Goal: Communication & Community: Answer question/provide support

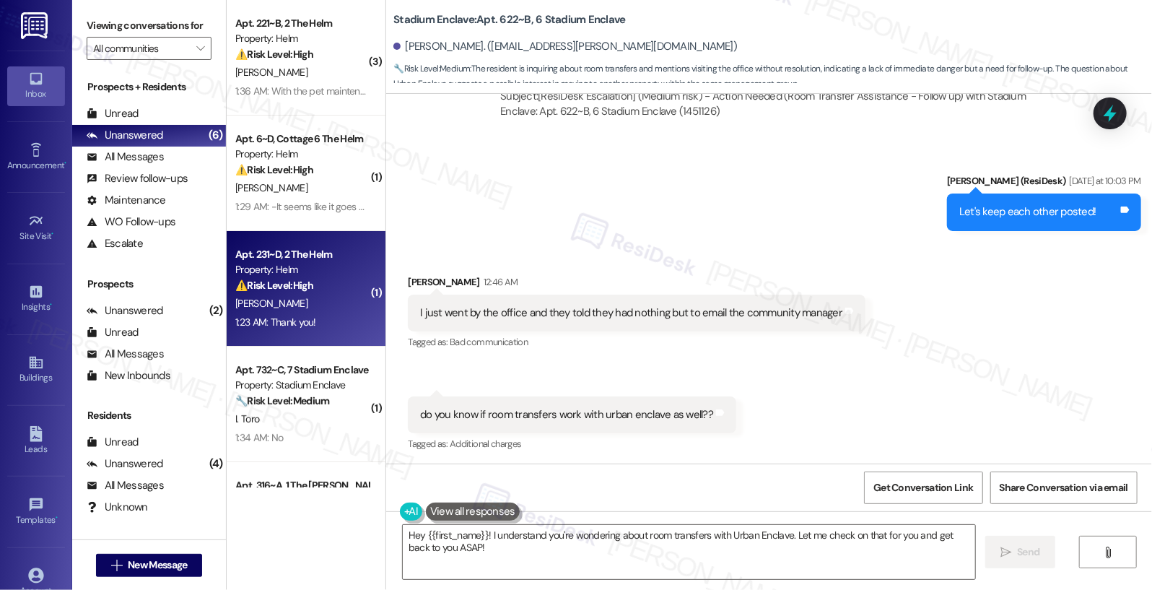
click at [296, 294] on div "[PERSON_NAME]" at bounding box center [302, 303] width 136 height 18
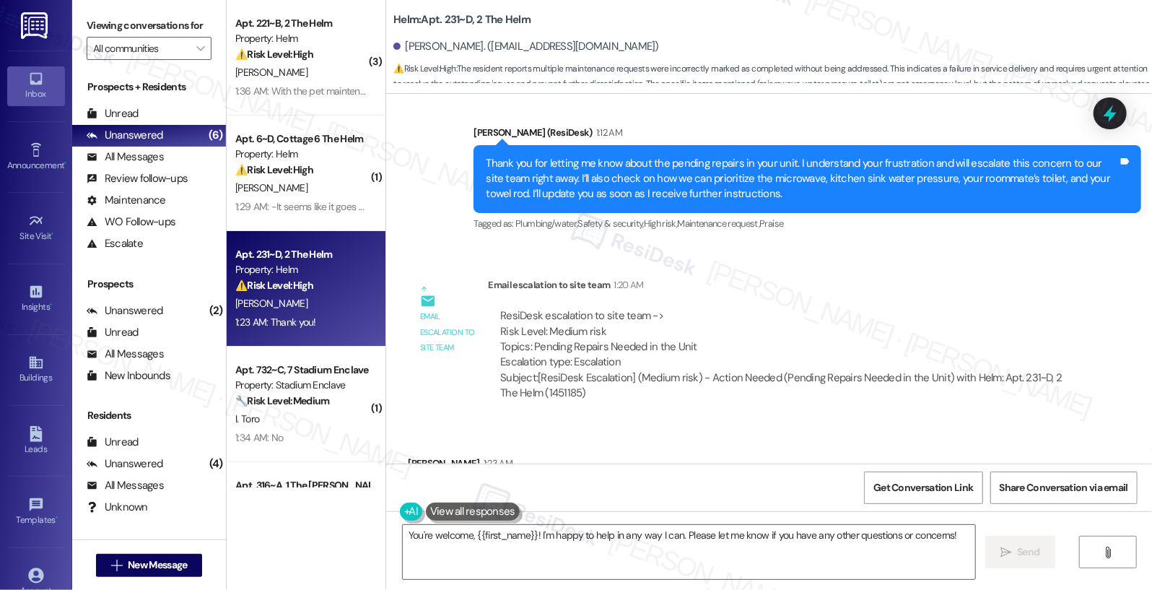
scroll to position [1999, 0]
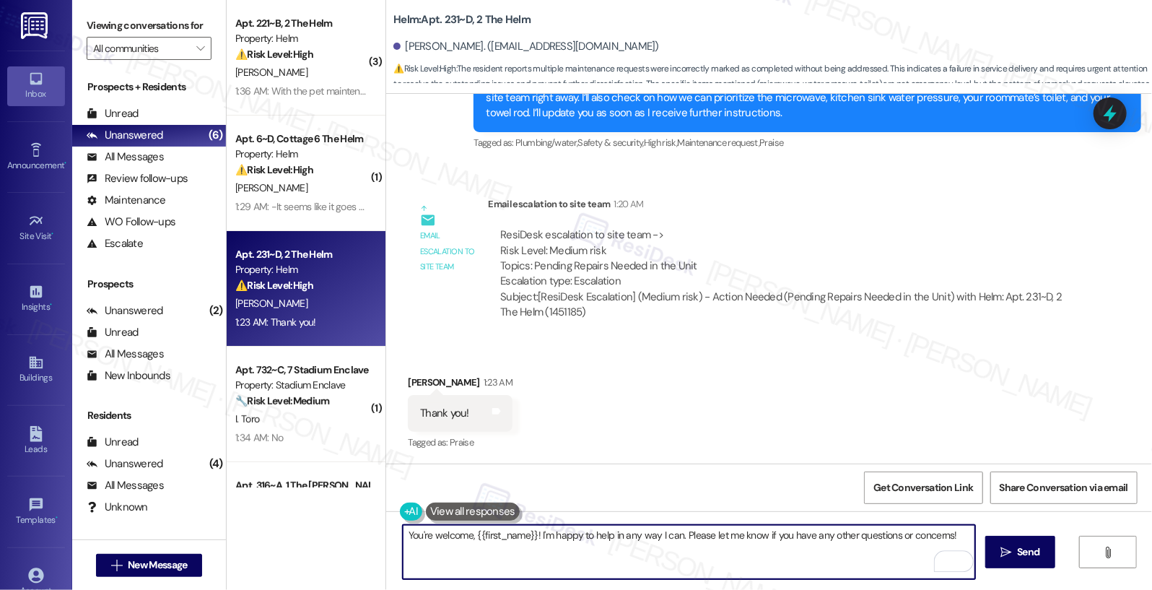
drag, startPoint x: 677, startPoint y: 535, endPoint x: 823, endPoint y: 546, distance: 146.3
click at [823, 546] on textarea "You're welcome, {{first_name}}! I'm happy to help in any way I can. Please let …" at bounding box center [689, 552] width 573 height 54
drag, startPoint x: 726, startPoint y: 546, endPoint x: 533, endPoint y: 535, distance: 193.7
click at [533, 535] on textarea "You're welcome, {{first_name}}! I'm happy to help in any way I can." at bounding box center [689, 552] width 573 height 54
type textarea "You're welcome, {{first_name}}!"
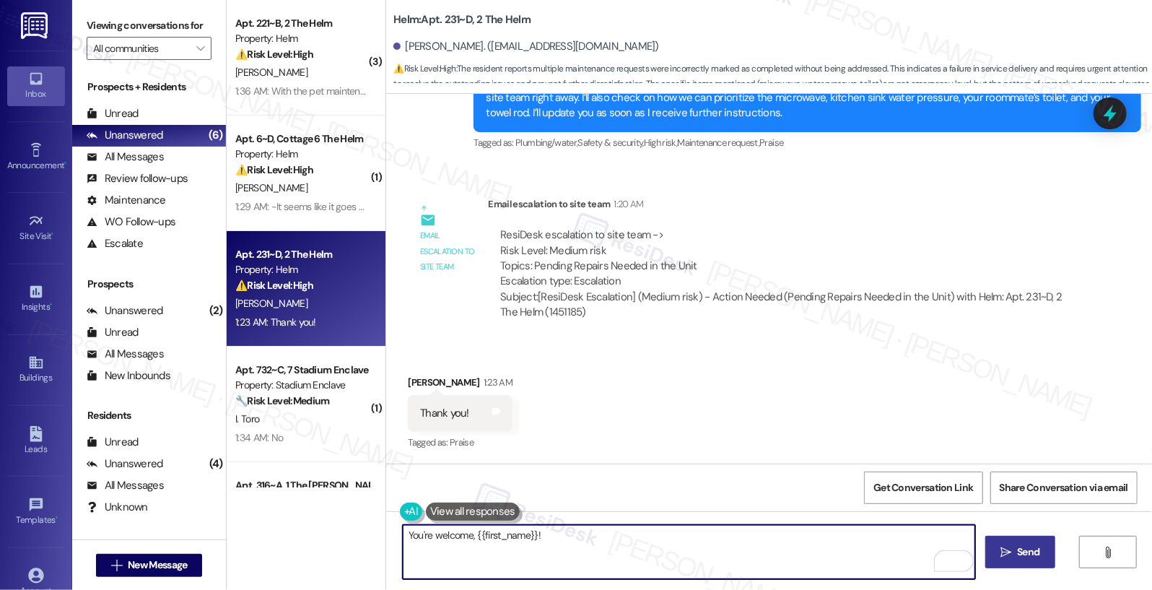
click at [1024, 551] on span "Send" at bounding box center [1028, 551] width 22 height 15
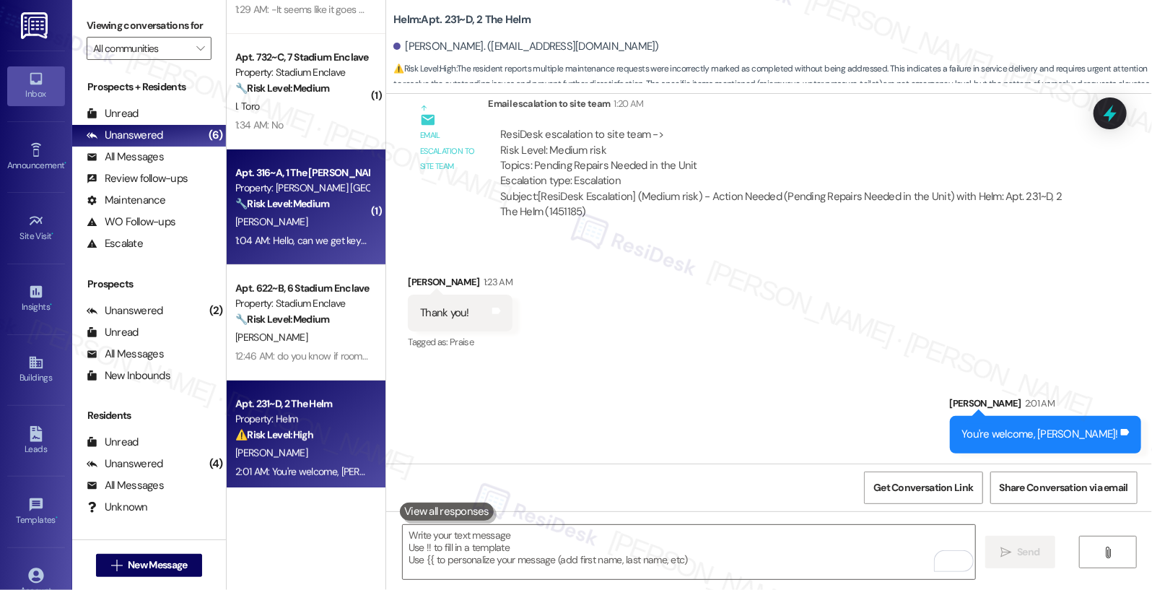
scroll to position [205, 0]
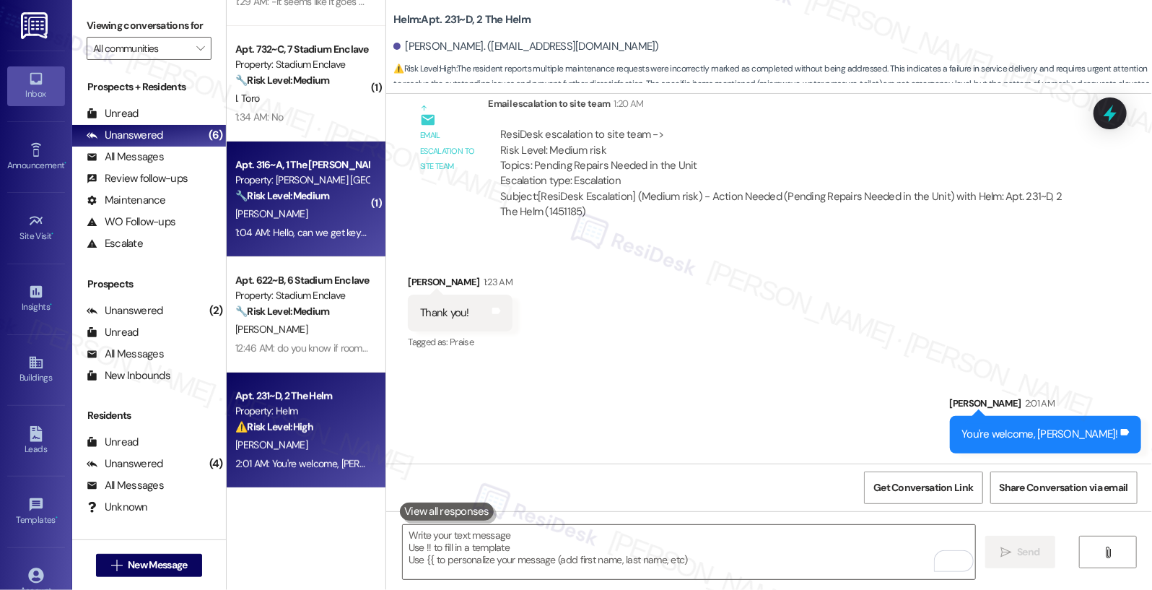
click at [280, 219] on div "[PERSON_NAME]" at bounding box center [302, 214] width 136 height 18
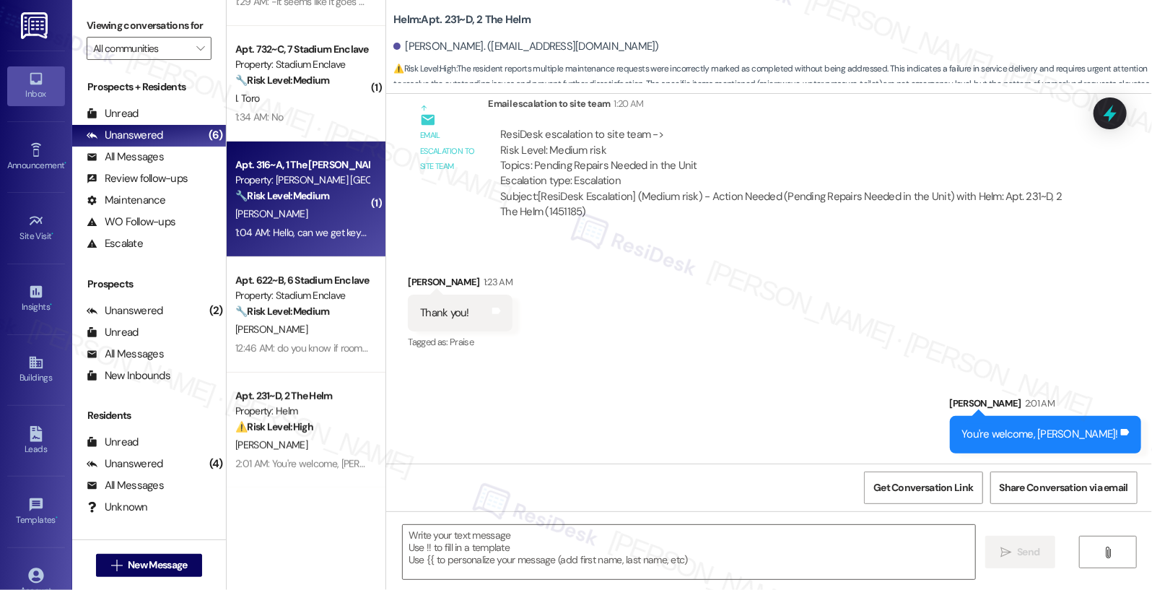
type textarea "Fetching suggested responses. Please feel free to read through the conversation…"
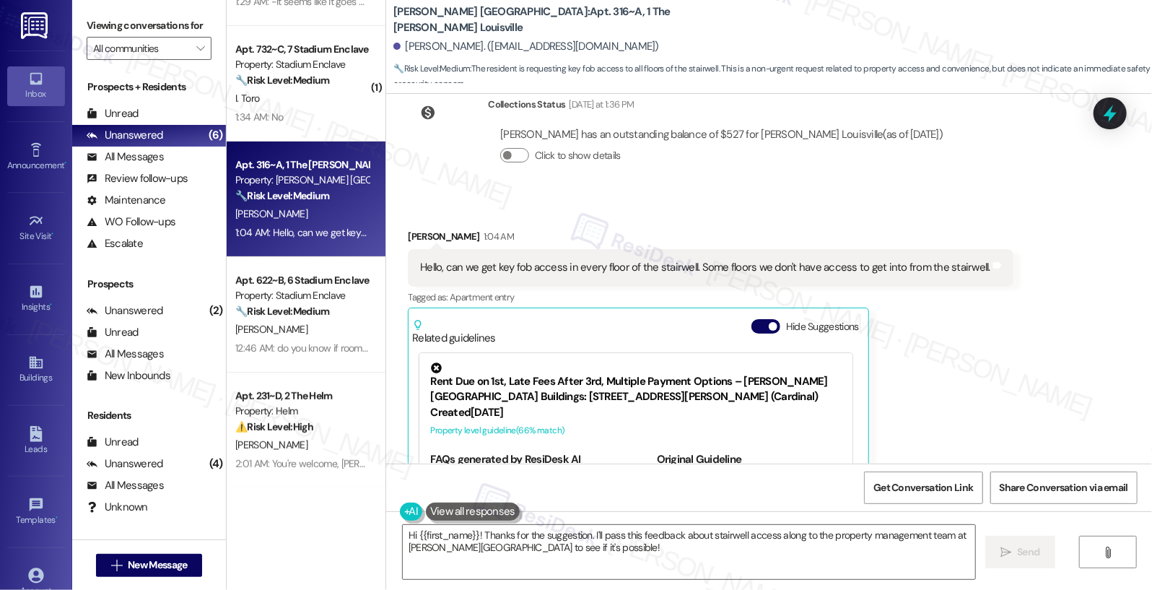
scroll to position [279, 0]
click at [593, 551] on textarea "Hi {{first_name}}! Thanks for the suggestion. I'll pass this feedback about sta…" at bounding box center [689, 552] width 573 height 54
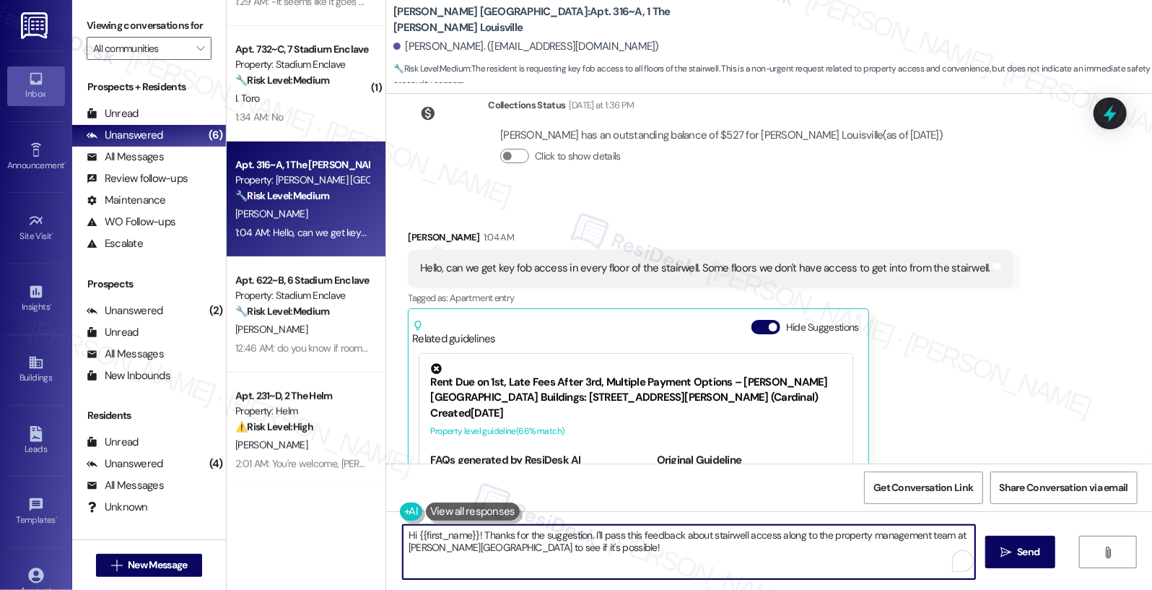
click at [593, 551] on textarea "Hi {{first_name}}! Thanks for the suggestion. I'll pass this feedback about sta…" at bounding box center [689, 552] width 573 height 54
type textarea "Hi Makya, keyfobs are available in our onsite office. Please feel free to drop …"
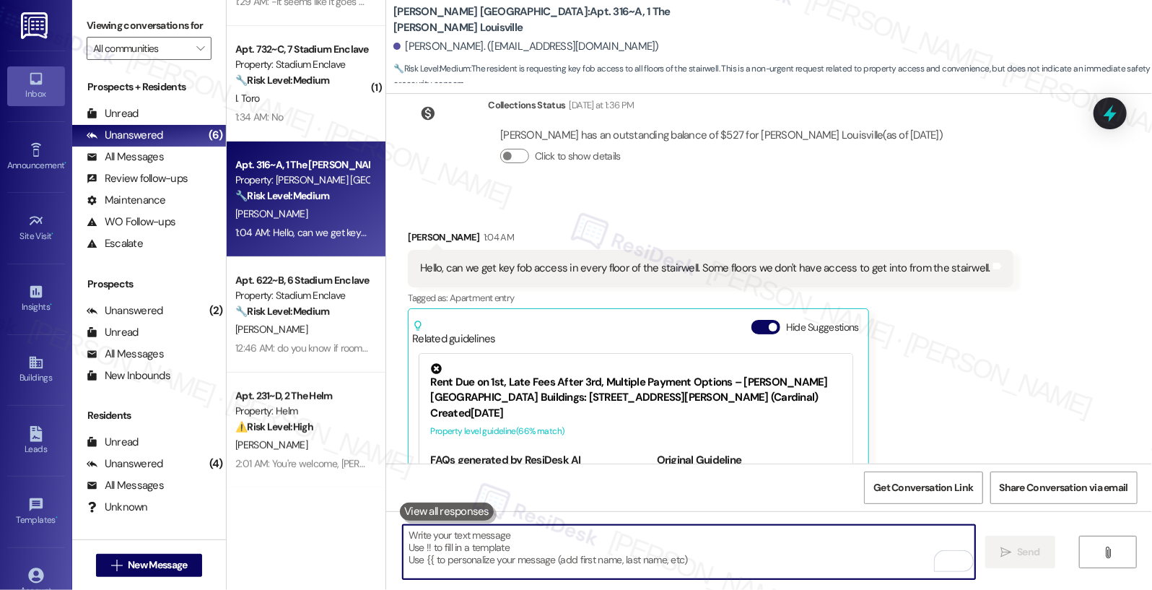
click at [463, 554] on textarea "To enrich screen reader interactions, please activate Accessibility in Grammarl…" at bounding box center [689, 552] width 573 height 54
paste textarea "Hi Makya, key fobs are available at our onsite office. Please feel free to stop…"
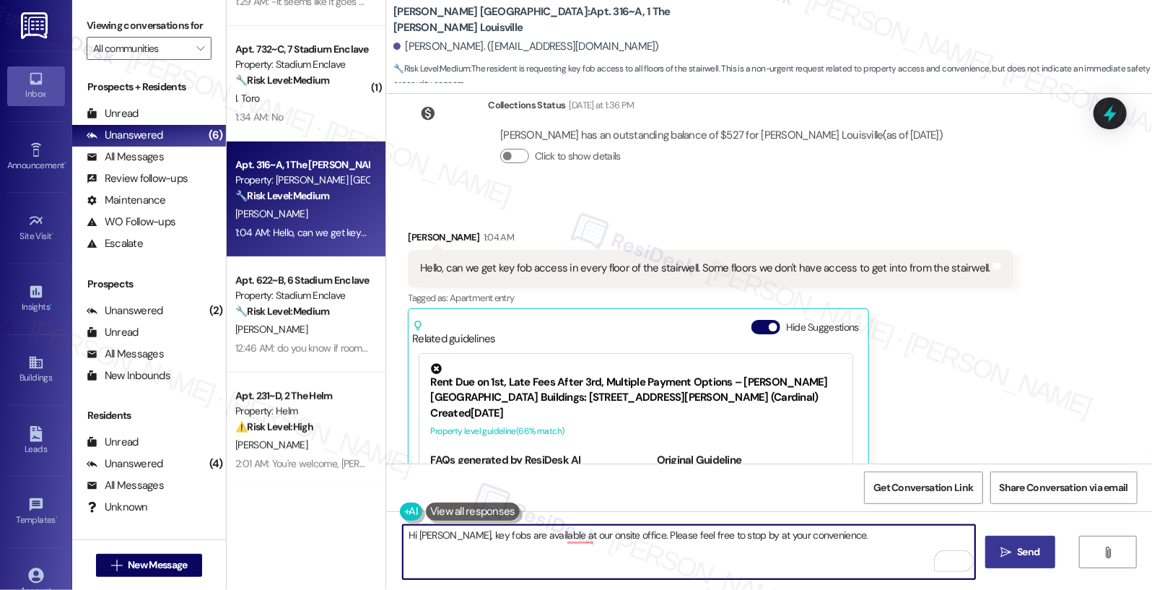
type textarea "Hi Makya, key fobs are available at our onsite office. Please feel free to stop…"
click at [1028, 551] on span "Send" at bounding box center [1028, 551] width 22 height 15
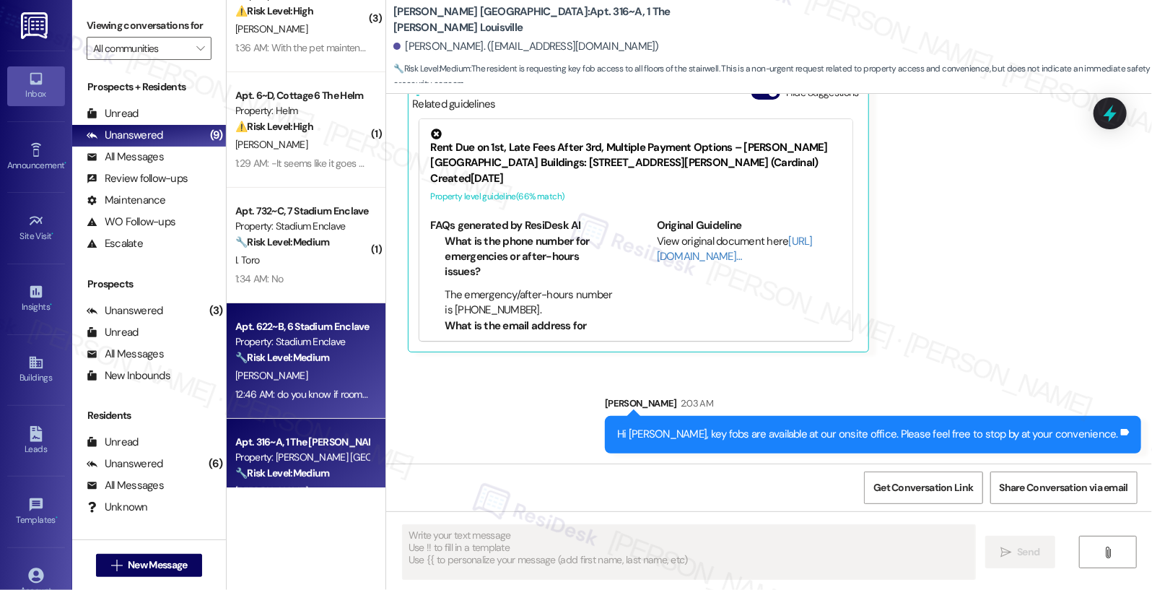
scroll to position [0, 0]
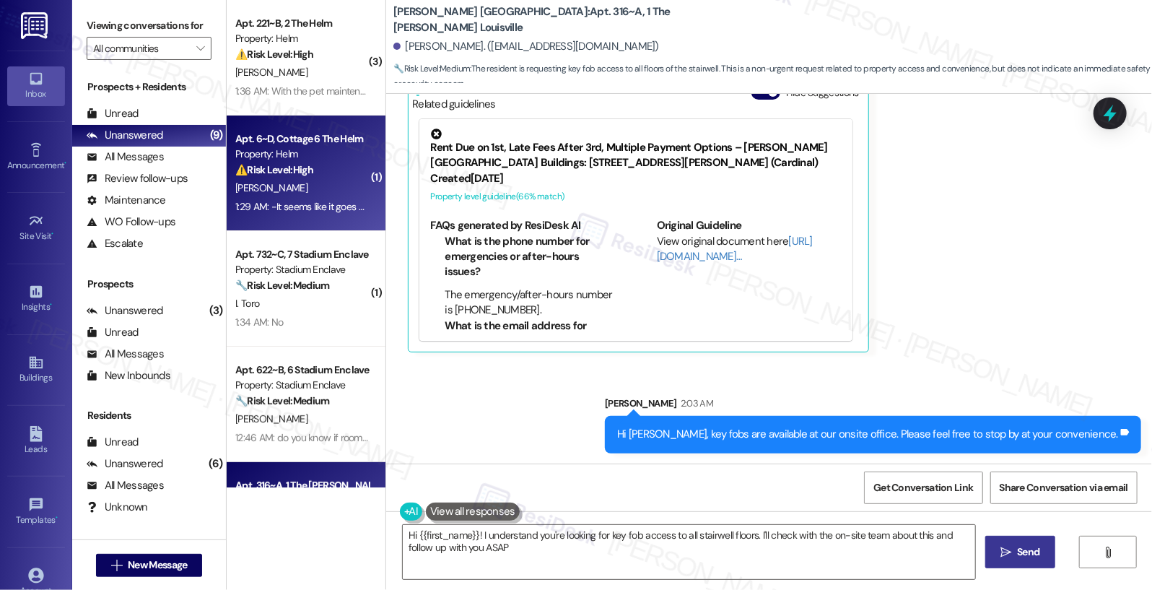
type textarea "Hi {{first_name}}! I understand you're looking for key fob access to all stairw…"
click at [291, 183] on div "[PERSON_NAME]" at bounding box center [302, 188] width 136 height 18
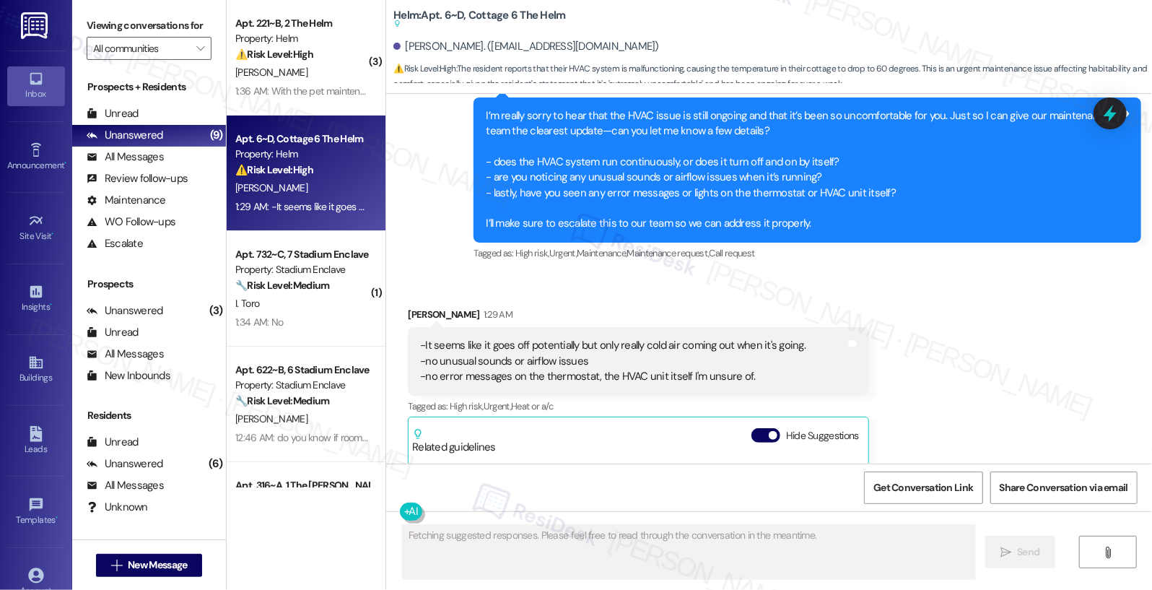
scroll to position [5089, 0]
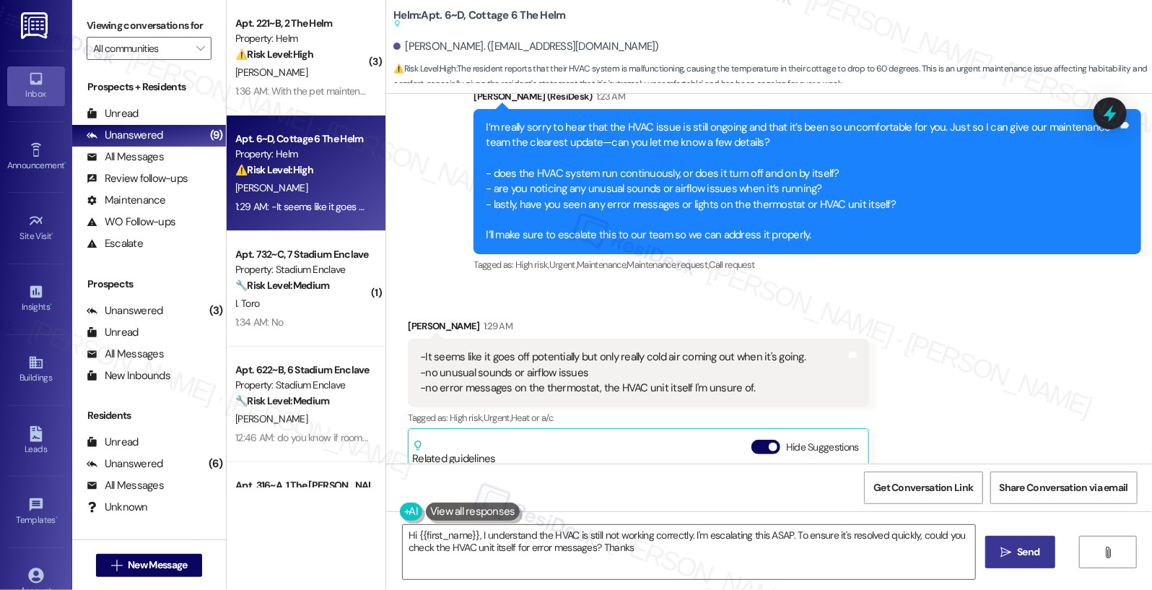
type textarea "Hi {{first_name}}, I understand the HVAC is still not working correctly. I'm es…"
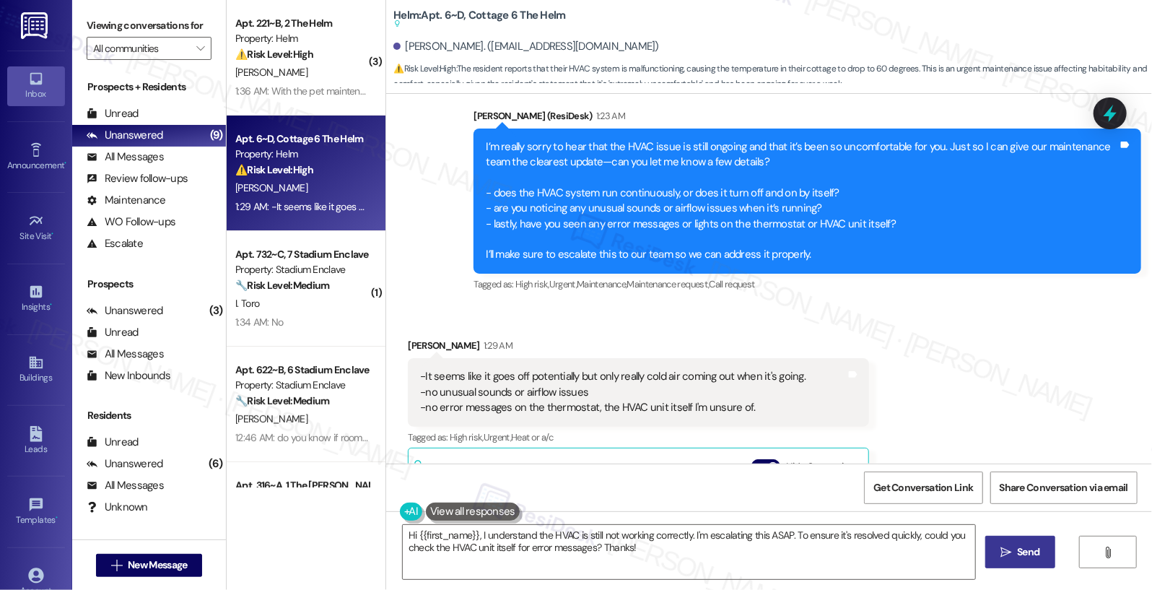
scroll to position [5068, 0]
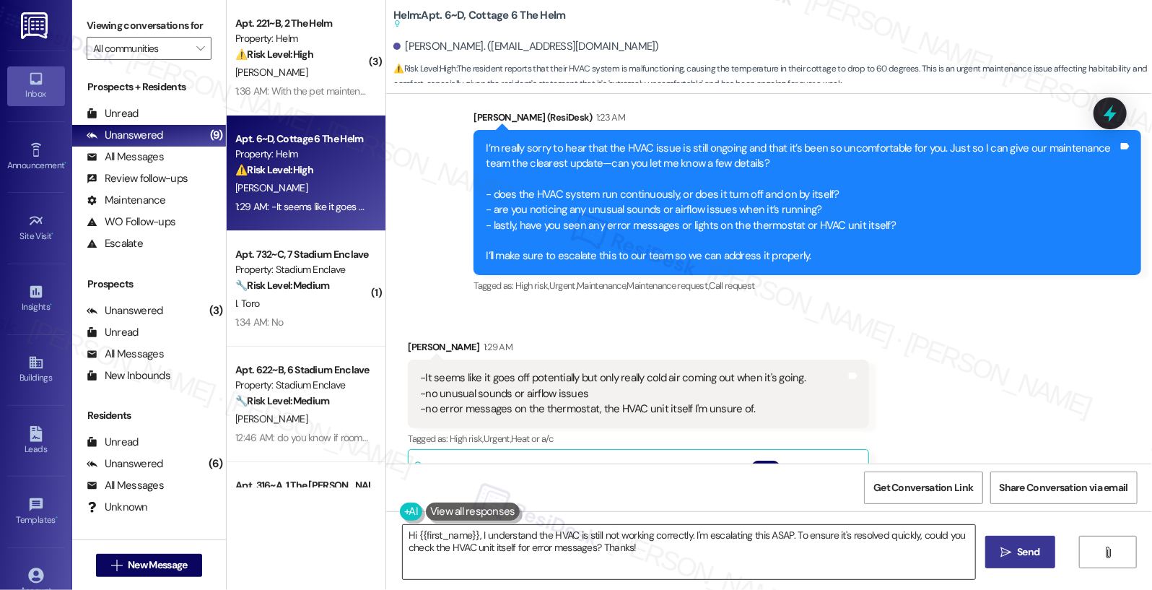
click at [686, 557] on textarea "Hi {{first_name}}, I understand the HVAC is still not working correctly. I'm es…" at bounding box center [689, 552] width 573 height 54
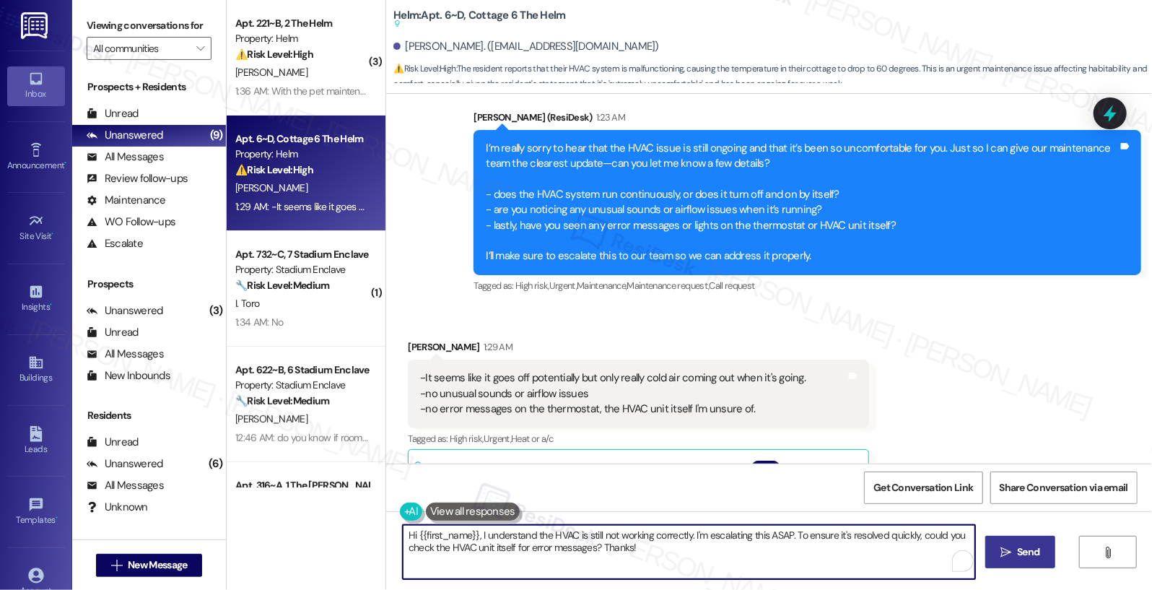
click at [686, 557] on textarea "Hi {{first_name}}, I understand the HVAC is still not working correctly. I'm es…" at bounding box center [689, 552] width 573 height 54
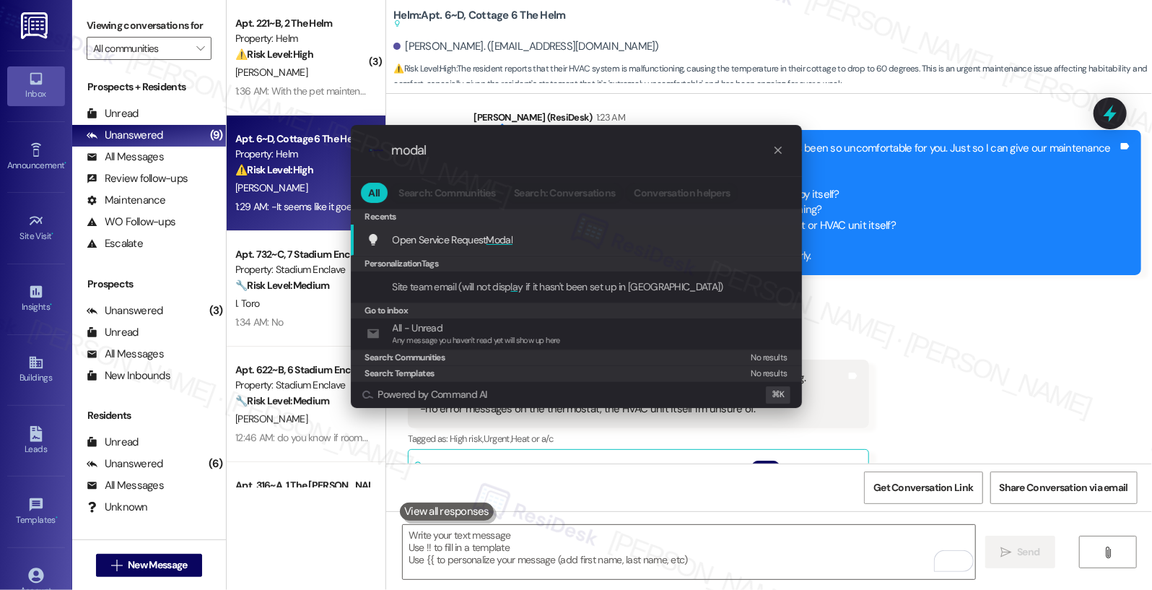
click at [521, 240] on div "Open Service Request Modal Add shortcut" at bounding box center [578, 240] width 422 height 16
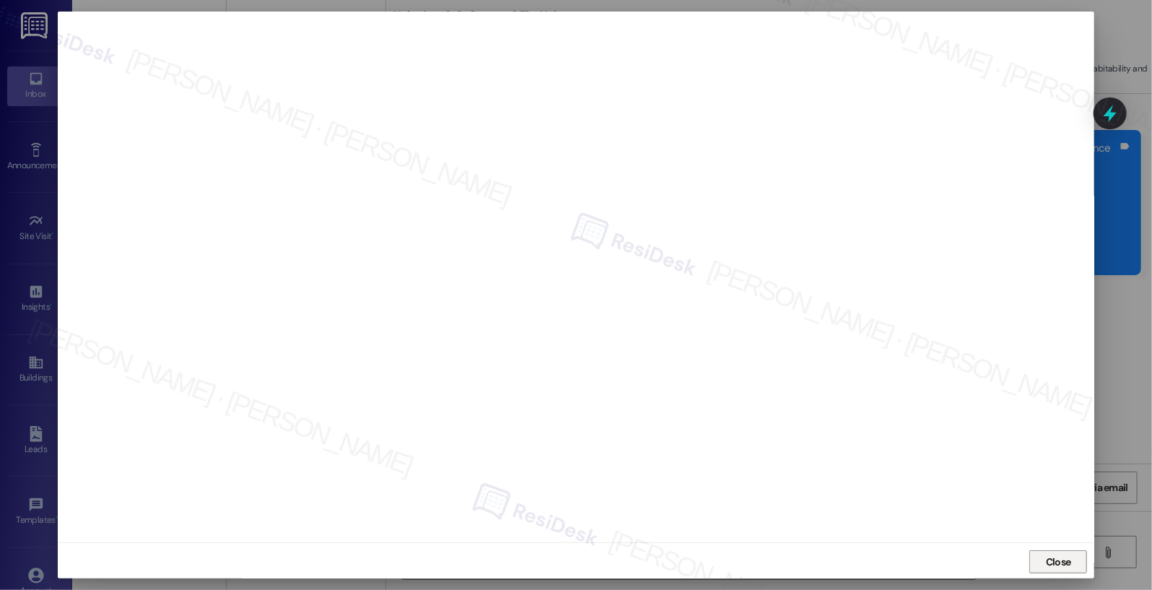
click at [1046, 562] on span "Close" at bounding box center [1058, 561] width 25 height 15
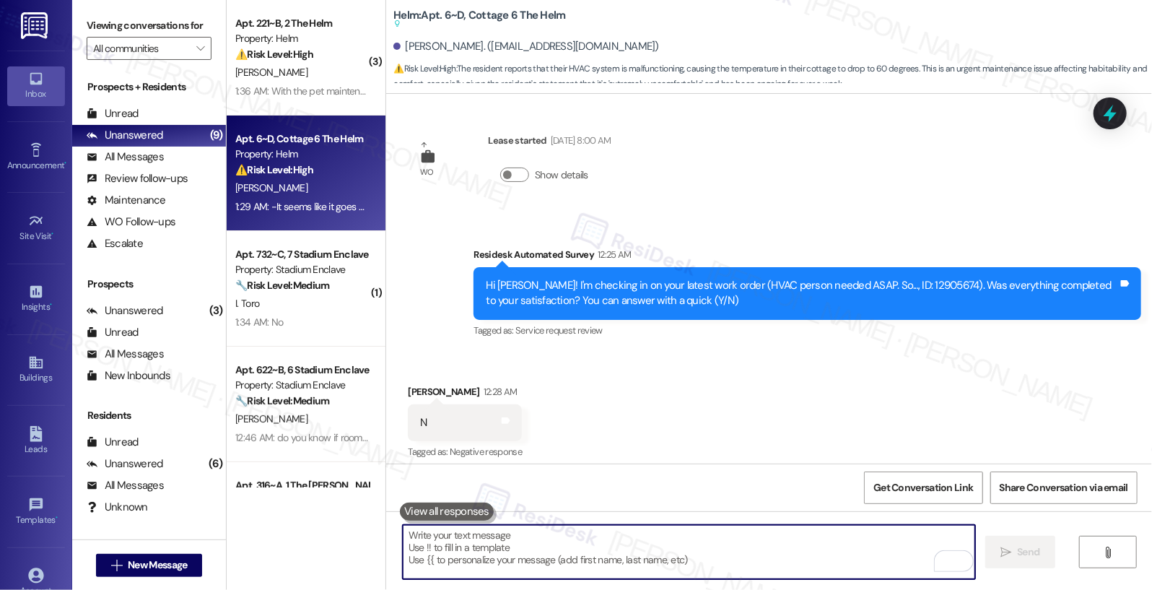
scroll to position [4109, 0]
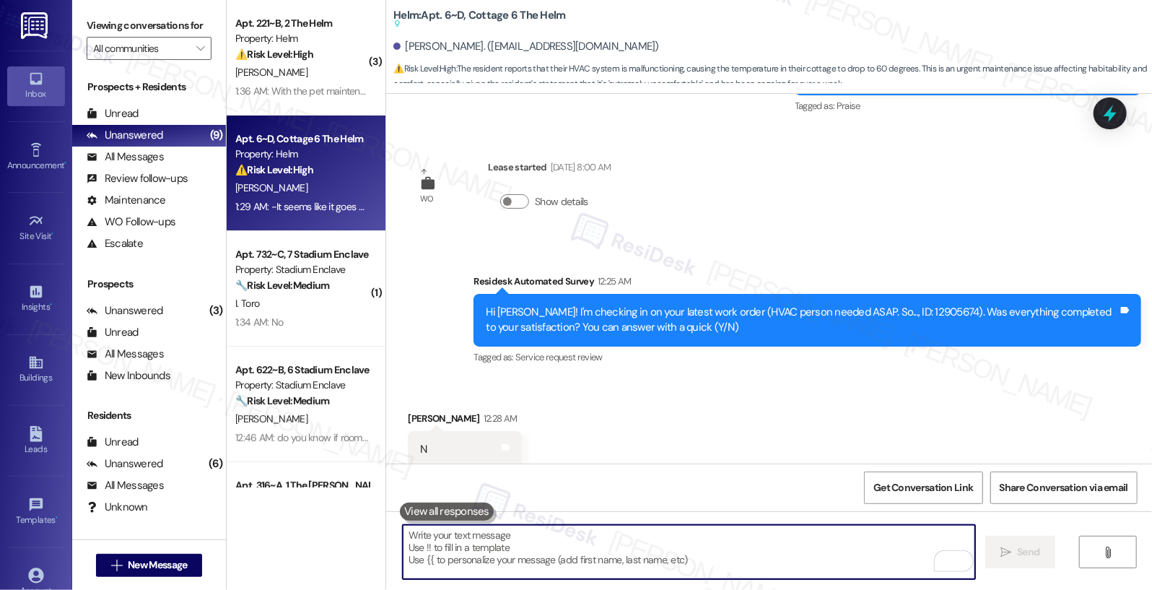
click at [811, 566] on textarea "To enrich screen reader interactions, please activate Accessibility in Grammarl…" at bounding box center [689, 552] width 573 height 54
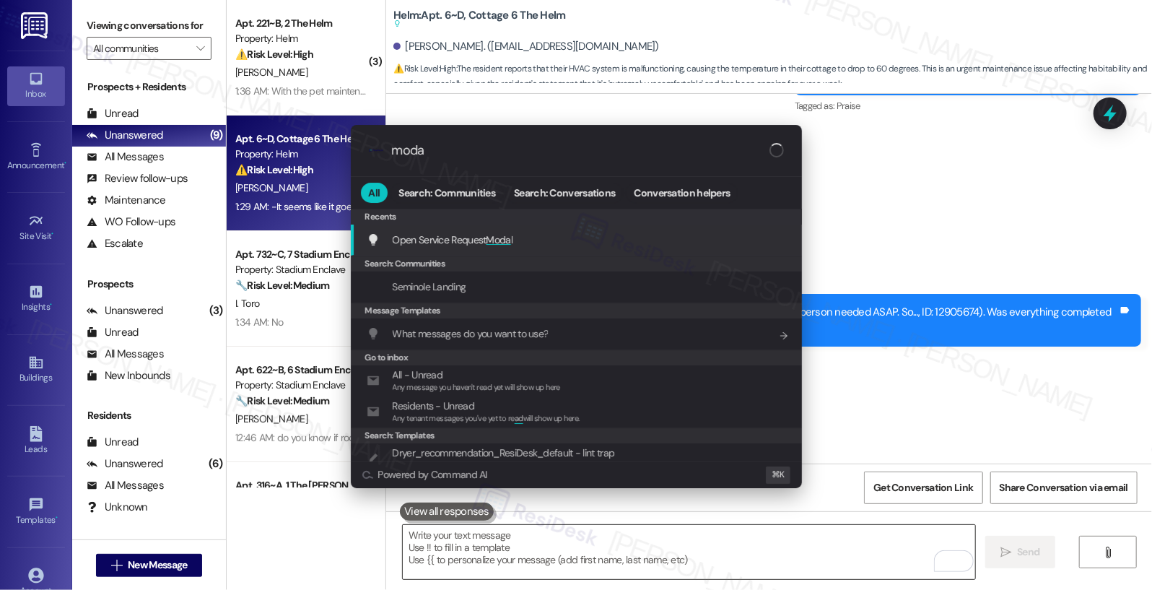
type input "modal"
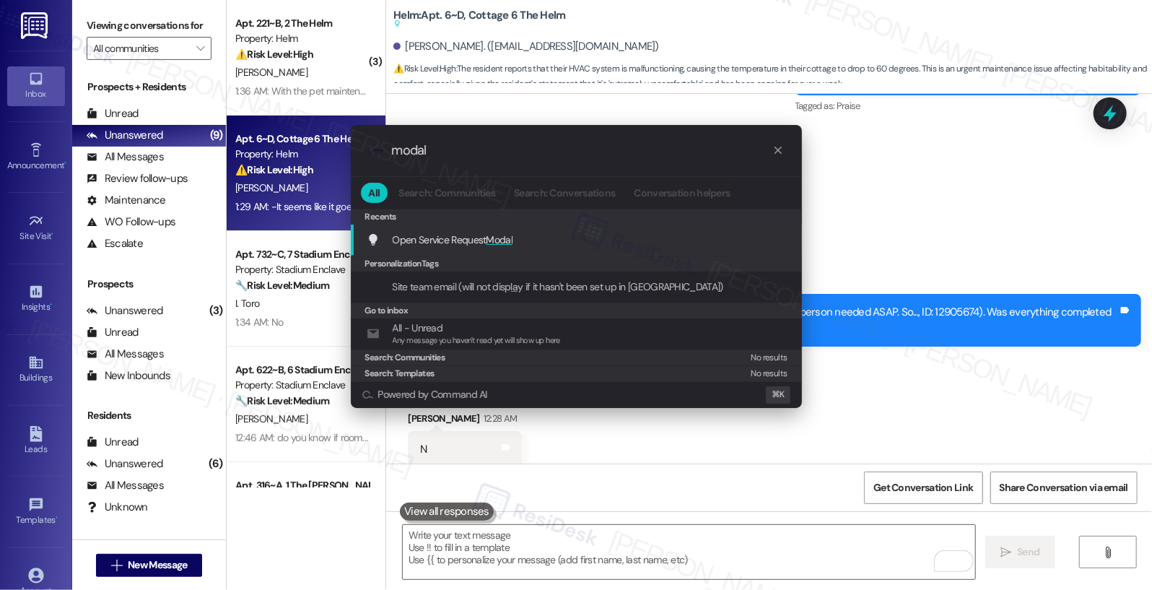
click at [641, 238] on div "Open Service Request Modal Add shortcut" at bounding box center [578, 240] width 422 height 16
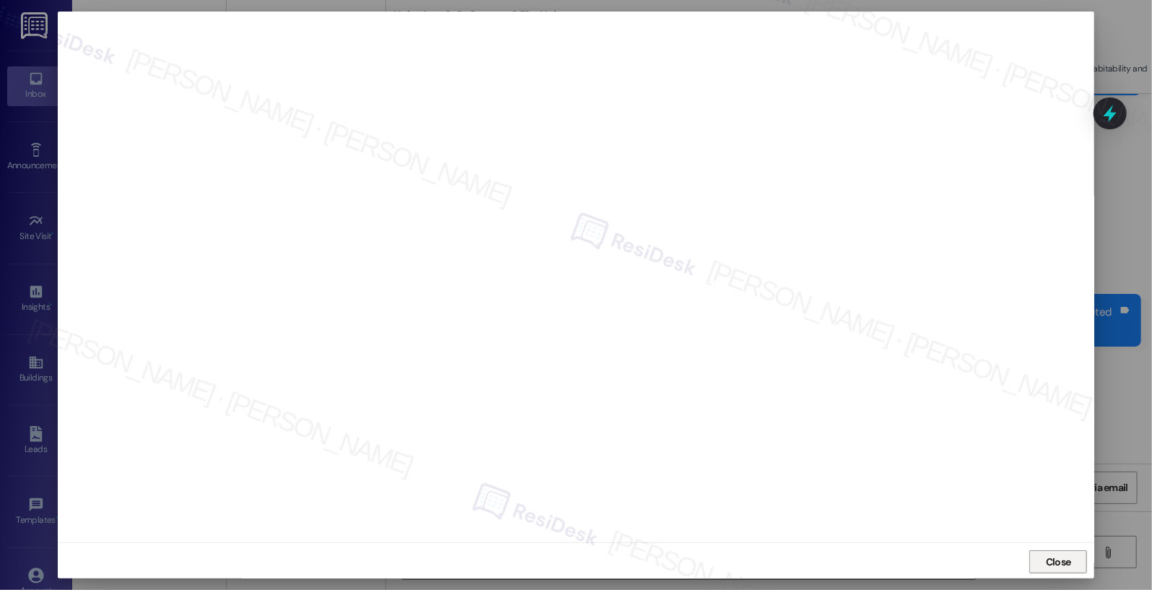
click at [1046, 567] on span "Close" at bounding box center [1058, 561] width 25 height 15
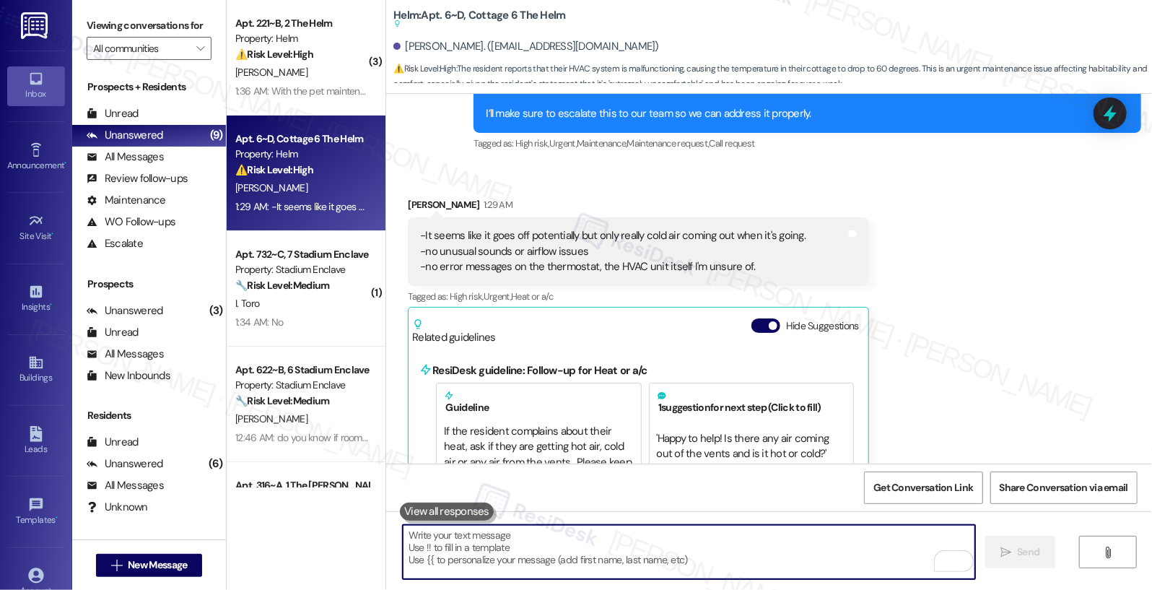
scroll to position [5260, 0]
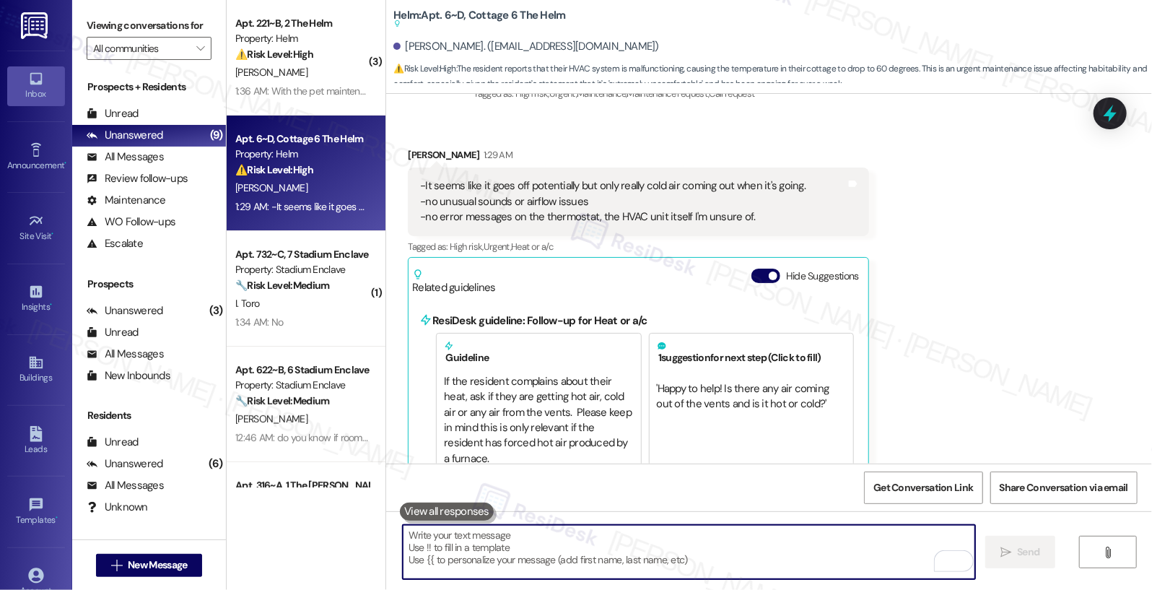
click at [453, 559] on textarea "To enrich screen reader interactions, please activate Accessibility in Grammarl…" at bounding box center [689, 552] width 573 height 54
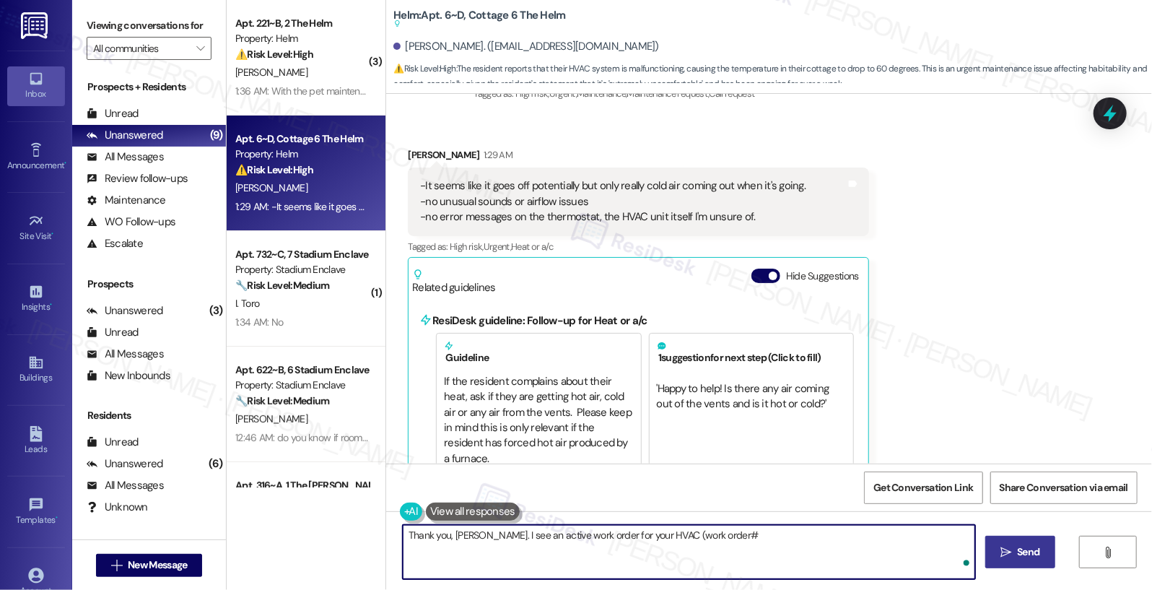
paste textarea "12910392"
click at [595, 178] on div "-It seems like it goes off potentially but only really cold air coming out when…" at bounding box center [612, 201] width 385 height 46
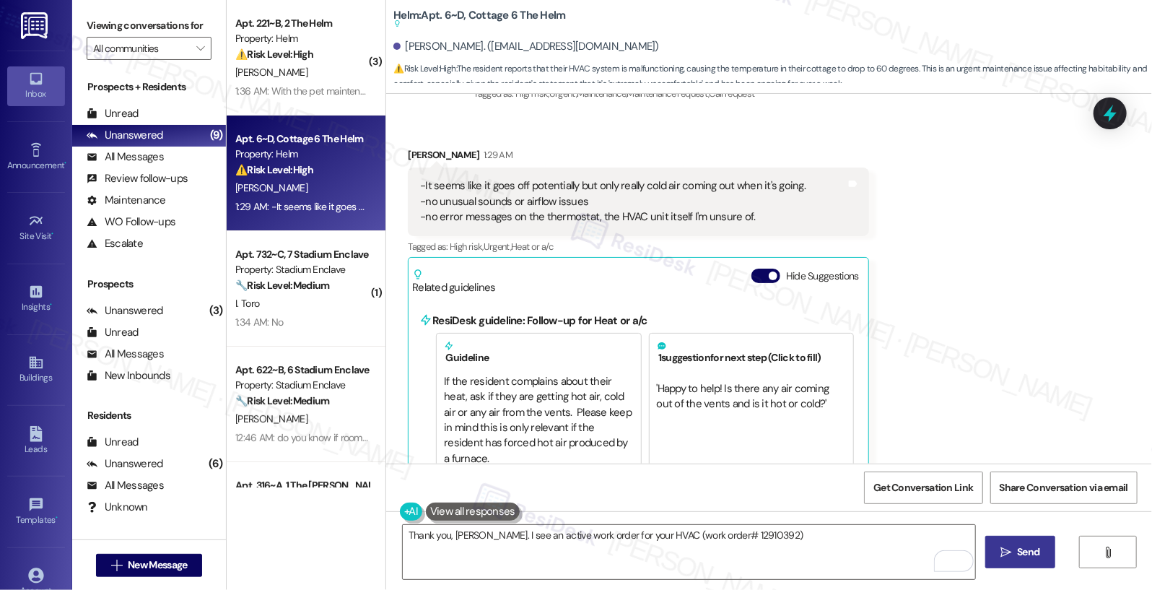
click at [595, 178] on div "-It seems like it goes off potentially but only really cold air coming out when…" at bounding box center [612, 201] width 385 height 46
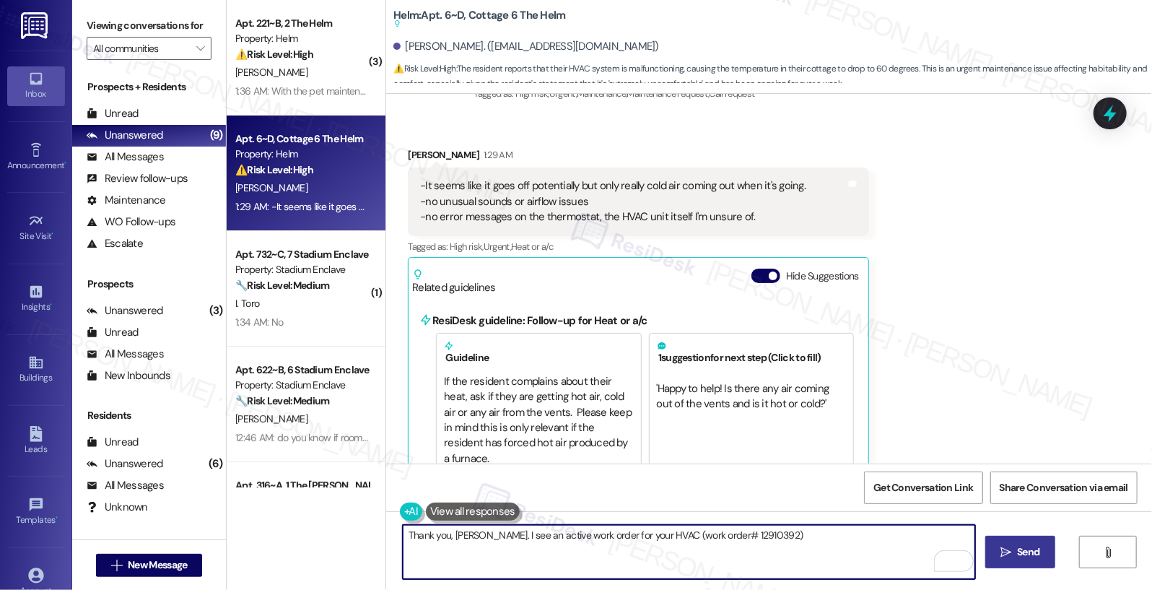
click at [826, 541] on textarea "Thank you, Makiyah. I see an active work order for your HVAC (work order# 12910…" at bounding box center [689, 552] width 573 height 54
type textarea "Thank you, Makiyah. I see an active work order for your HVAC (work order# 12910…"
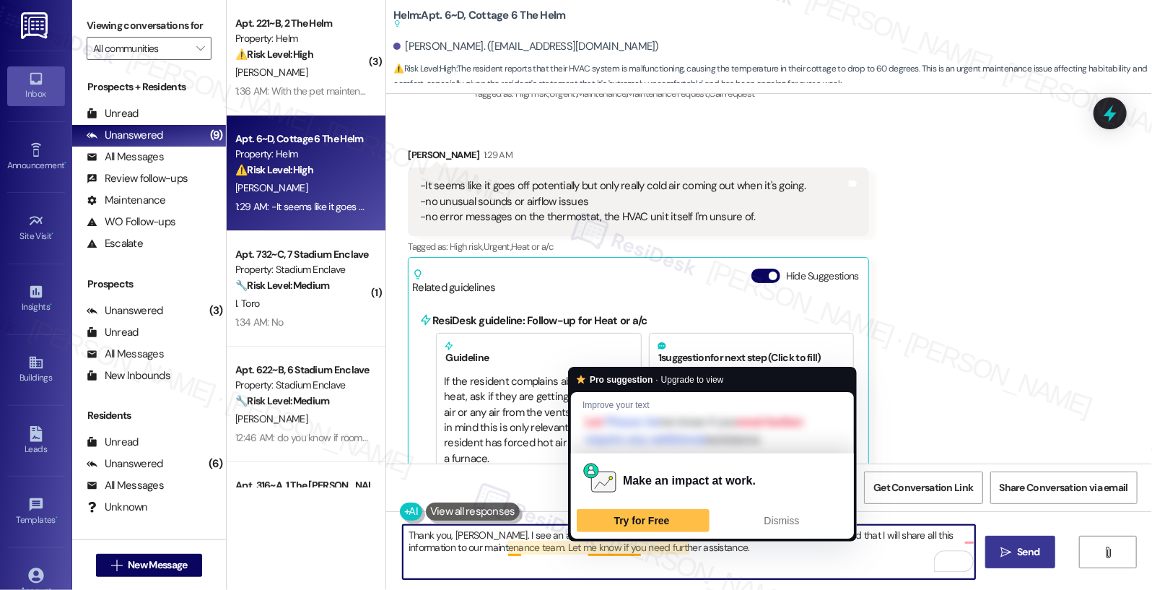
click at [629, 548] on textarea "Thank you, Makiyah. I see an active work order for your HVAC (work order# 12910…" at bounding box center [689, 552] width 573 height 54
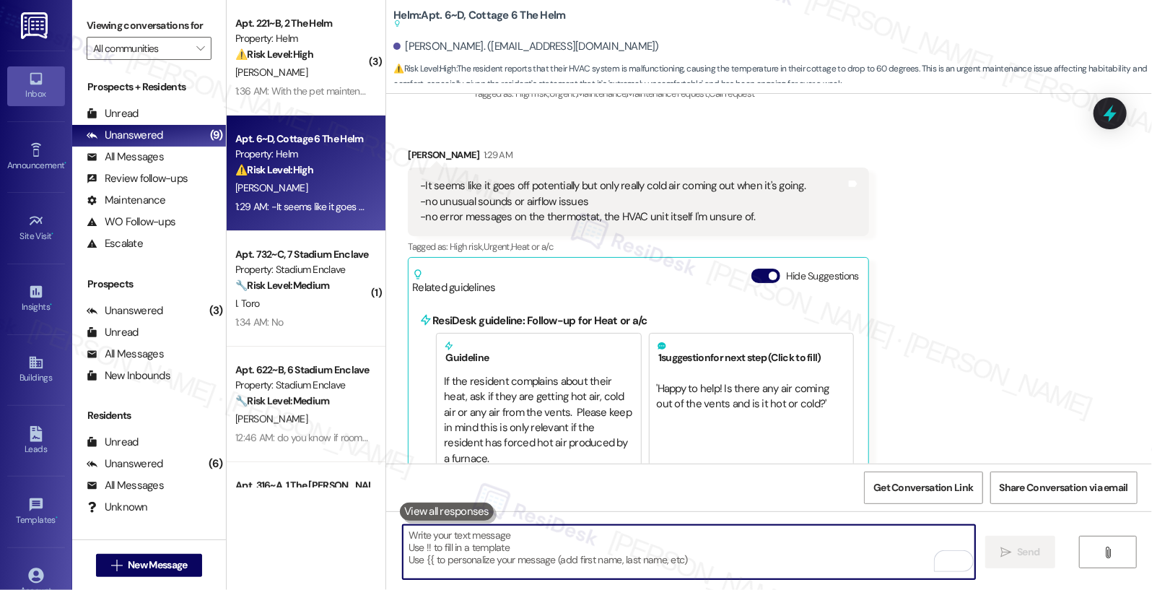
click at [428, 554] on textarea "To enrich screen reader interactions, please activate Accessibility in Grammarl…" at bounding box center [689, 552] width 573 height 54
paste textarea "Thank you, [PERSON_NAME]. I see that there’s an active work order for your HVAC…"
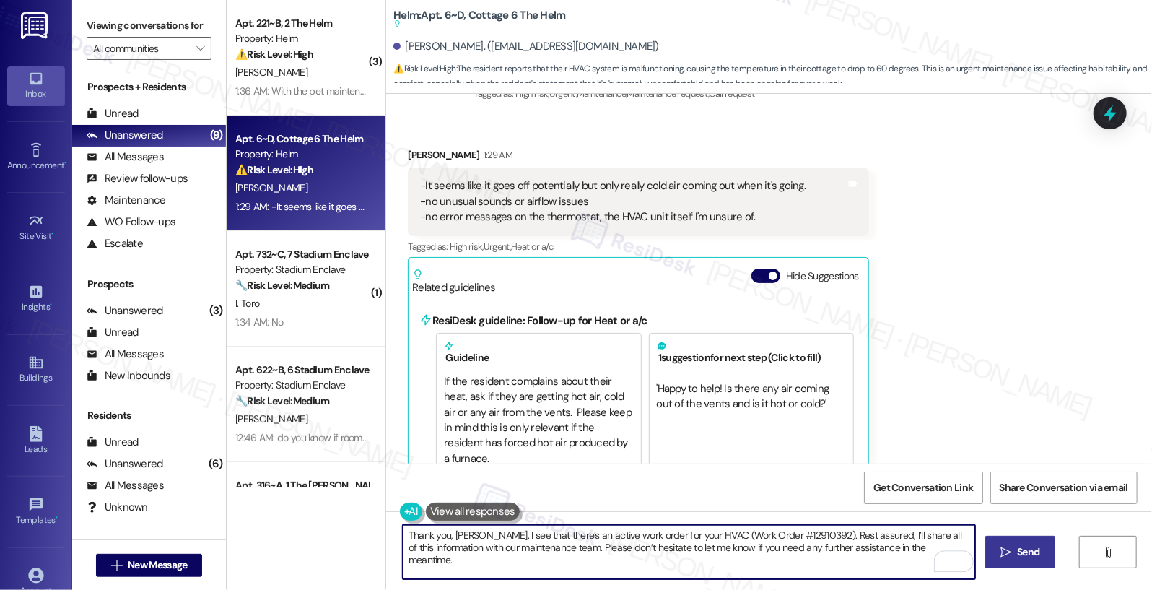
type textarea "Thank you, [PERSON_NAME]. I see that there’s an active work order for your HVAC…"
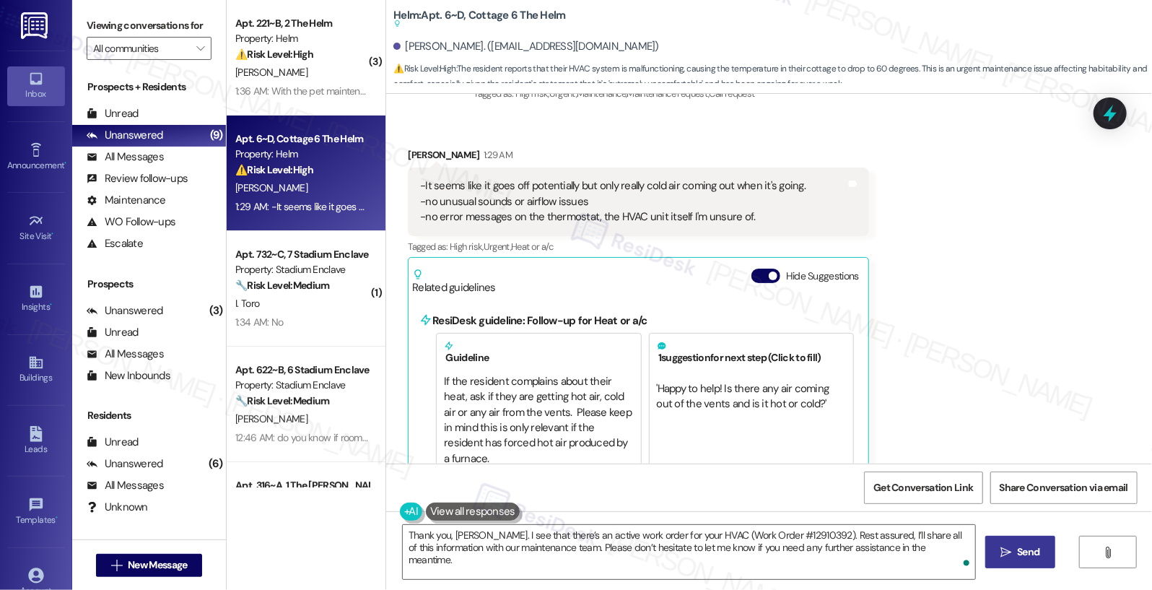
click at [1022, 559] on span "Send" at bounding box center [1028, 551] width 22 height 15
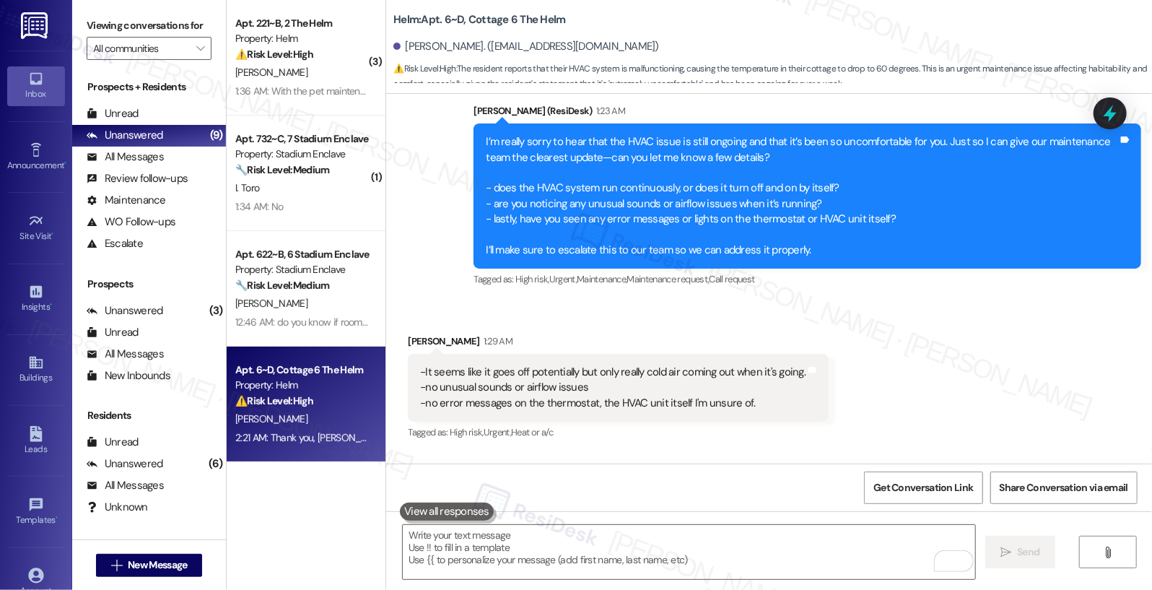
scroll to position [5105, 0]
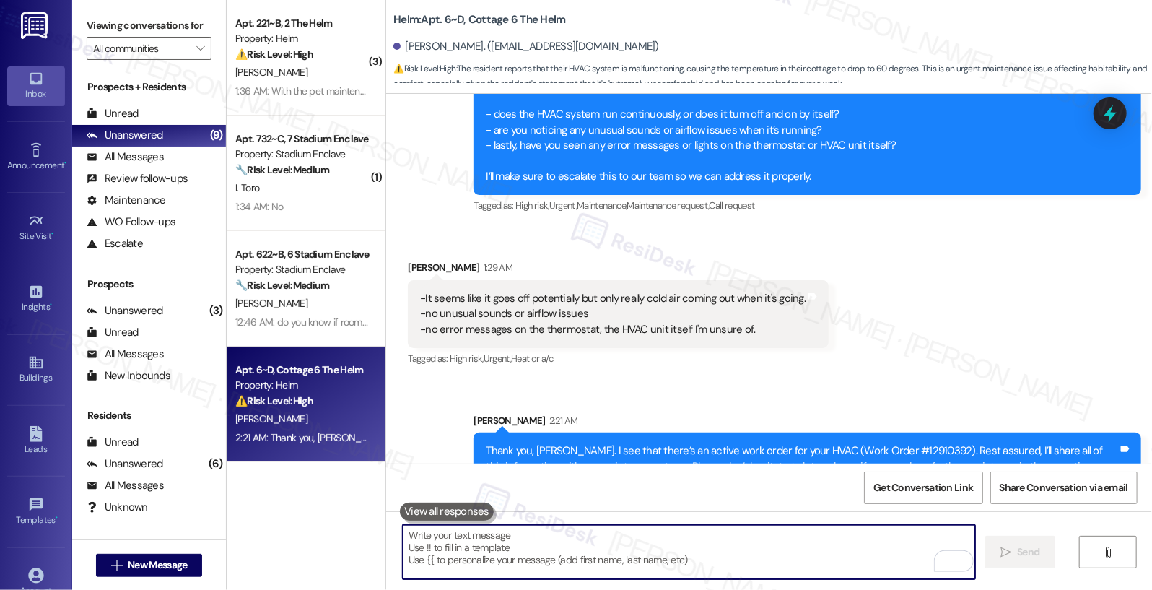
click at [557, 550] on textarea "To enrich screen reader interactions, please activate Accessibility in Grammarl…" at bounding box center [689, 552] width 573 height 54
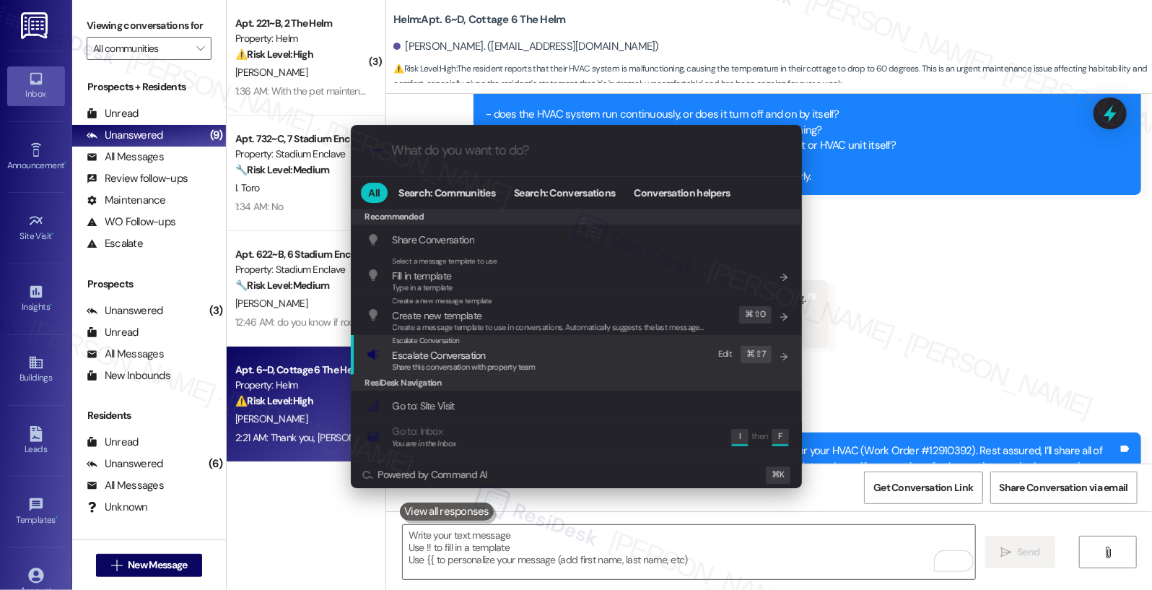
click at [544, 353] on div "Escalate Conversation Escalate Conversation Share this conversation with proper…" at bounding box center [578, 354] width 422 height 39
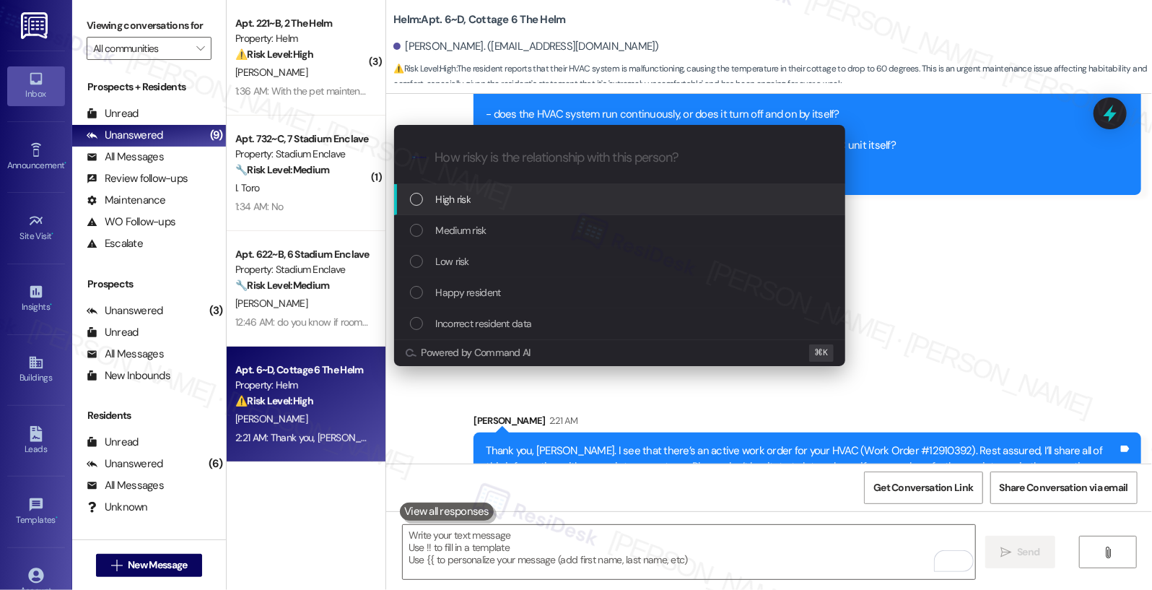
click at [530, 210] on div "High risk" at bounding box center [619, 199] width 451 height 31
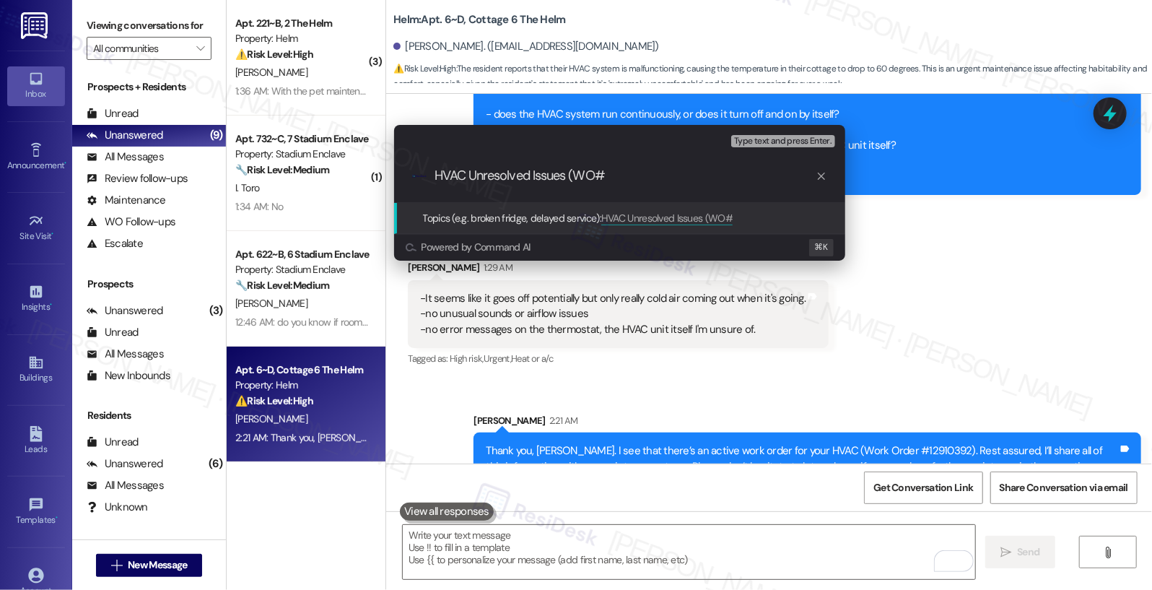
drag, startPoint x: 576, startPoint y: 178, endPoint x: 604, endPoint y: 180, distance: 28.2
click at [604, 180] on input "HVAC Unresolved Issues (WO#" at bounding box center [625, 175] width 380 height 15
paste input "ork Order #12910392"
type input "HVAC Unresolved Issues (Work Order #12910392)"
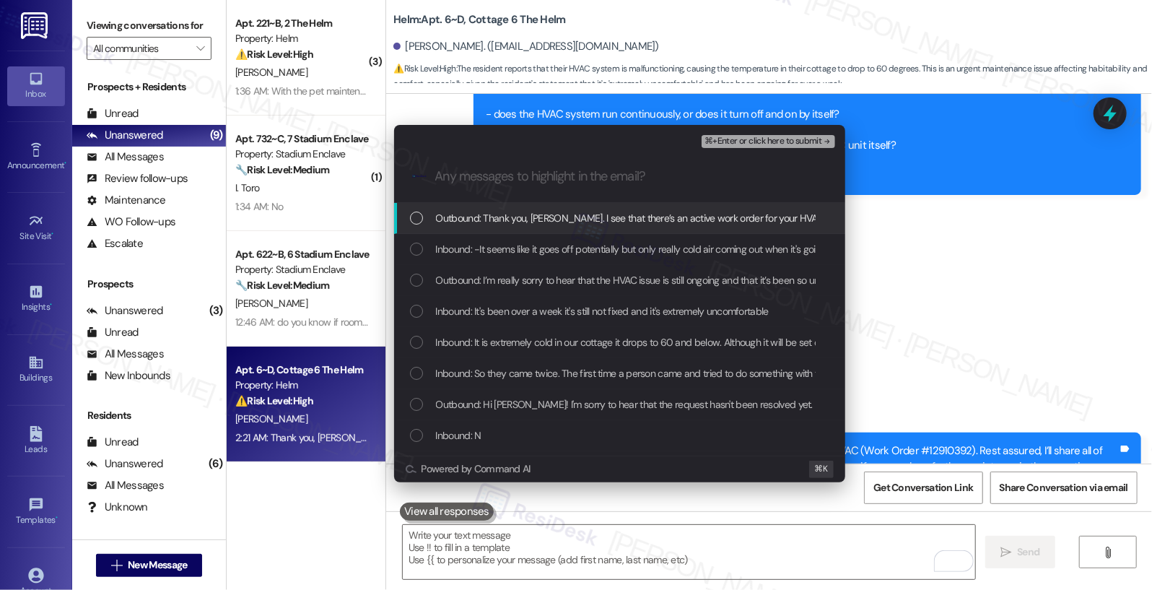
click at [578, 217] on span "Outbound: Thank you, Makiyah. I see that there’s an active work order for your …" at bounding box center [1019, 218] width 1166 height 16
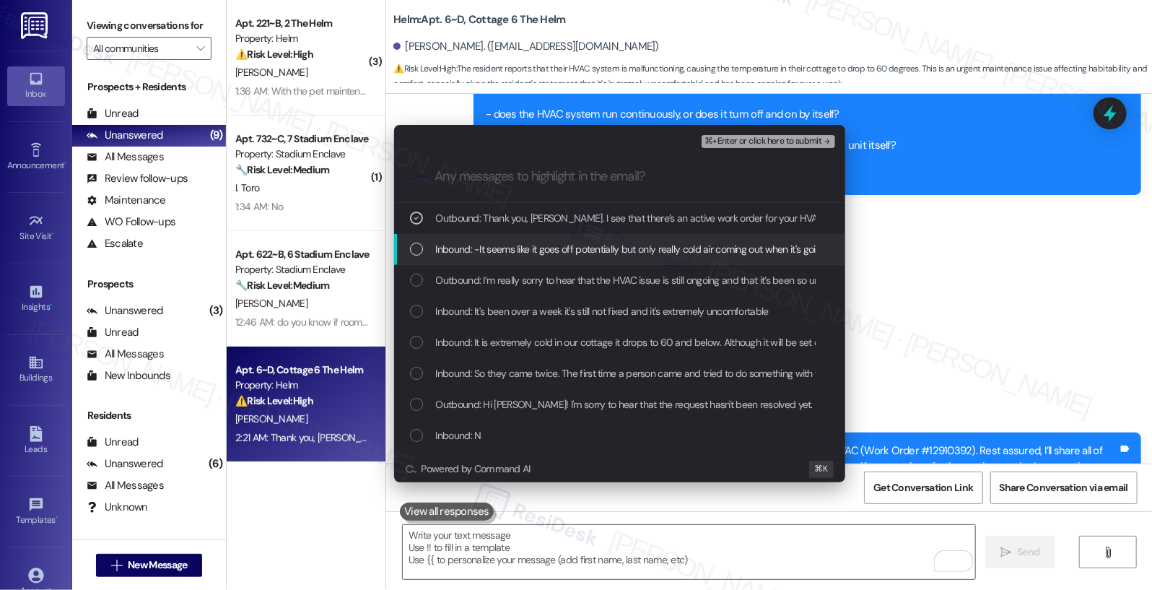
click at [554, 250] on span "Inbound: -It seems like it goes off potentially but only really cold air coming…" at bounding box center [861, 249] width 851 height 16
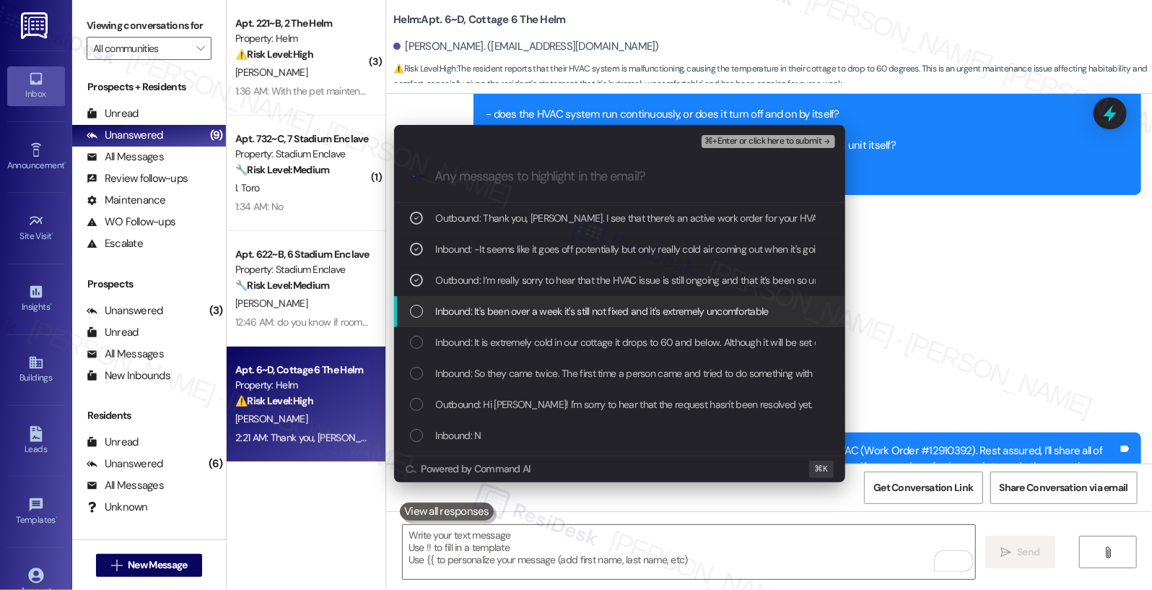
click at [529, 307] on span "Inbound: It's been over a week it's still not fixed and it's extremely uncomfor…" at bounding box center [602, 311] width 333 height 16
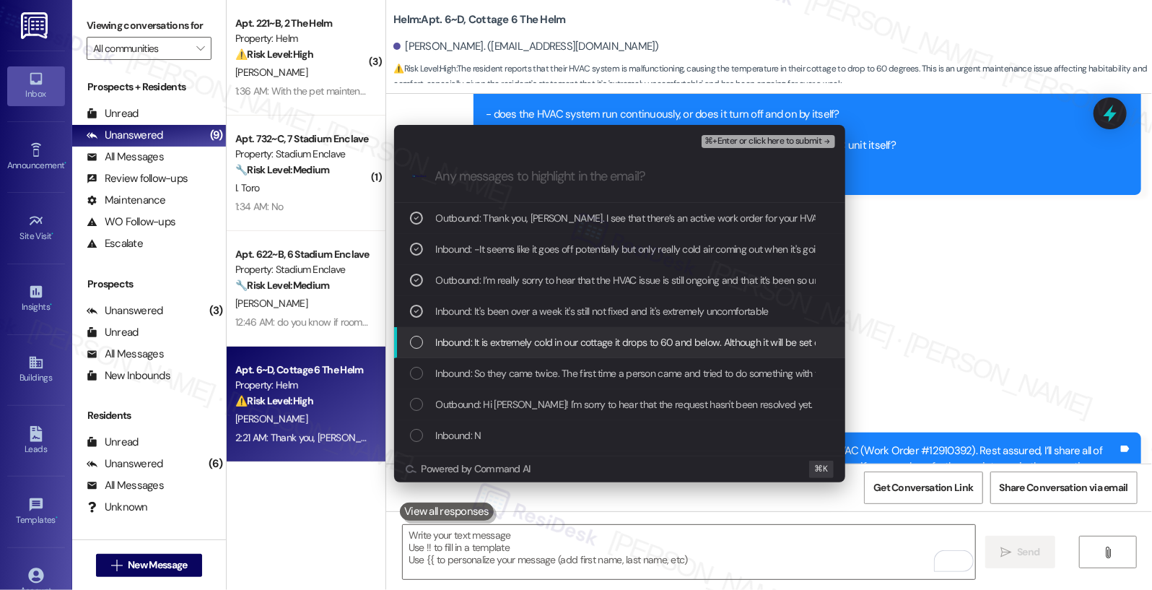
click at [561, 341] on span "Inbound: It is extremely cold in our cottage it drops to 60 and below. Although…" at bounding box center [800, 342] width 728 height 16
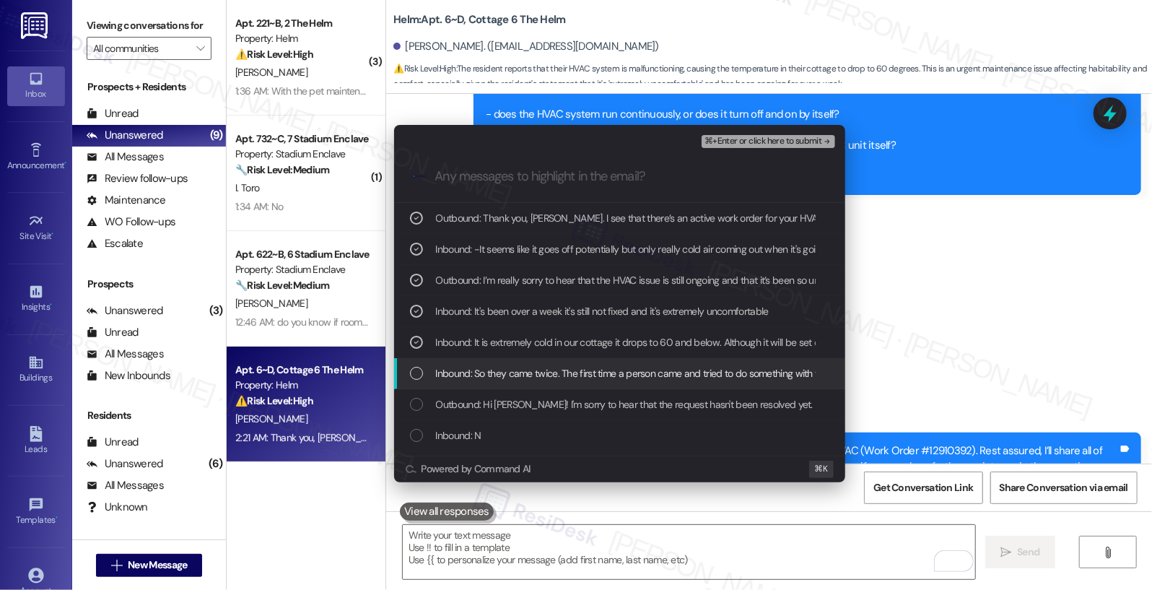
click at [541, 375] on span "Inbound: So they came twice. The first time a person came and tried to do somet…" at bounding box center [1084, 373] width 1296 height 16
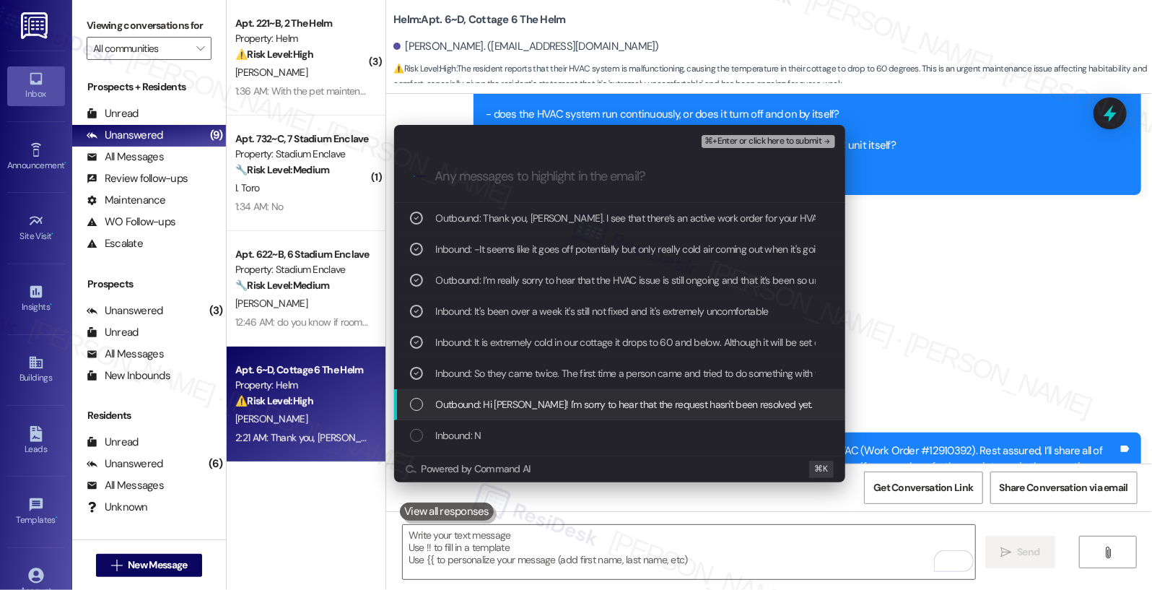
click at [568, 404] on span "Outbound: Hi Makiyah! I'm sorry to hear that the request hasn't been resolved y…" at bounding box center [737, 404] width 602 height 16
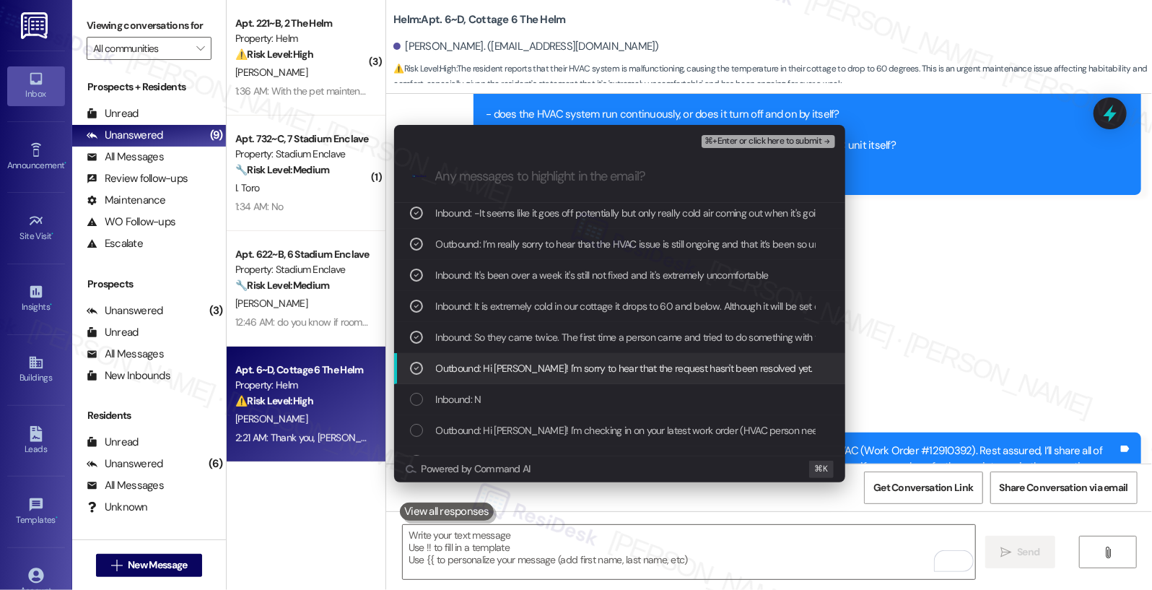
scroll to position [139, 0]
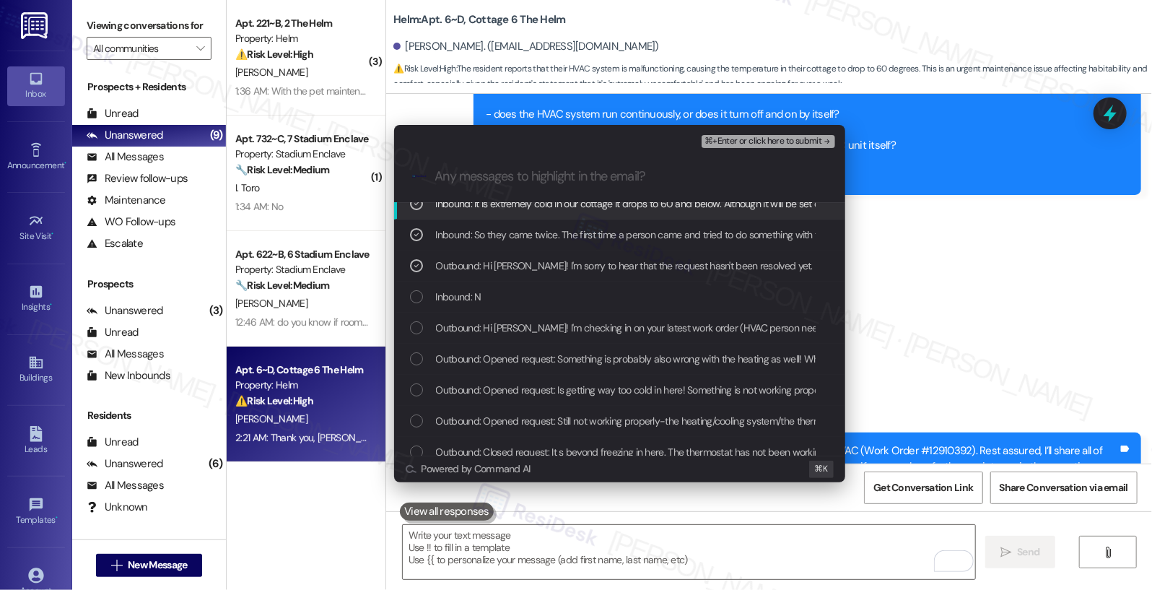
click at [739, 142] on span "⌘+Enter or click here to submit" at bounding box center [762, 141] width 117 height 10
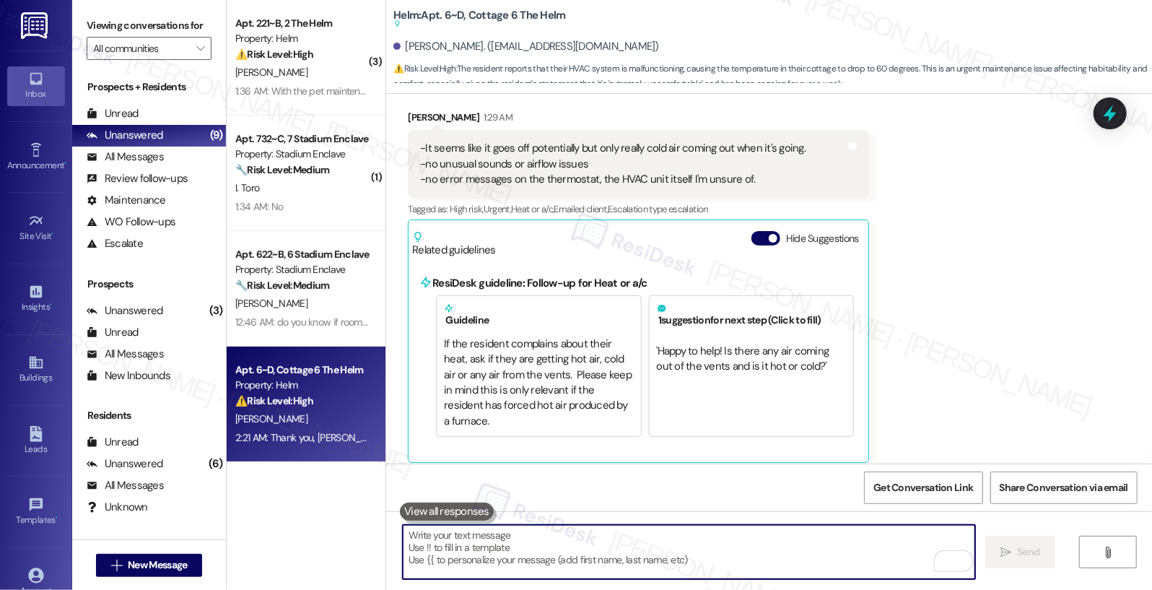
scroll to position [5398, 0]
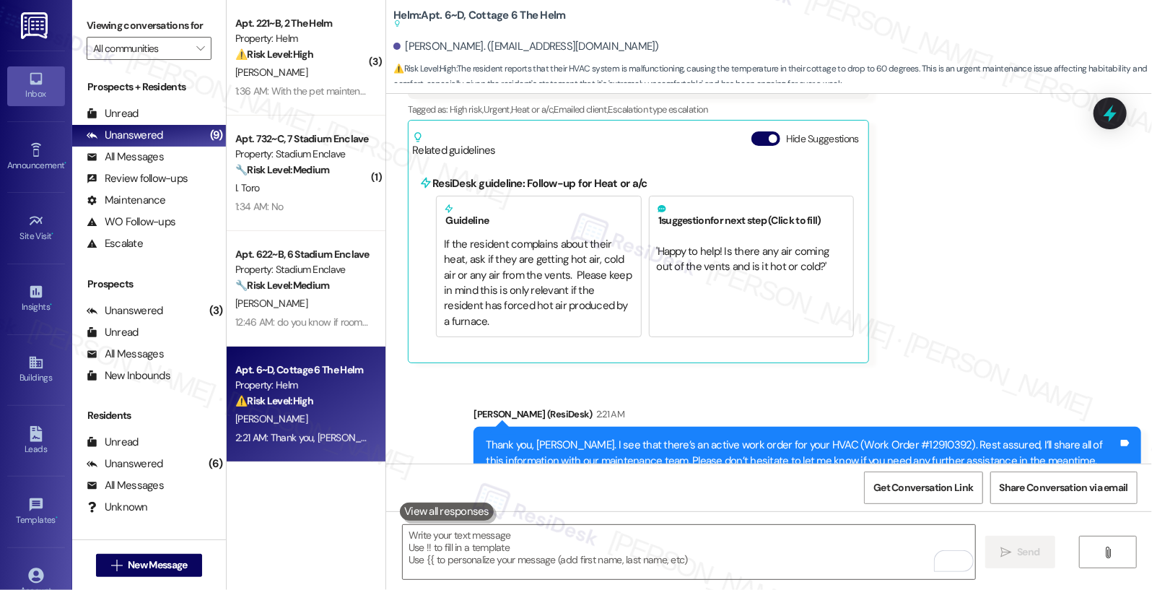
click at [294, 201] on div "1:34 AM: No 1:34 AM: No" at bounding box center [302, 207] width 136 height 18
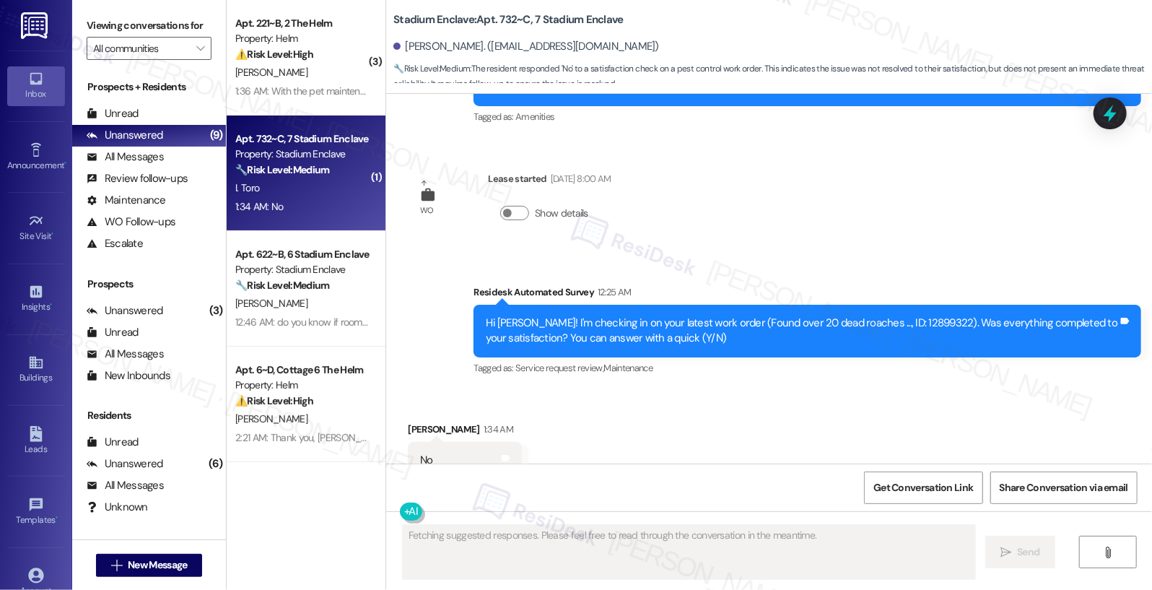
scroll to position [2518, 0]
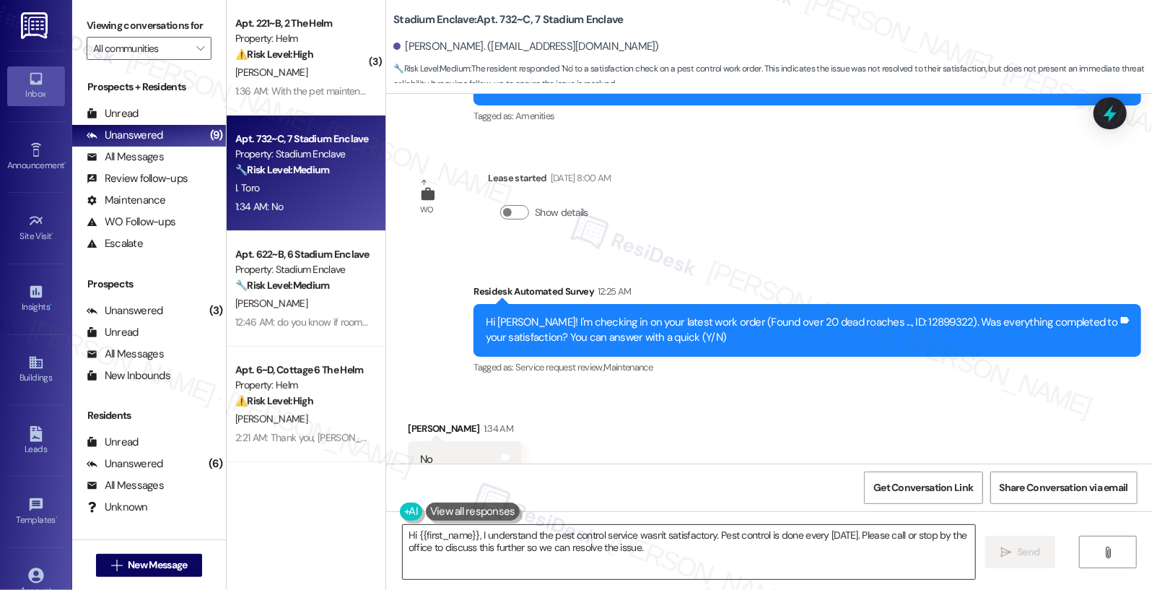
click at [478, 542] on textarea "Hi {{first_name}}, I understand the pest control service wasn't satisfactory. P…" at bounding box center [689, 552] width 573 height 54
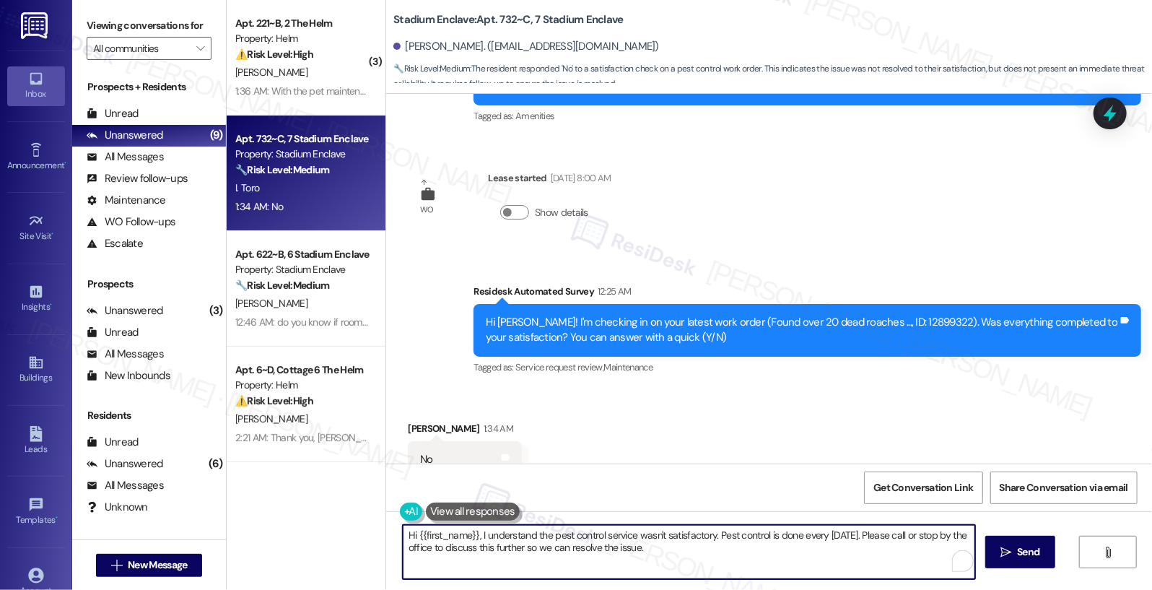
click at [478, 542] on textarea "Hi {{first_name}}, I understand the pest control service wasn't satisfactory. P…" at bounding box center [689, 552] width 573 height 54
paste textarea "! I'm sorry to hear that the request hasn't been resolved yet. Has the maintena…"
click at [480, 557] on textarea "Hi {{first_name}}! I'm sorry to hear that the request hasn't been resolved yet.…" at bounding box center [689, 552] width 573 height 54
type textarea "Hi {{first_name}}! I'm sorry to hear that the request hasn't been resolved yet.…"
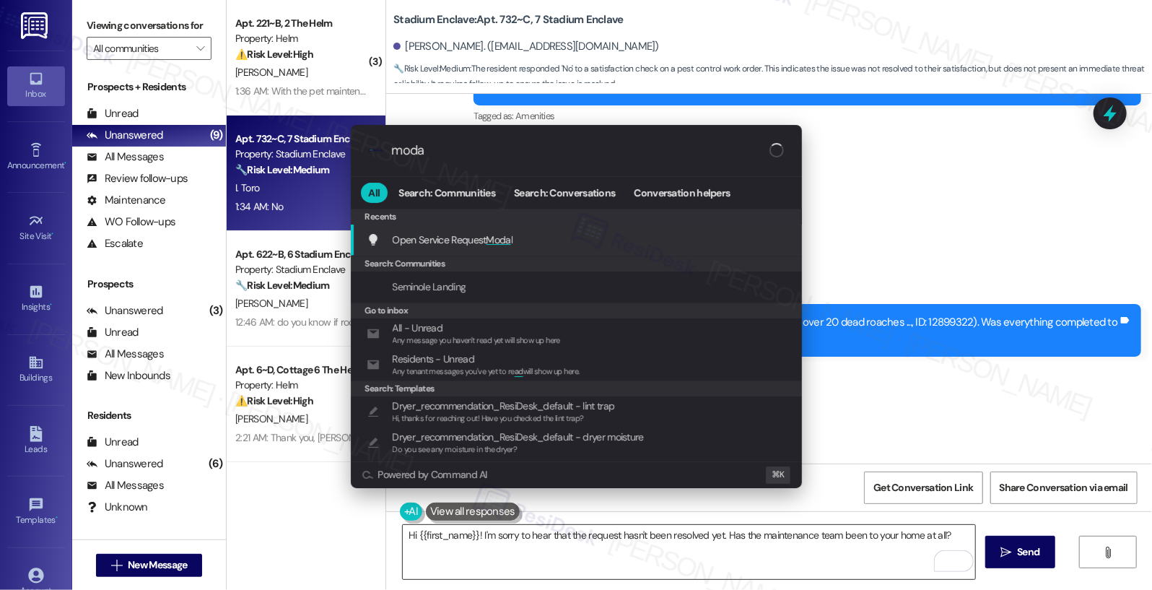
type input "modal"
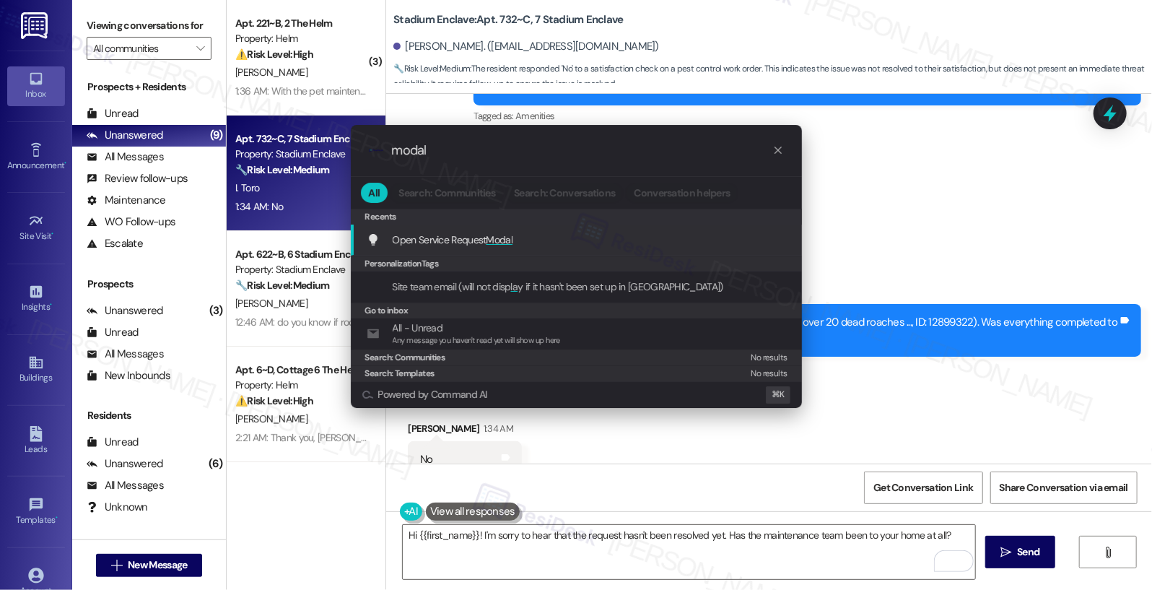
click at [518, 235] on div "Open Service Request Modal Add shortcut" at bounding box center [578, 240] width 422 height 16
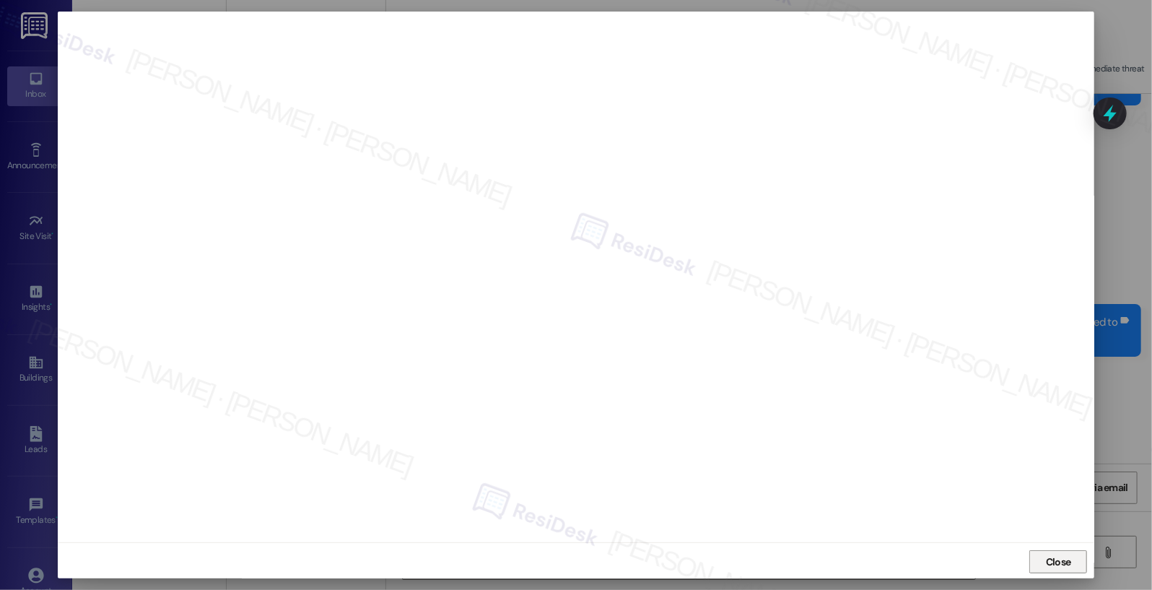
click at [1056, 561] on span "Close" at bounding box center [1058, 561] width 25 height 15
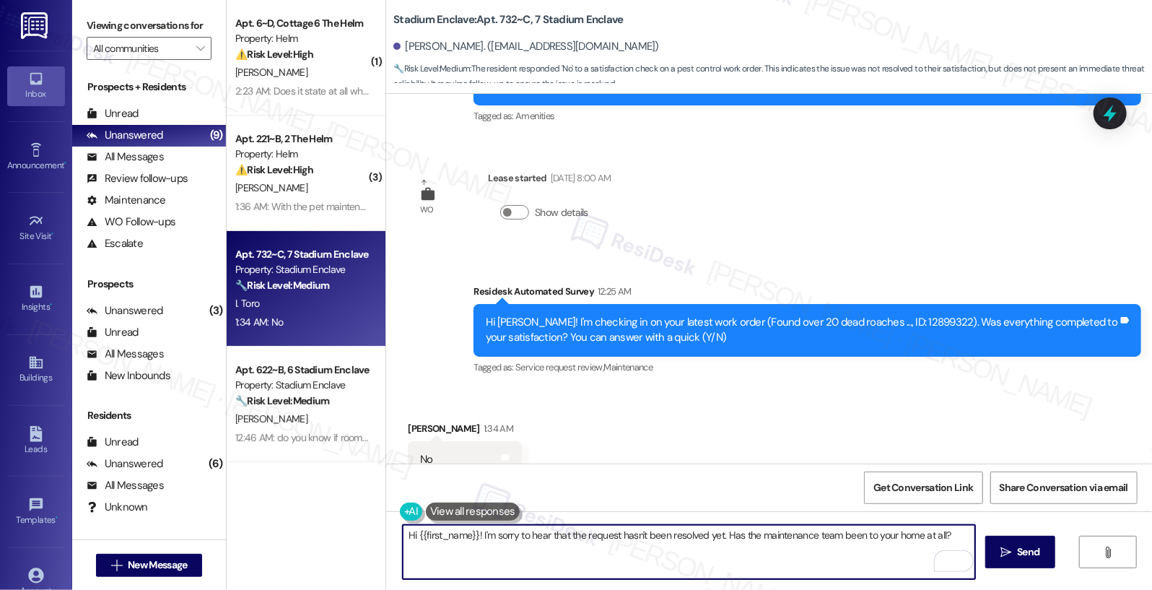
click at [743, 538] on textarea "Hi {{first_name}}! I'm sorry to hear that the request hasn't been resolved yet.…" at bounding box center [689, 552] width 573 height 54
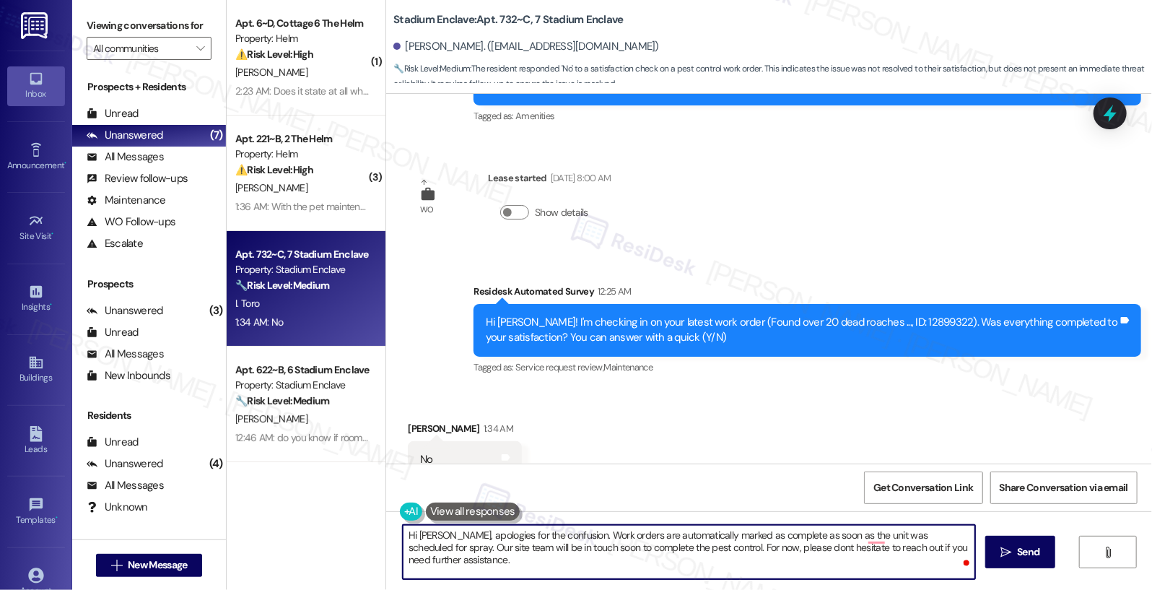
type textarea "Hi Isabella, apologies for the confusion. Work orders are automatically marked …"
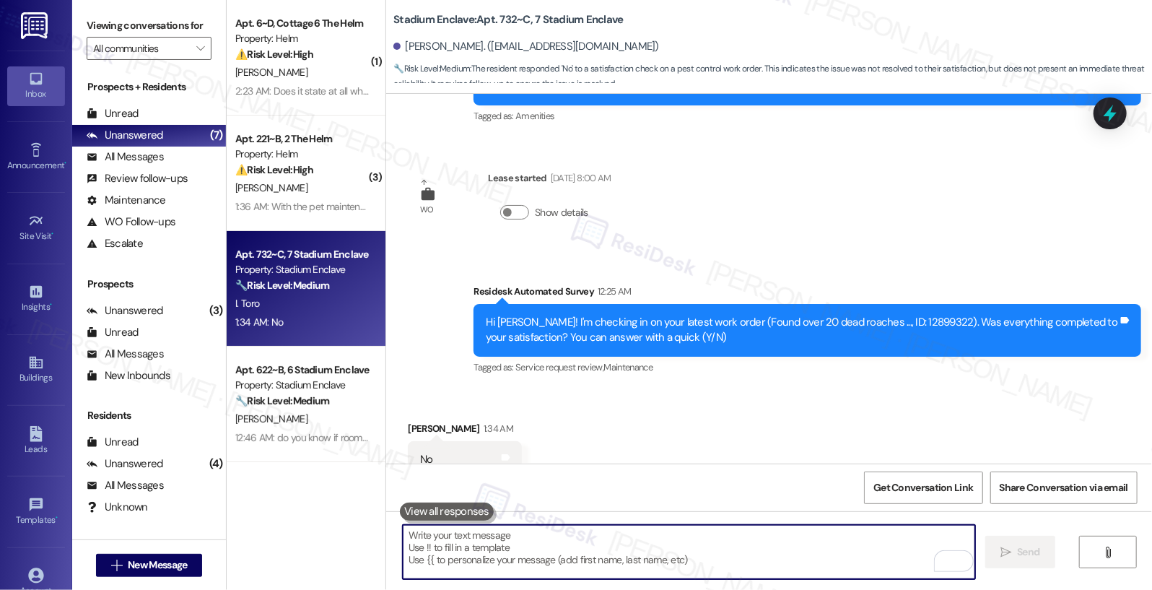
paste textarea "Hi Isabella, my apologies for the confusion. Work orders are automatically mark…"
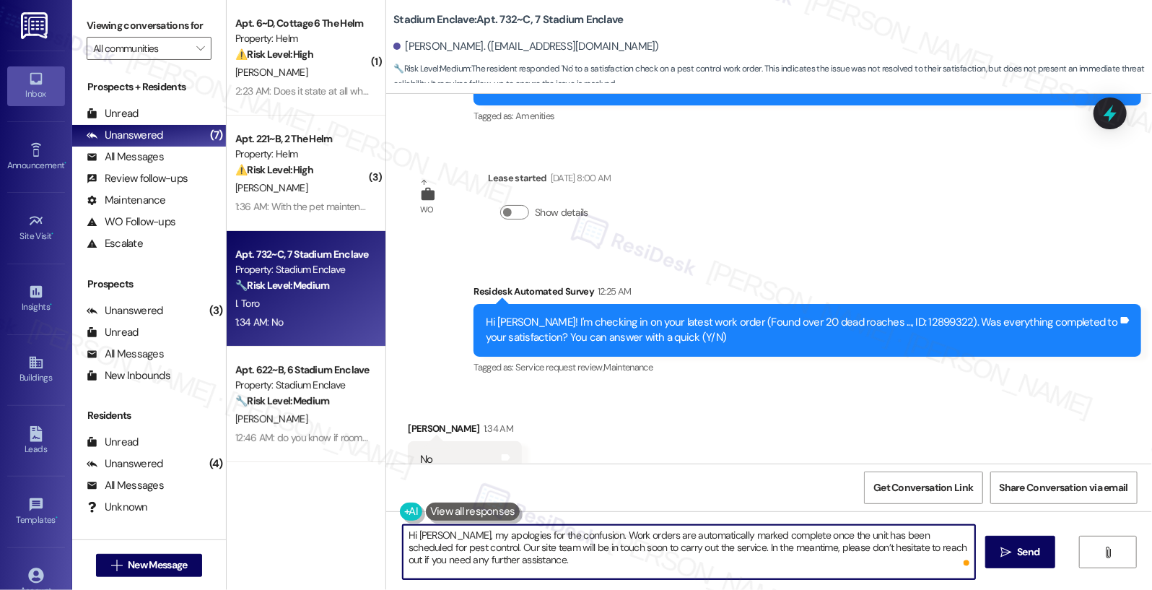
click at [535, 562] on textarea "Hi Isabella, my apologies for the confusion. Work orders are automatically mark…" at bounding box center [689, 552] width 573 height 54
type textarea "Hi Isabella, my apologies for the confusion. Work orders are automatically mark…"
click at [1010, 559] on span " Send" at bounding box center [1020, 551] width 45 height 15
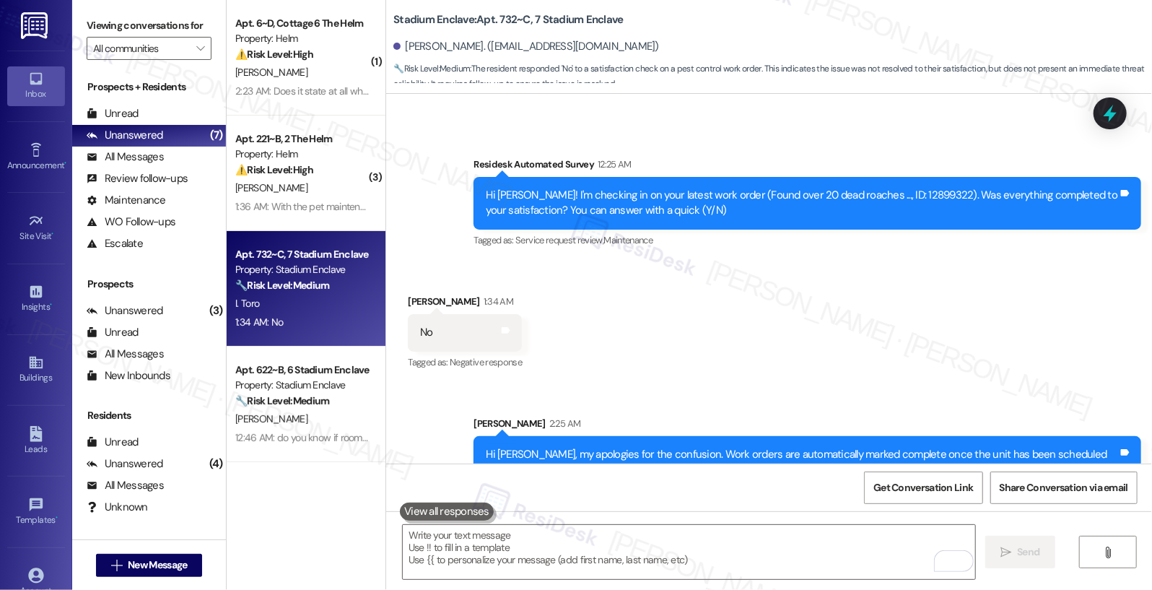
scroll to position [2649, 0]
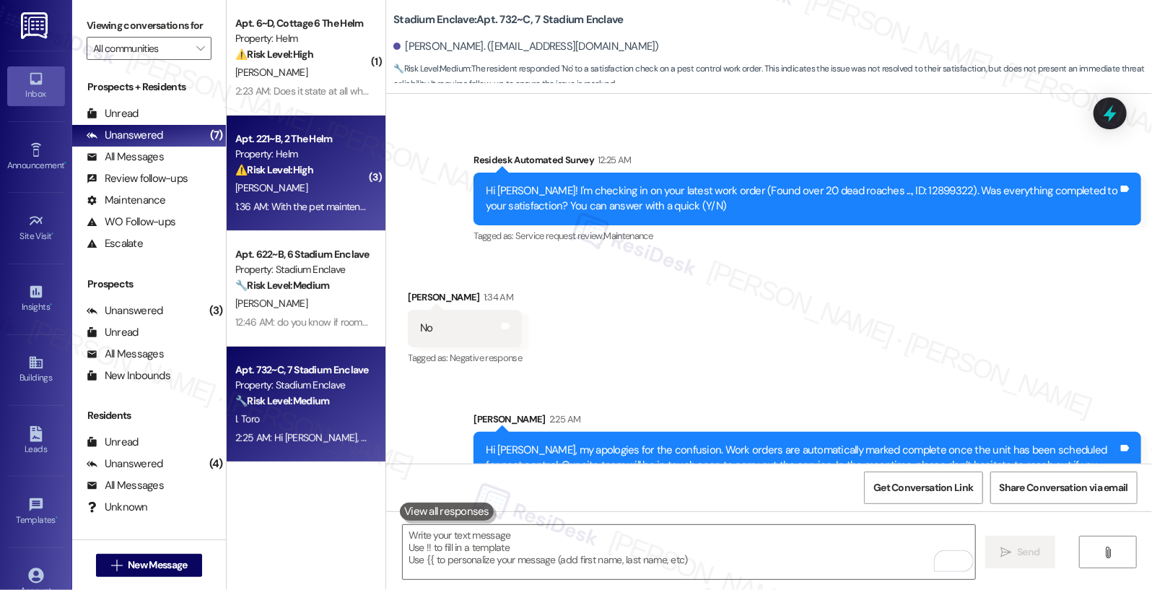
click at [333, 163] on div "⚠️ Risk Level: High The resident is reporting multiple unresolved maintenance i…" at bounding box center [302, 169] width 134 height 15
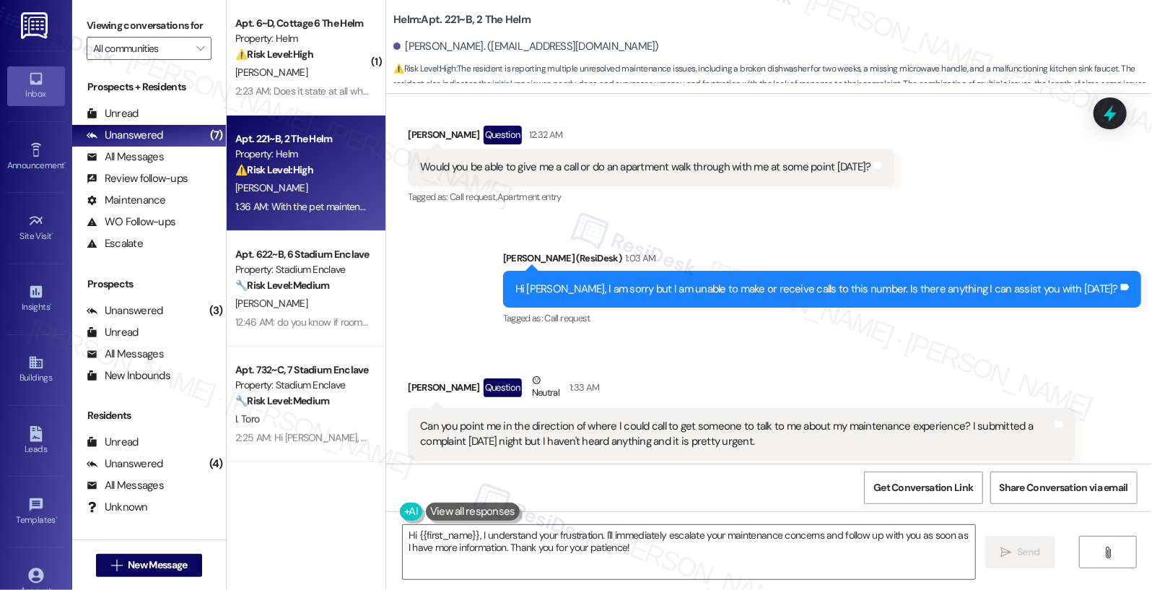
scroll to position [375, 0]
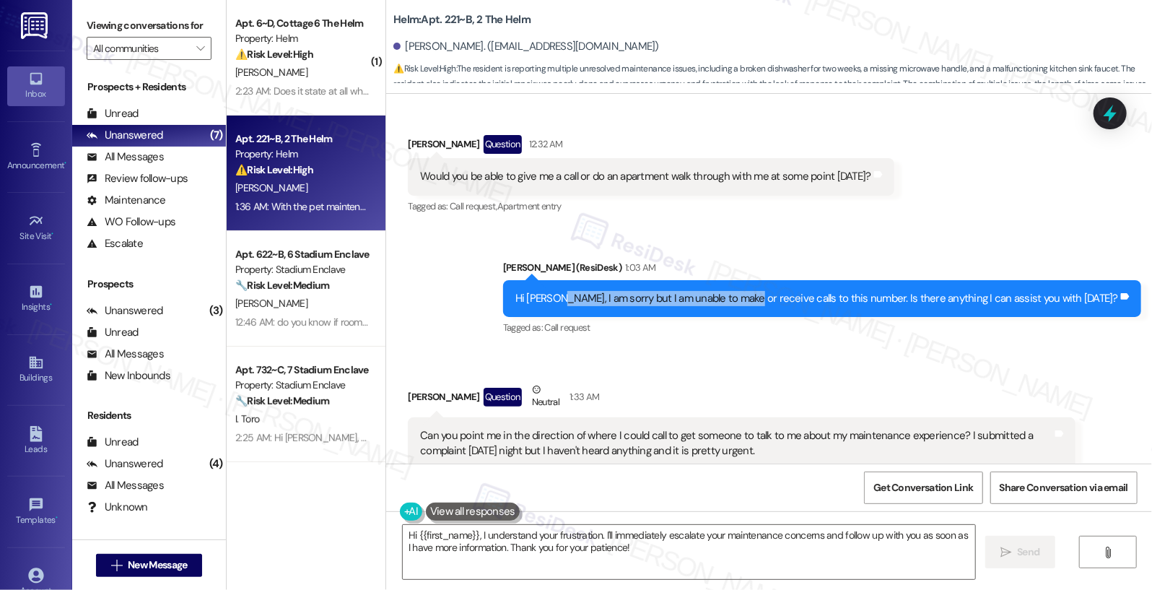
drag, startPoint x: 610, startPoint y: 295, endPoint x: 792, endPoint y: 301, distance: 182.0
click at [792, 301] on div "Hi Madeline, I am sorry but I am unable to make or receive calls to this number…" at bounding box center [816, 298] width 603 height 15
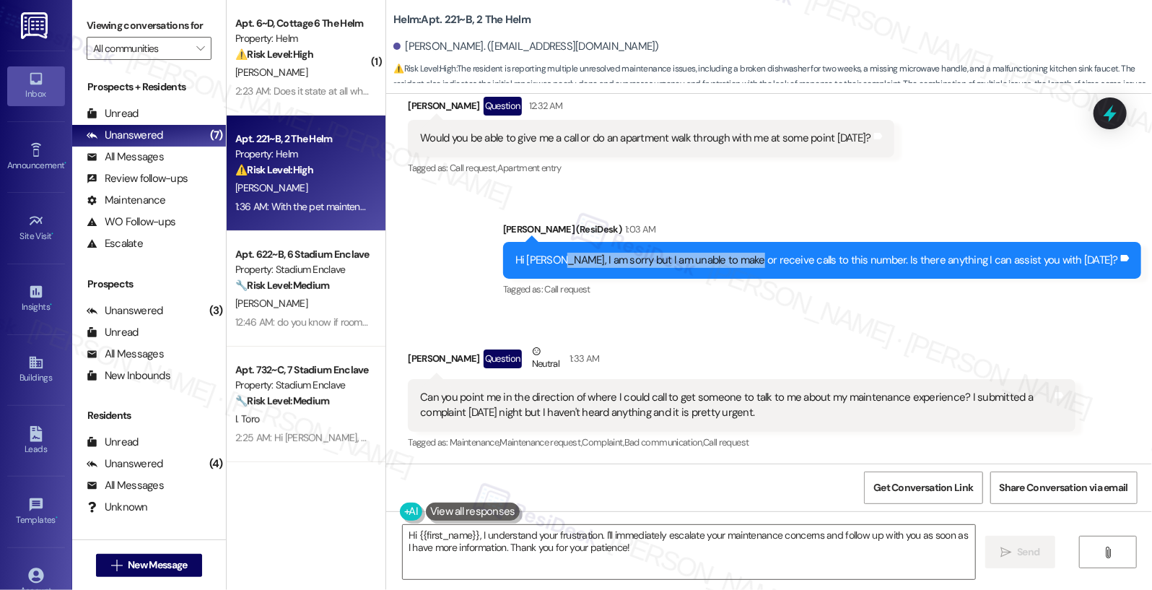
scroll to position [446, 0]
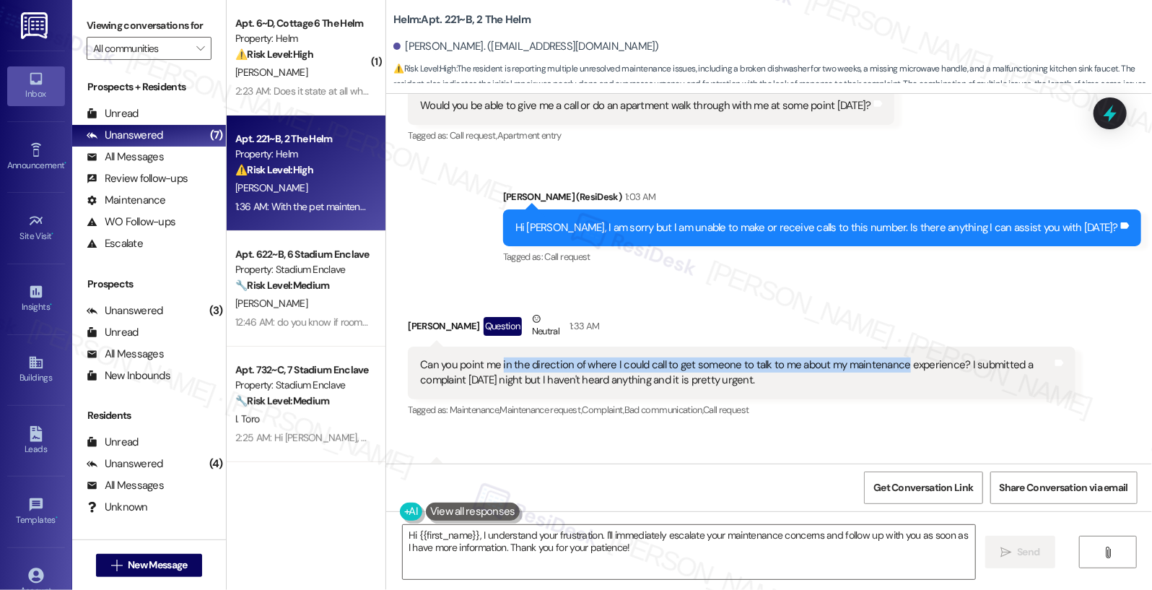
drag, startPoint x: 494, startPoint y: 369, endPoint x: 891, endPoint y: 365, distance: 396.3
click at [891, 365] on div "Can you point me in the direction of where I could call to get someone to talk …" at bounding box center [736, 372] width 632 height 31
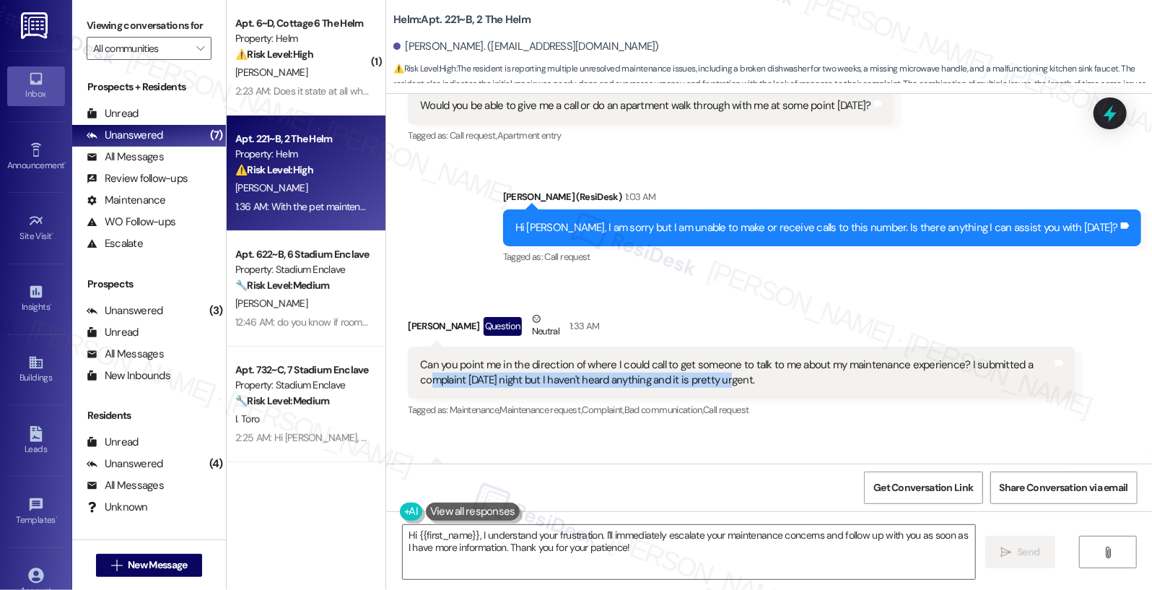
drag, startPoint x: 424, startPoint y: 383, endPoint x: 720, endPoint y: 383, distance: 295.9
click at [720, 383] on div "Can you point me in the direction of where I could call to get someone to talk …" at bounding box center [736, 372] width 632 height 31
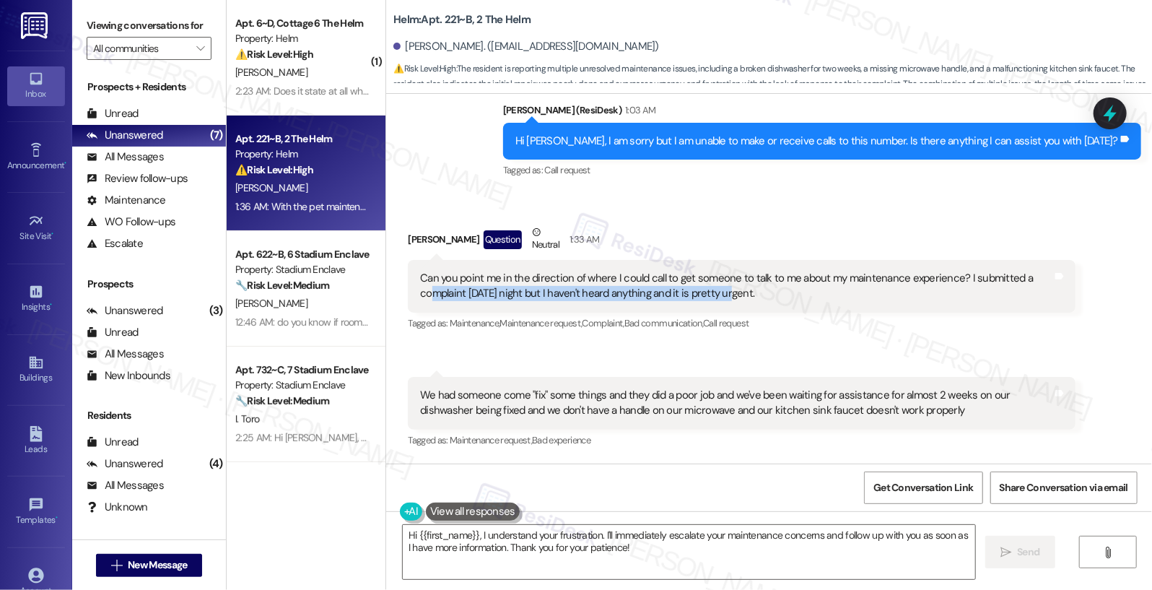
scroll to position [533, 0]
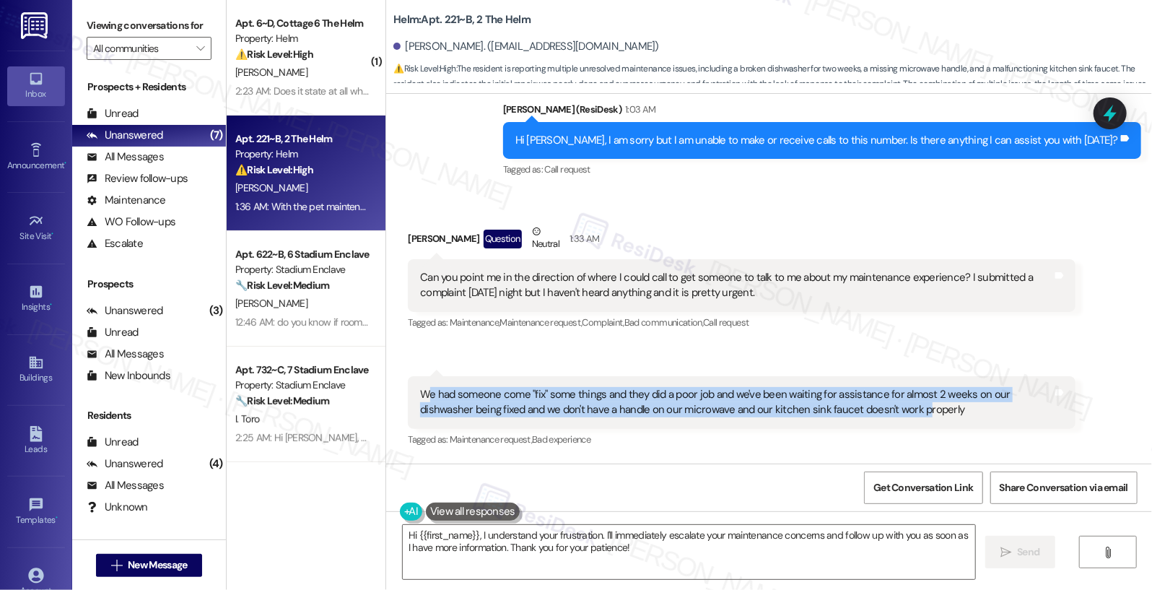
drag, startPoint x: 418, startPoint y: 396, endPoint x: 857, endPoint y: 406, distance: 439.0
click at [857, 406] on div "We had someone come "fix" some things and they did a poor job and we've been wa…" at bounding box center [736, 402] width 632 height 31
click at [507, 409] on div "We had someone come "fix" some things and they did a poor job and we've been wa…" at bounding box center [736, 402] width 632 height 31
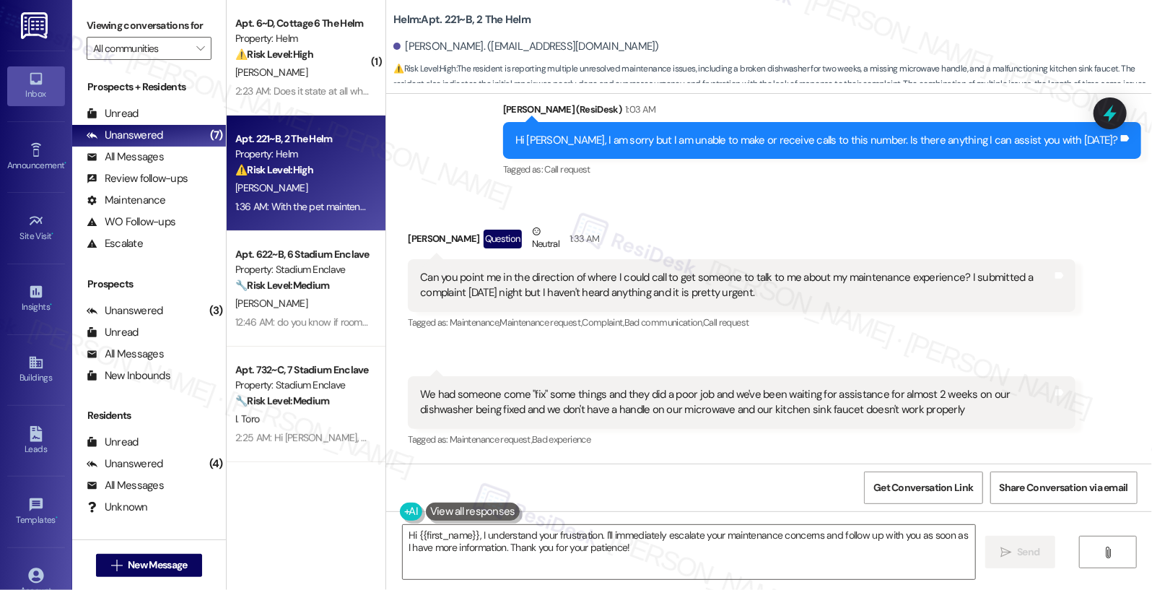
drag, startPoint x: 458, startPoint y: 411, endPoint x: 603, endPoint y: 412, distance: 145.1
click at [603, 412] on div "We had someone come "fix" some things and they did a poor job and we've been wa…" at bounding box center [736, 402] width 632 height 31
drag, startPoint x: 520, startPoint y: 411, endPoint x: 785, endPoint y: 419, distance: 265.0
click at [785, 419] on div "We had someone come "fix" some things and they did a poor job and we've been wa…" at bounding box center [742, 402] width 668 height 53
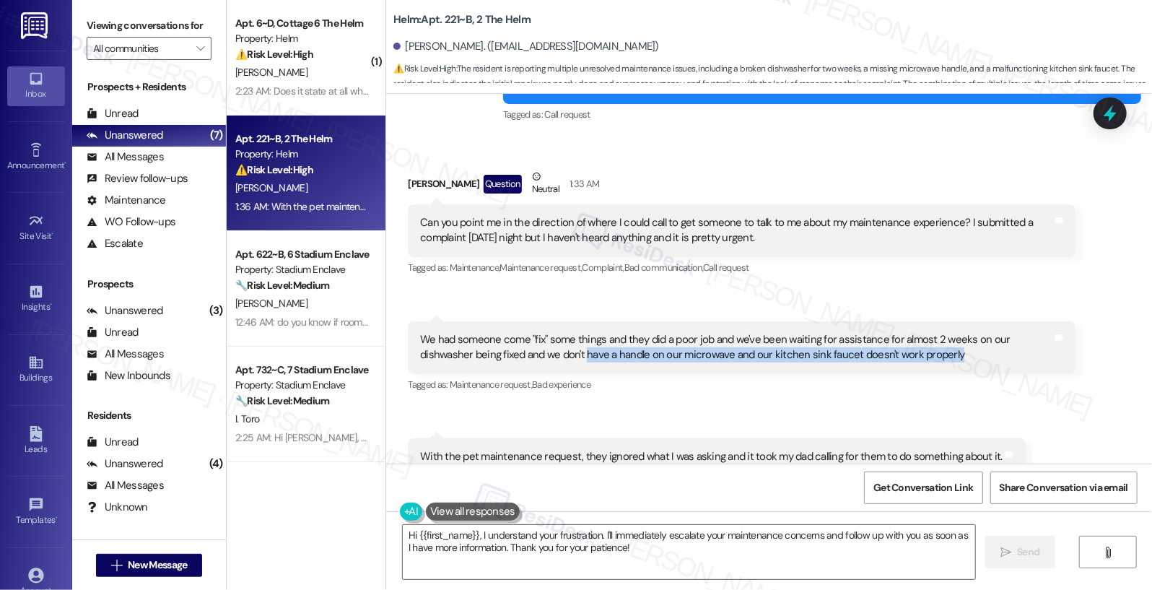
scroll to position [632, 0]
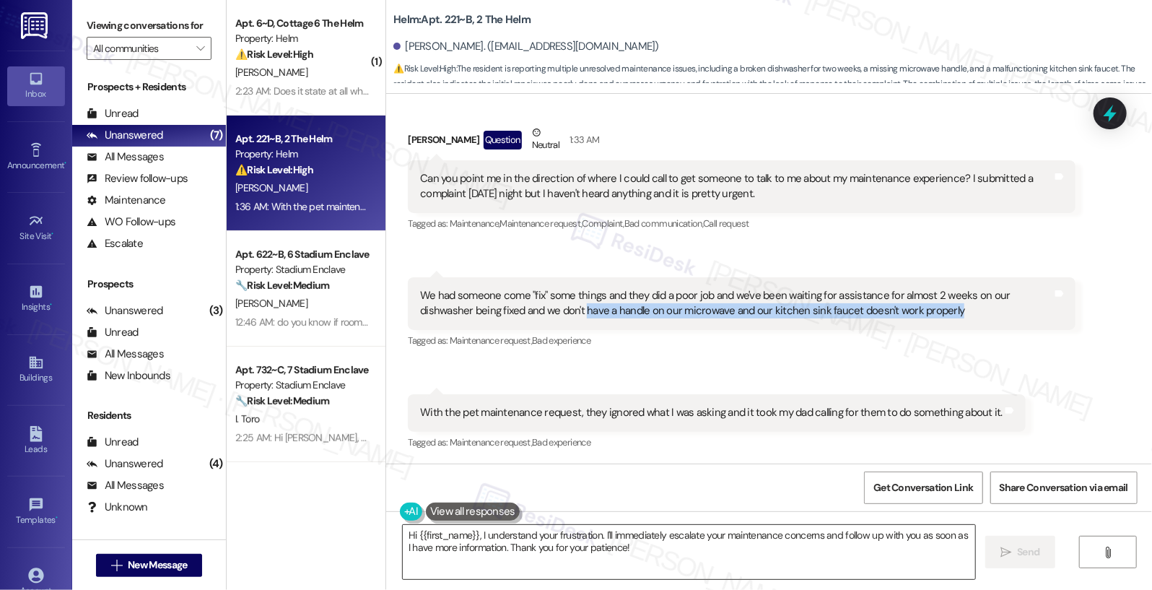
click at [488, 536] on textarea "Hi {{first_name}}, I understand your frustration. I'll immediately escalate you…" at bounding box center [689, 552] width 573 height 54
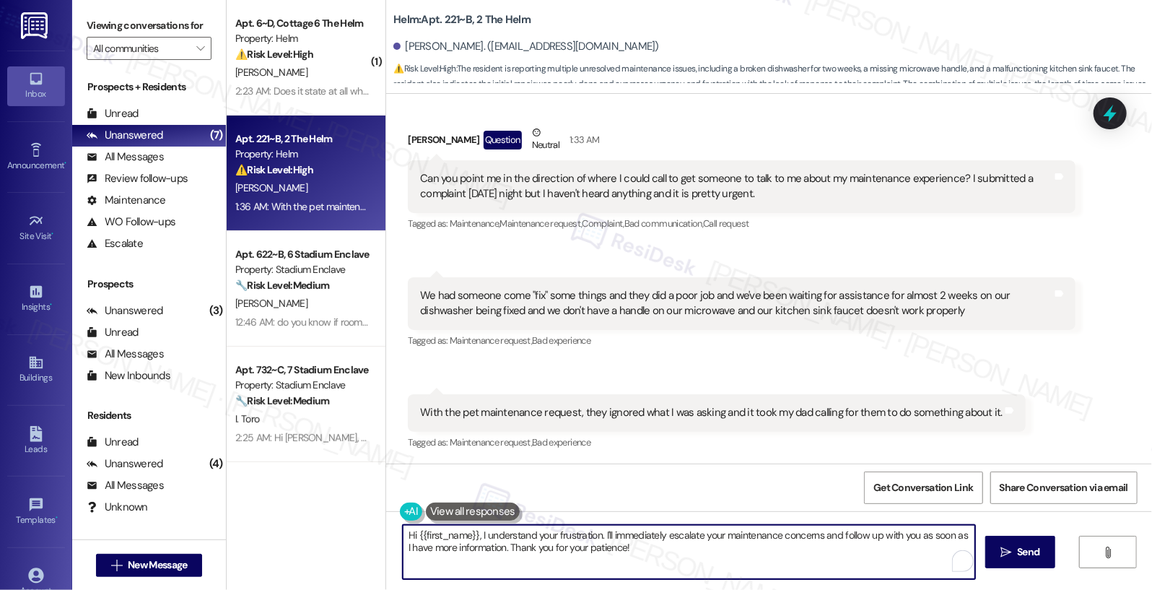
click at [488, 536] on textarea "Hi {{first_name}}, I understand your frustration. I'll immediately escalate you…" at bounding box center [689, 552] width 573 height 54
paste textarea "p. 828.293.4665"
click at [455, 534] on textarea "You may call p. 828.293.4665" at bounding box center [689, 552] width 573 height 54
click at [458, 538] on textarea "You may call p. 828.293.4665" at bounding box center [689, 552] width 573 height 54
click at [478, 539] on textarea "You may call phone number - 828.293.4665" at bounding box center [689, 552] width 573 height 54
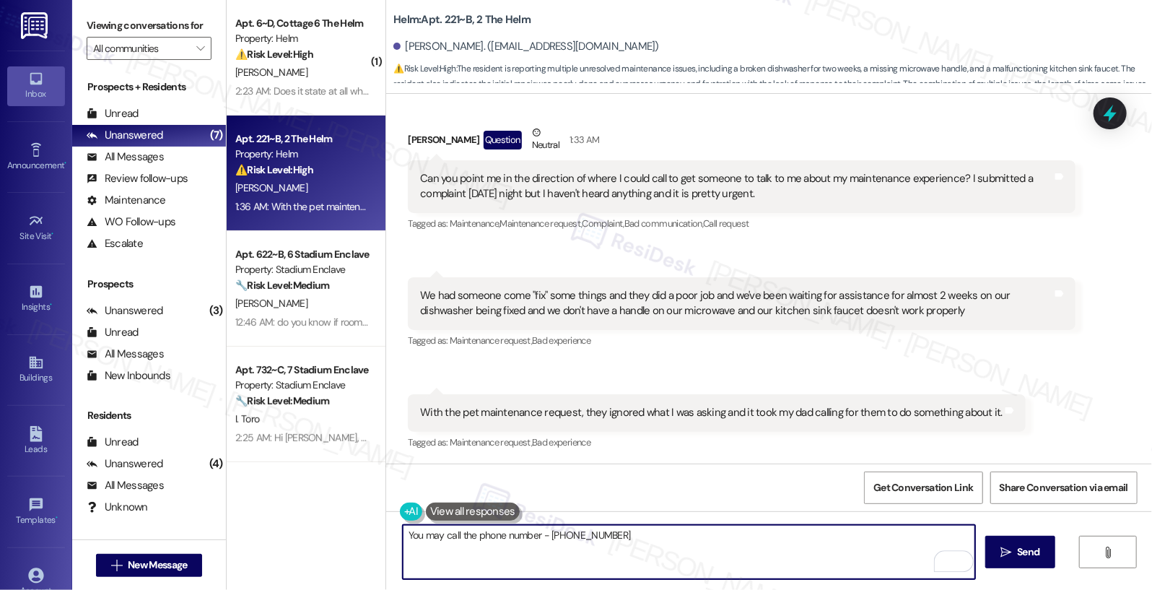
click at [624, 536] on textarea "You may call the phone number - 828.293.4665" at bounding box center [689, 552] width 573 height 54
type textarea "You may call the phone number - 828.293.4665, or if you have time - you may swi…"
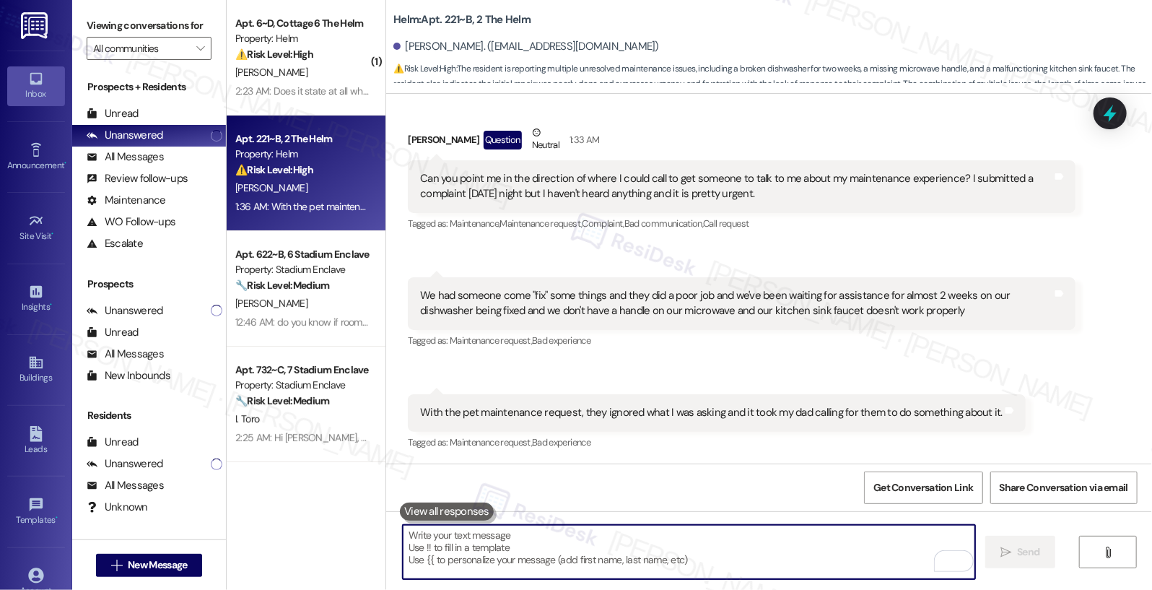
click at [502, 566] on textarea "To enrich screen reader interactions, please activate Accessibility in Grammarl…" at bounding box center [689, 552] width 573 height 54
paste textarea "You can give us a call at 828-293-4665, or if it’s more convenient, feel free t…"
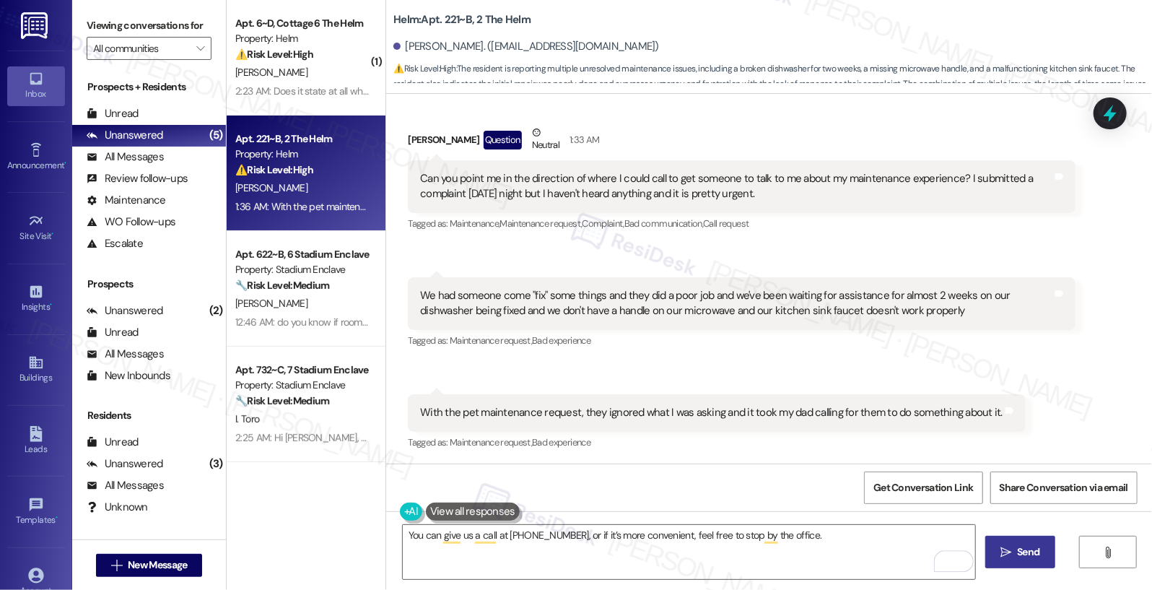
click at [1007, 558] on span " Send" at bounding box center [1020, 551] width 45 height 15
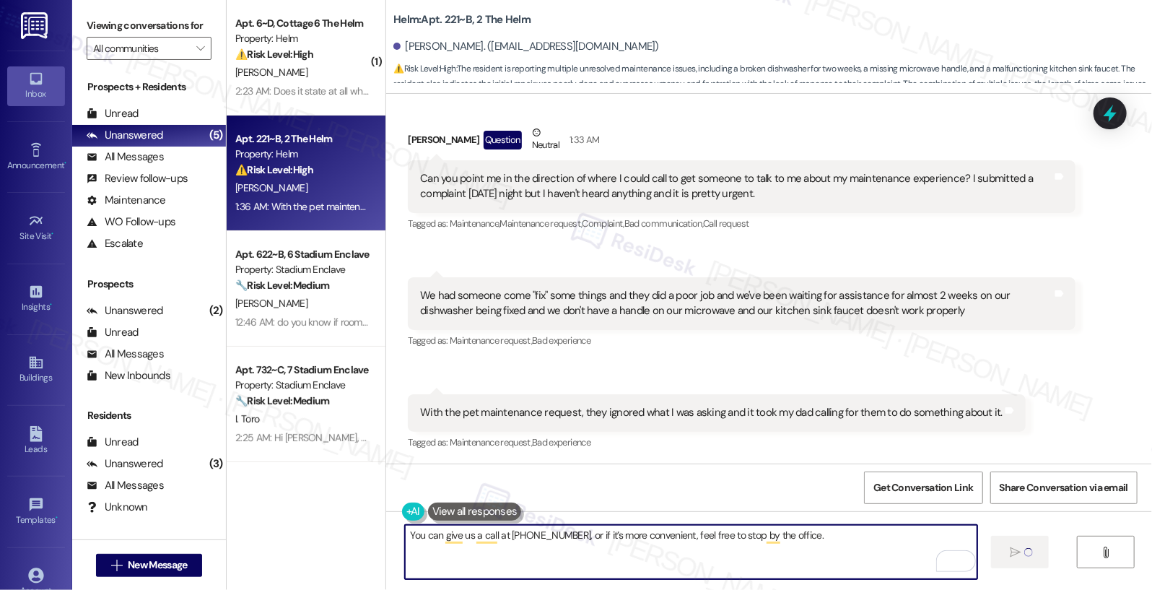
click at [770, 550] on textarea "You can give us a call at 828-293-4665, or if it’s more convenient, feel free t…" at bounding box center [691, 552] width 573 height 54
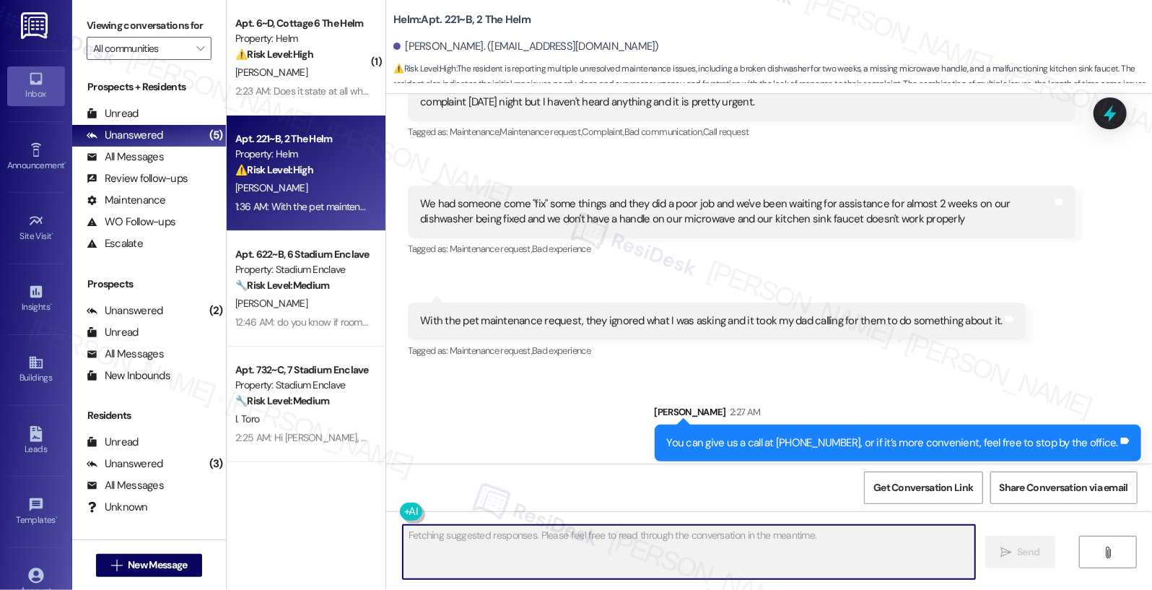
scroll to position [733, 0]
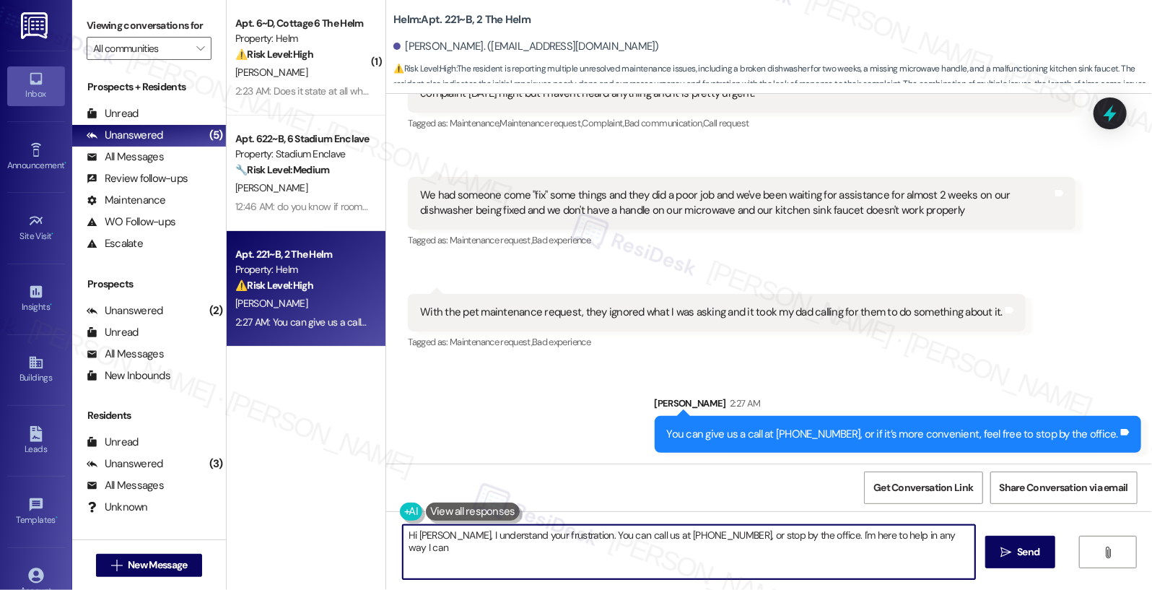
type textarea "Hi Madeline, I understand your frustration. You can call us at 828-293-4665, or…"
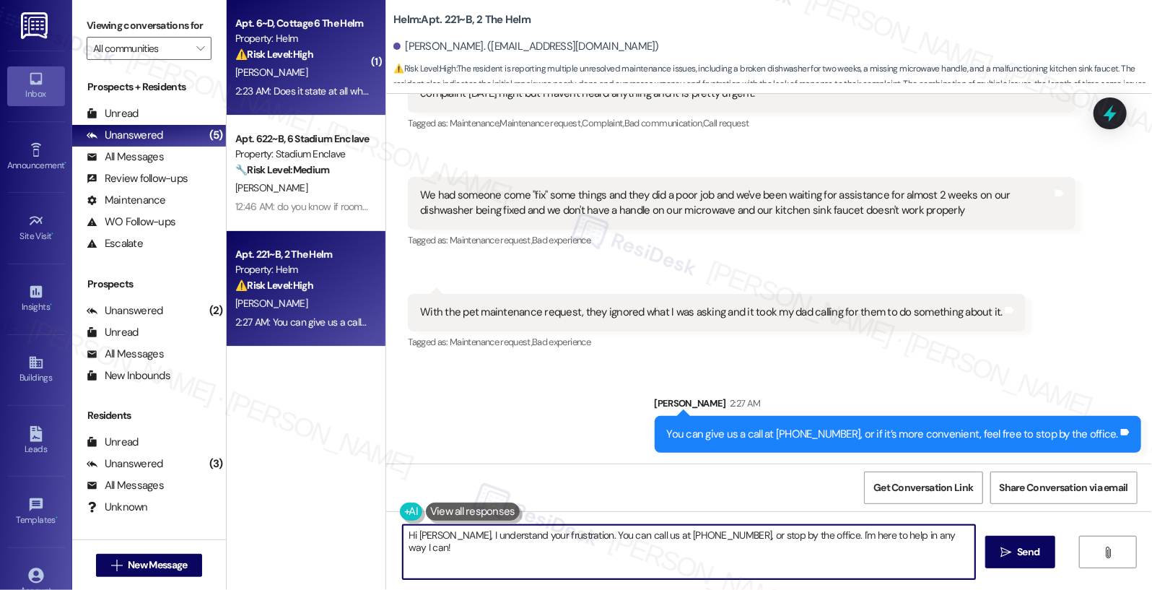
click at [311, 76] on div "[PERSON_NAME]" at bounding box center [302, 73] width 136 height 18
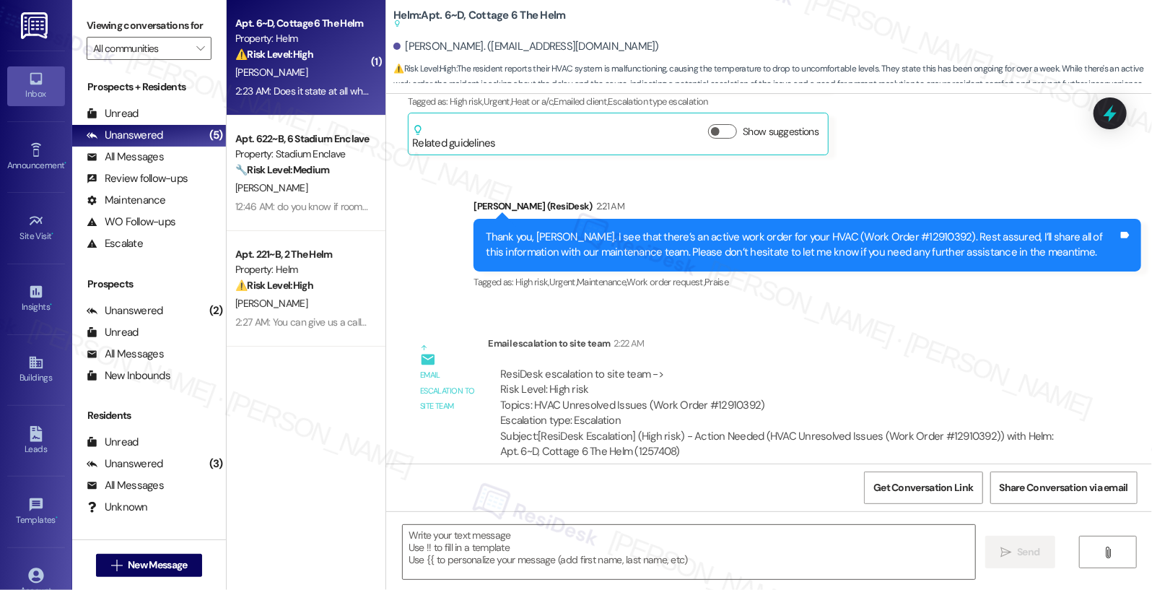
scroll to position [5471, 0]
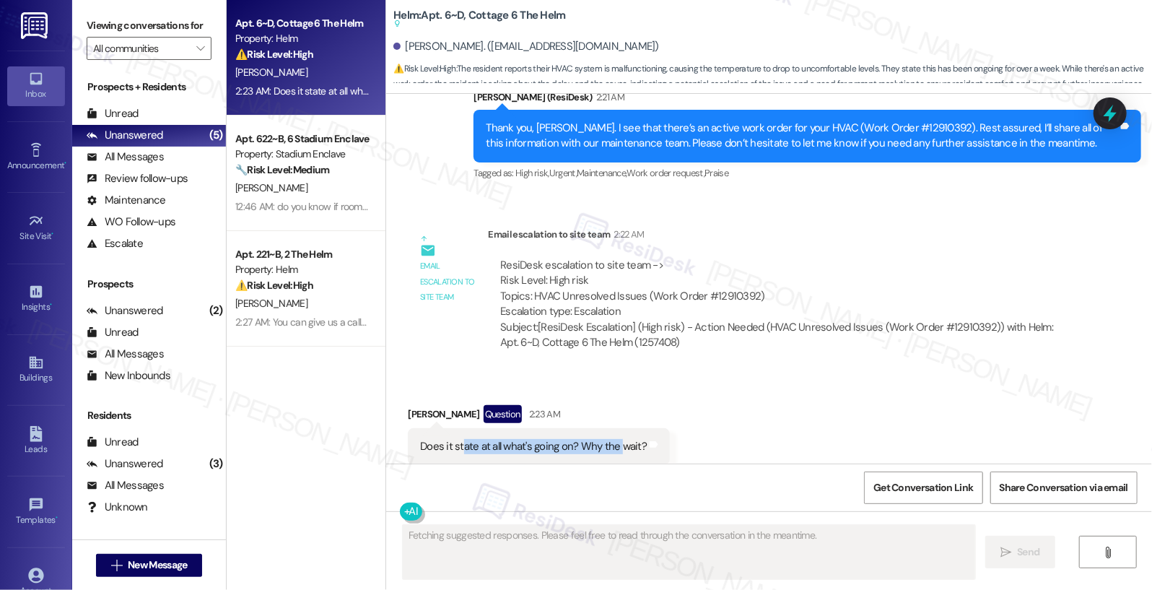
drag, startPoint x: 455, startPoint y: 414, endPoint x: 612, endPoint y: 419, distance: 157.4
click at [612, 439] on div "Does it state at all what's going on? Why the wait?" at bounding box center [533, 446] width 227 height 15
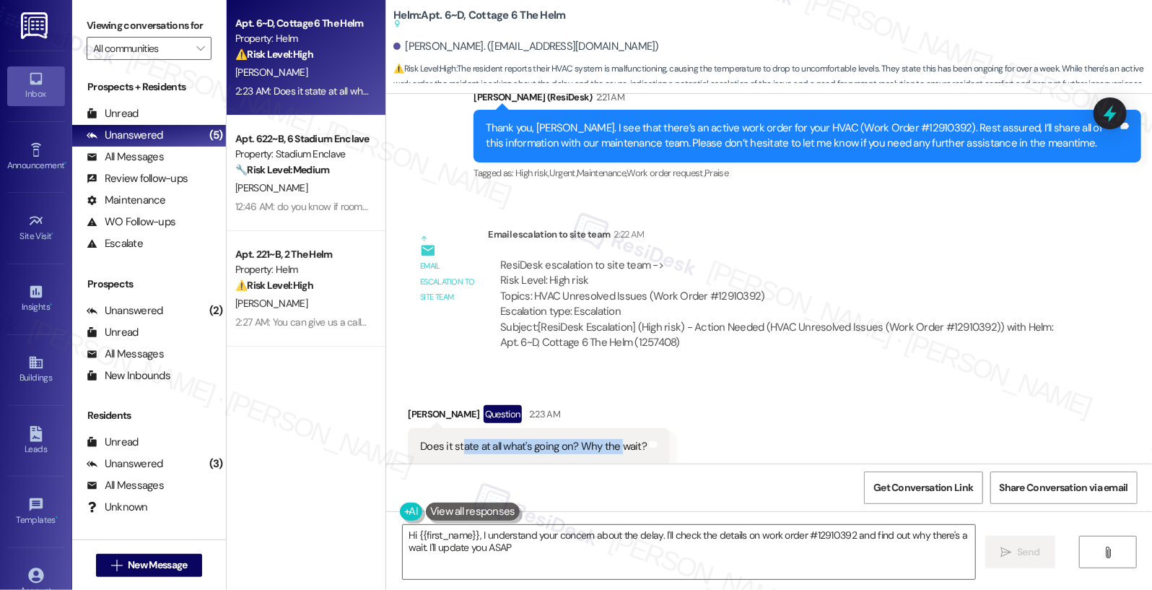
type textarea "Hi {{first_name}}, I understand your concern about the delay. I'll check the de…"
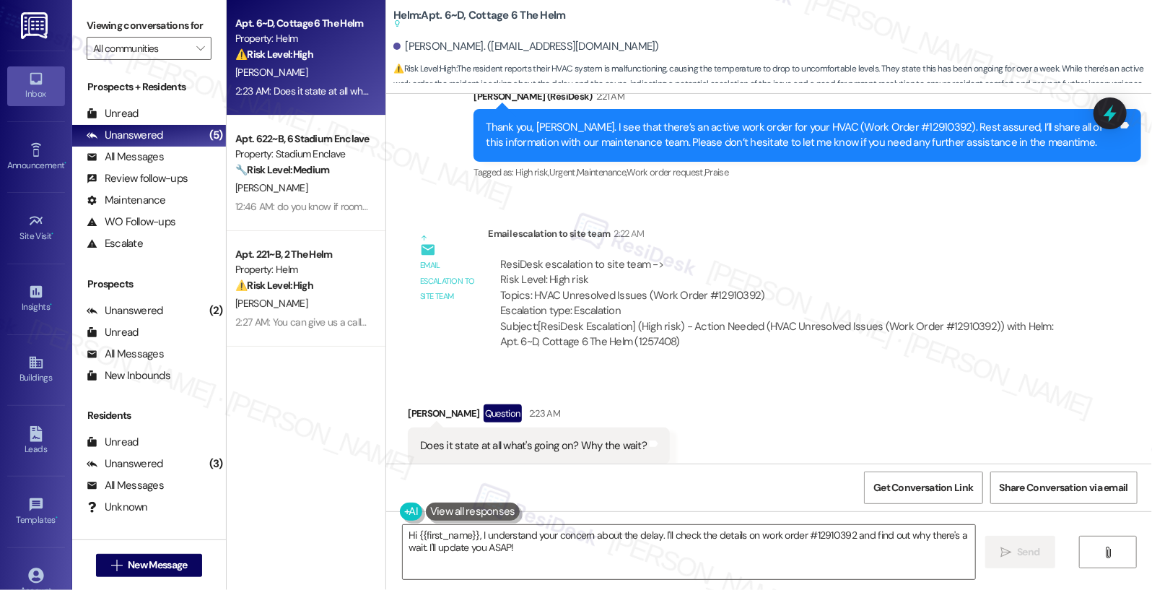
click at [442, 404] on div "Makiyah Johnson Question 2:23 AM" at bounding box center [539, 415] width 262 height 23
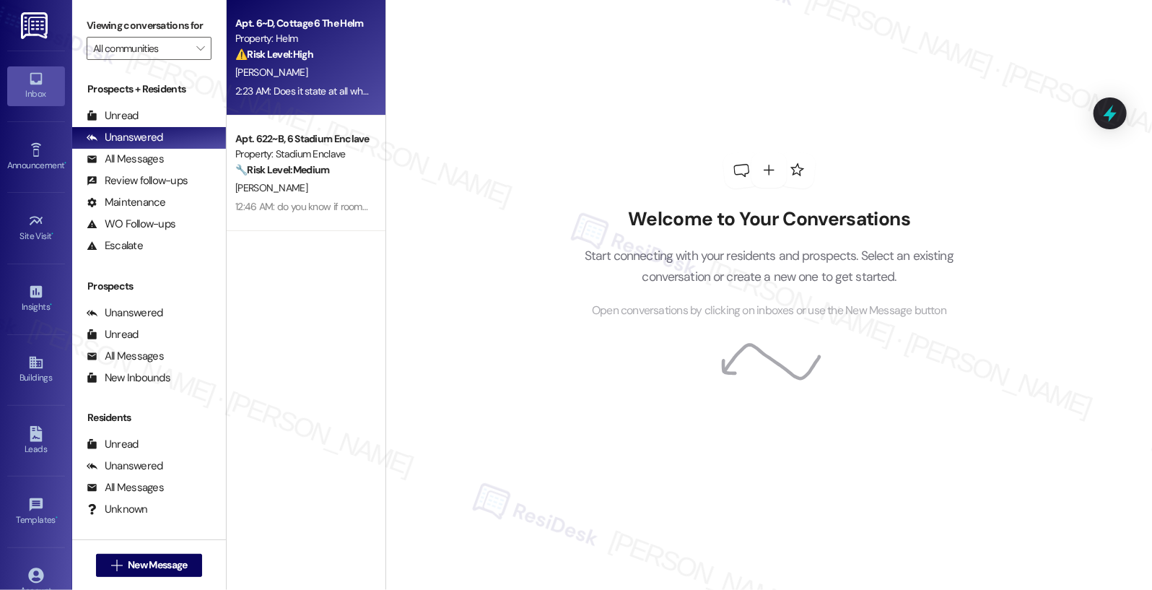
click at [290, 82] on div "2:23 AM: Does it state at all what's going on? Why the wait? 2:23 AM: Does it s…" at bounding box center [302, 91] width 136 height 18
click at [296, 71] on div "[PERSON_NAME]" at bounding box center [302, 73] width 136 height 18
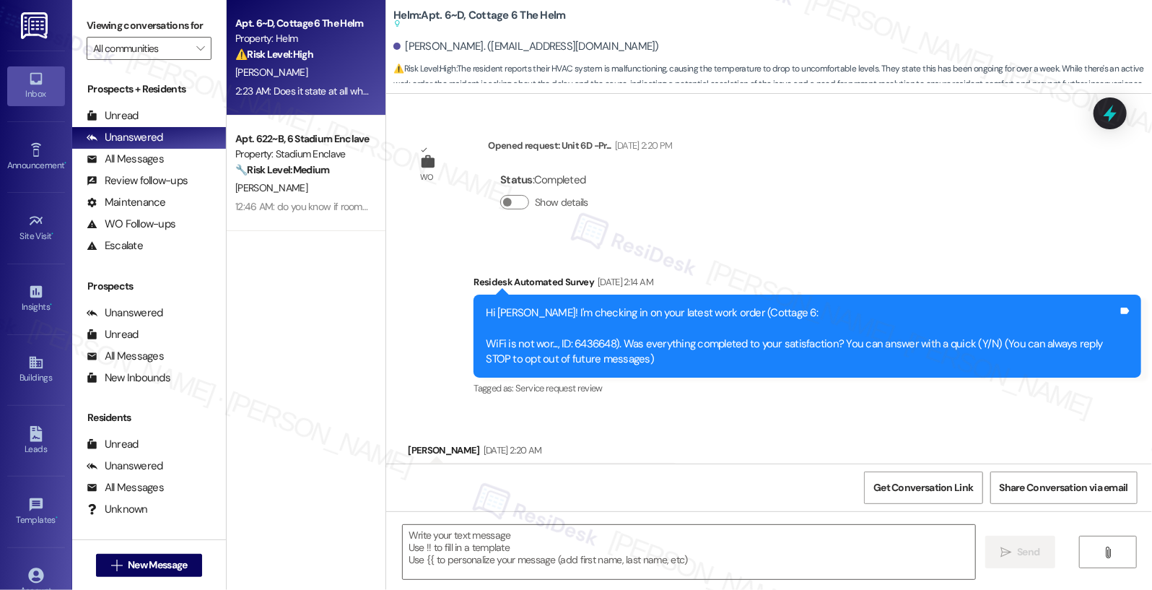
click at [296, 71] on div "[PERSON_NAME]" at bounding box center [302, 73] width 136 height 18
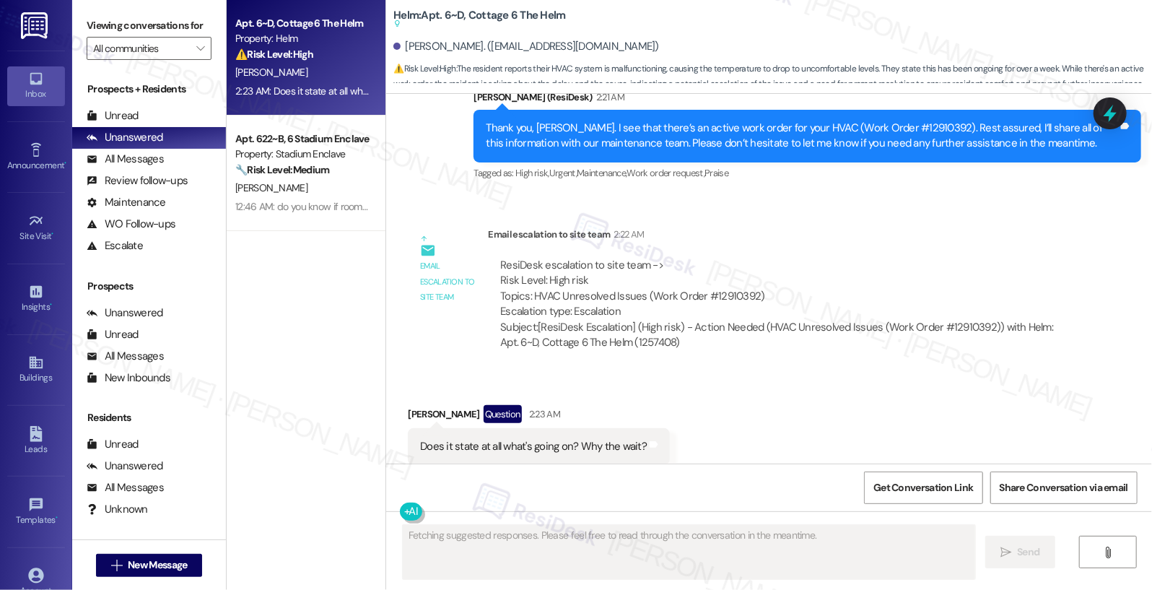
scroll to position [5472, 0]
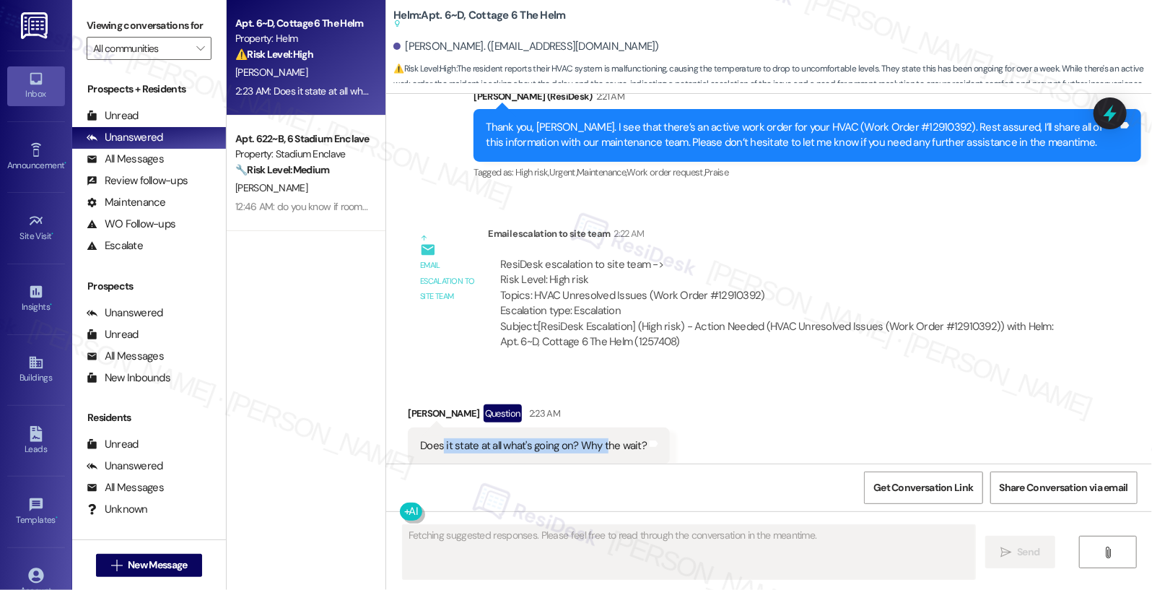
drag, startPoint x: 435, startPoint y: 413, endPoint x: 599, endPoint y: 416, distance: 164.6
click at [599, 438] on div "Does it state at all what's going on? Why the wait?" at bounding box center [533, 445] width 227 height 15
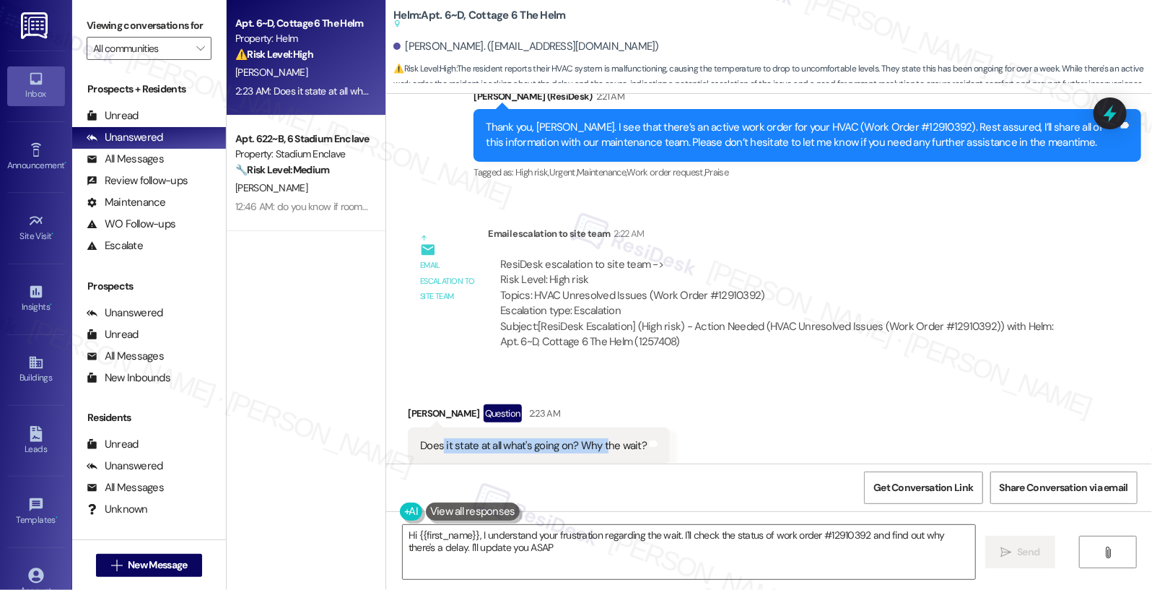
type textarea "Hi {{first_name}}, I understand your frustration regarding the wait. I'll check…"
drag, startPoint x: 411, startPoint y: 412, endPoint x: 621, endPoint y: 425, distance: 210.4
click at [621, 427] on div "Does it state at all what's going on? Why the wait? Tags and notes" at bounding box center [539, 445] width 262 height 37
click at [463, 438] on div "Does it state at all what's going on? Why the wait?" at bounding box center [533, 445] width 227 height 15
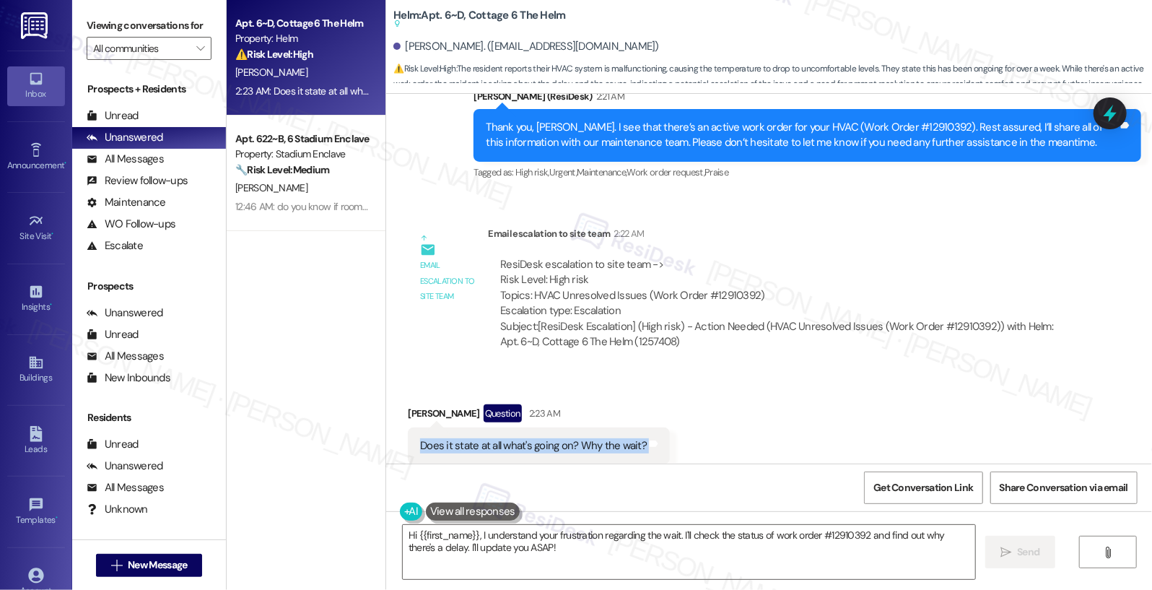
click at [463, 438] on div "Does it state at all what's going on? Why the wait?" at bounding box center [533, 445] width 227 height 15
click at [520, 536] on textarea "Hi {{first_name}}, I understand your frustration regarding the wait. I'll check…" at bounding box center [689, 552] width 573 height 54
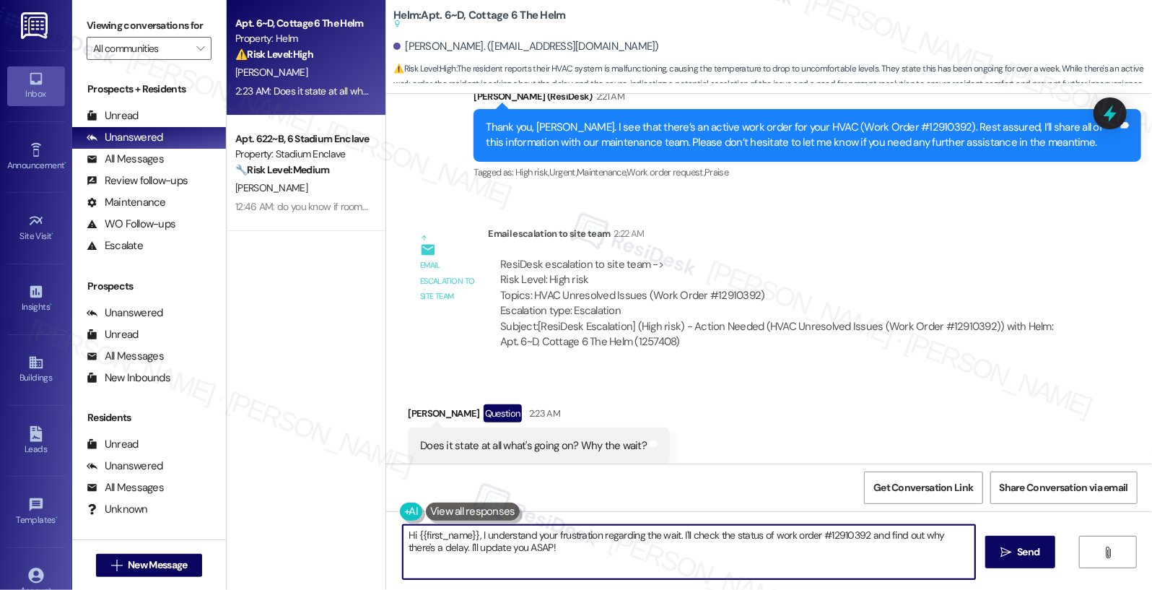
click at [520, 536] on textarea "Hi {{first_name}}, I understand your frustration regarding the wait. I'll check…" at bounding box center [689, 552] width 573 height 54
click at [514, 556] on textarea "Hi {{first_name}}, I understand your frustration regarding the wait. I'll check…" at bounding box center [689, 552] width 573 height 54
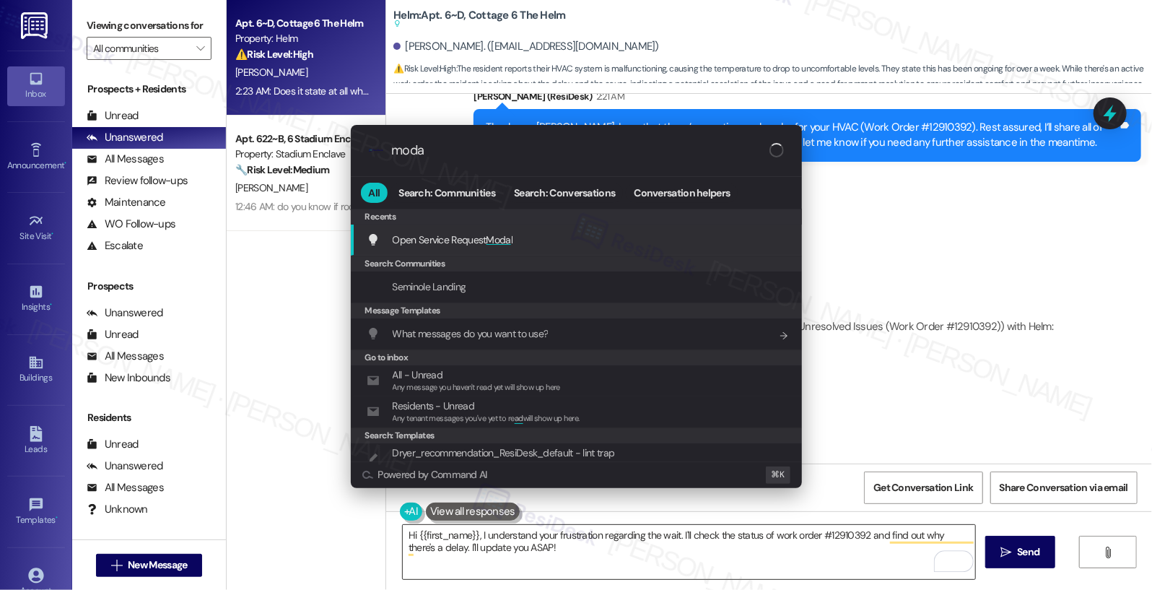
type input "modal"
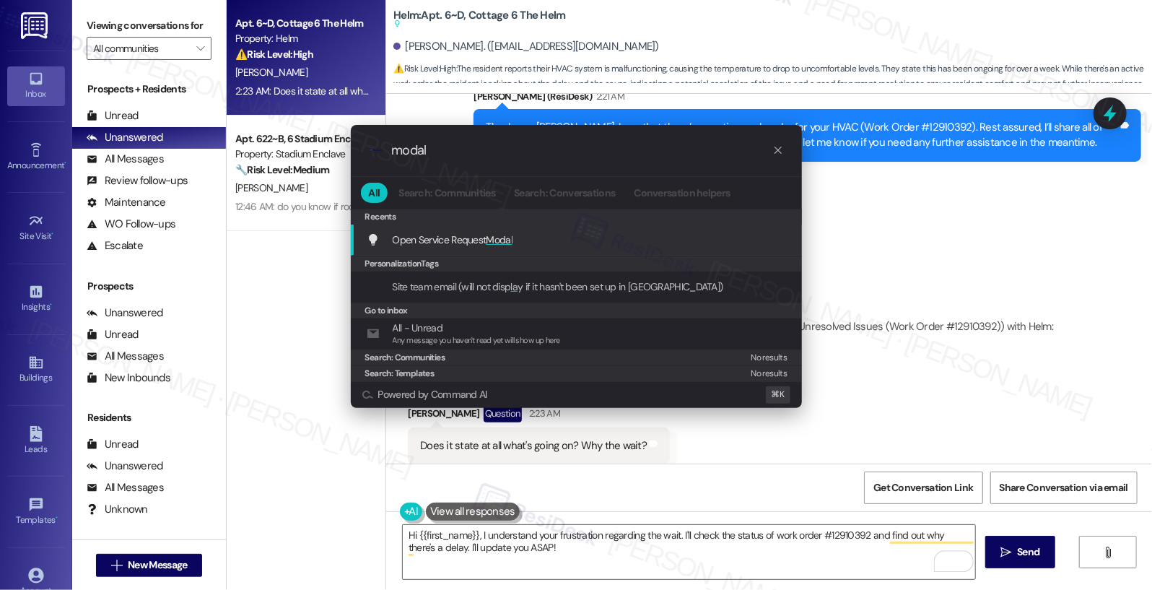
click at [528, 242] on div "Open Service Request Modal Add shortcut" at bounding box center [578, 240] width 422 height 16
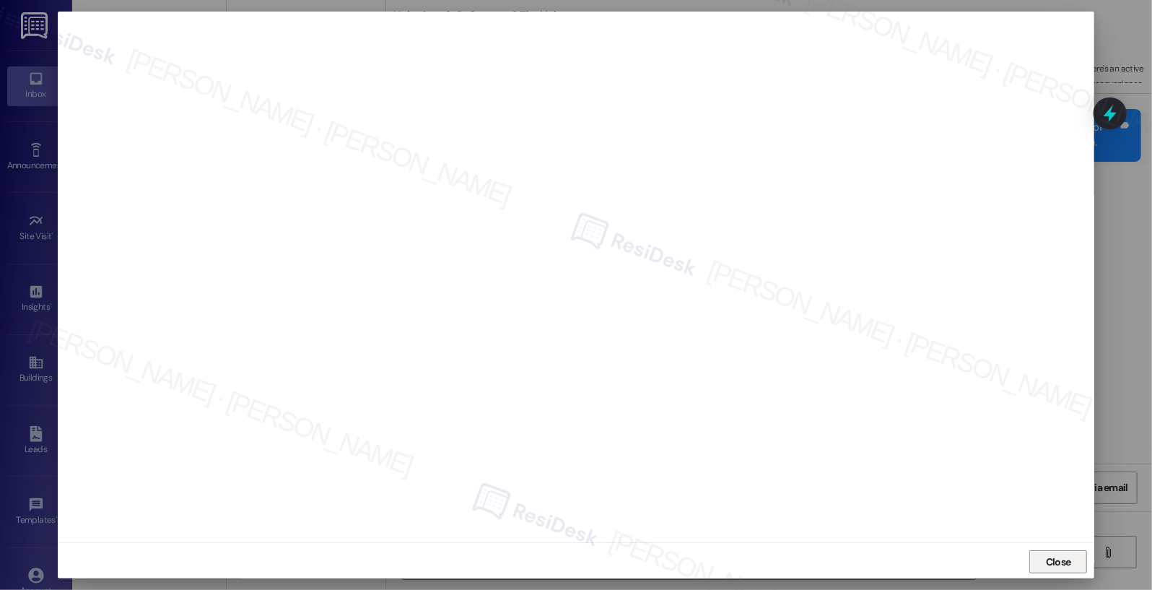
click at [1060, 560] on span "Close" at bounding box center [1058, 561] width 25 height 15
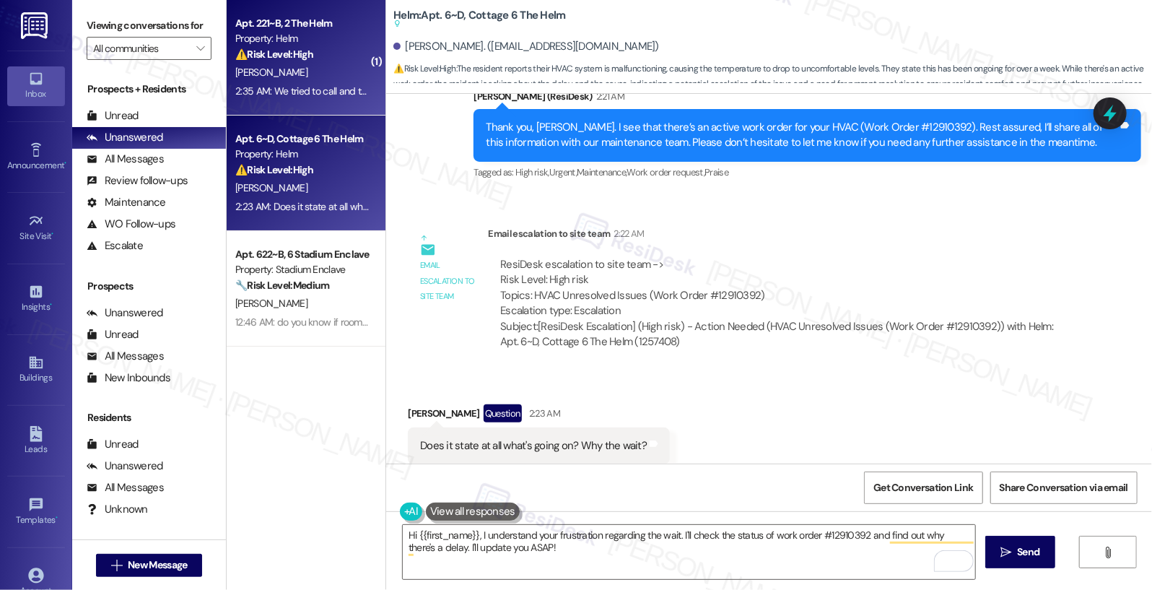
click at [288, 77] on div "M. Clements" at bounding box center [302, 73] width 136 height 18
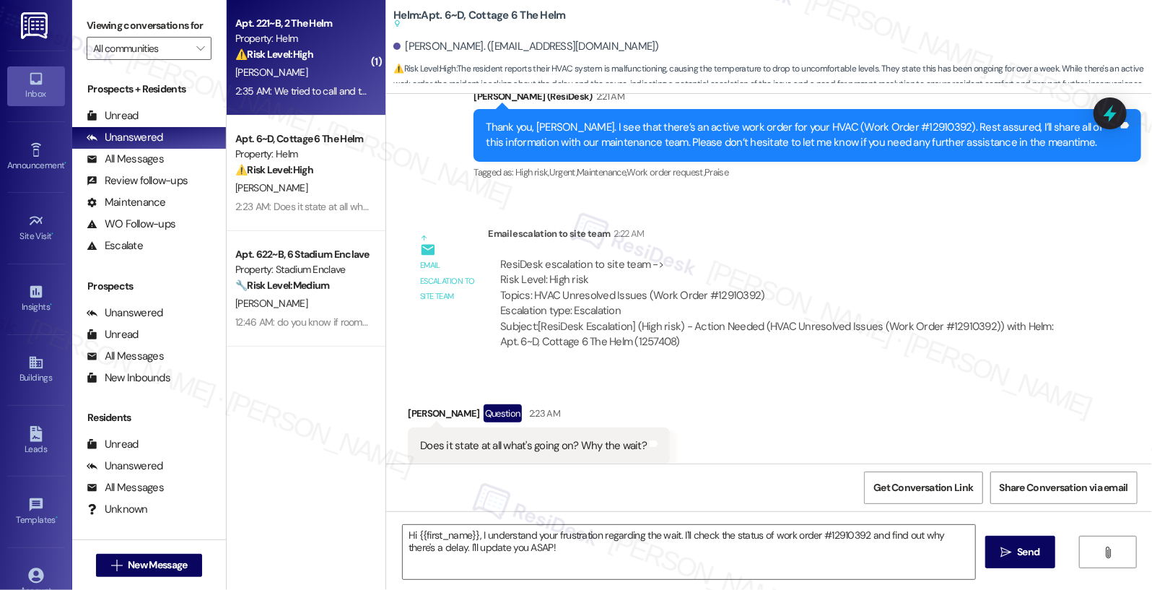
click at [288, 77] on div "M. Clements" at bounding box center [302, 73] width 136 height 18
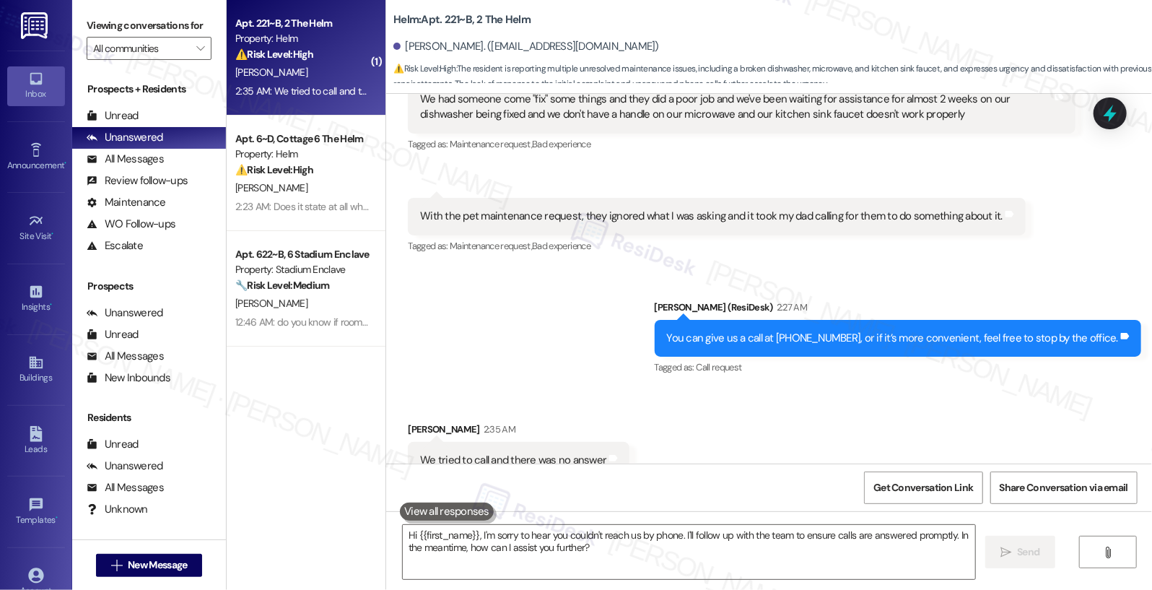
scroll to position [875, 0]
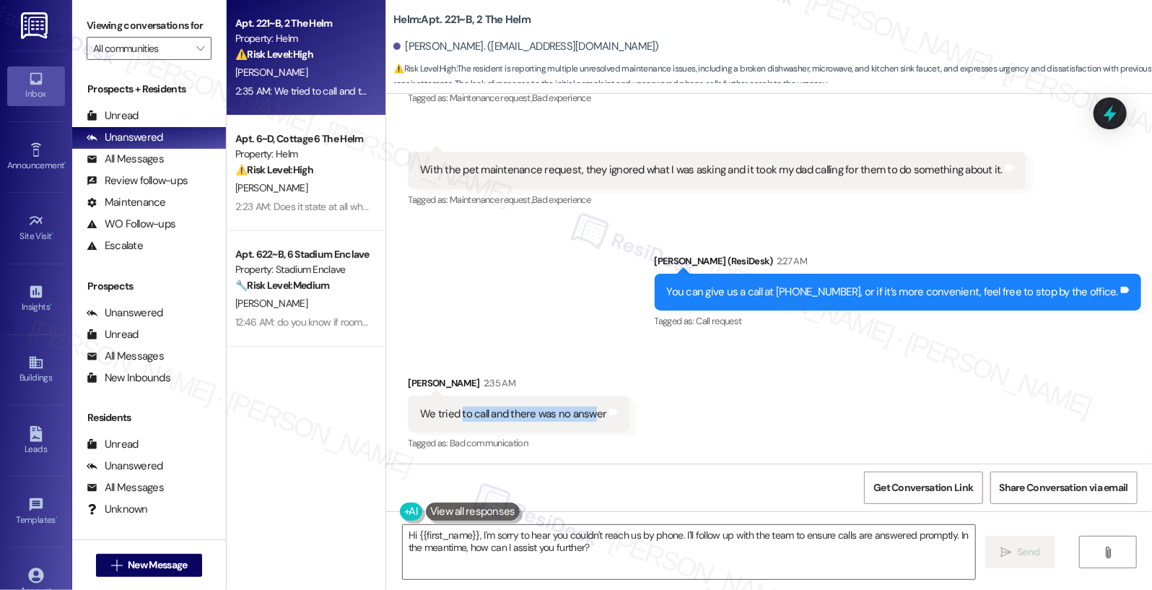
drag, startPoint x: 453, startPoint y: 412, endPoint x: 584, endPoint y: 419, distance: 130.8
click at [584, 419] on div "We tried to call and there was no answer" at bounding box center [513, 413] width 186 height 15
click at [457, 414] on div "We tried to call and there was no answer" at bounding box center [513, 413] width 186 height 15
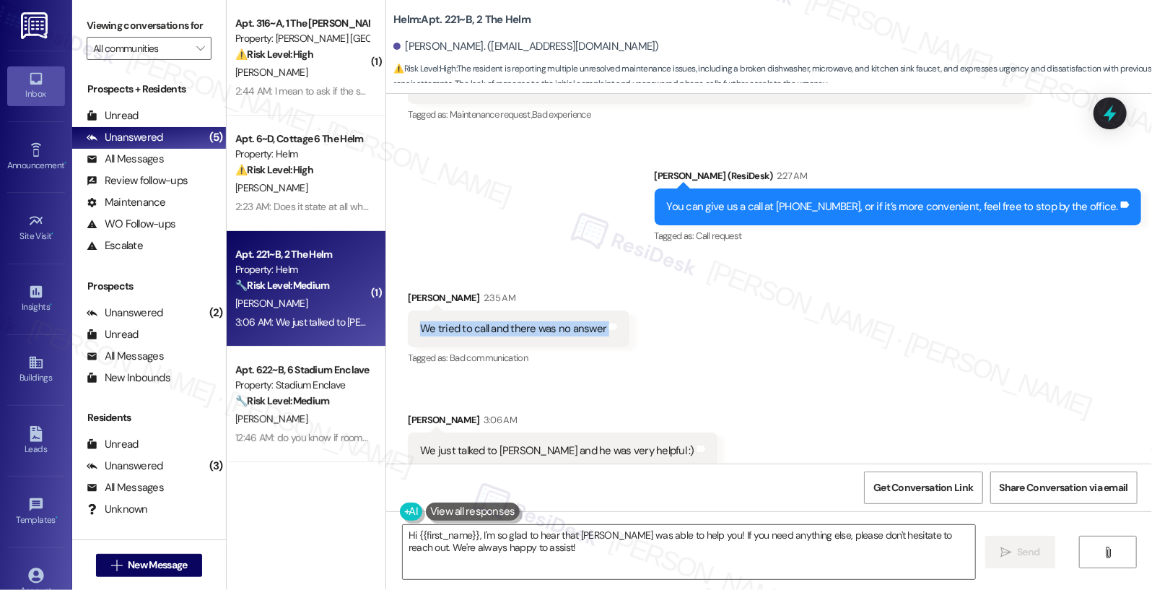
scroll to position [976, 0]
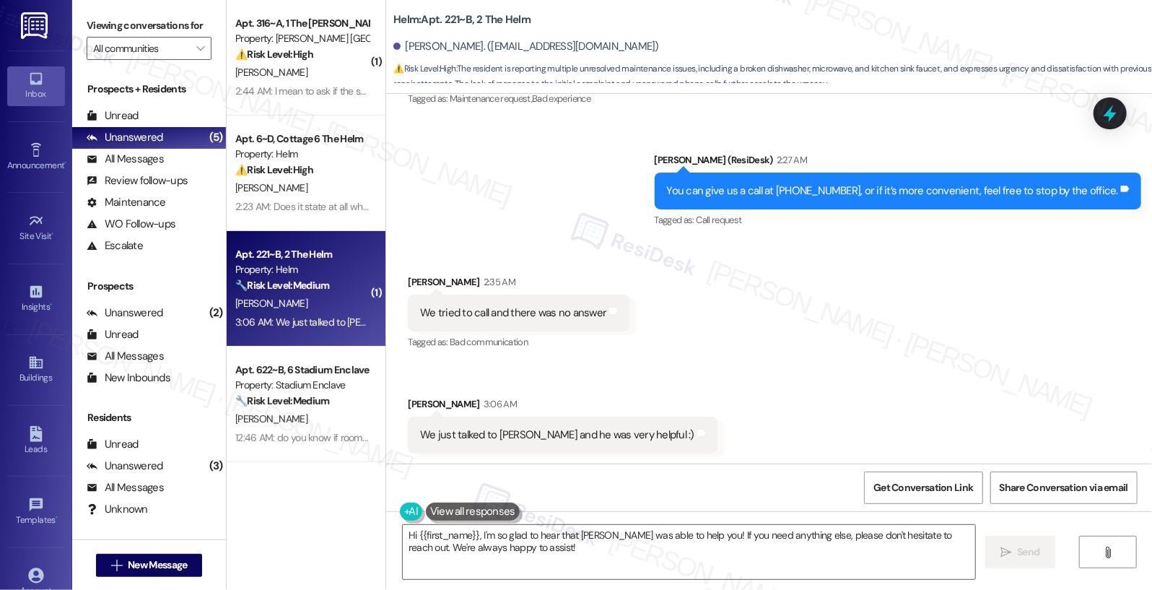
drag, startPoint x: 495, startPoint y: 425, endPoint x: 481, endPoint y: 429, distance: 14.4
click at [495, 424] on div "We just talked to Owen and he was very helpful :) Tags and notes" at bounding box center [563, 434] width 310 height 37
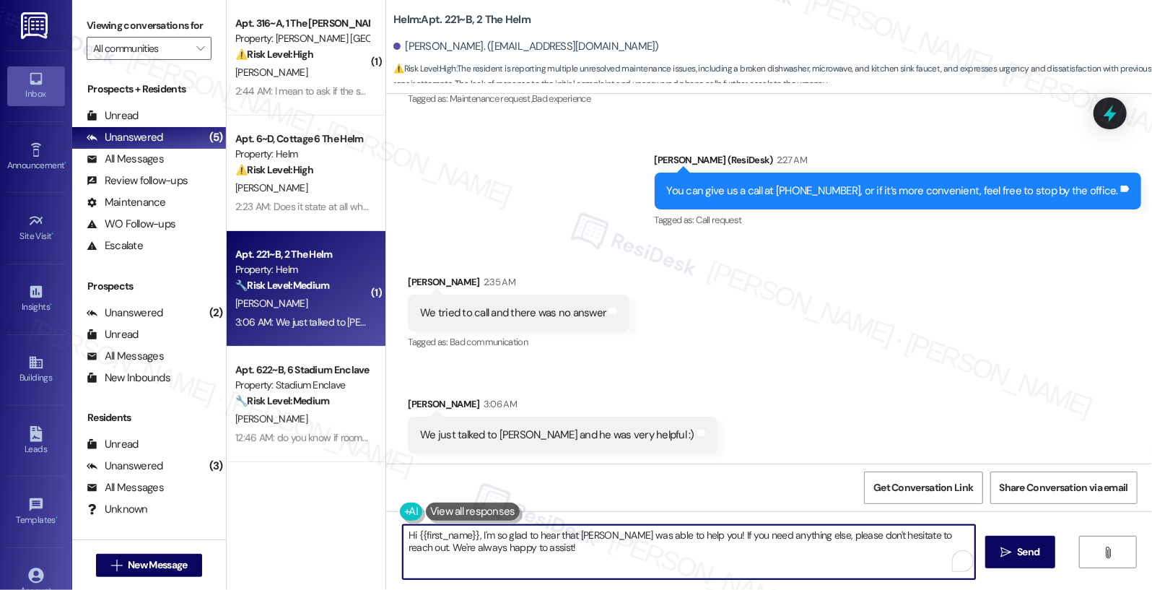
click at [525, 540] on textarea "Hi {{first_name}}, I'm so glad to hear that Owen was able to help you! If you n…" at bounding box center [689, 552] width 573 height 54
click at [582, 555] on textarea "Hi {{first_name}}, I'm so glad to hear that Owen was able to help you! If you n…" at bounding box center [689, 552] width 573 height 54
drag, startPoint x: 565, startPoint y: 560, endPoint x: 556, endPoint y: 569, distance: 13.3
click at [557, 568] on textarea "Hi {{first_name}}, I'm so glad to hear that Owen was able to help you! If you n…" at bounding box center [689, 552] width 573 height 54
drag, startPoint x: 475, startPoint y: 536, endPoint x: 381, endPoint y: 525, distance: 94.5
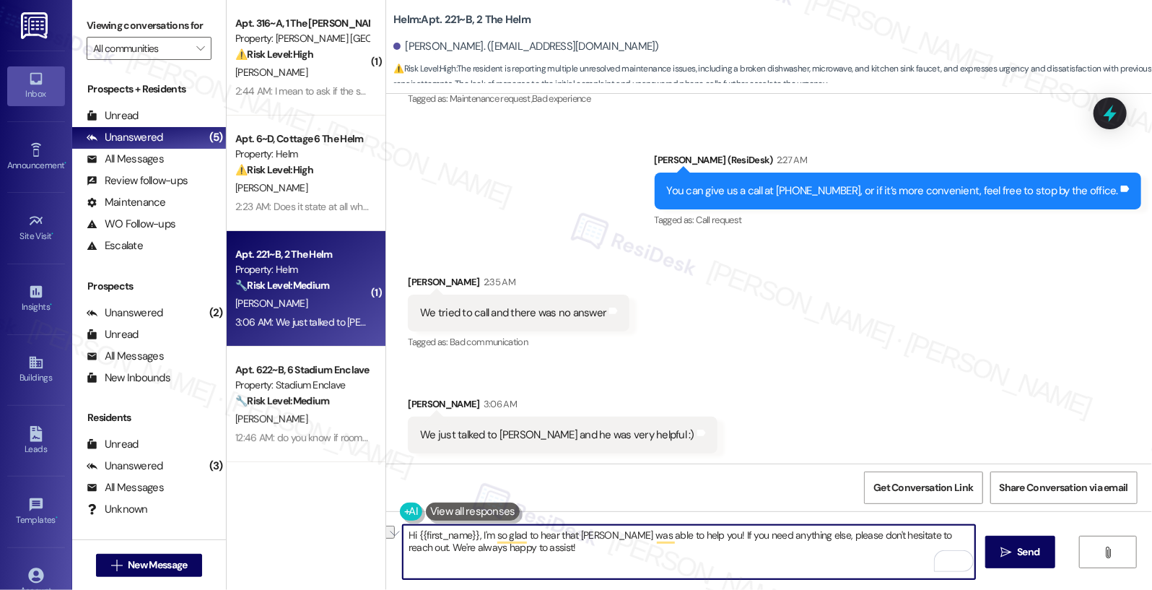
click at [386, 525] on div "Hi {{first_name}}, I'm so glad to hear that Owen was able to help you! If you n…" at bounding box center [769, 565] width 766 height 108
click at [839, 546] on textarea "Awesome! I'm so glad to hear that Owen was able to help you! If you need anythi…" at bounding box center [689, 552] width 573 height 54
drag, startPoint x: 912, startPoint y: 536, endPoint x: 917, endPoint y: 546, distance: 11.3
click at [917, 546] on textarea "Awesome! I'm so glad to hear that Owen was able to help you! If you need anythi…" at bounding box center [689, 552] width 573 height 54
type textarea "Awesome! I'm so glad to hear that Owen was able to help you! If you need anythi…"
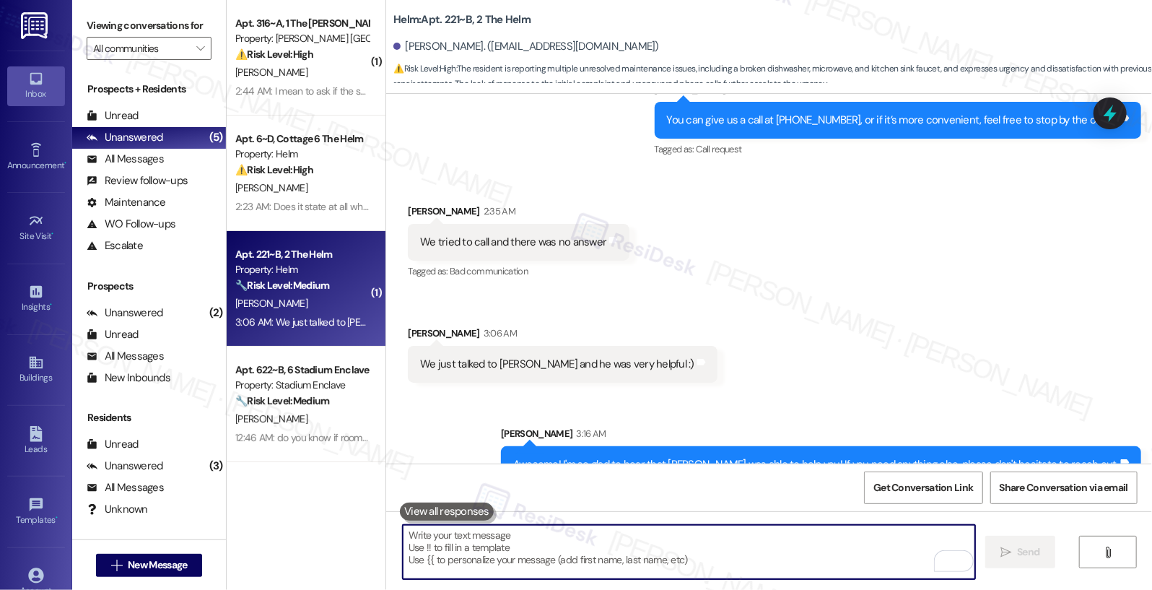
scroll to position [1077, 0]
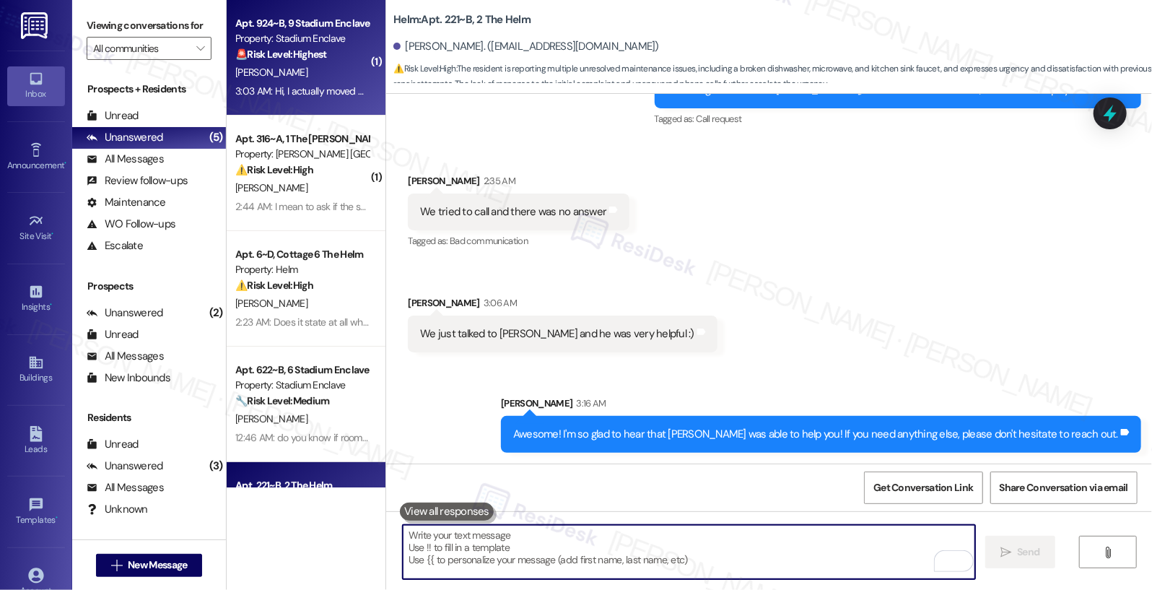
click at [322, 82] on div "3:03 AM: Hi, I actually moved out 3:03 AM: Hi, I actually moved out" at bounding box center [302, 91] width 136 height 18
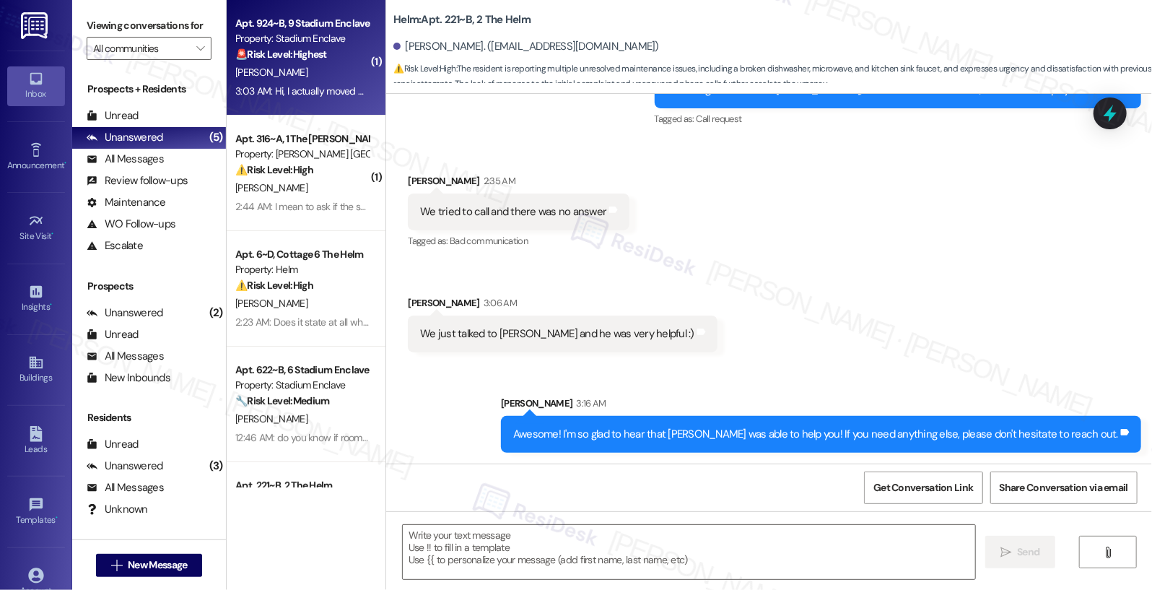
type textarea "Fetching suggested responses. Please feel free to read through the conversation…"
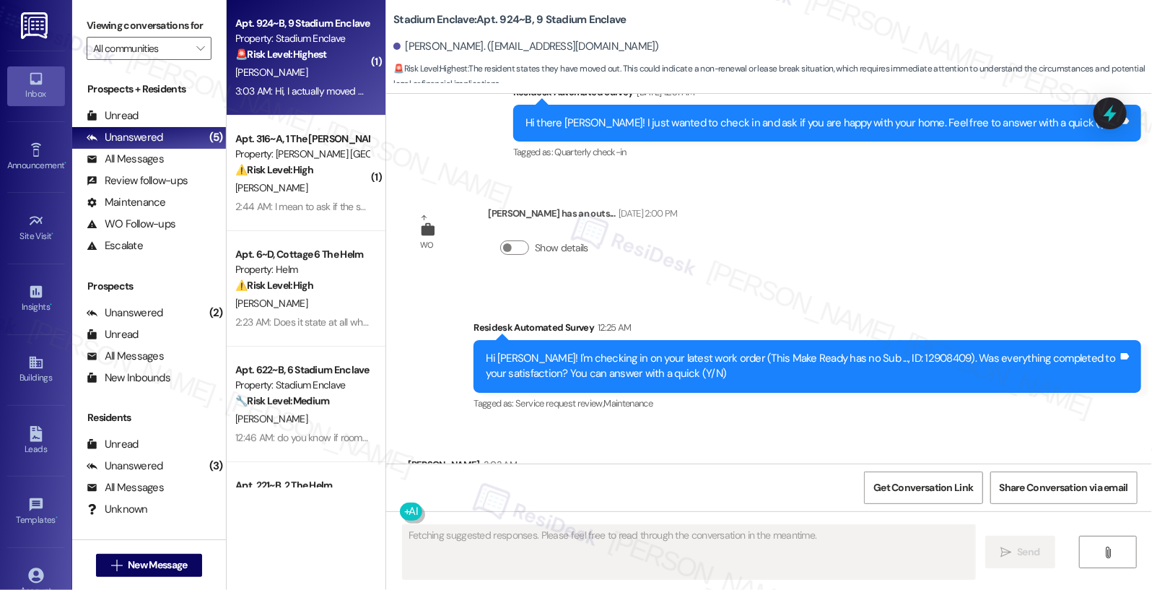
scroll to position [5063, 0]
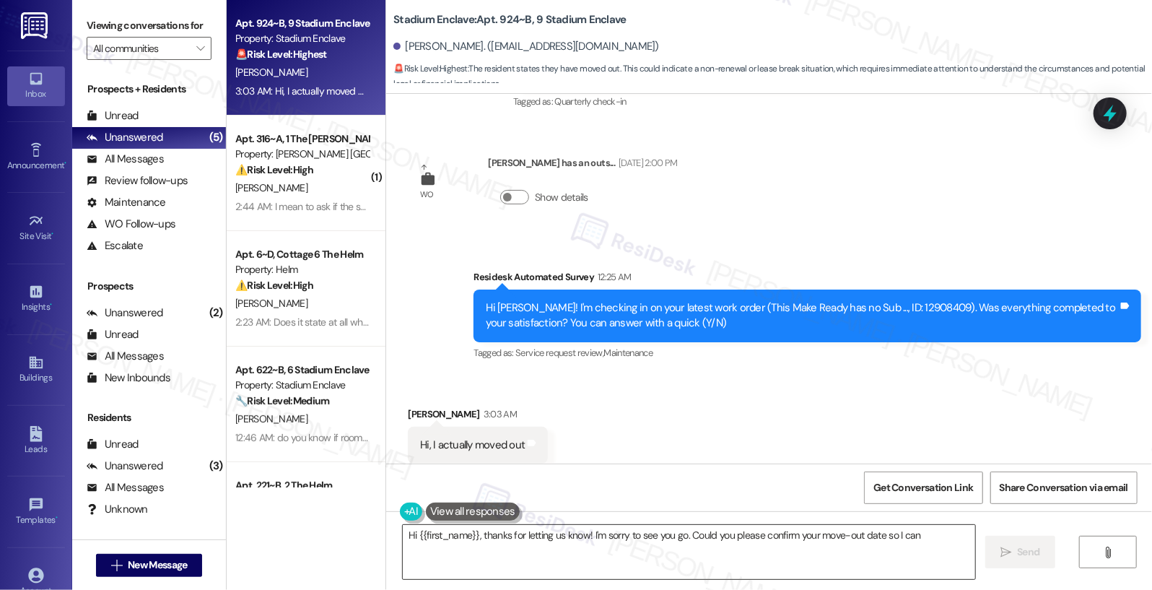
click at [476, 554] on textarea "Hi {{first_name}}, thanks for letting us know! I'm sorry to see you go. Could y…" at bounding box center [689, 552] width 573 height 54
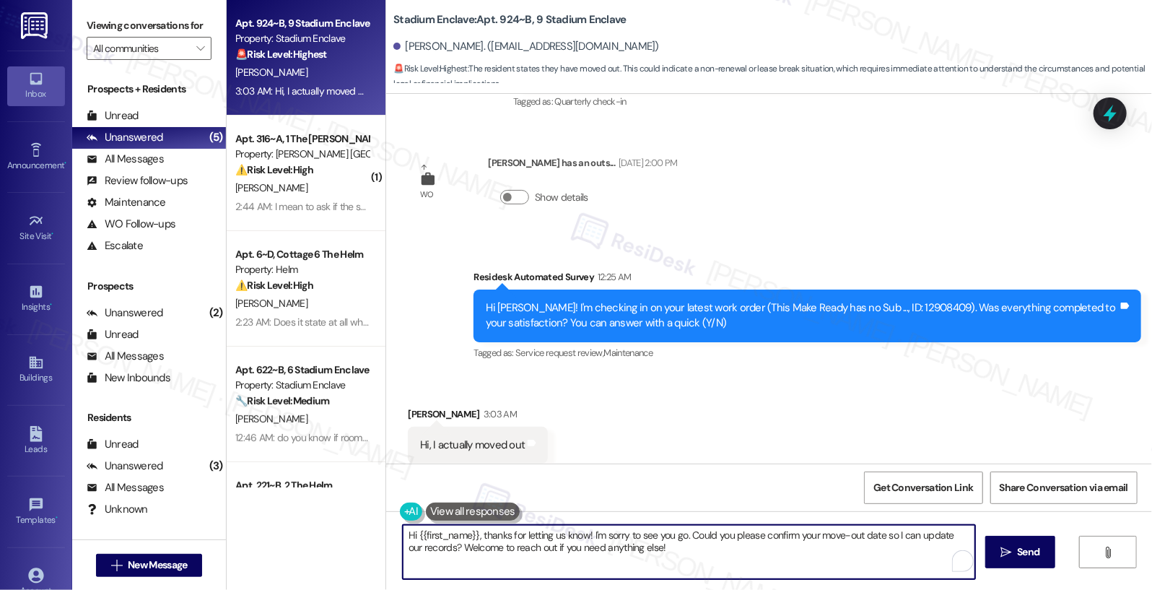
click at [475, 556] on textarea "Hi {{first_name}}, thanks for letting us know! I'm sorry to see you go. Could y…" at bounding box center [689, 552] width 573 height 54
click at [474, 557] on textarea "Hi {{first_name}}, thanks for letting us know! I'm sorry to see you go. Could y…" at bounding box center [689, 552] width 573 height 54
click at [473, 557] on textarea "Hi {{first_name}}, thanks for letting us know! I'm sorry to see you go. Could y…" at bounding box center [689, 552] width 573 height 54
click at [473, 558] on textarea "Hi {{first_name}}, thanks for letting us know! I'm sorry to see you go. Could y…" at bounding box center [689, 552] width 573 height 54
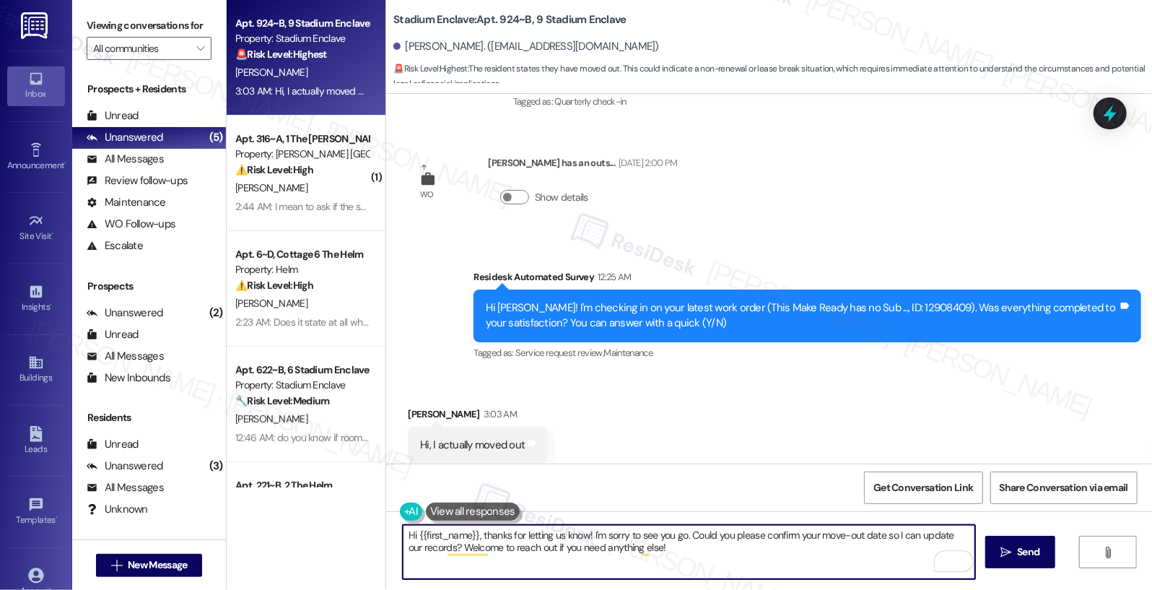
click at [473, 557] on textarea "Hi {{first_name}}, thanks for letting us know! I'm sorry to see you go. Could y…" at bounding box center [689, 552] width 573 height 54
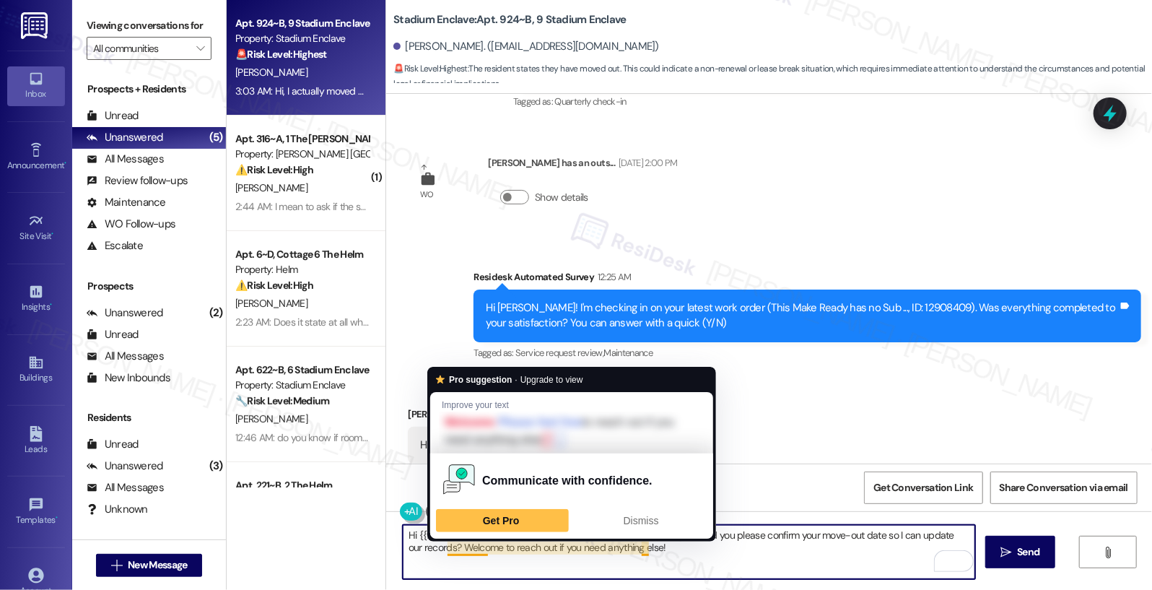
click at [558, 337] on div "Survey, sent via SMS Residesk Automated Survey 12:25 AM Hi Caitlyn! I'm checkin…" at bounding box center [807, 315] width 689 height 115
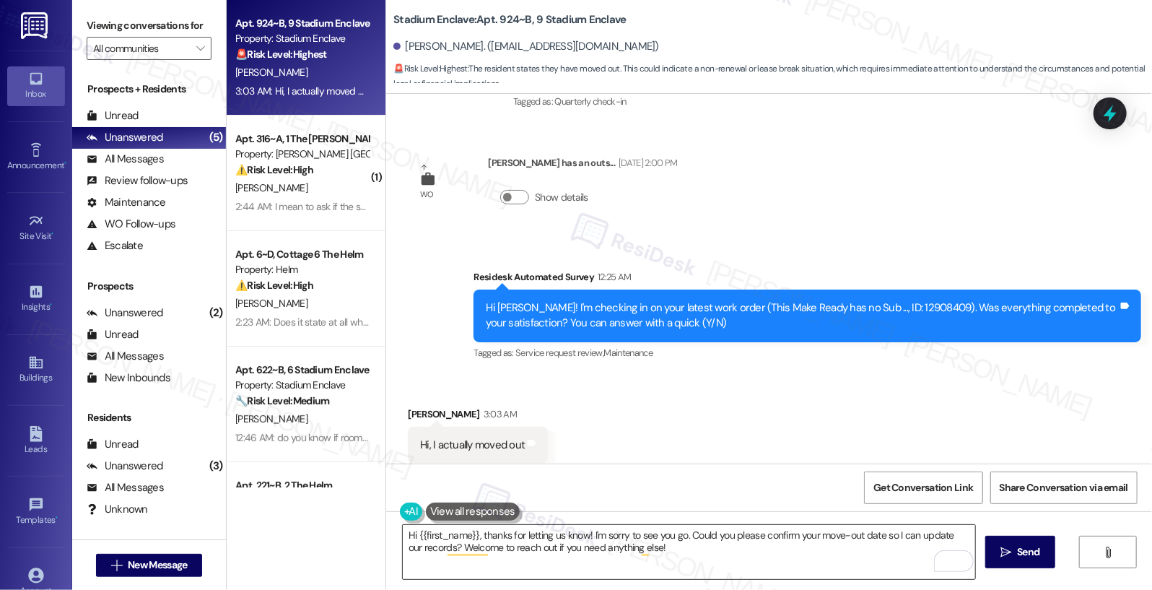
click at [492, 553] on textarea "Hi {{first_name}}, thanks for letting us know! I'm sorry to see you go. Could y…" at bounding box center [689, 552] width 573 height 54
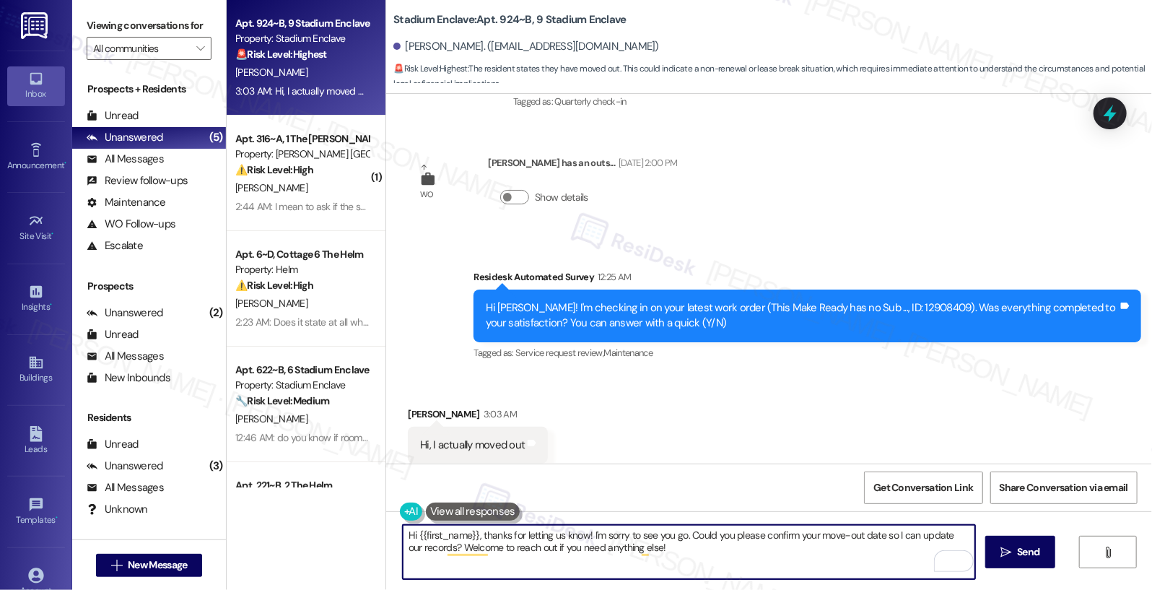
click at [492, 553] on textarea "Hi {{first_name}}, thanks for letting us know! I'm sorry to see you go. Could y…" at bounding box center [689, 552] width 573 height 54
click at [491, 554] on textarea "Hi {{first_name}}, thanks for letting us know! I'm sorry to see you go. Could y…" at bounding box center [689, 552] width 573 height 54
click at [490, 554] on textarea "Hi {{first_name}}, thanks for letting us know! I'm sorry to see you go. Could y…" at bounding box center [689, 552] width 573 height 54
click at [489, 555] on textarea "Hi {{first_name}}, thanks for letting us know! I'm sorry to see you go. Could y…" at bounding box center [689, 552] width 573 height 54
click at [490, 555] on textarea "Hi {{first_name}}, thanks for letting us know! I'm sorry to see you go. Could y…" at bounding box center [689, 552] width 573 height 54
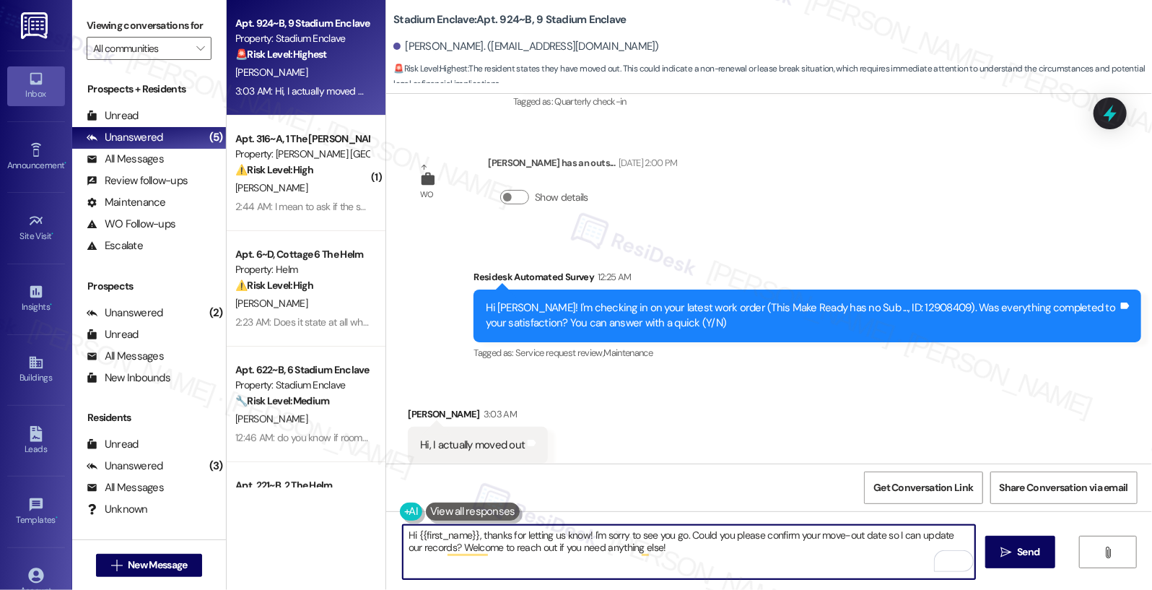
click at [490, 555] on textarea "Hi {{first_name}}, thanks for letting us know! I'm sorry to see you go. Could y…" at bounding box center [689, 552] width 573 height 54
type textarea "Hi Caitlyn, thank you for letting us know. I'll ask the team to remove you from…"
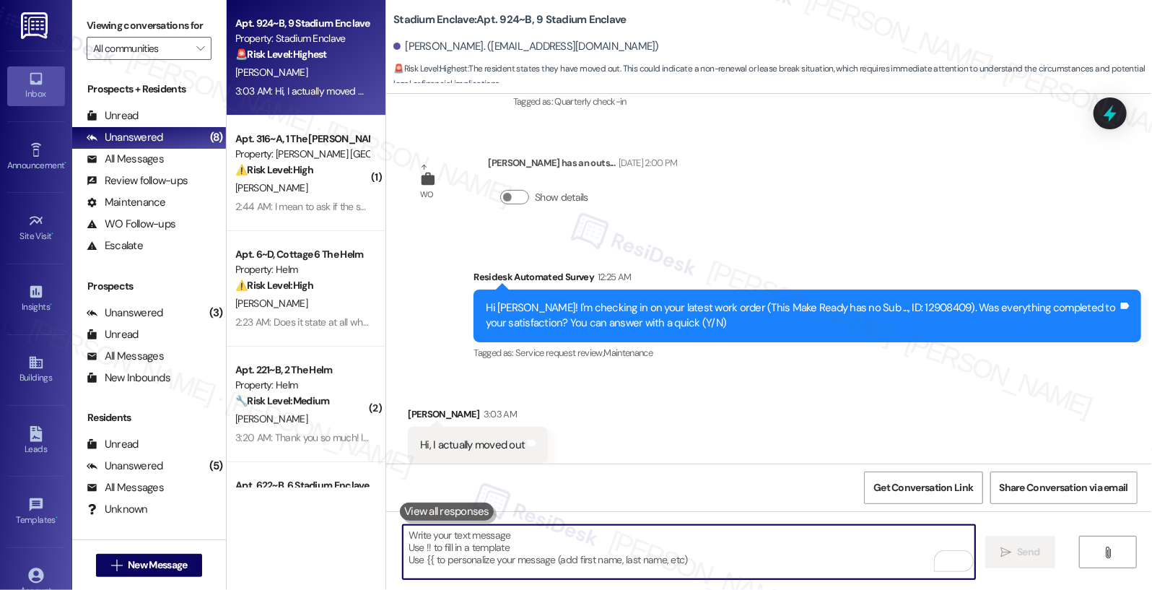
paste textarea "Hi Caitlyn, thank you for letting us know. I’ll have the team remove you from t…"
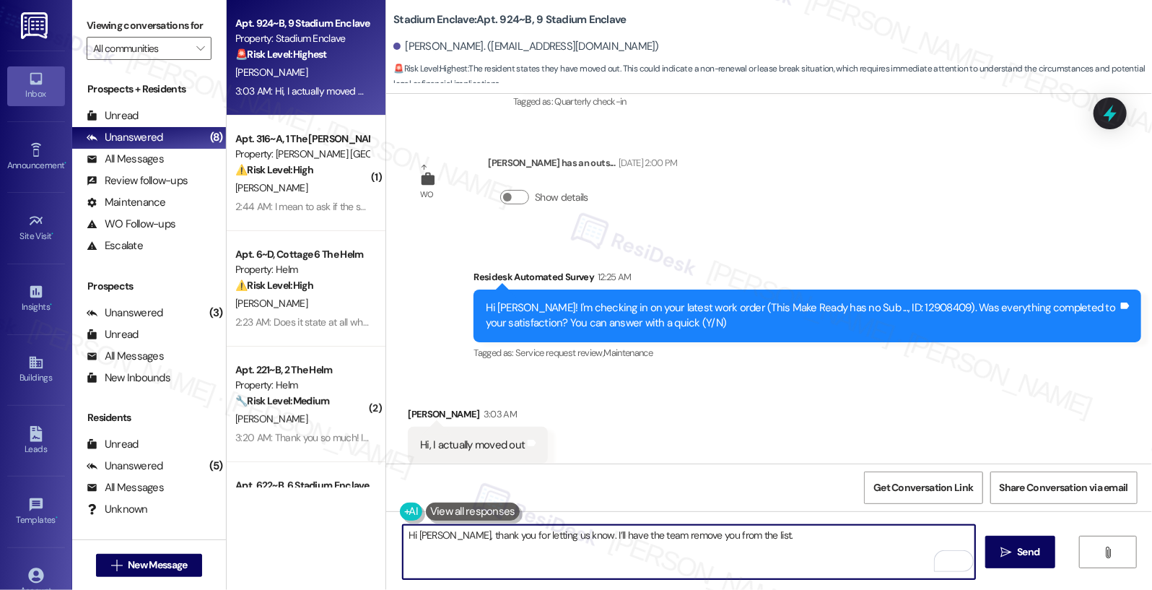
click at [830, 571] on textarea "Hi Caitlyn, thank you for letting us know. I’ll have the team remove you from t…" at bounding box center [689, 552] width 573 height 54
type textarea "Hi Caitlyn, thank you for letting us know. I’ll have the team remove you from t…"
click at [1002, 552] on icon "" at bounding box center [1005, 552] width 11 height 12
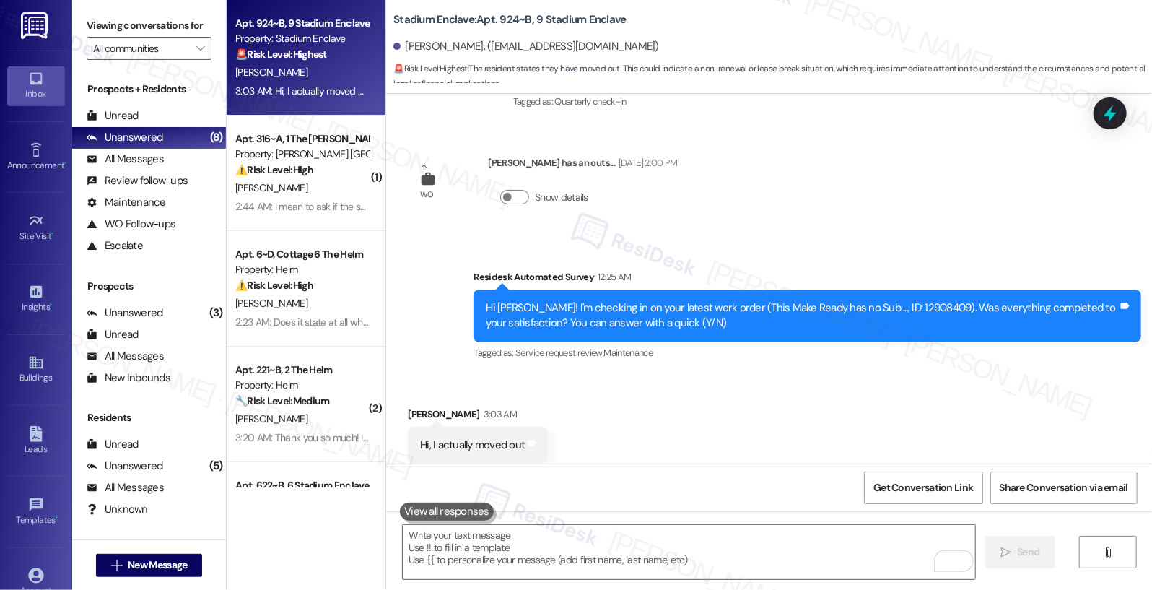
scroll to position [5164, 0]
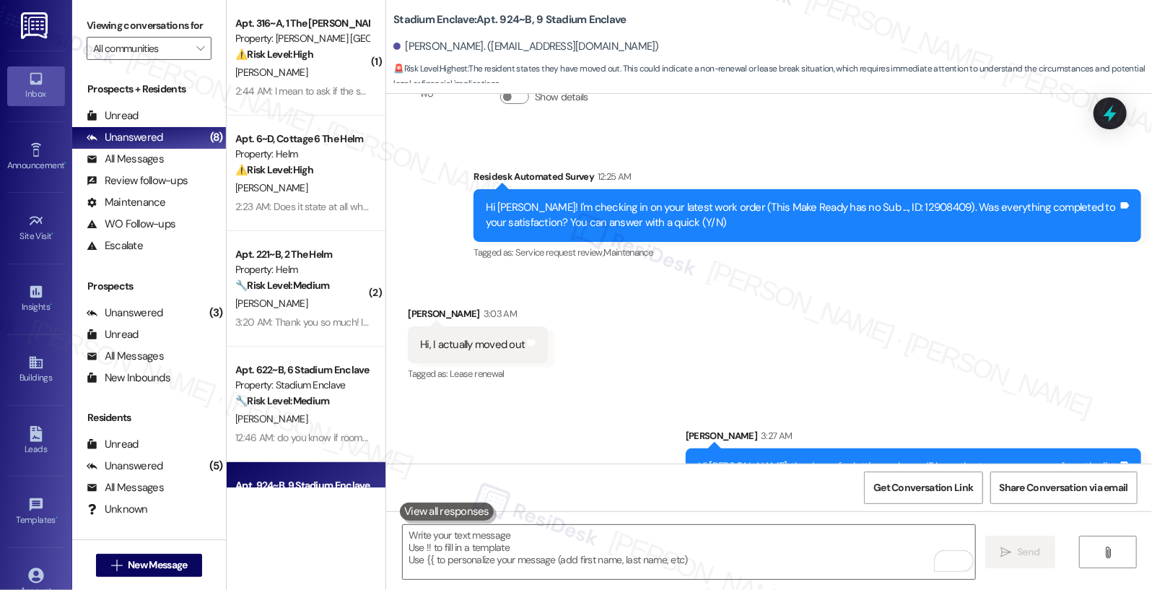
click at [726, 523] on div " Send " at bounding box center [769, 565] width 766 height 108
click at [709, 549] on textarea "To enrich screen reader interactions, please activate Accessibility in Grammarl…" at bounding box center [689, 552] width 573 height 54
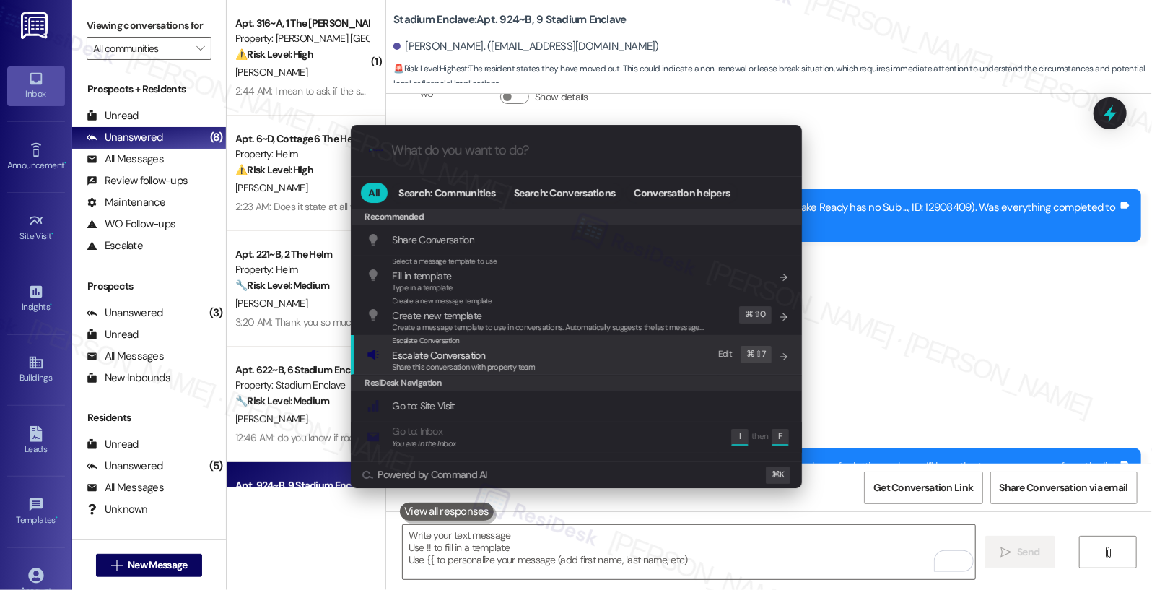
click at [470, 346] on div "Escalate Conversation" at bounding box center [464, 341] width 143 height 12
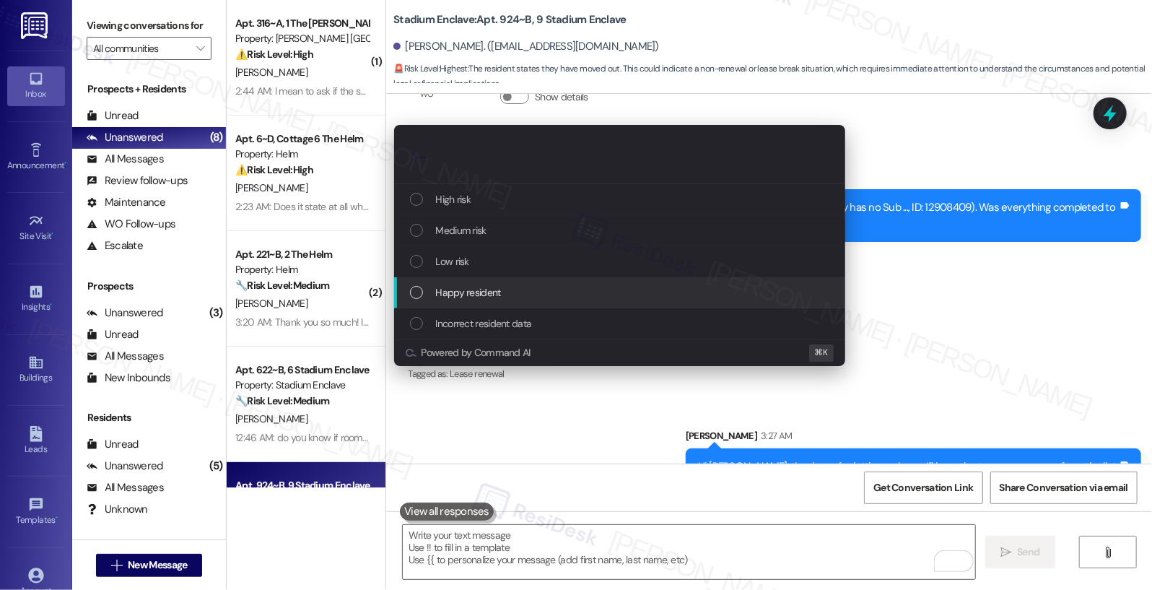
scroll to position [0, 393]
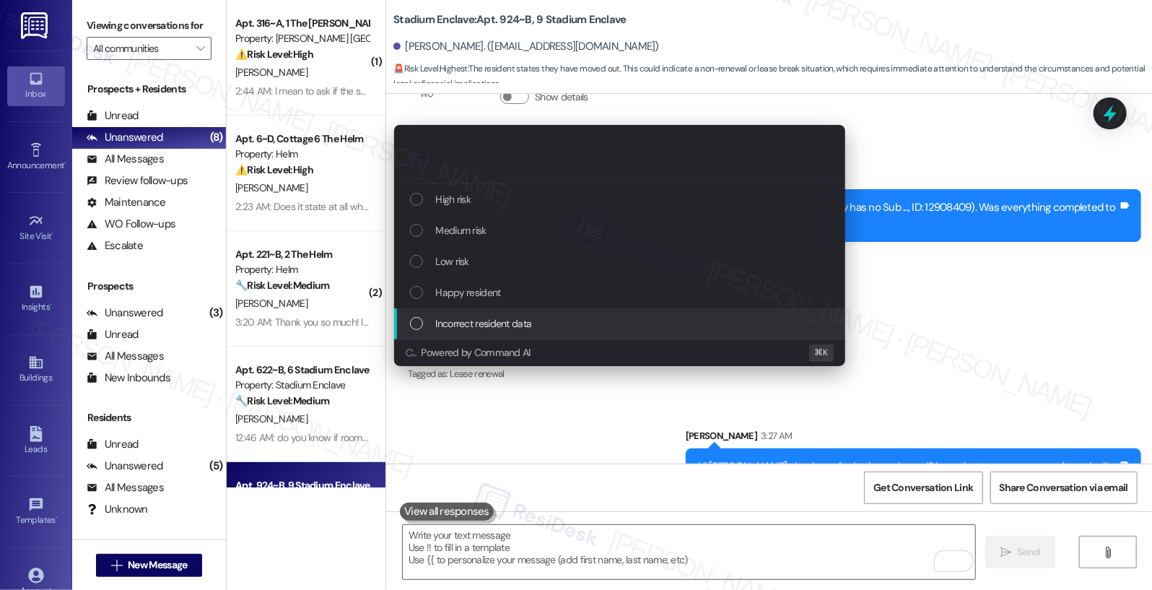
click at [494, 320] on span "Incorrect resident data" at bounding box center [484, 323] width 96 height 16
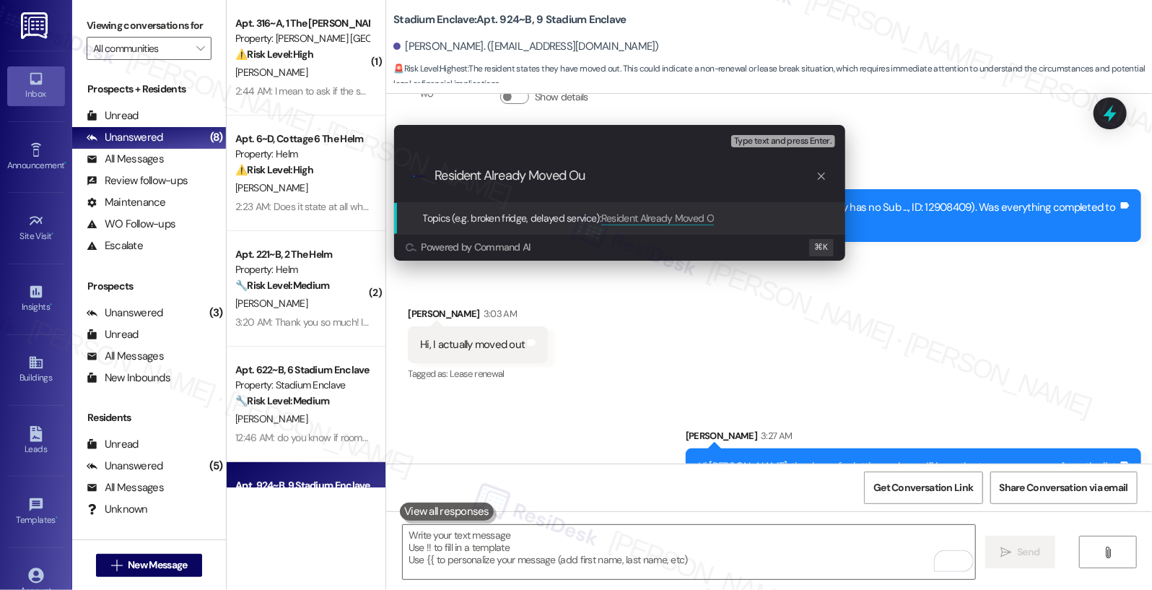
type input "Resident Already Moved Out"
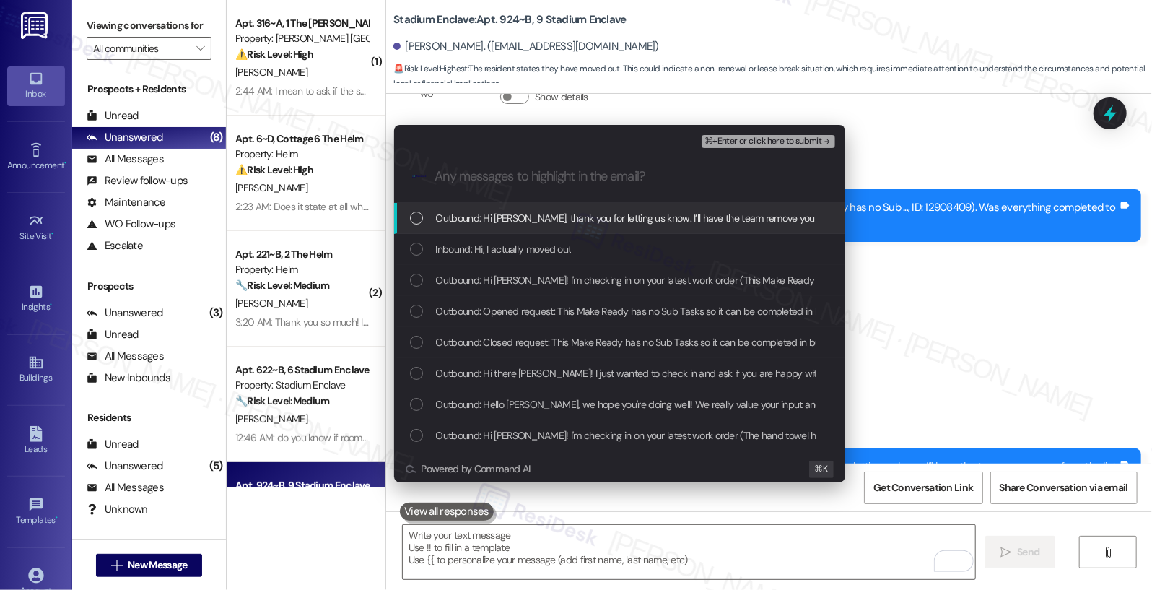
click at [523, 223] on span "Outbound: Hi Caitlyn, thank you for letting us know. I’ll have the team remove …" at bounding box center [652, 218] width 432 height 16
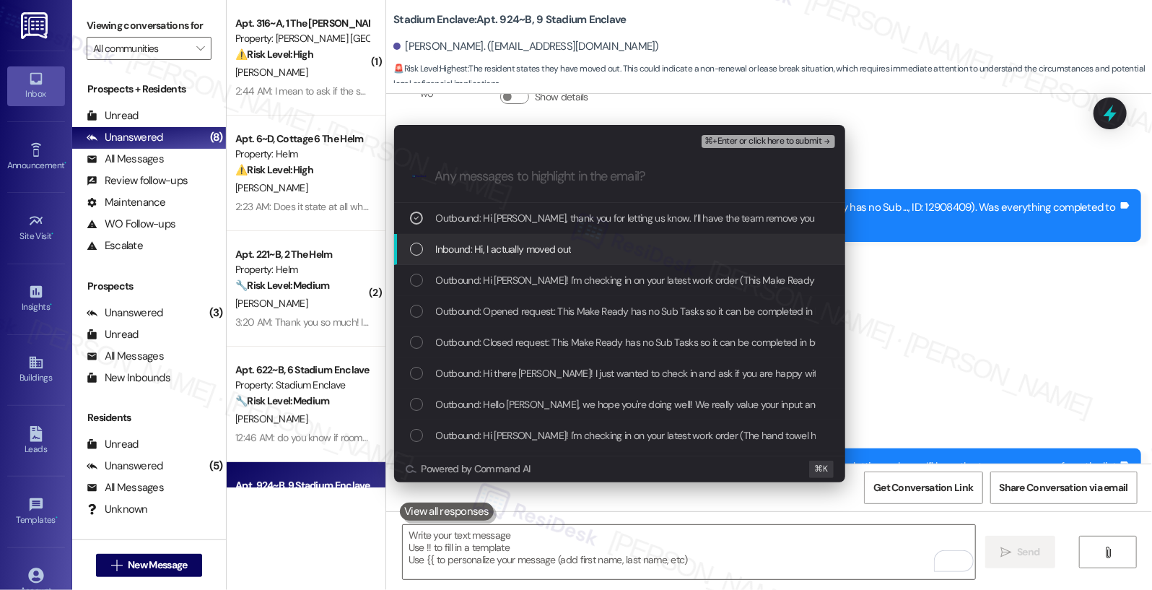
click at [514, 247] on span "Inbound: Hi, I actually moved out" at bounding box center [504, 249] width 136 height 16
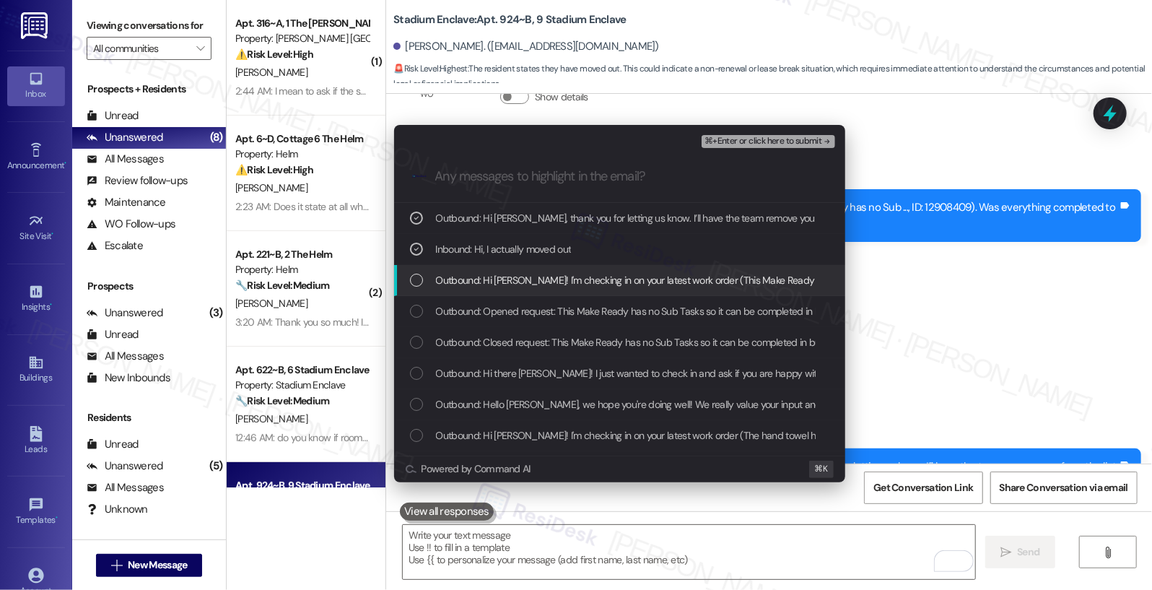
click at [504, 287] on span "Outbound: Hi Caitlyn! I'm checking in on your latest work order (This Make Read…" at bounding box center [860, 280] width 849 height 16
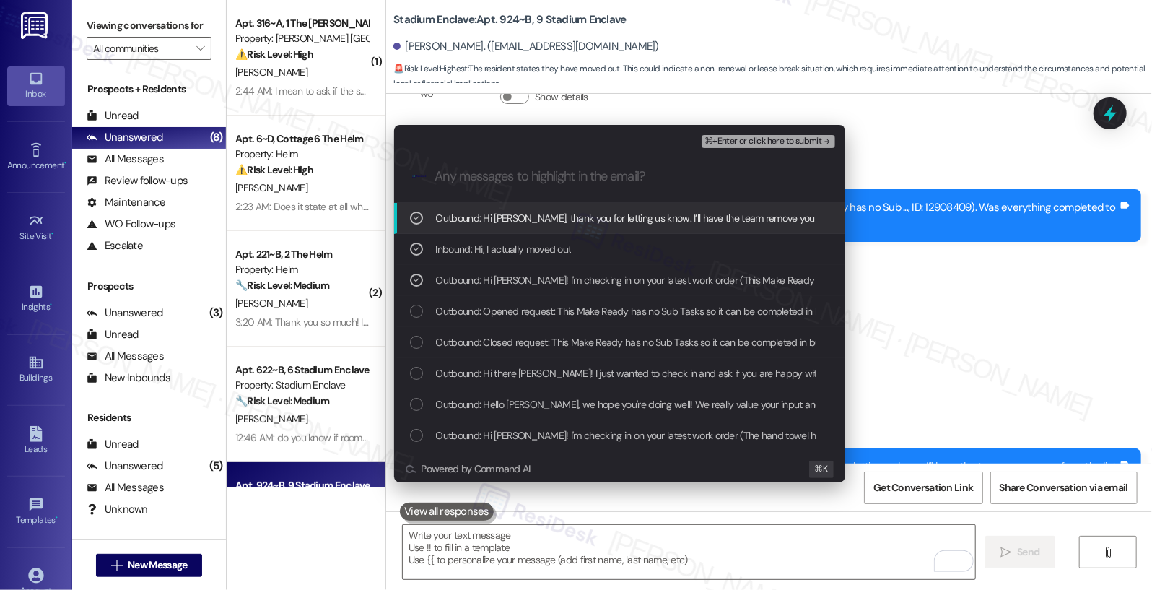
click at [724, 144] on span "⌘+Enter or click here to submit" at bounding box center [762, 141] width 117 height 10
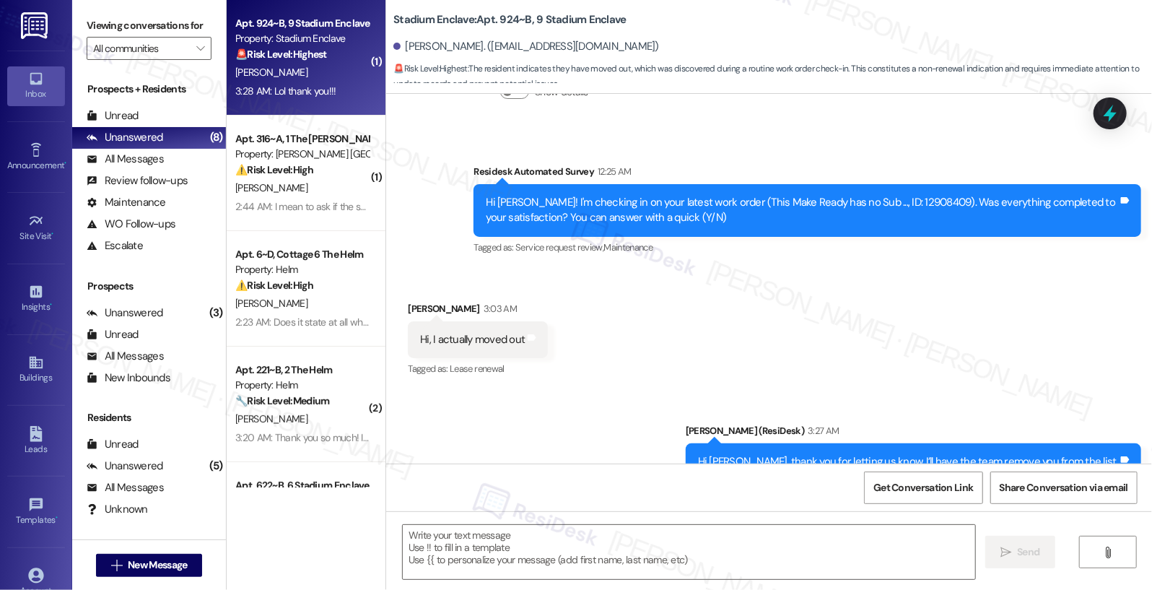
scroll to position [5307, 0]
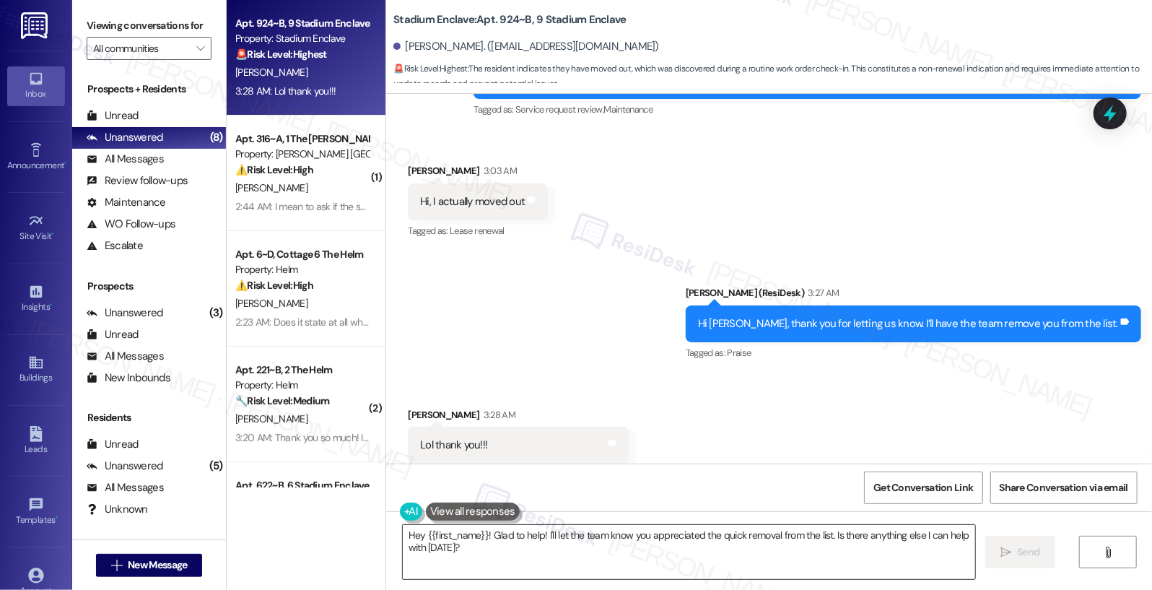
click at [485, 545] on textarea "Hey {{first_name}}! Glad to help! I'll let the team know you appreciated the qu…" at bounding box center [689, 552] width 573 height 54
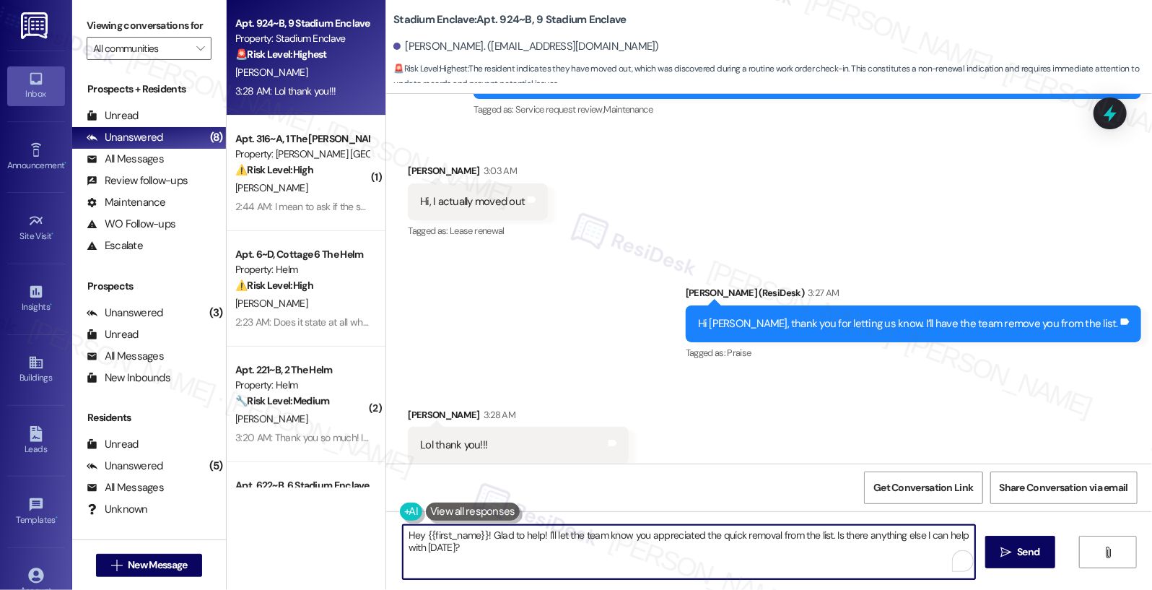
click at [485, 545] on textarea "Hey {{first_name}}! Glad to help! I'll let the team know you appreciated the qu…" at bounding box center [689, 552] width 573 height 54
type textarea "Thank you"
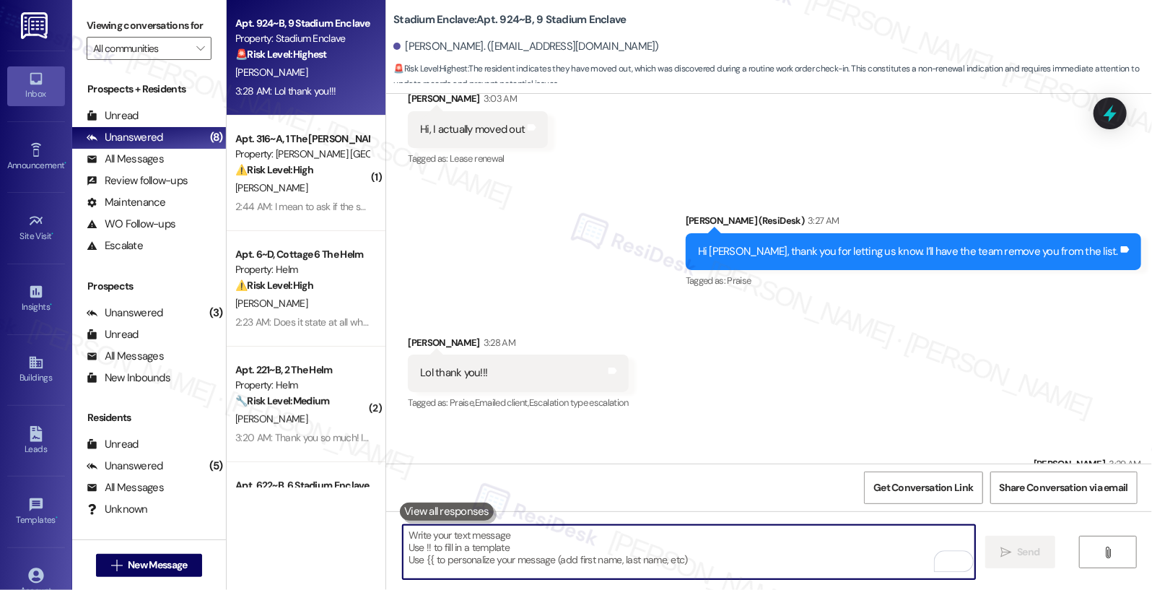
scroll to position [5408, 0]
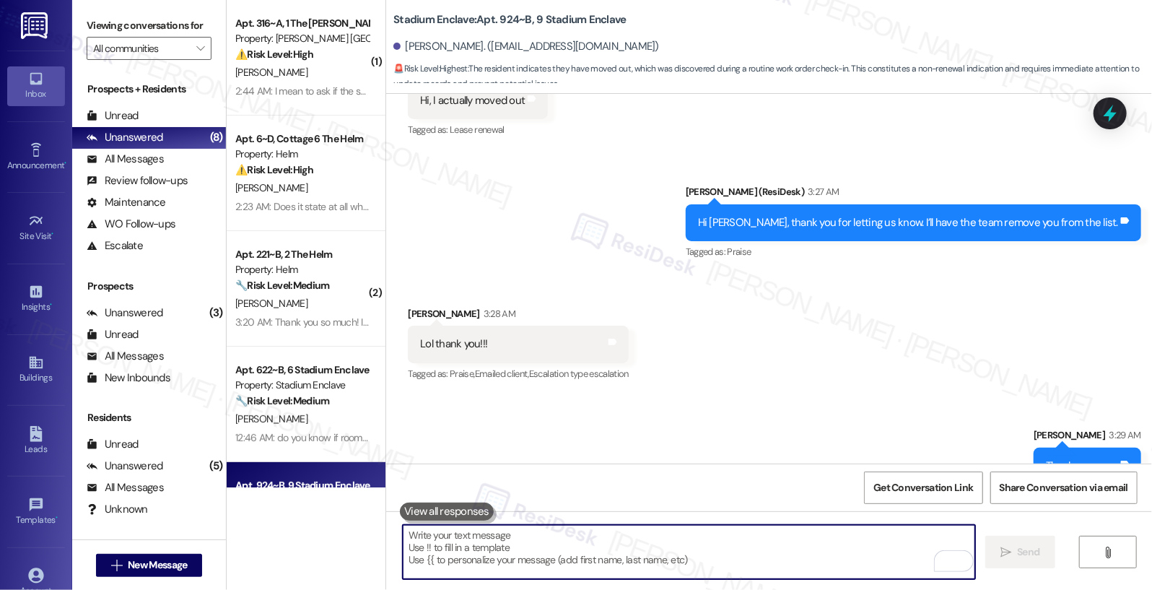
click at [539, 559] on textarea "To enrich screen reader interactions, please activate Accessibility in Grammarl…" at bounding box center [689, 552] width 573 height 54
click at [940, 491] on span "Get Conversation Link" at bounding box center [923, 487] width 100 height 15
click at [569, 546] on textarea "To enrich screen reader interactions, please activate Accessibility in Grammarl…" at bounding box center [689, 552] width 573 height 54
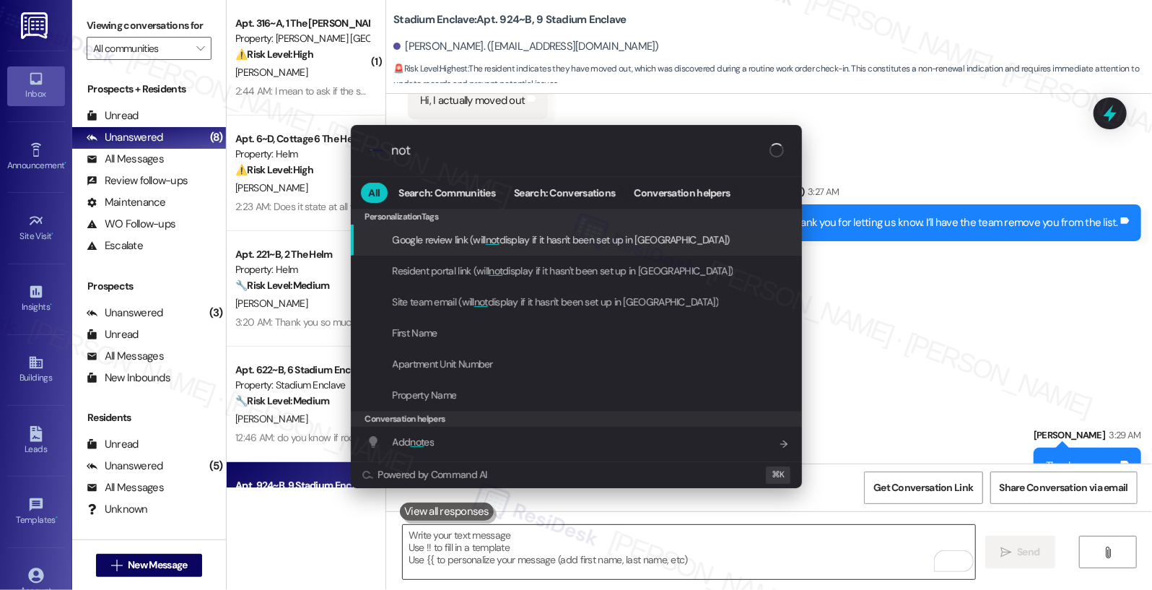
type input "note"
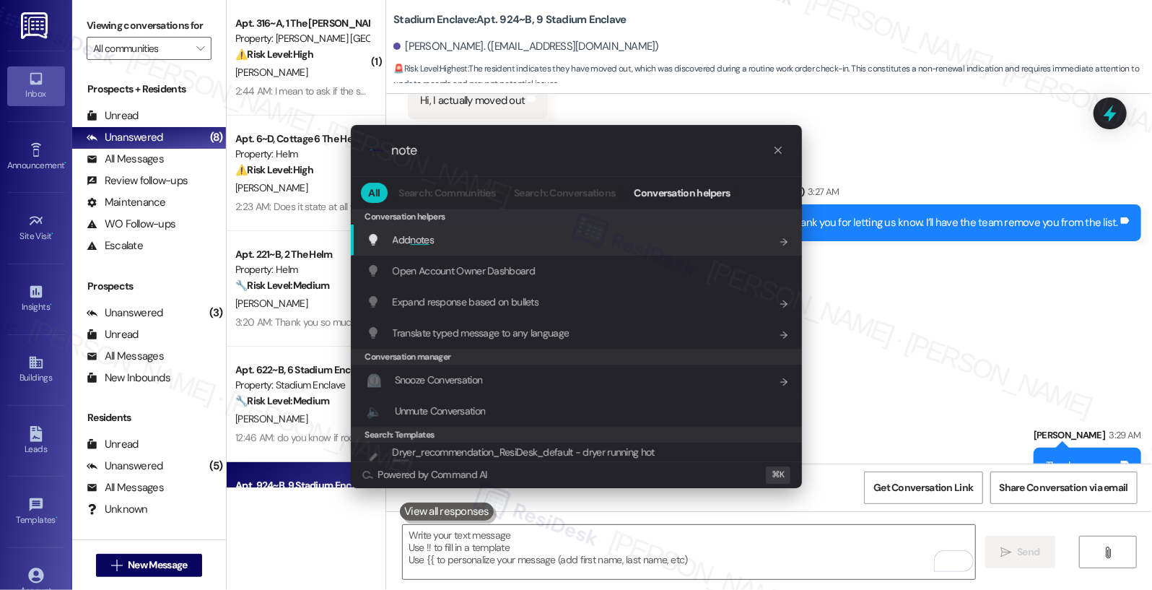
click at [512, 250] on div "Add note s Add shortcut" at bounding box center [576, 239] width 451 height 31
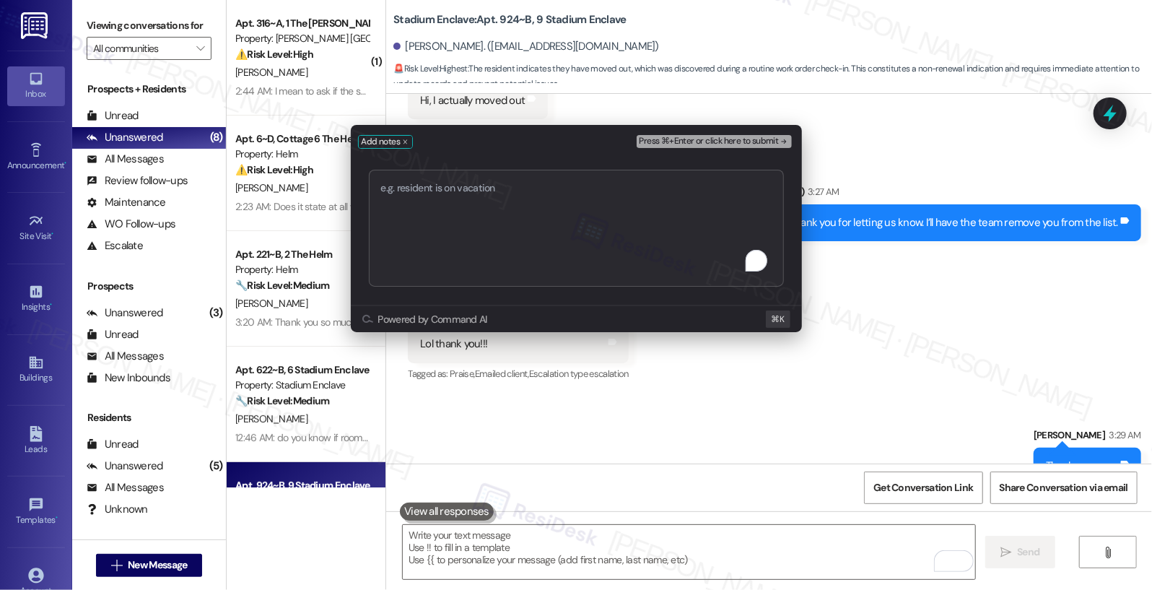
type textarea "https://www.theresidesk.com/text/insights-conversations/1002769/share-conversat…"
click at [510, 257] on textarea "To enrich screen reader interactions, please activate Accessibility in Grammarl…" at bounding box center [576, 228] width 415 height 117
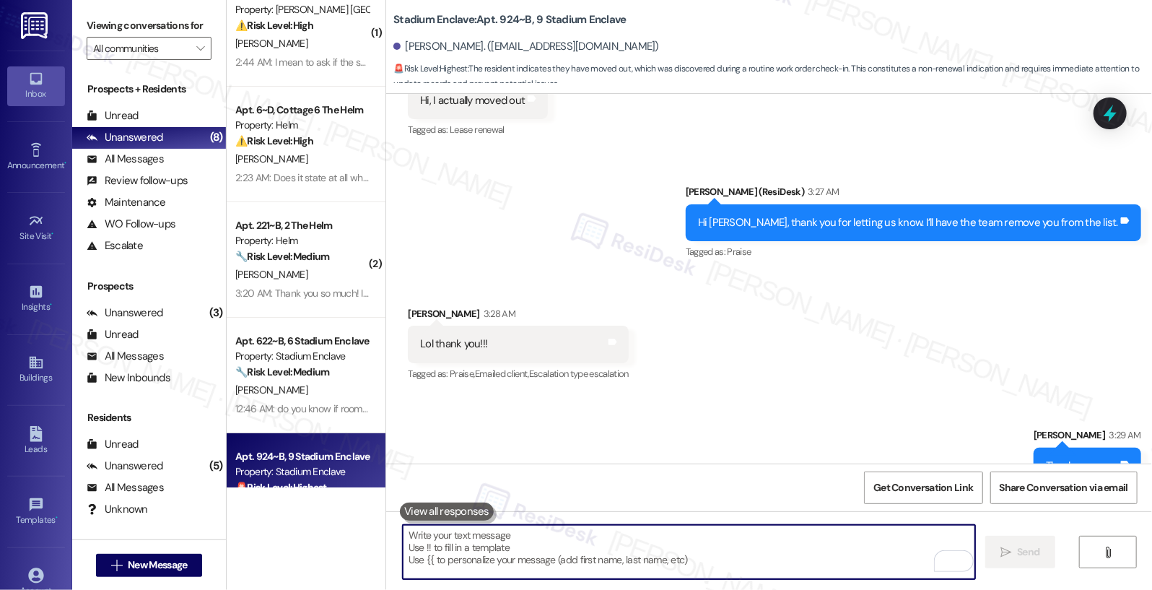
scroll to position [90, 0]
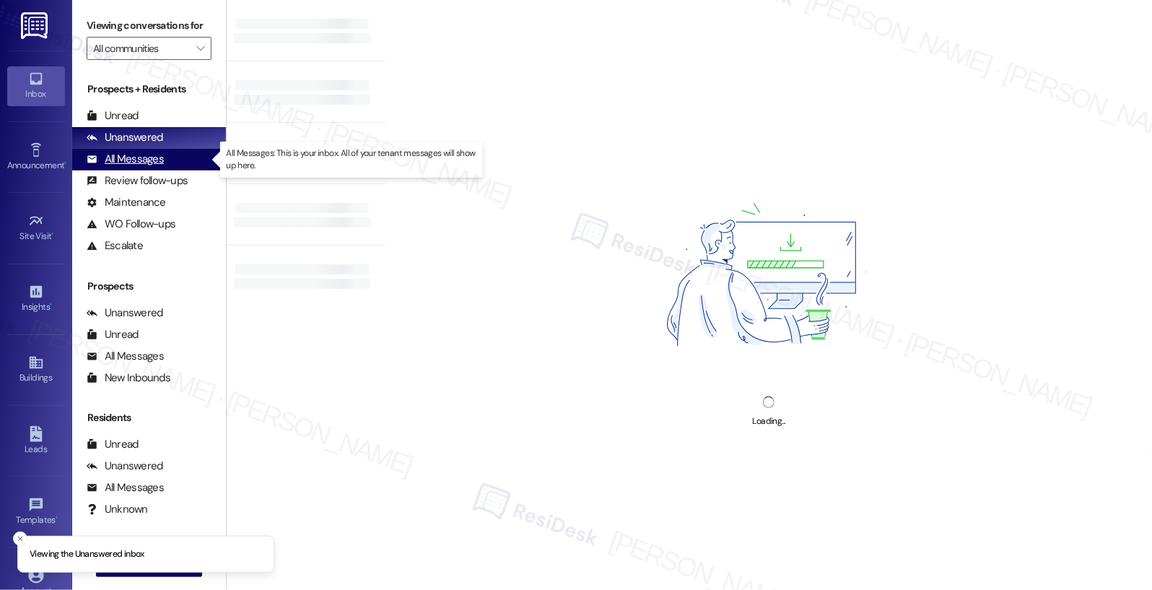
click at [135, 158] on div "All Messages" at bounding box center [125, 159] width 77 height 15
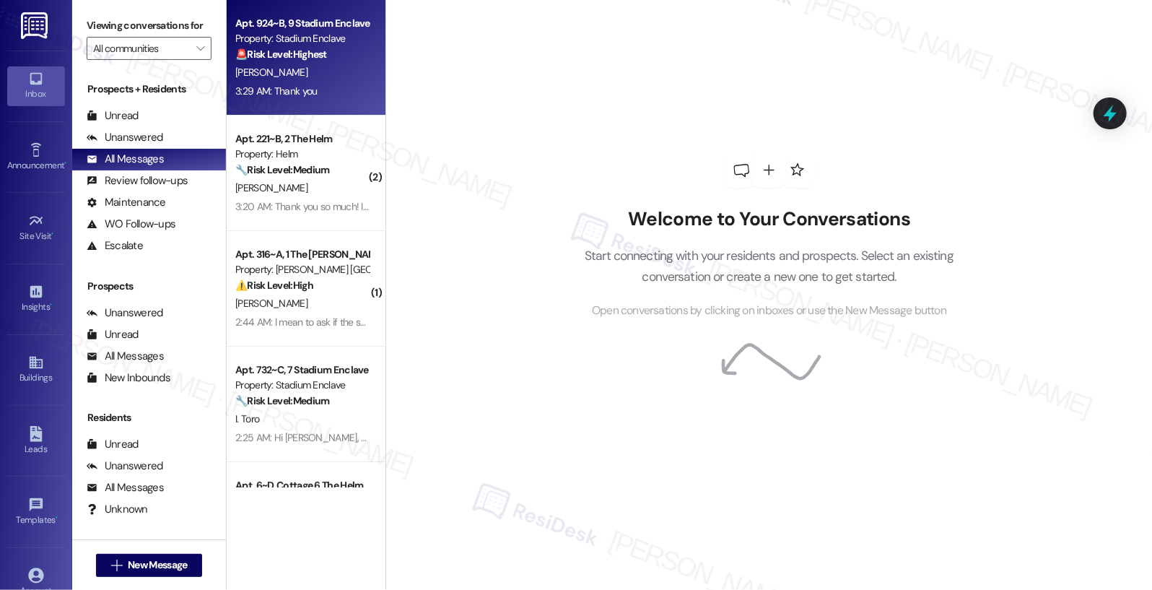
click at [263, 64] on div "[PERSON_NAME]" at bounding box center [302, 73] width 136 height 18
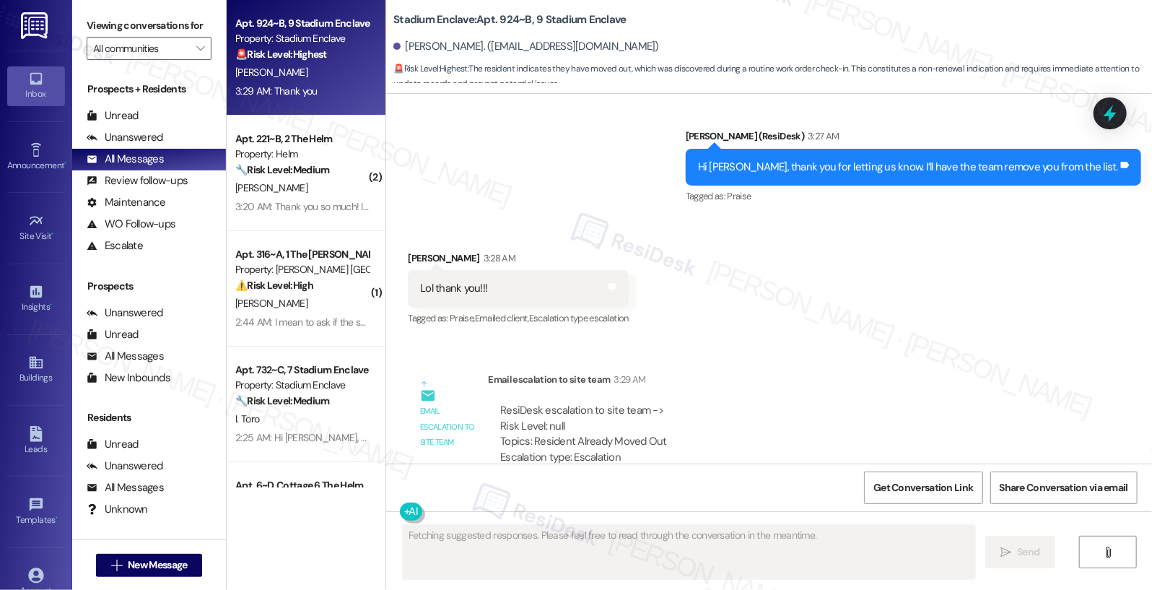
scroll to position [5607, 0]
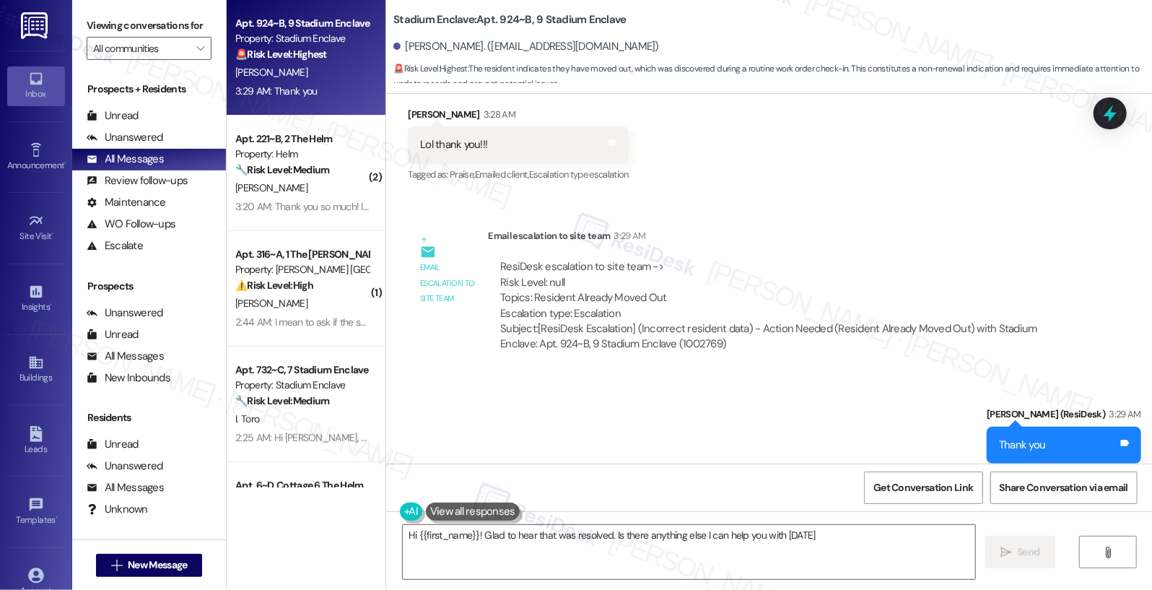
type textarea "Hi {{first_name}}! Glad to hear that was resolved. Is there anything else I can…"
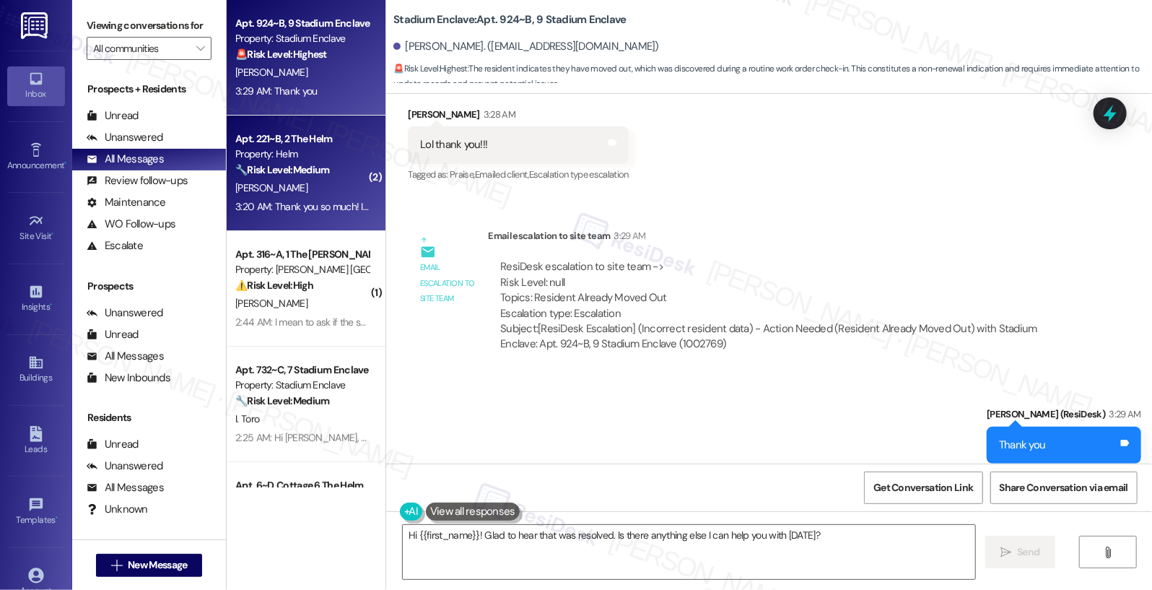
click at [268, 191] on span "[PERSON_NAME]" at bounding box center [271, 187] width 72 height 13
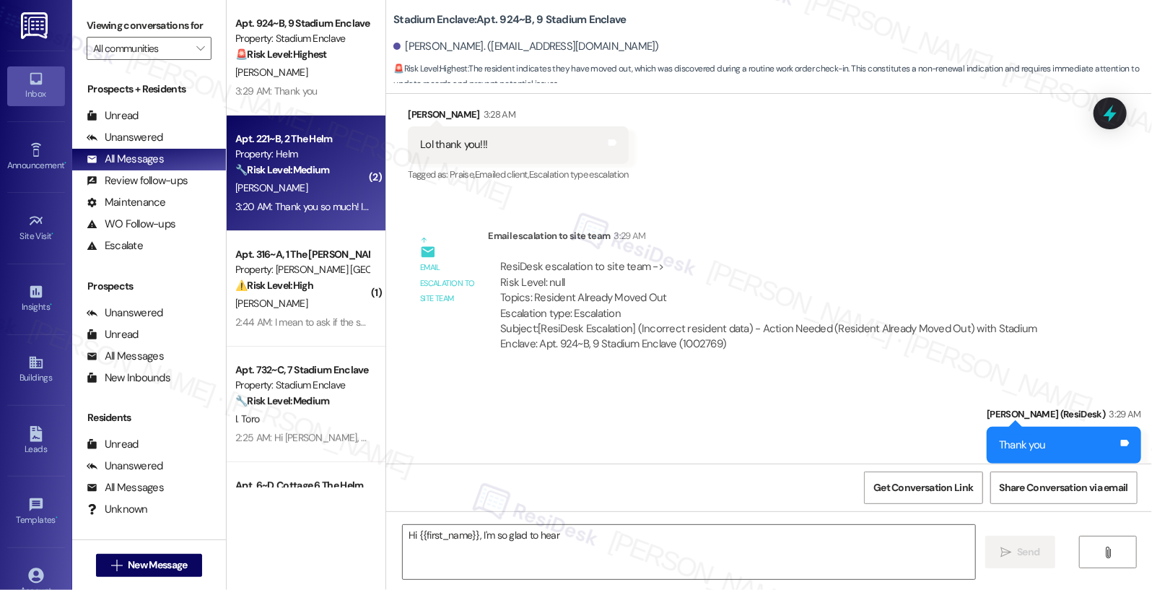
scroll to position [1271, 0]
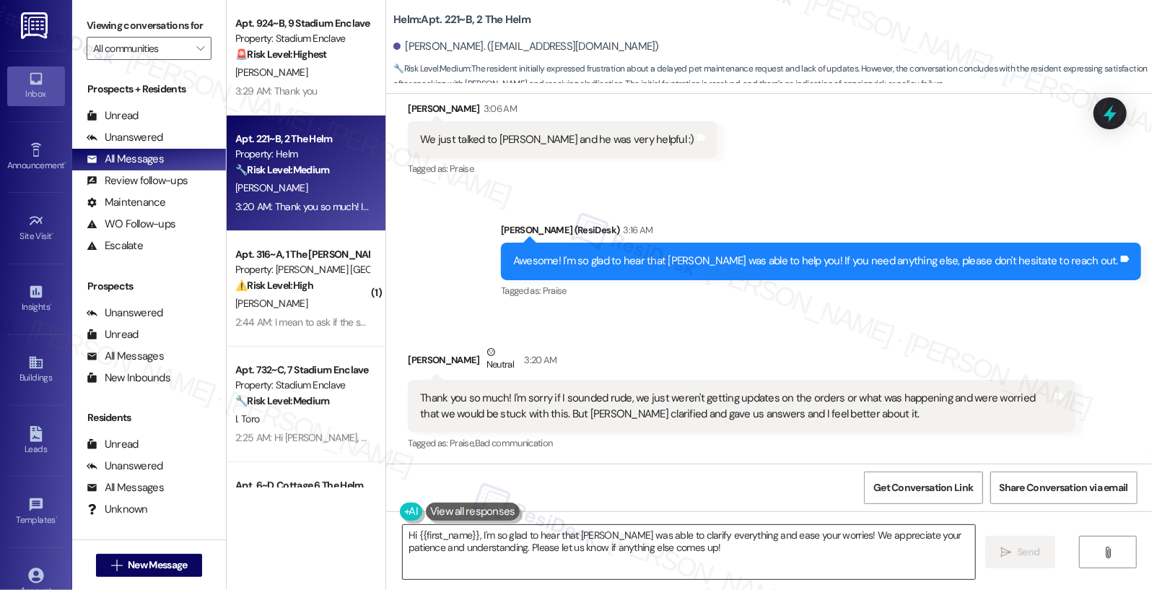
click at [546, 559] on textarea "Hi {{first_name}}, I'm so glad to hear that Owen was able to clarify everything…" at bounding box center [689, 552] width 573 height 54
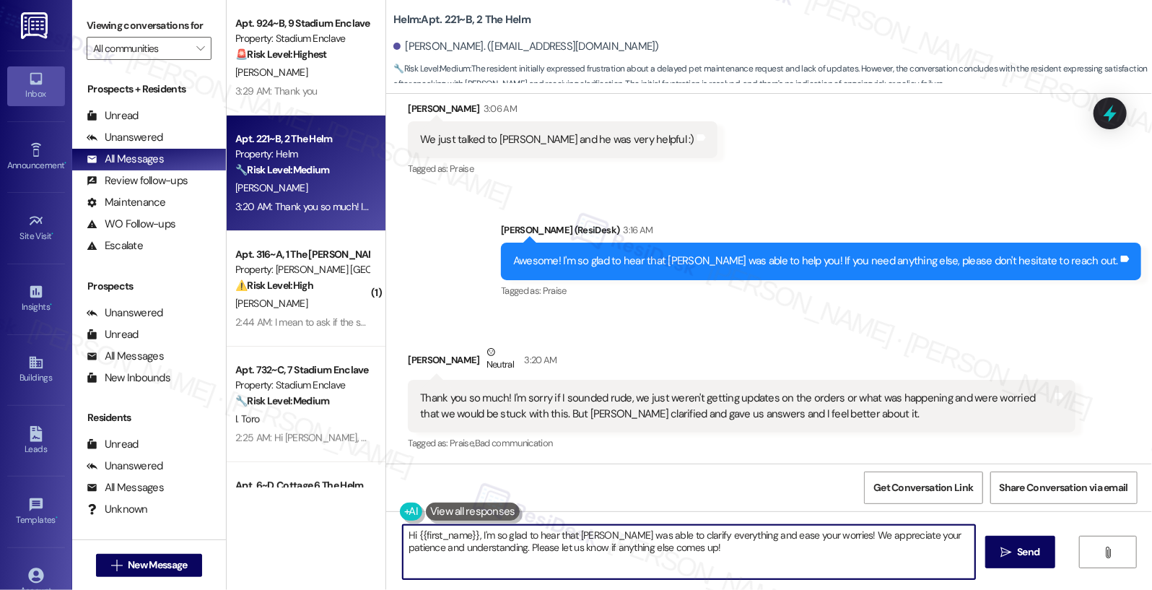
click at [546, 558] on textarea "Hi {{first_name}}, I'm so glad to hear that Owen was able to clarify everything…" at bounding box center [689, 552] width 573 height 54
drag, startPoint x: 554, startPoint y: 536, endPoint x: 492, endPoint y: 534, distance: 62.1
click at [492, 534] on textarea "No worries. Totally fine. I understand, Madeline." at bounding box center [689, 552] width 573 height 54
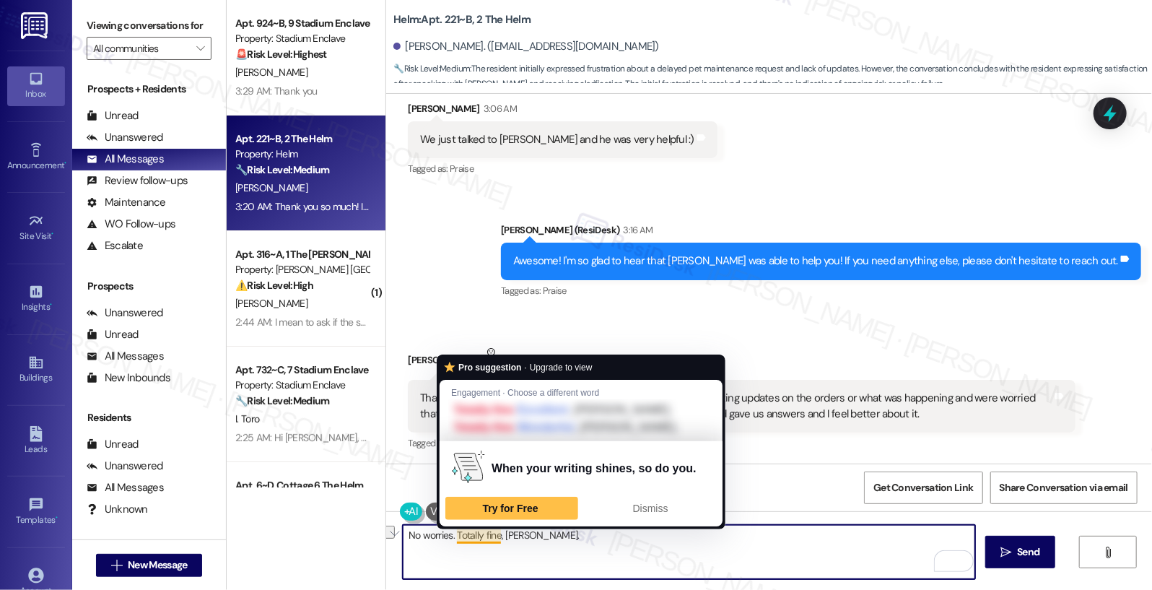
drag, startPoint x: 544, startPoint y: 537, endPoint x: 455, endPoint y: 539, distance: 89.5
click at [455, 539] on textarea "No worries. Totally fine, Madeline." at bounding box center [689, 552] width 573 height 54
click at [454, 539] on textarea "No worries. Totally fine, Madeline." at bounding box center [689, 552] width 573 height 54
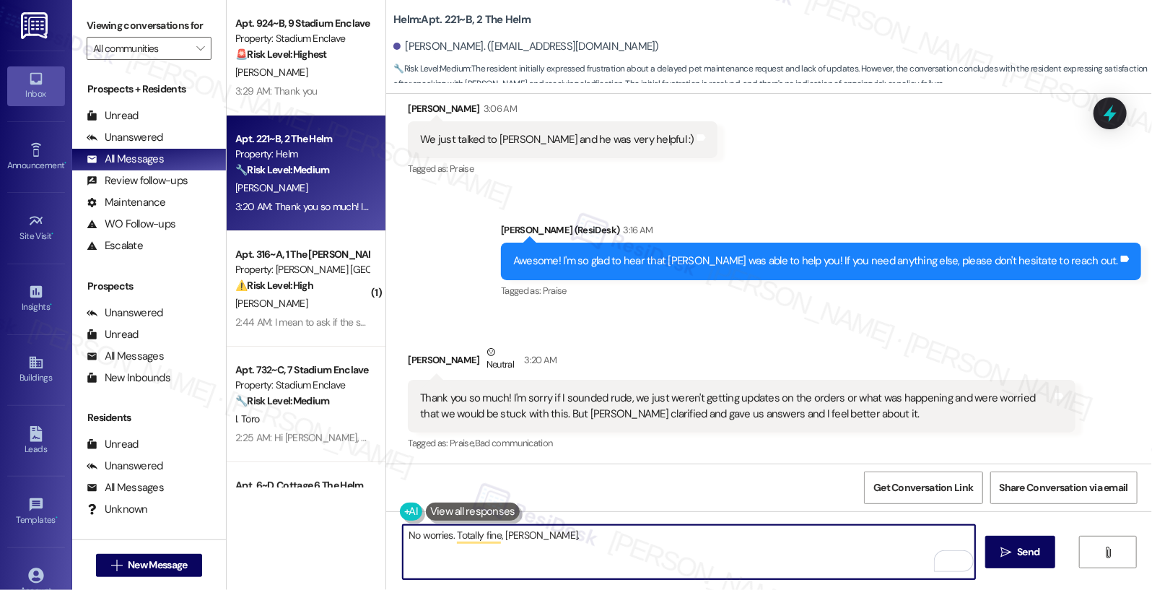
drag, startPoint x: 575, startPoint y: 562, endPoint x: 567, endPoint y: 559, distance: 7.5
click at [575, 562] on textarea "No worries. Totally fine, Madeline." at bounding box center [689, 552] width 573 height 54
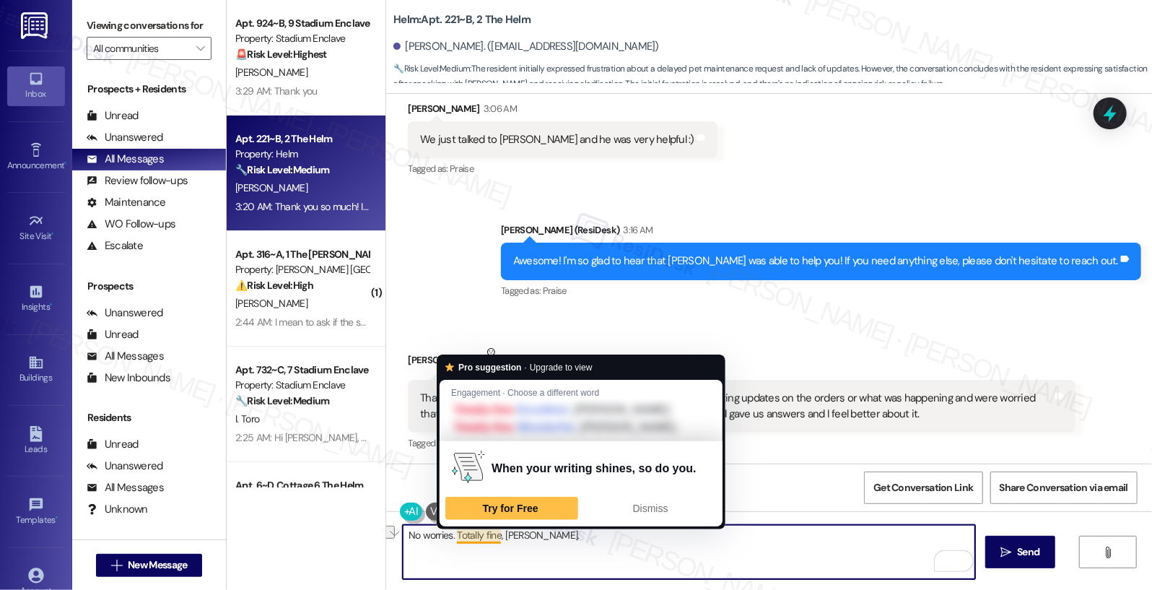
drag, startPoint x: 585, startPoint y: 551, endPoint x: 453, endPoint y: 537, distance: 132.1
click at [453, 537] on textarea "No worries. Totally fine, Madeline." at bounding box center [689, 552] width 573 height 54
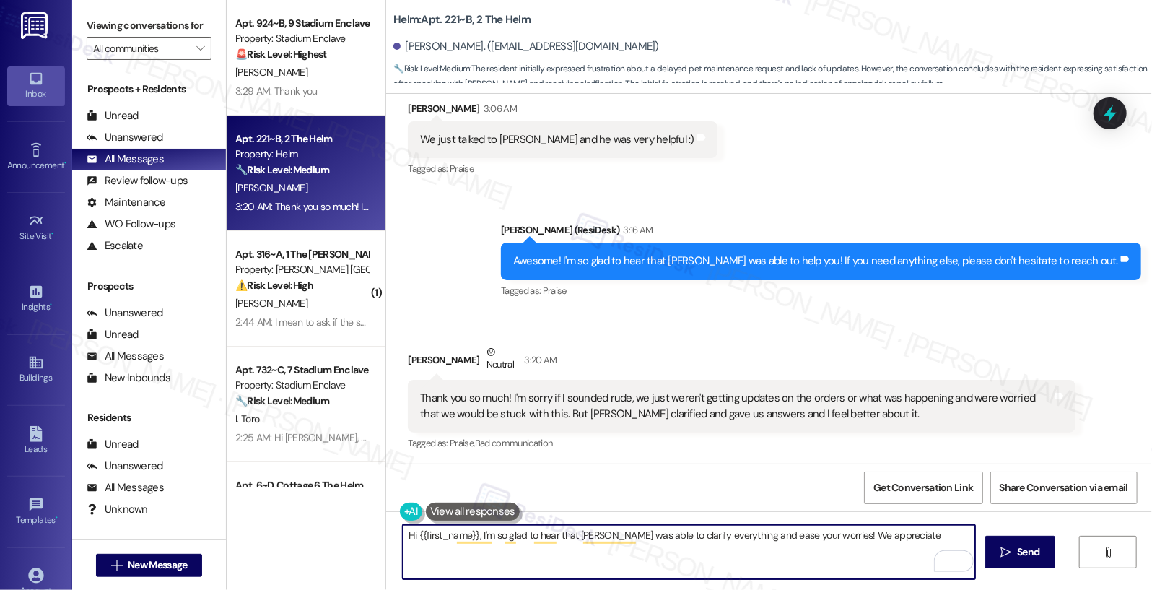
scroll to position [1372, 0]
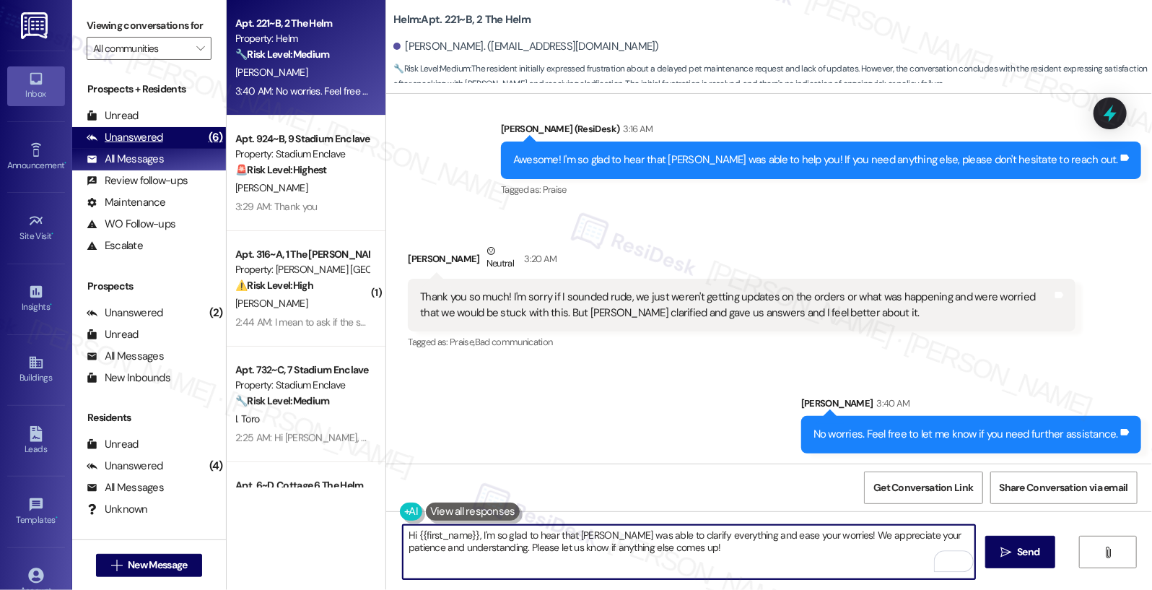
type textarea "Hi {{first_name}}, I'm so glad to hear that Owen was able to clarify everything…"
click at [152, 137] on div "Unanswered" at bounding box center [125, 137] width 77 height 15
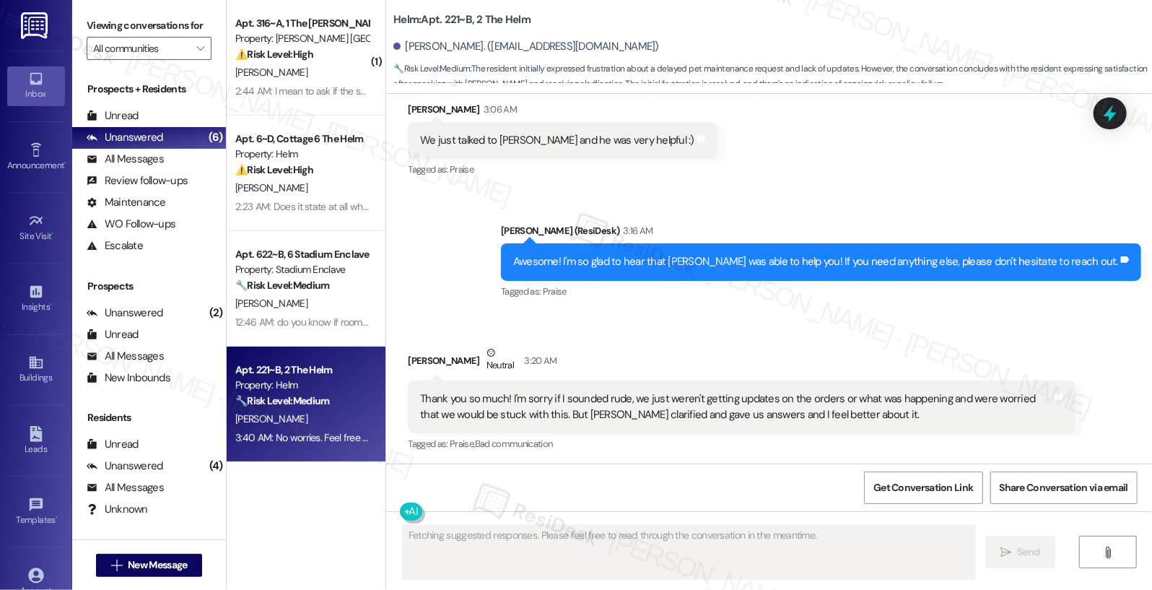
scroll to position [1271, 0]
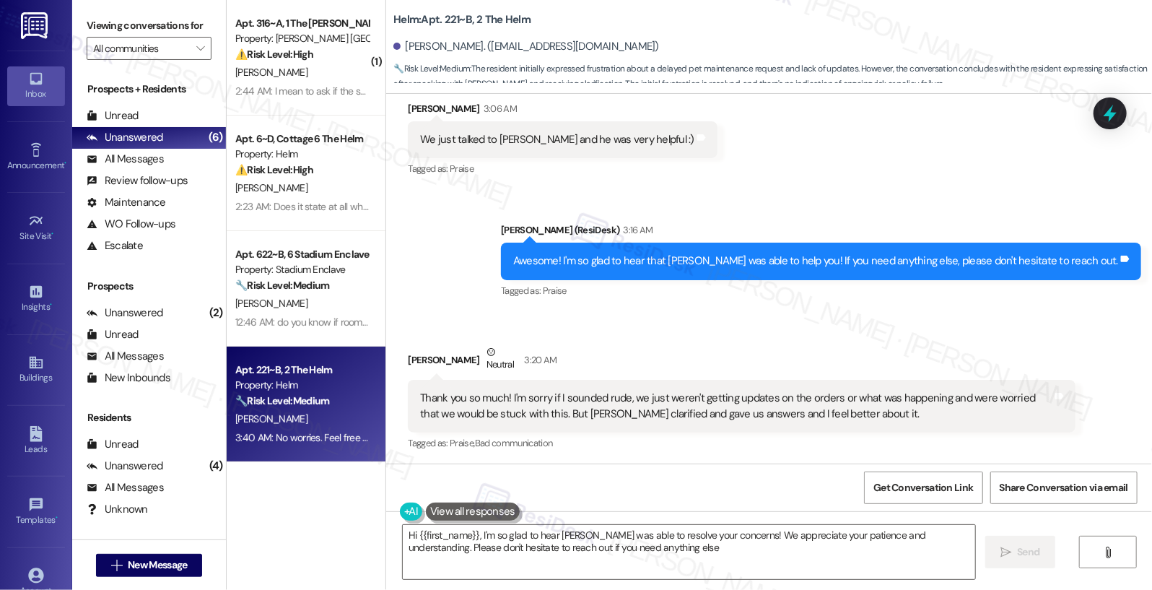
type textarea "Hi {{first_name}}, I'm so glad to hear Owen was able to resolve your concerns! …"
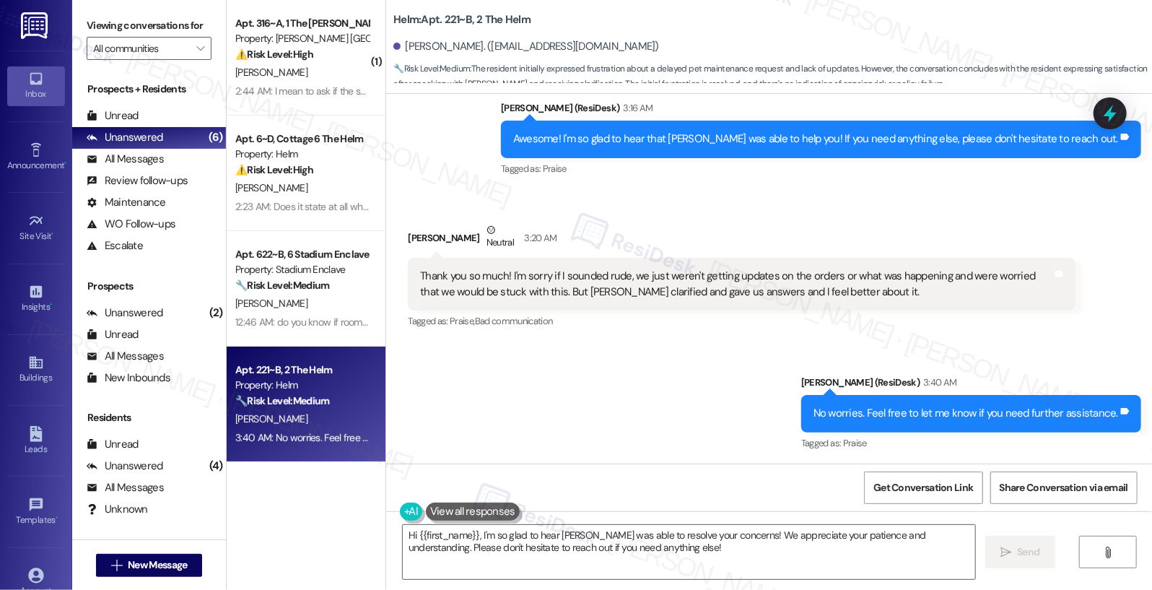
scroll to position [1393, 0]
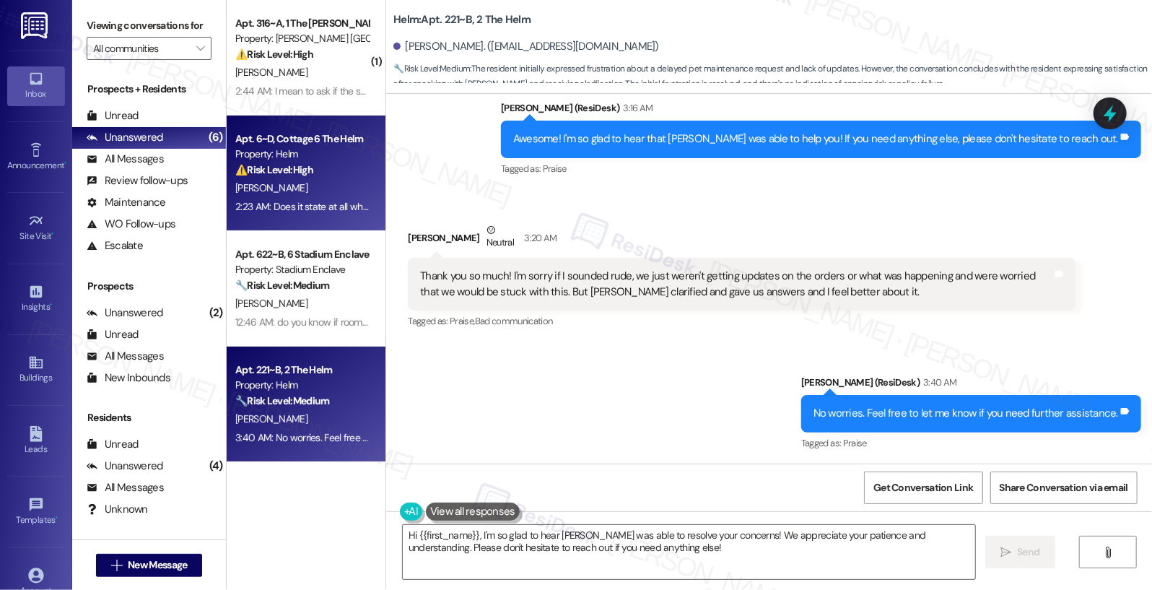
click at [286, 183] on div "[PERSON_NAME]" at bounding box center [302, 188] width 136 height 18
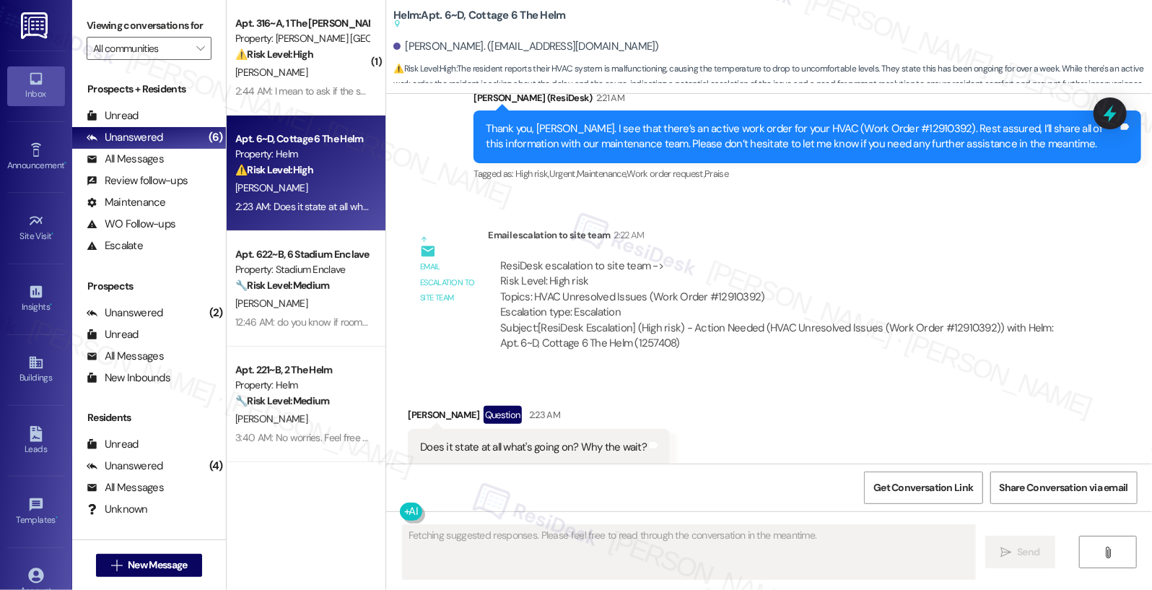
scroll to position [5471, 0]
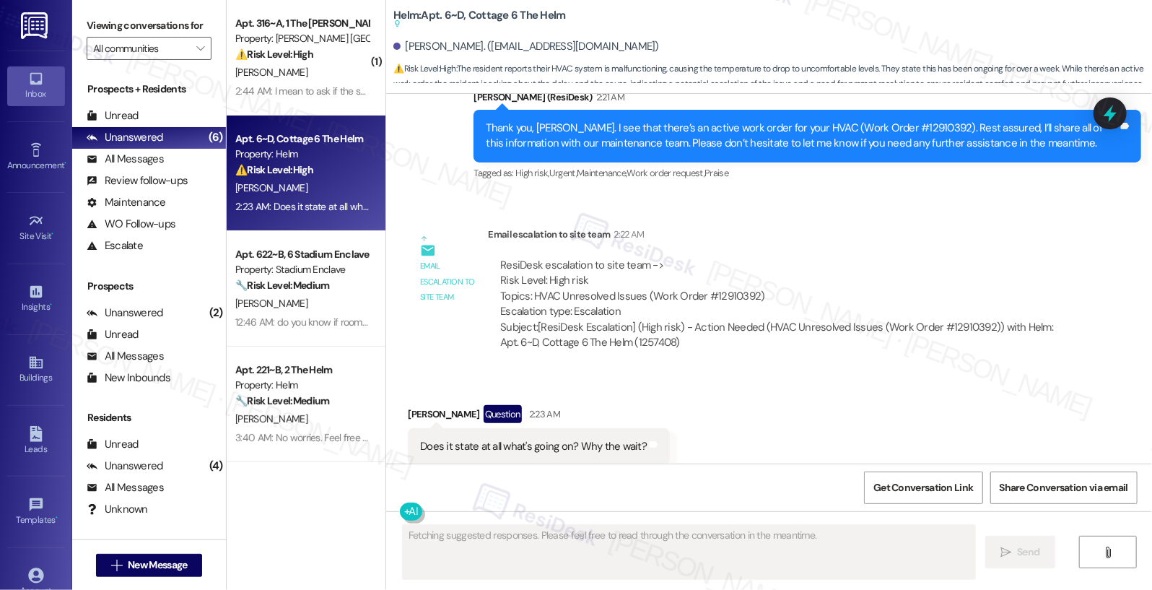
click at [285, 183] on div "[PERSON_NAME]" at bounding box center [302, 188] width 136 height 18
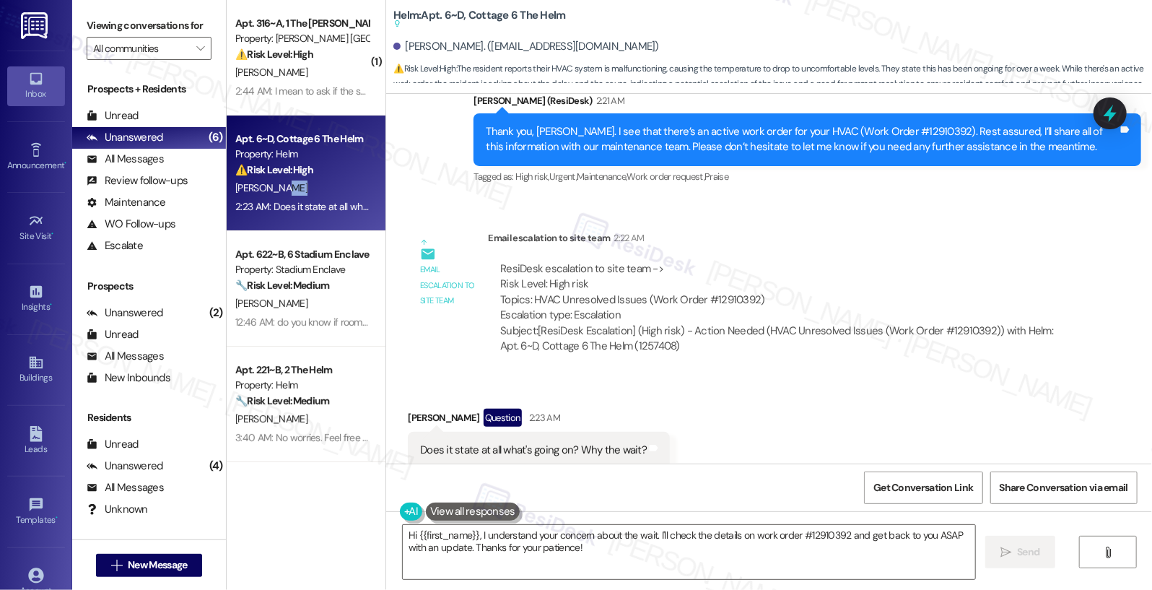
scroll to position [5472, 0]
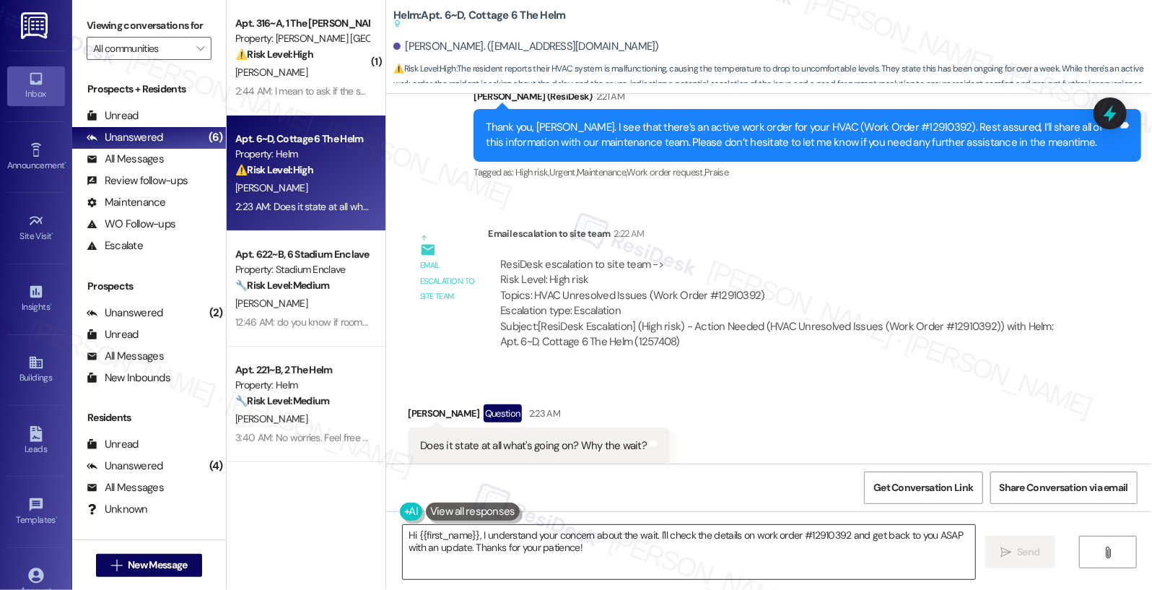
click at [549, 542] on textarea "Hi {{first_name}}, I understand your concern about the wait. I'll check the det…" at bounding box center [689, 552] width 573 height 54
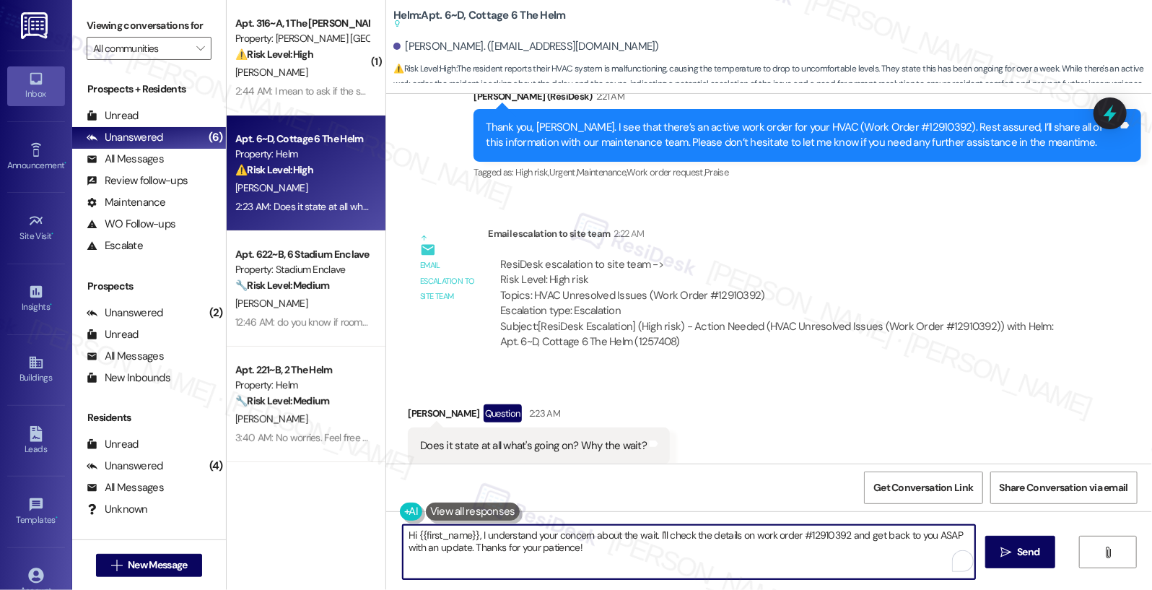
click at [549, 542] on textarea "Hi {{first_name}}, I understand your concern about the wait. I'll check the det…" at bounding box center [689, 552] width 573 height 54
click at [550, 542] on textarea "Hi {{first_name}}, I understand your concern about the wait. I'll check the det…" at bounding box center [689, 552] width 573 height 54
type textarea "No, there is no notes but you may ask our maintenance team when they arrive"
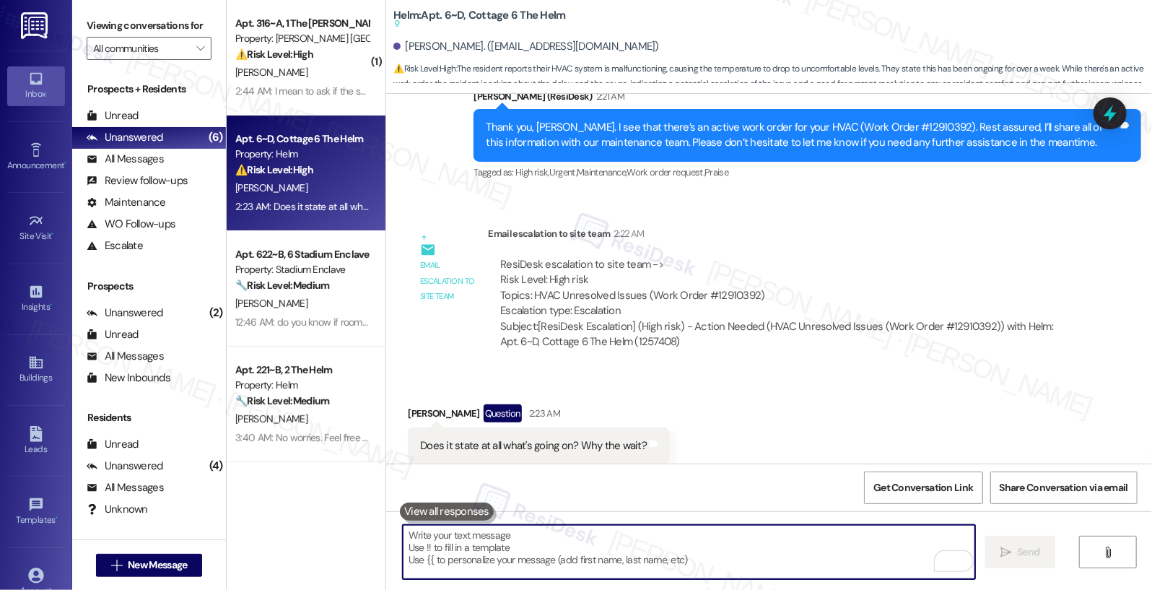
paste textarea "No, there aren’t any notes, but you can ask our maintenance team directly when …"
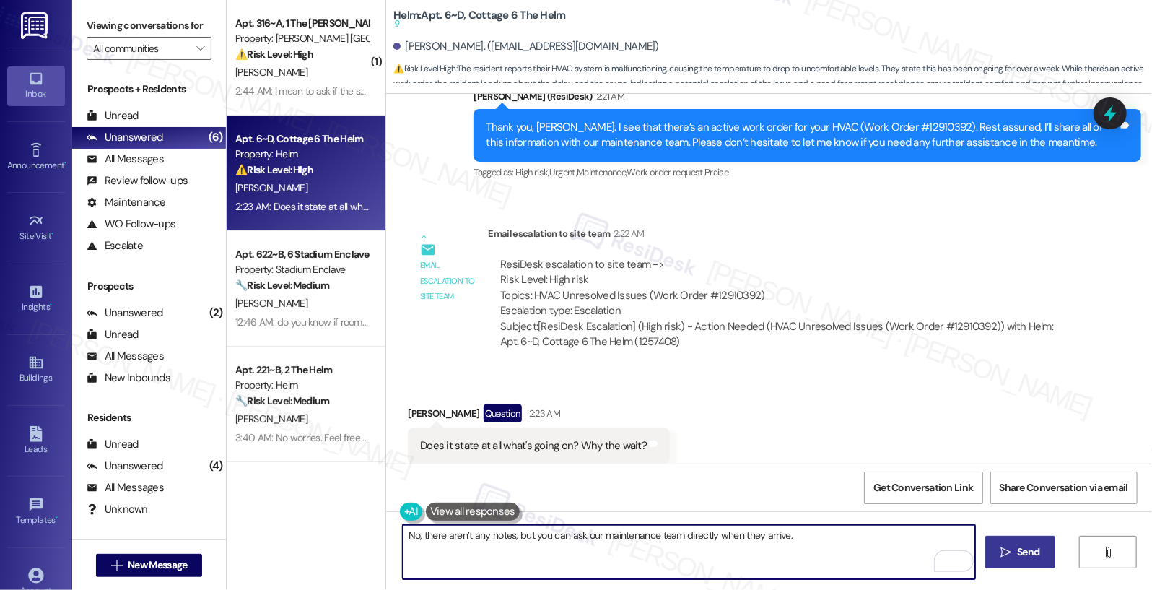
type textarea "No, there aren’t any notes, but you can ask our maintenance team directly when …"
click at [993, 555] on button " Send" at bounding box center [1020, 552] width 70 height 32
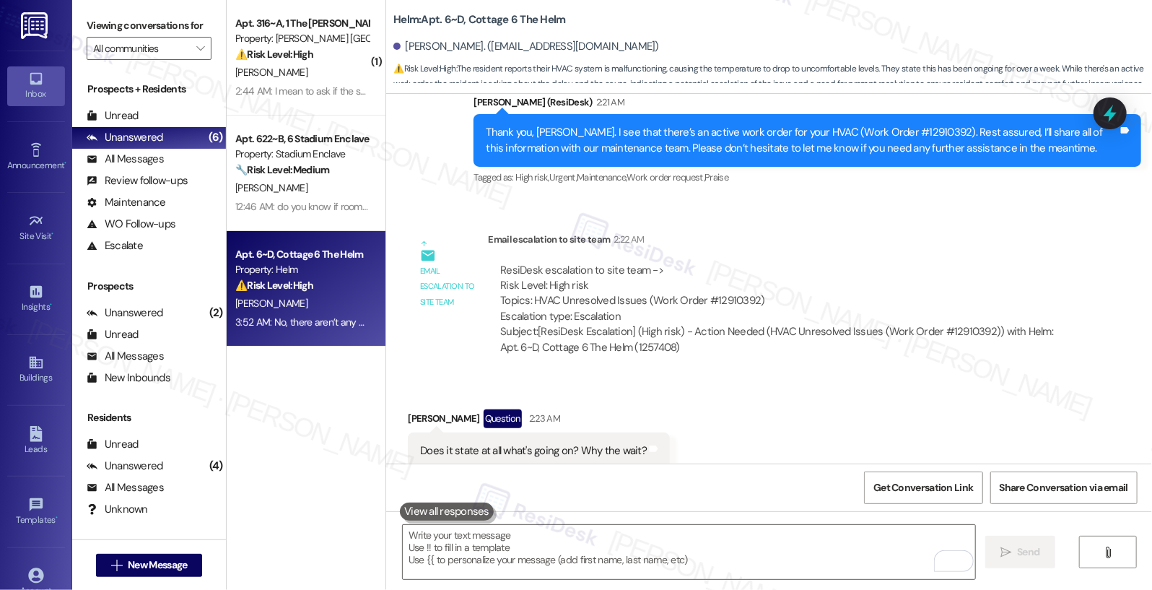
scroll to position [5530, 0]
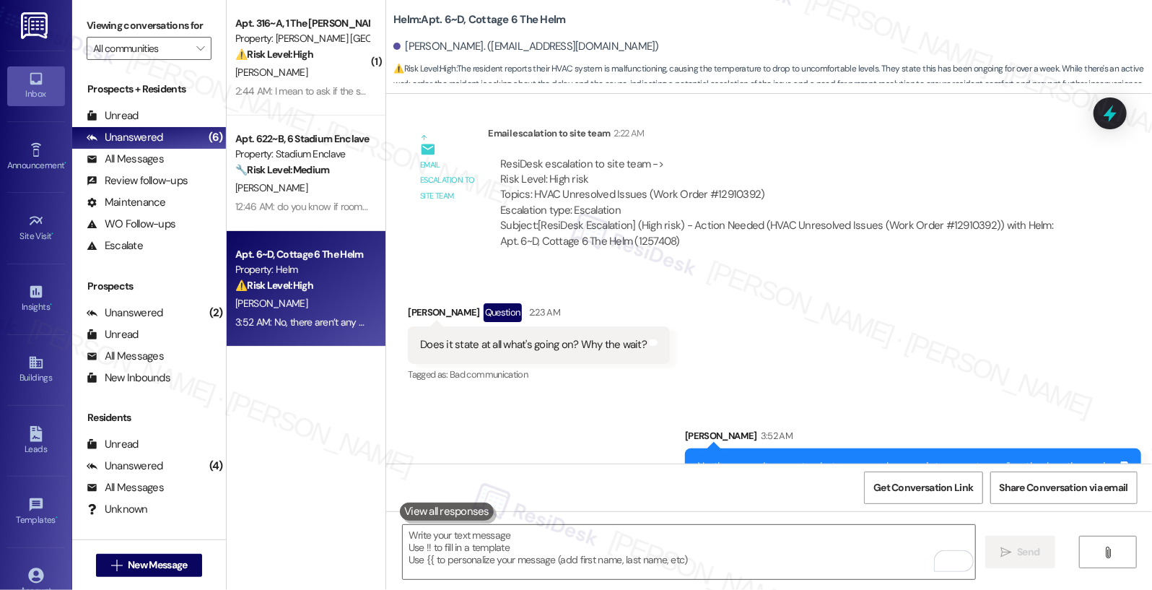
click at [323, 293] on div "⚠️ Risk Level: High The resident reports their HVAC system is malfunctioning, c…" at bounding box center [302, 285] width 134 height 15
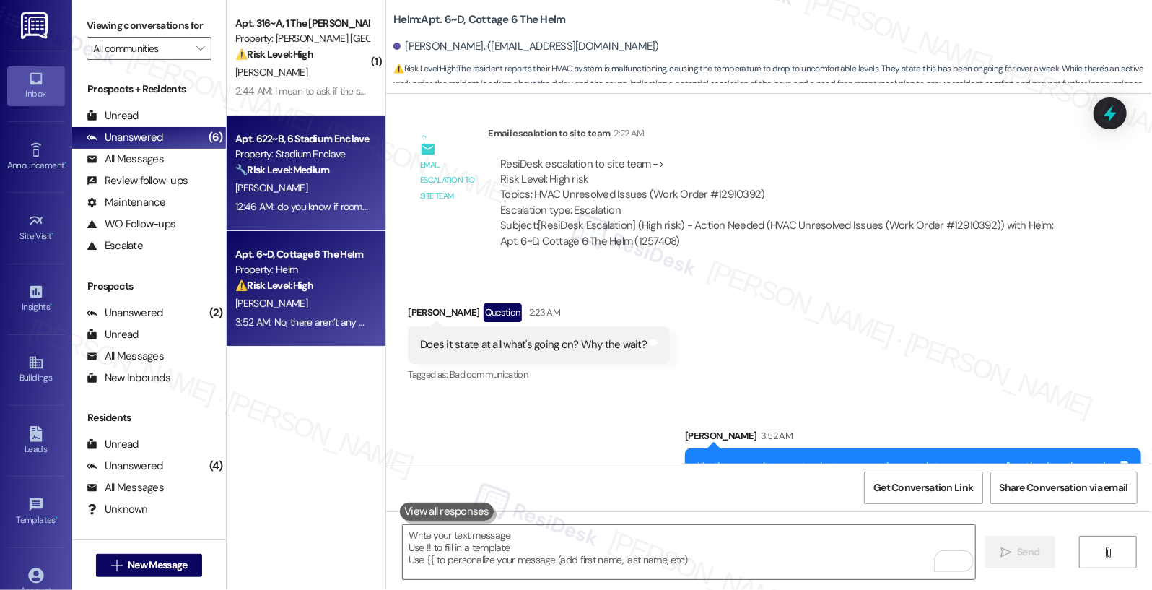
click at [315, 156] on div "Property: Stadium Enclave" at bounding box center [302, 154] width 134 height 15
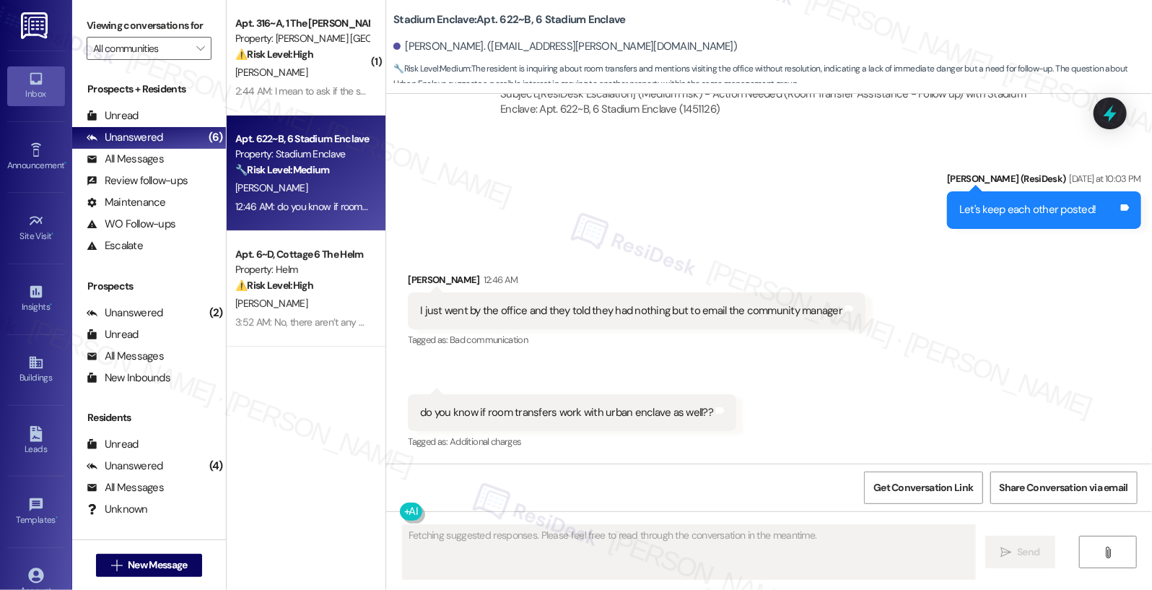
scroll to position [2572, 0]
click at [317, 159] on div "Property: Stadium Enclave" at bounding box center [302, 154] width 134 height 15
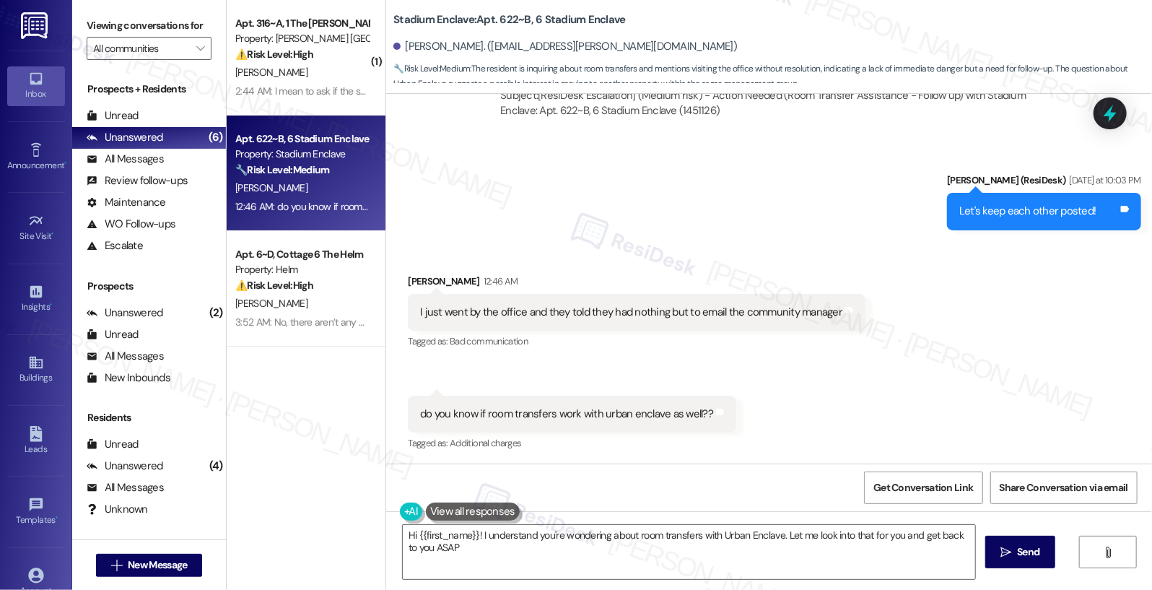
type textarea "Hi {{first_name}}! I understand you're wondering about room transfers with Urba…"
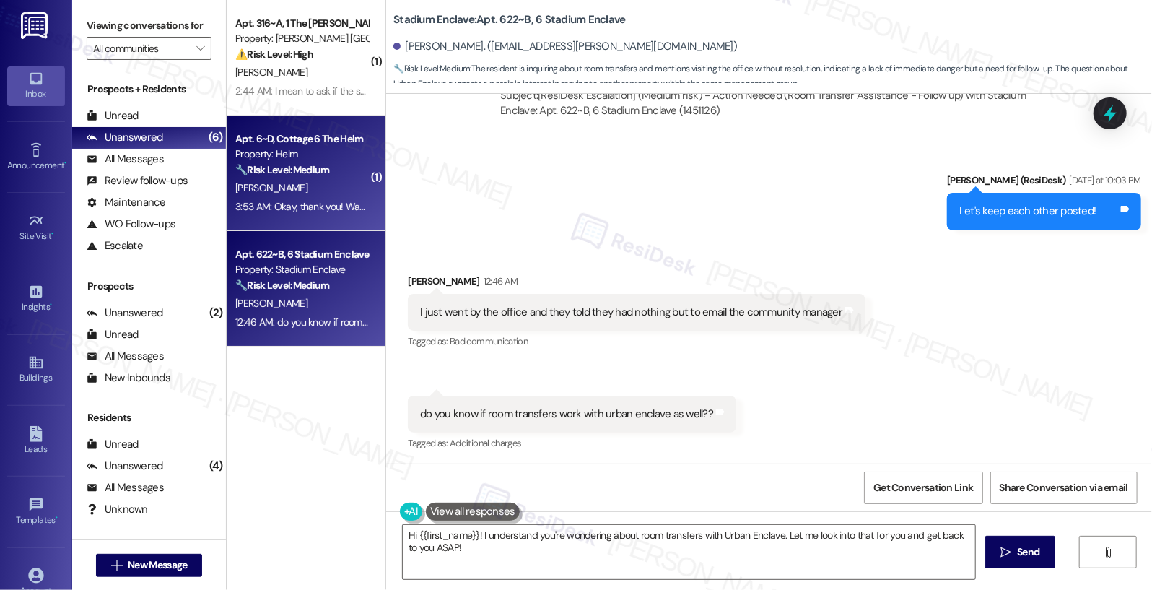
click at [298, 193] on div "[PERSON_NAME]" at bounding box center [302, 188] width 136 height 18
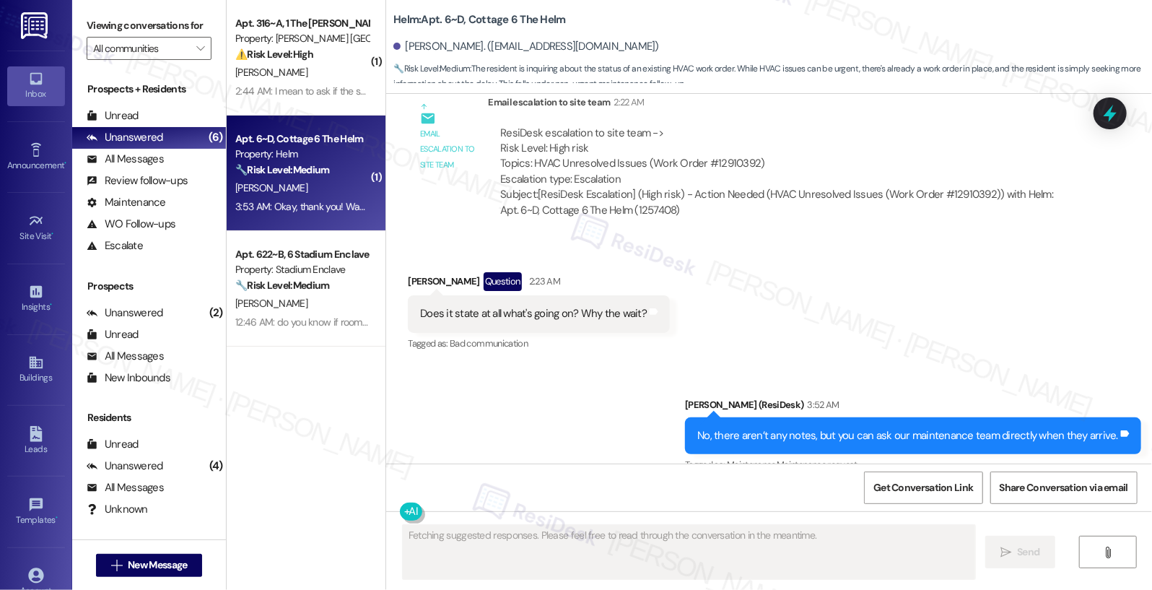
scroll to position [5673, 0]
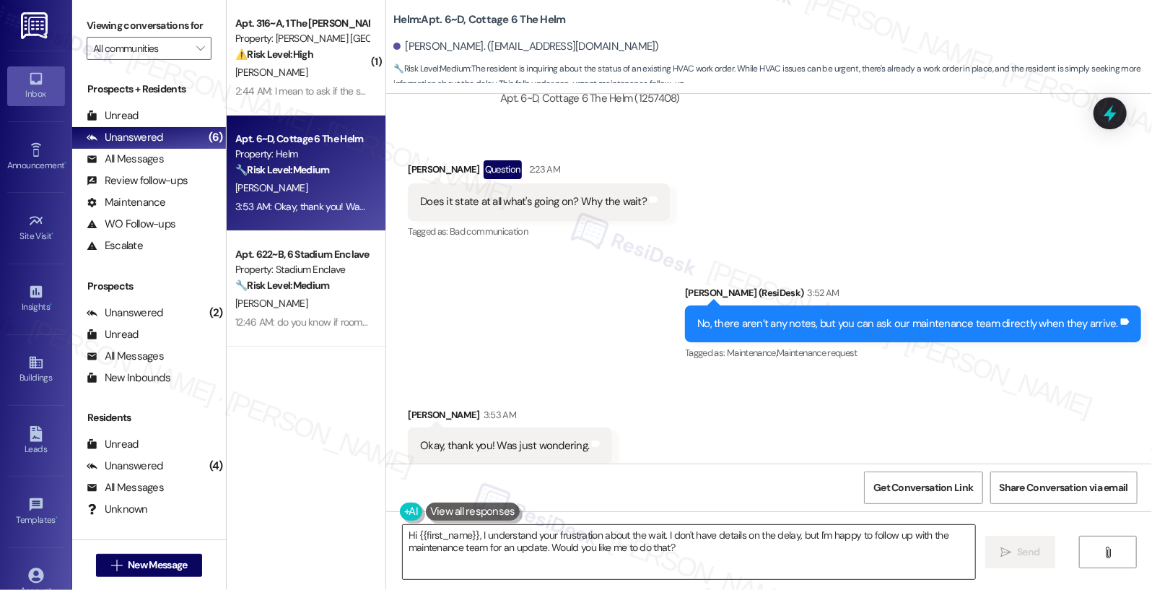
click at [589, 548] on textarea "Hi {{first_name}}, I understand your frustration about the wait. I don't have d…" at bounding box center [689, 552] width 573 height 54
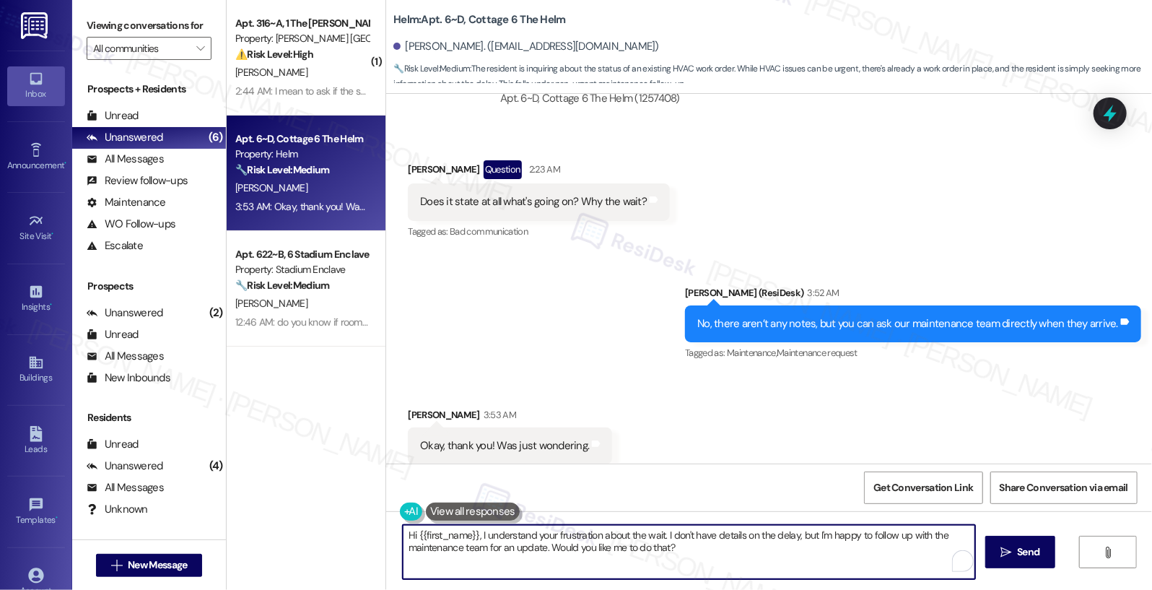
click at [589, 549] on textarea "Hi {{first_name}}, I understand your frustration about the wait. I don't have d…" at bounding box center [689, 552] width 573 height 54
click at [590, 551] on textarea "Hi {{first_name}}, I understand your frustration about the wait. I don't have d…" at bounding box center [689, 552] width 573 height 54
click at [603, 541] on textarea "Hi {{first_name}}, I understand your frustration about the wait. I don't have d…" at bounding box center [689, 552] width 573 height 54
click at [602, 541] on textarea "Hi {{first_name}}, I understand your frustration about the wait. I don't have d…" at bounding box center [689, 552] width 573 height 54
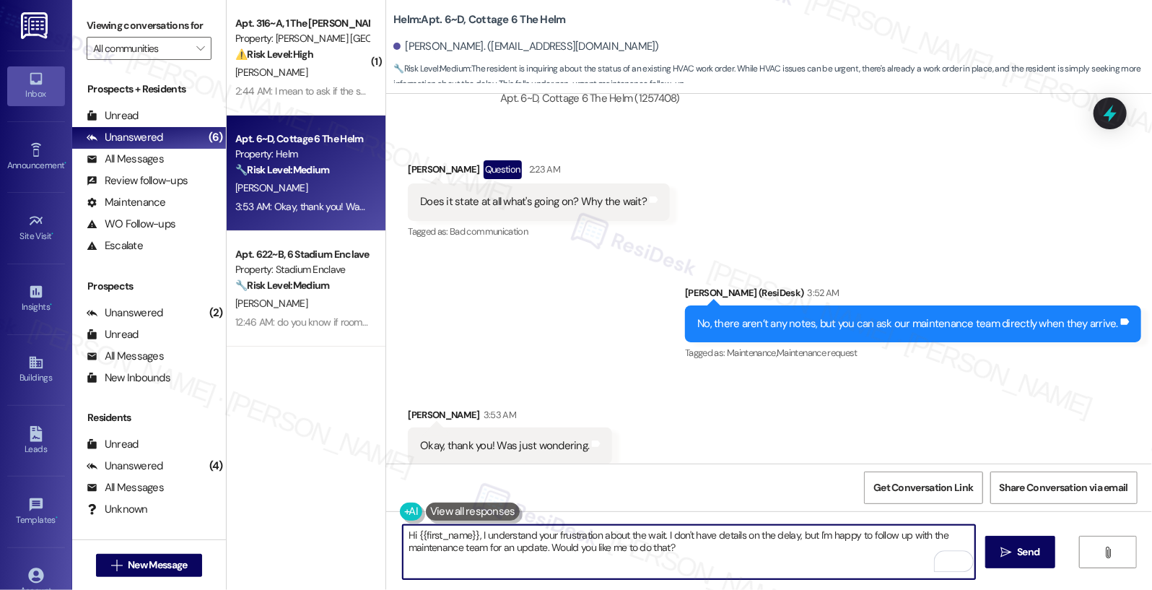
click at [603, 541] on textarea "Hi {{first_name}}, I understand your frustration about the wait. I don't have d…" at bounding box center [689, 552] width 573 height 54
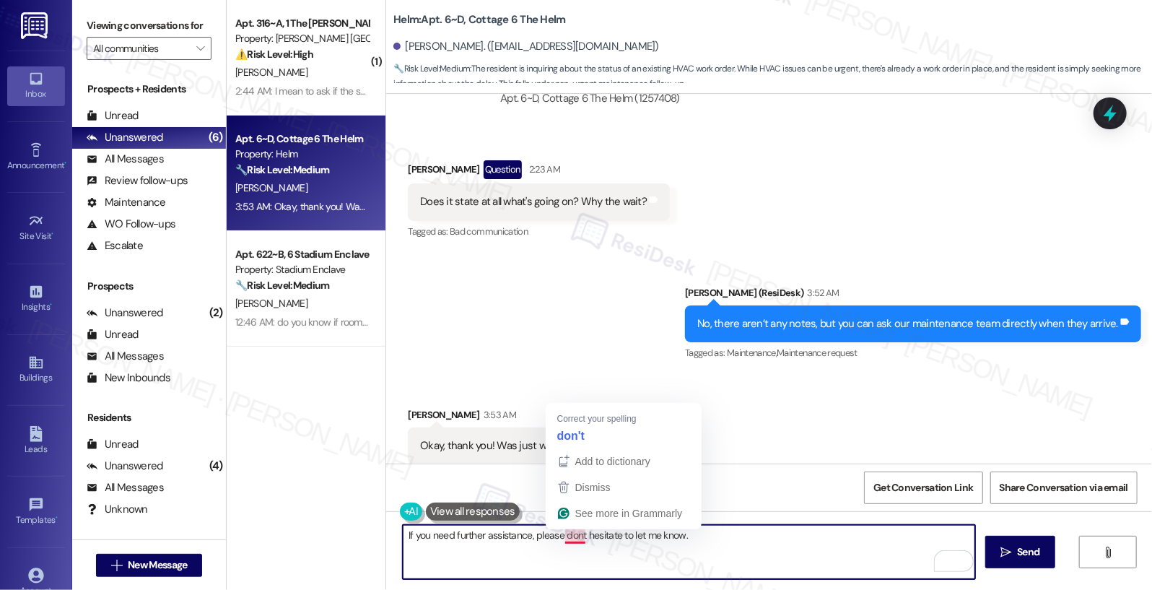
click at [572, 531] on textarea "If you need further assistance, please dont hesitate to let me know." at bounding box center [689, 552] width 573 height 54
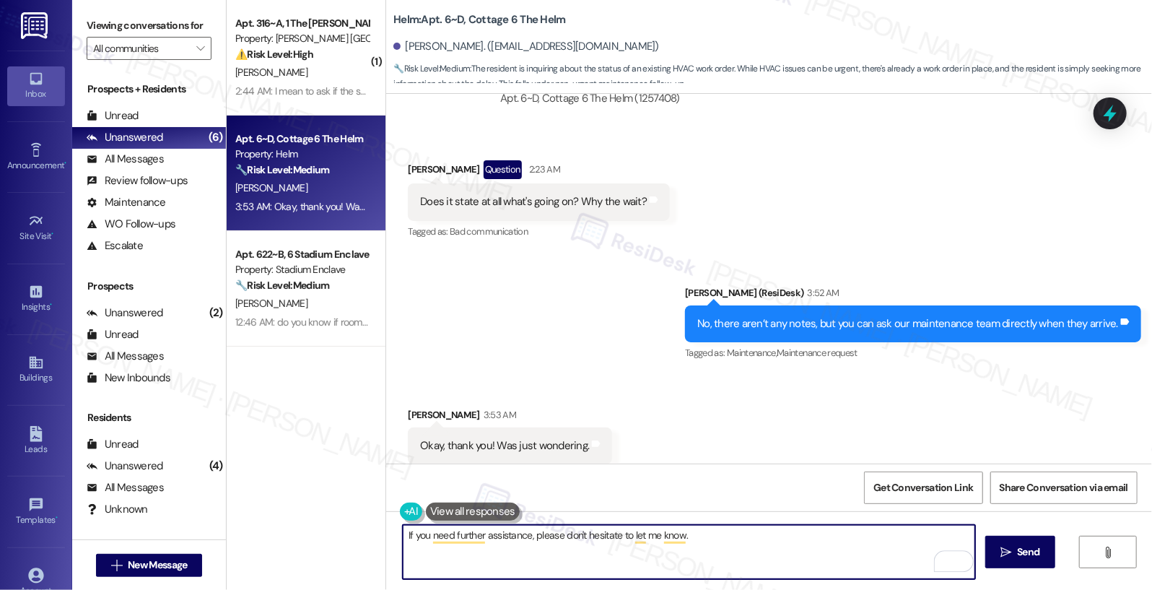
click at [403, 540] on textarea "If you need further assistance, please don't hesitate to let me know." at bounding box center [689, 552] width 573 height 54
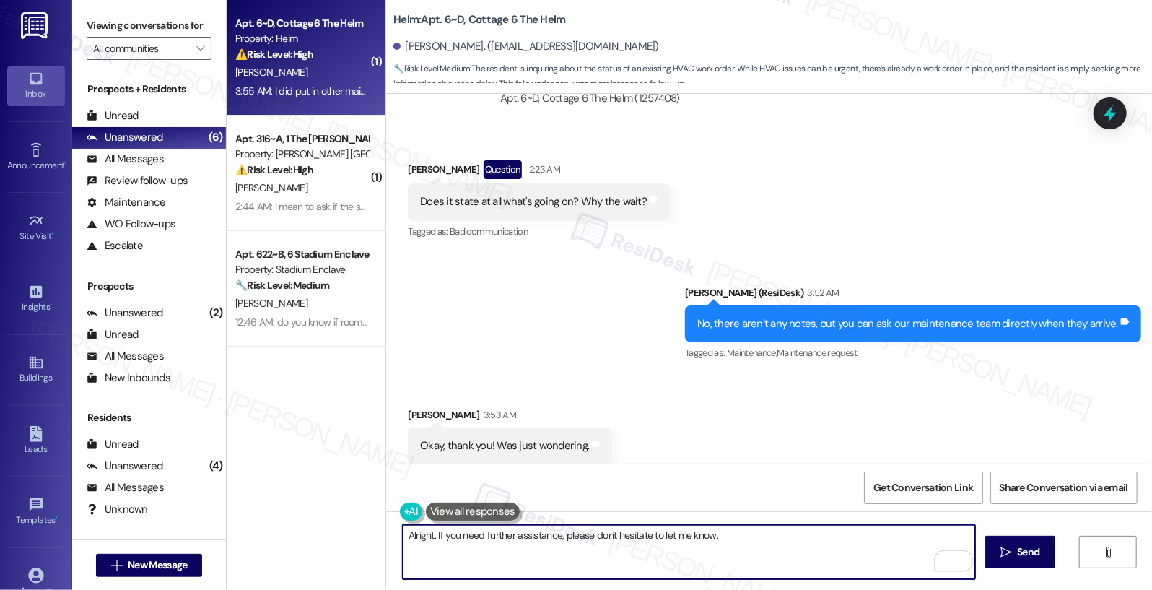
click at [728, 528] on textarea "Alright. If you need further assistance, please don't hesitate to let me know." at bounding box center [689, 552] width 573 height 54
click at [736, 533] on textarea "Alright. If you need further assistance, please don't hesitate to let me know." at bounding box center [689, 552] width 573 height 54
type textarea "Alright. If you need further assistance, please don't hesitate to let me know."
click at [1035, 544] on button " Send" at bounding box center [1020, 552] width 70 height 32
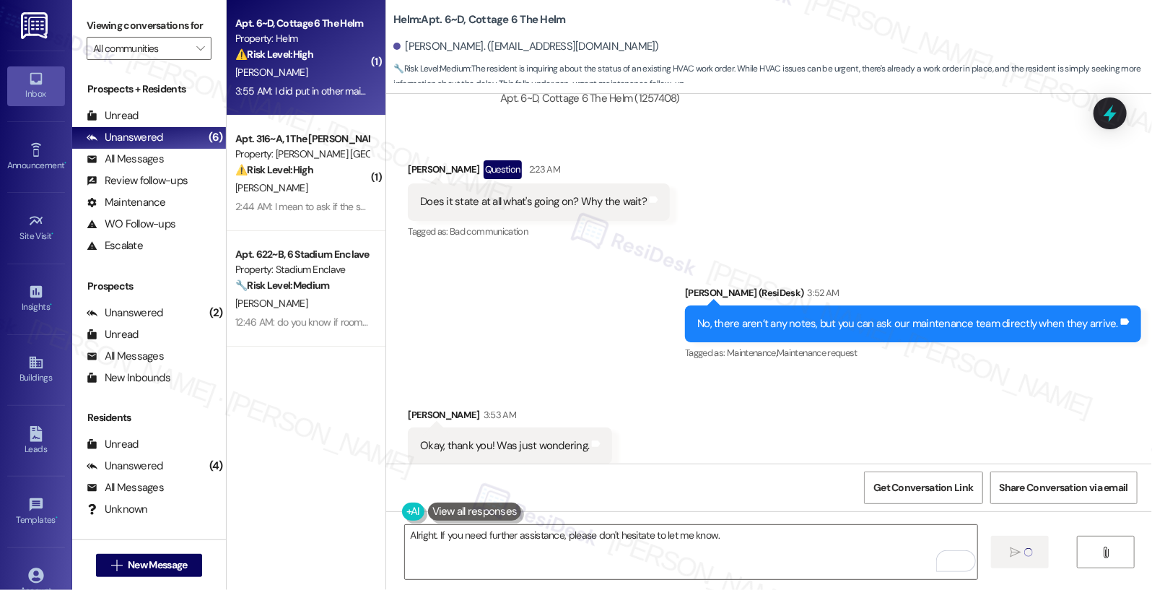
click at [995, 375] on div "Received via SMS Makiyah Johnson 3:53 AM Okay, thank you! Was just wondering. T…" at bounding box center [769, 486] width 766 height 222
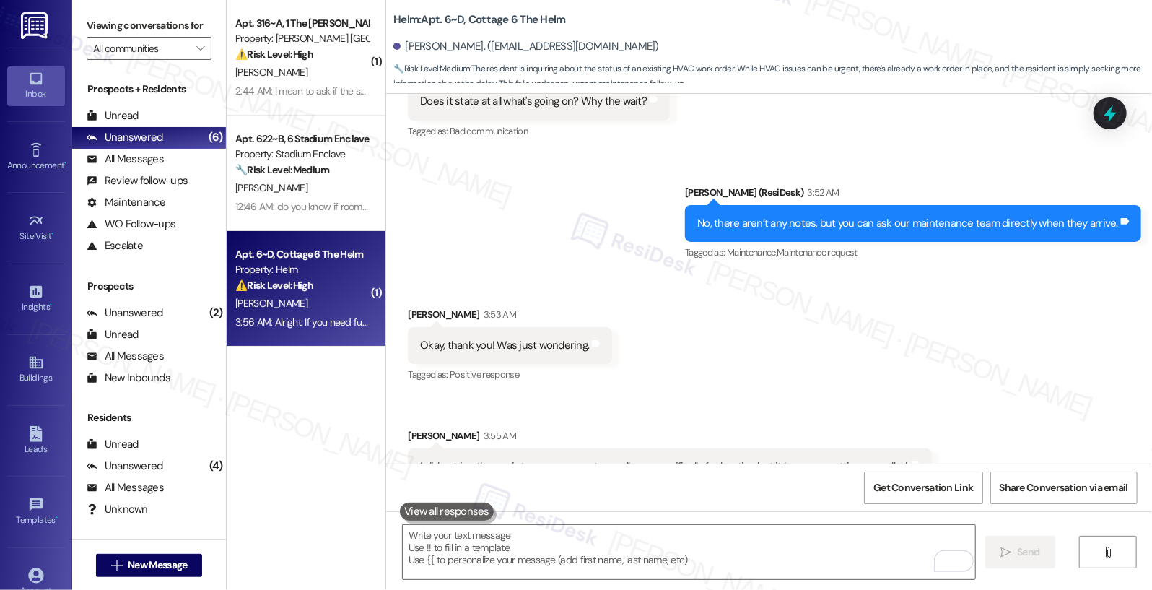
scroll to position [5874, 0]
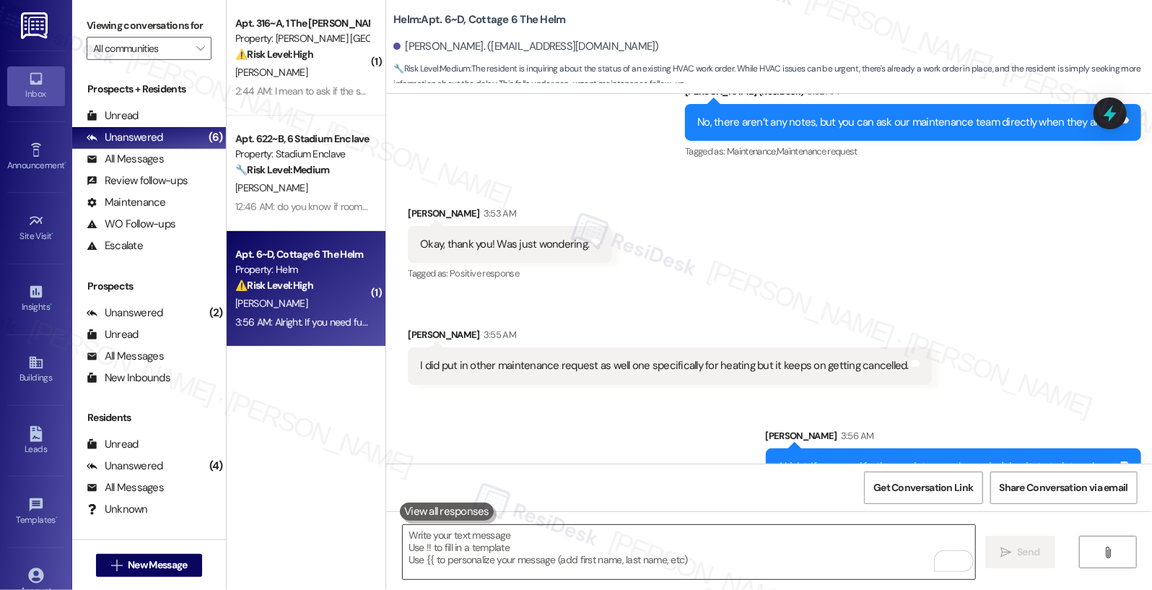
click at [565, 554] on textarea "To enrich screen reader interactions, please activate Accessibility in Grammarl…" at bounding box center [689, 552] width 573 height 54
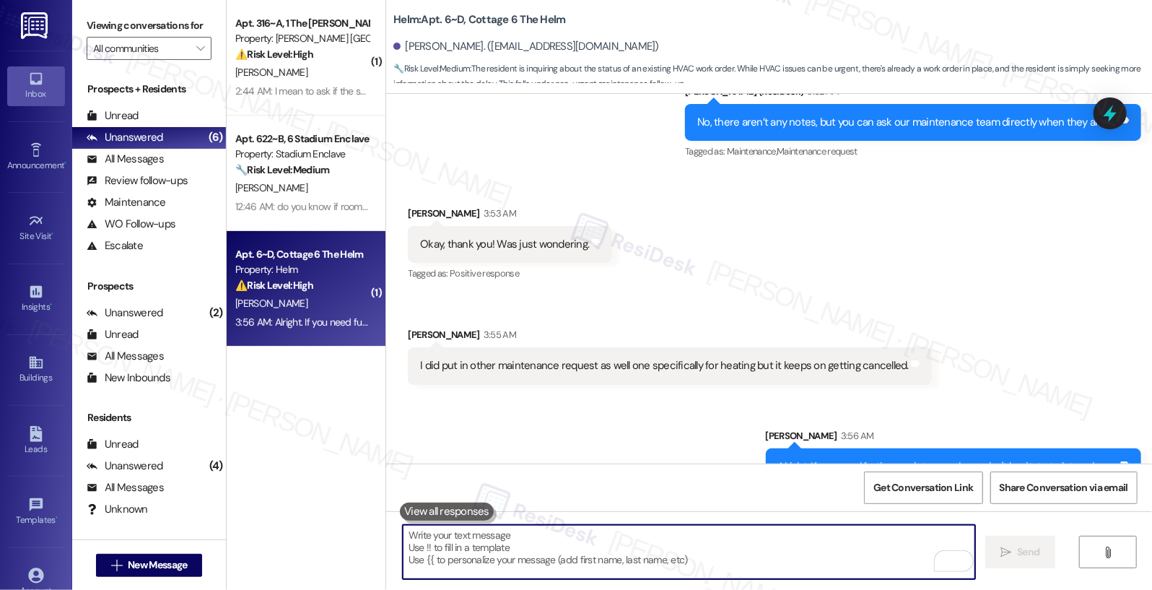
click at [567, 553] on textarea "To enrich screen reader interactions, please activate Accessibility in Grammarl…" at bounding box center [689, 552] width 573 height 54
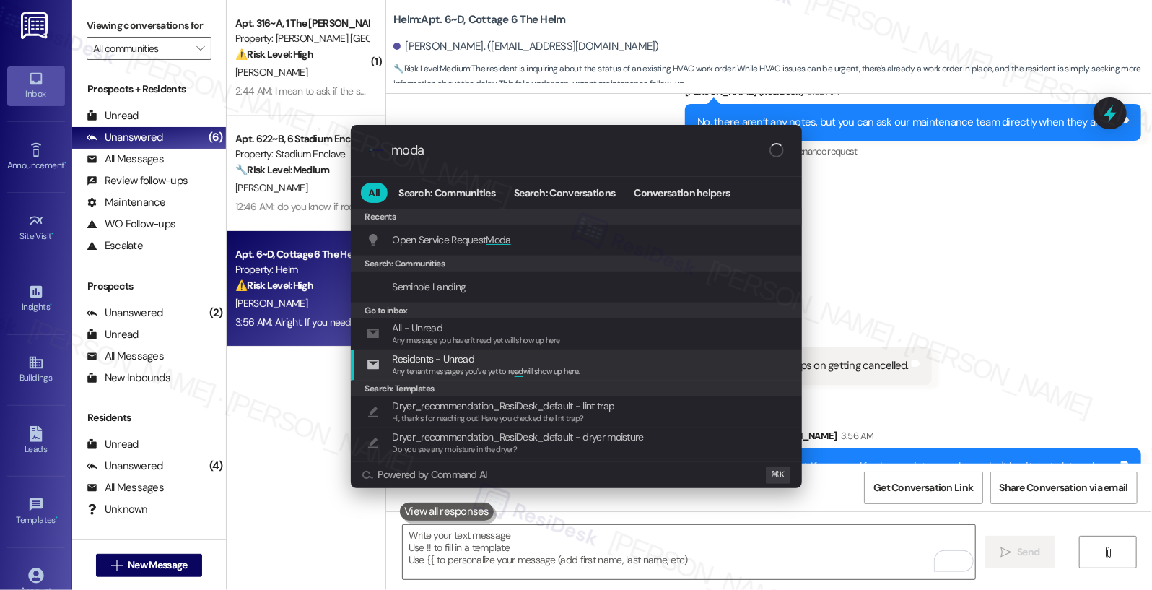
type input "modal"
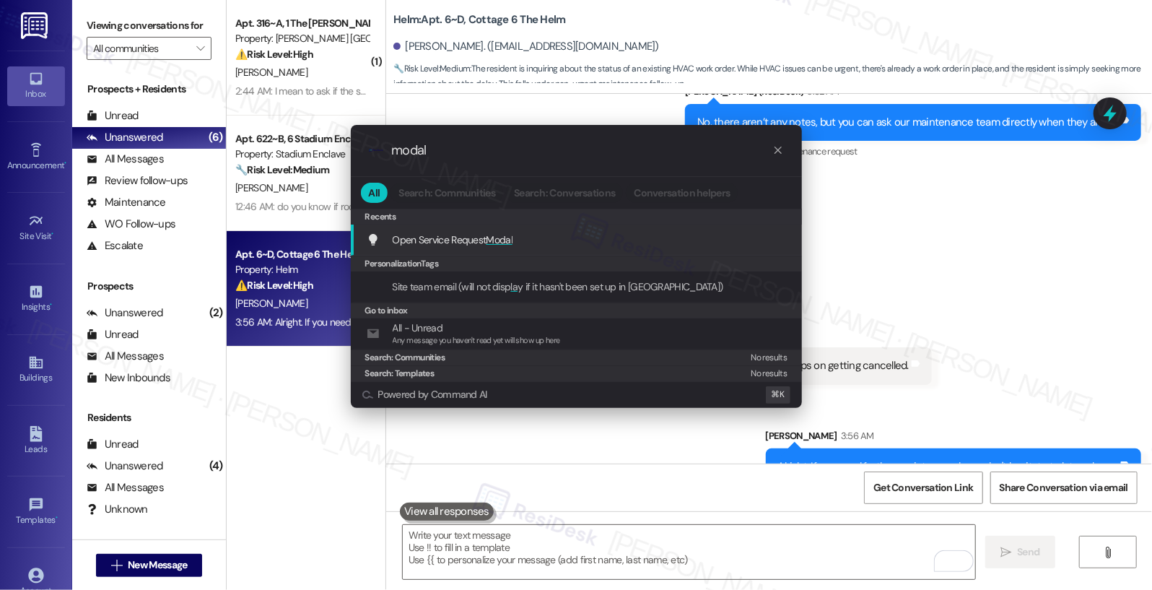
click at [531, 237] on div "Open Service Request Modal Add shortcut" at bounding box center [578, 240] width 422 height 16
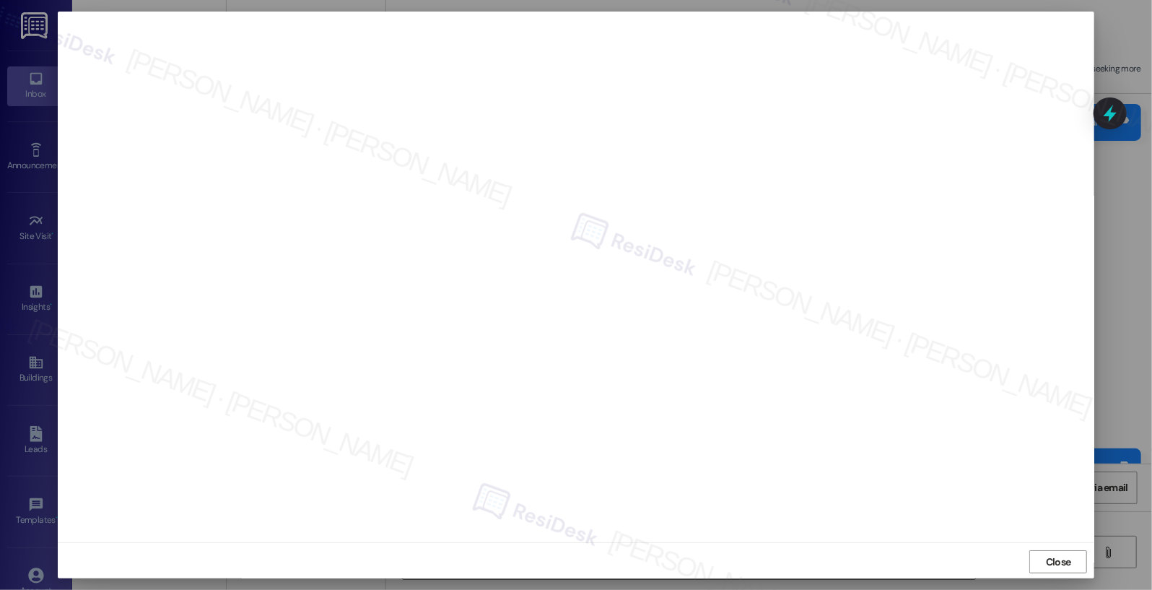
click at [1051, 556] on span "Close" at bounding box center [1058, 561] width 25 height 15
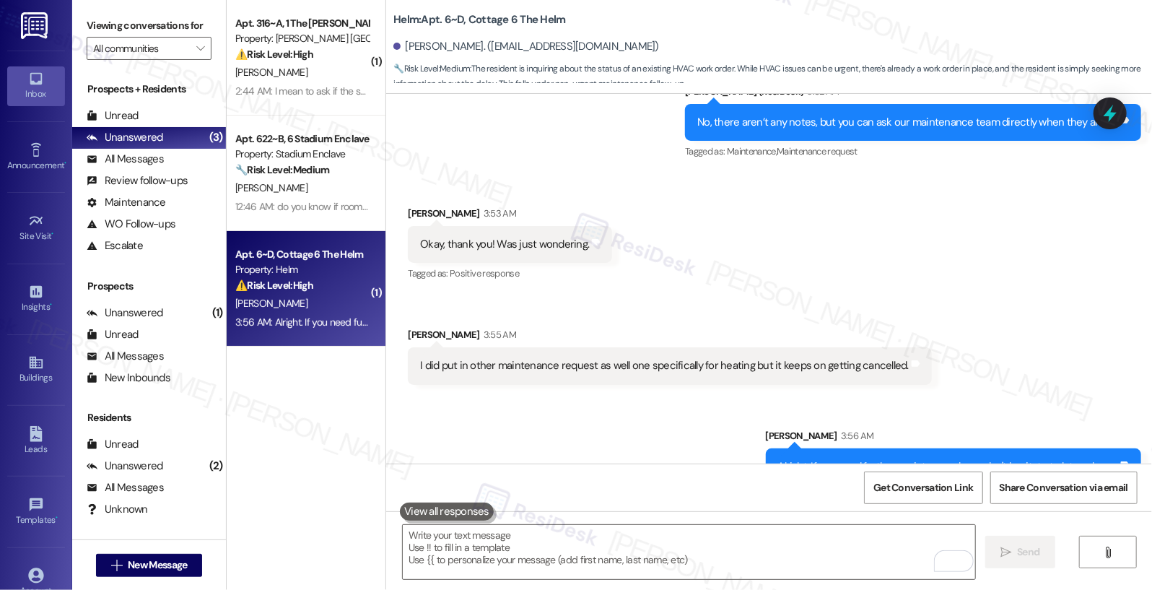
click at [445, 358] on div "I did put in other maintenance request as well one specifically for heating but…" at bounding box center [664, 365] width 489 height 15
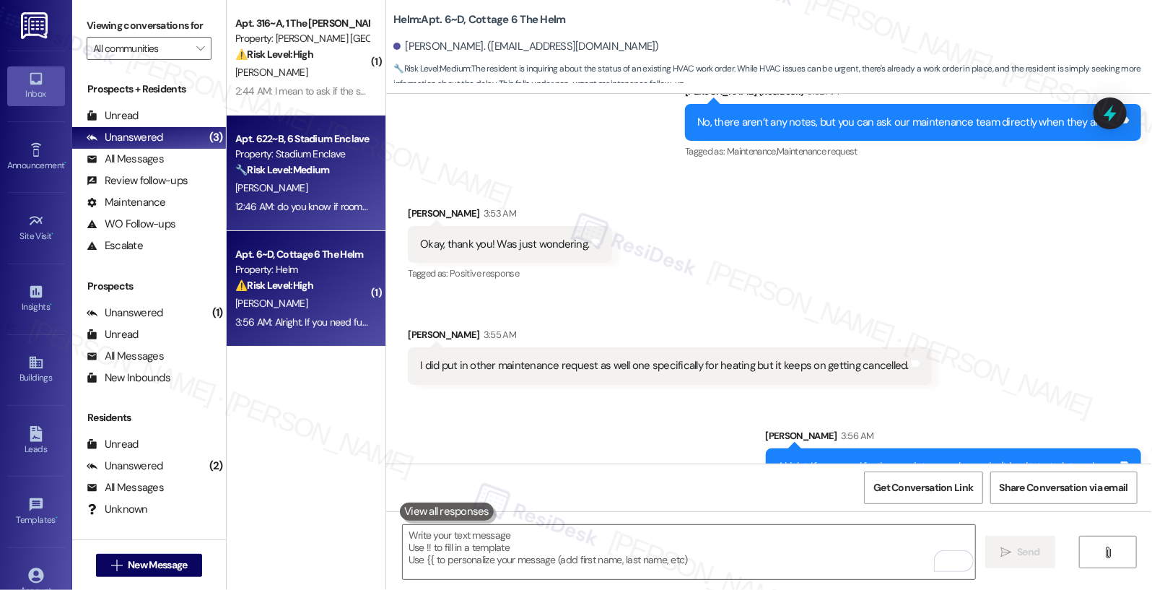
click at [312, 215] on div "12:46 AM: do you know if room transfers work with urban enclave as well?? 12:46…" at bounding box center [302, 207] width 136 height 18
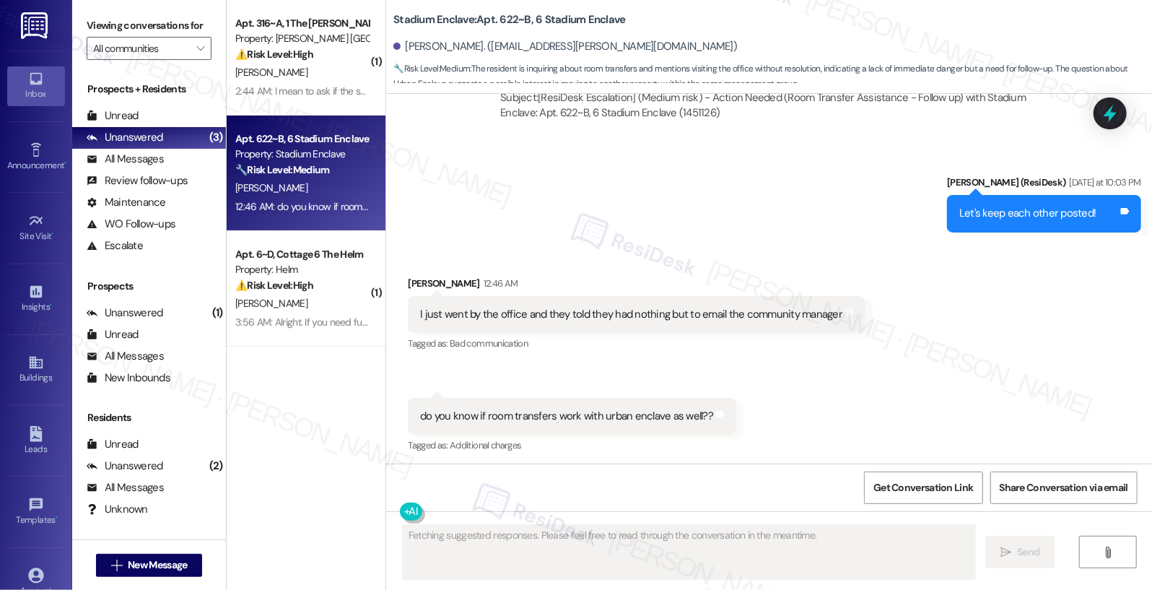
scroll to position [2572, 0]
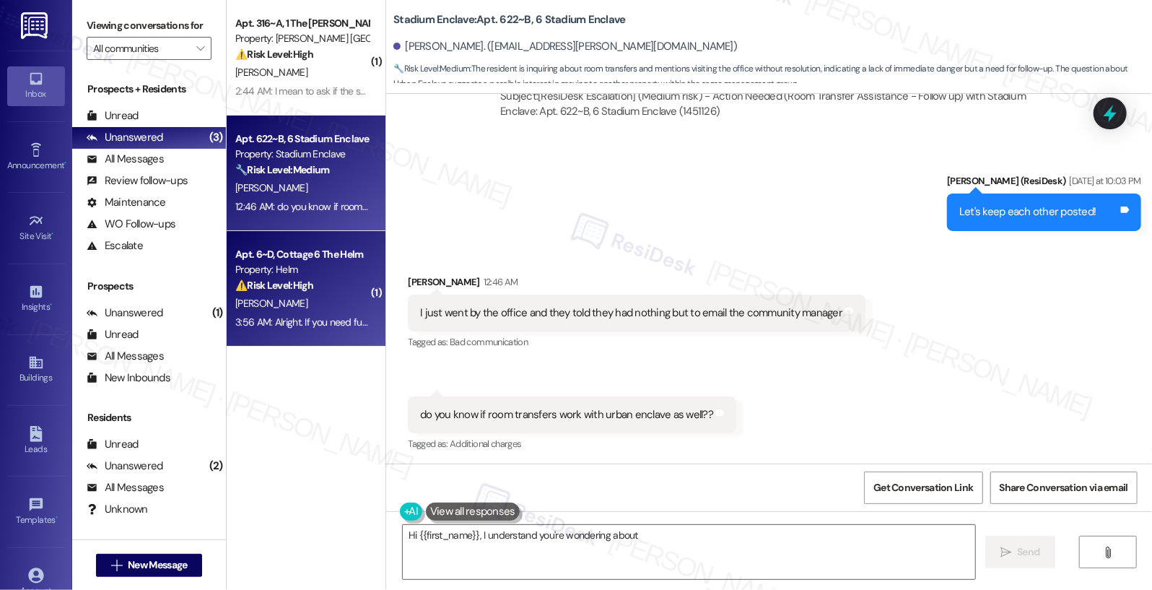
type textarea "Hi {{first_name}}, I understand you're wondering about room"
click at [301, 301] on div "[PERSON_NAME]" at bounding box center [302, 303] width 136 height 18
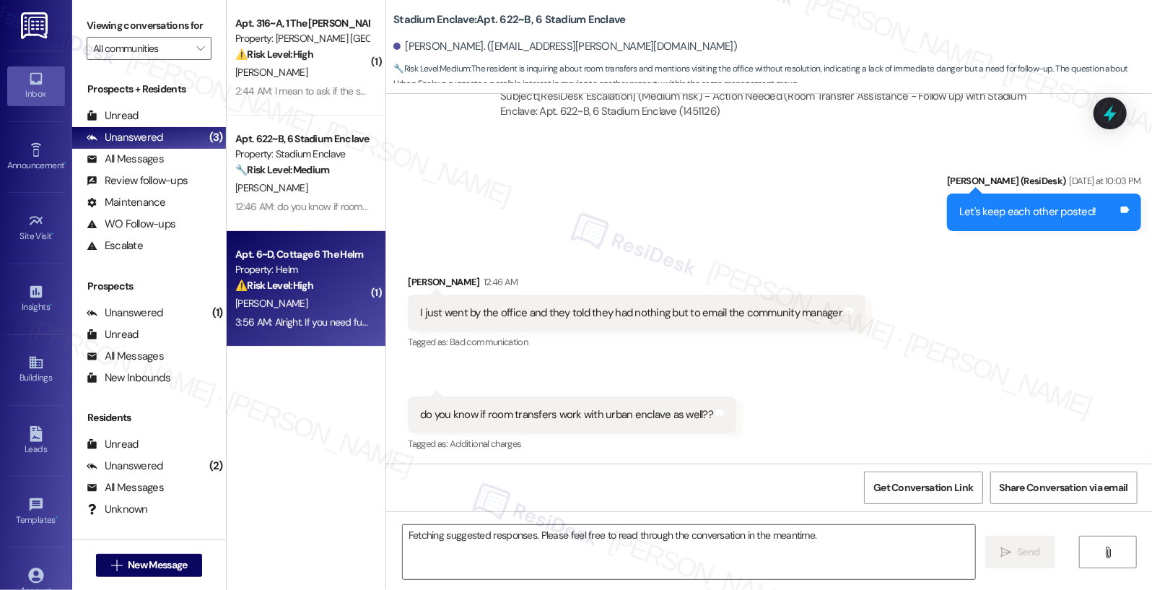
type textarea "Hi {{first_name}}, I understand you're wondering about room transfers with Urba…"
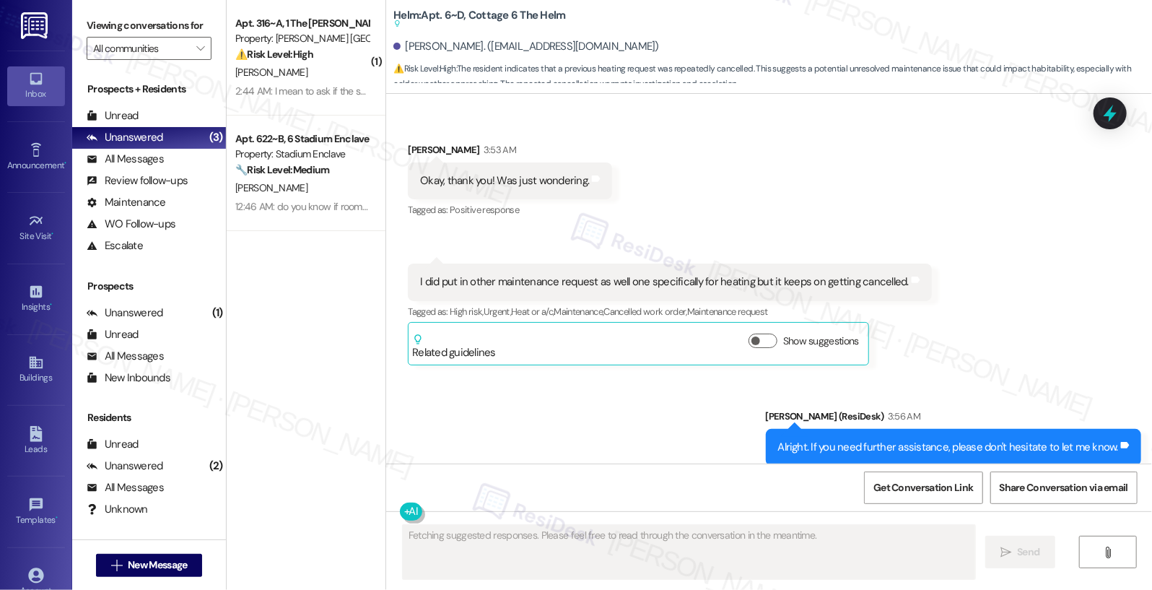
scroll to position [5939, 0]
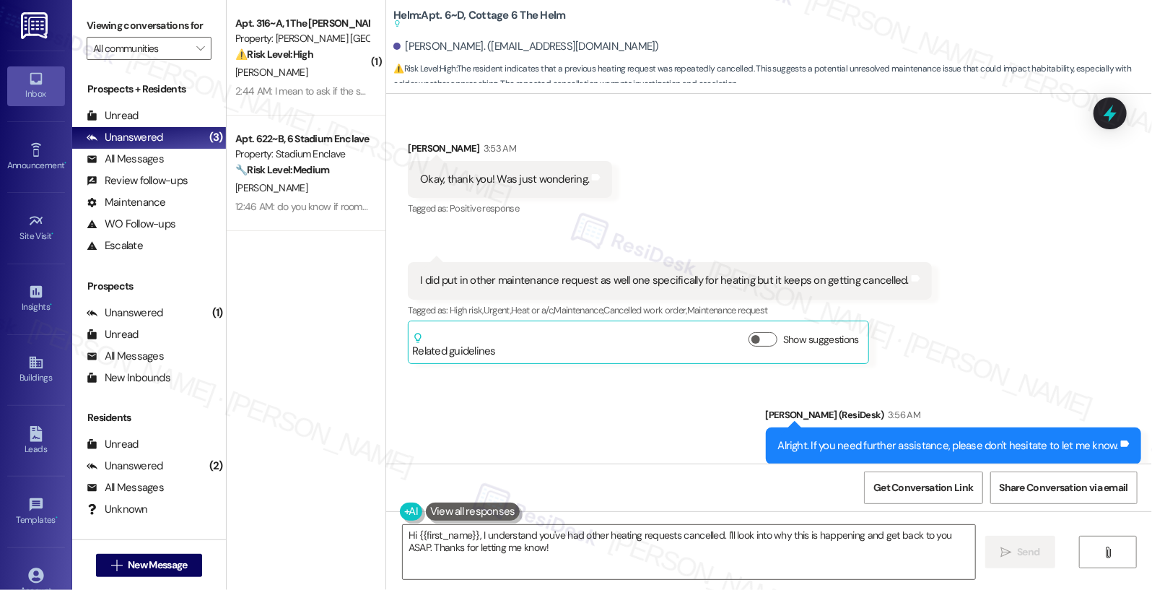
click at [510, 273] on div "I did put in other maintenance request as well one specifically for heating but…" at bounding box center [664, 280] width 489 height 15
click at [511, 273] on div "I did put in other maintenance request as well one specifically for heating but…" at bounding box center [664, 280] width 489 height 15
click at [510, 273] on div "I did put in other maintenance request as well one specifically for heating but…" at bounding box center [664, 280] width 489 height 15
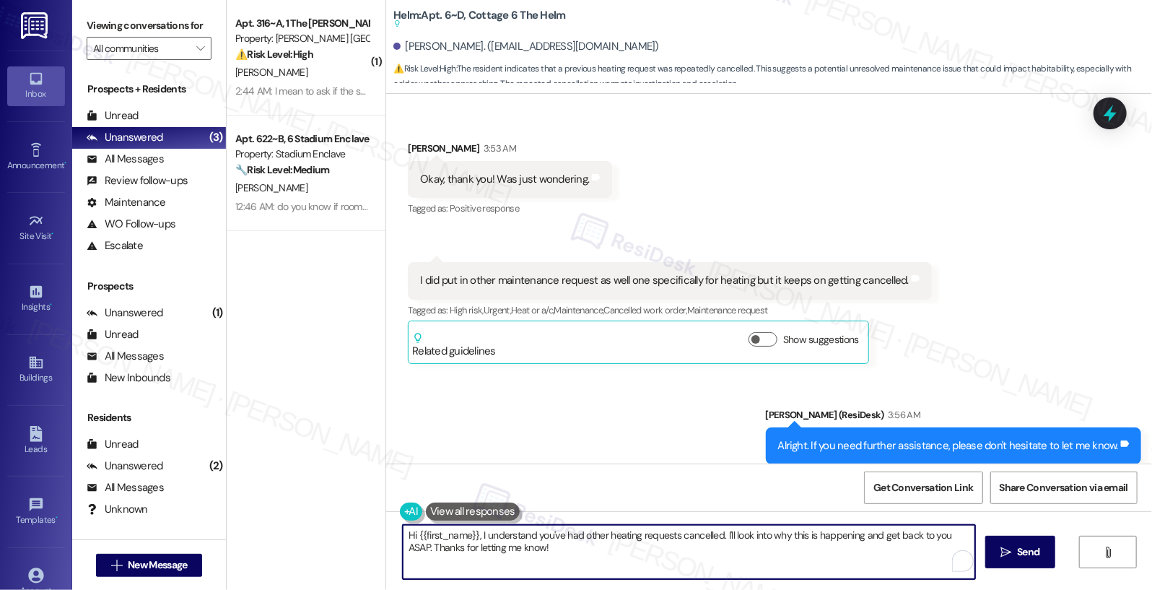
click at [494, 538] on textarea "Hi {{first_name}}, I understand you've had other heating requests cancelled. I'…" at bounding box center [689, 552] width 573 height 54
type textarea "What's wrong with the heating? Let me know so I can also advise the maintence t…"
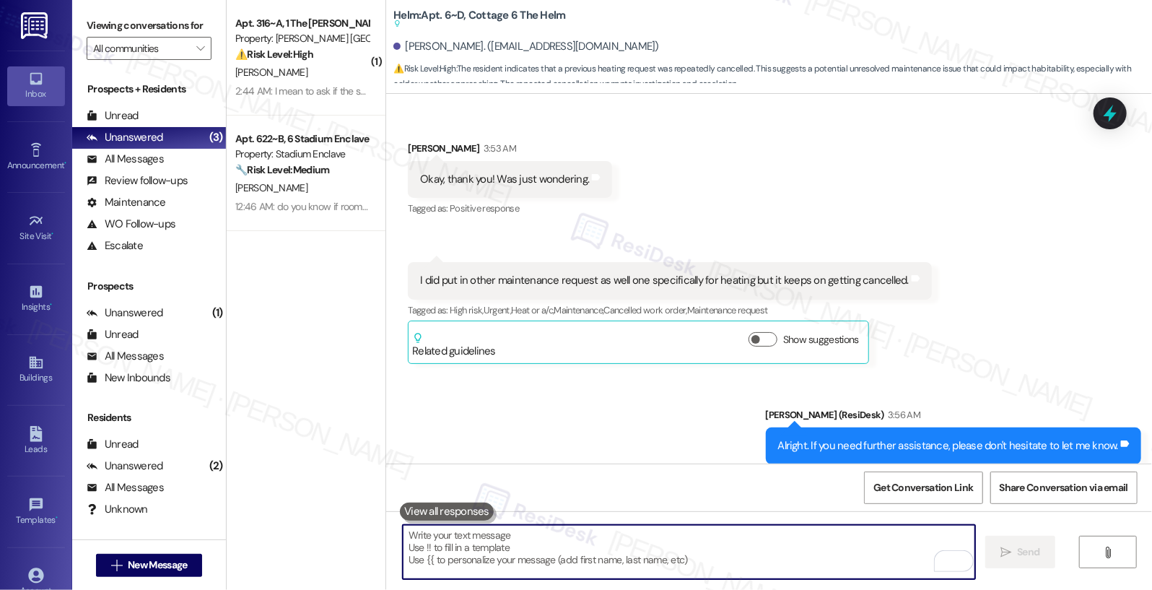
click at [479, 539] on textarea "To enrich screen reader interactions, please activate Accessibility in Grammarl…" at bounding box center [689, 552] width 573 height 54
click at [479, 538] on textarea "To enrich screen reader interactions, please activate Accessibility in Grammarl…" at bounding box center [689, 552] width 573 height 54
paste textarea "Could you let me know what issues you’re experiencing with the heating? I’ll pa…"
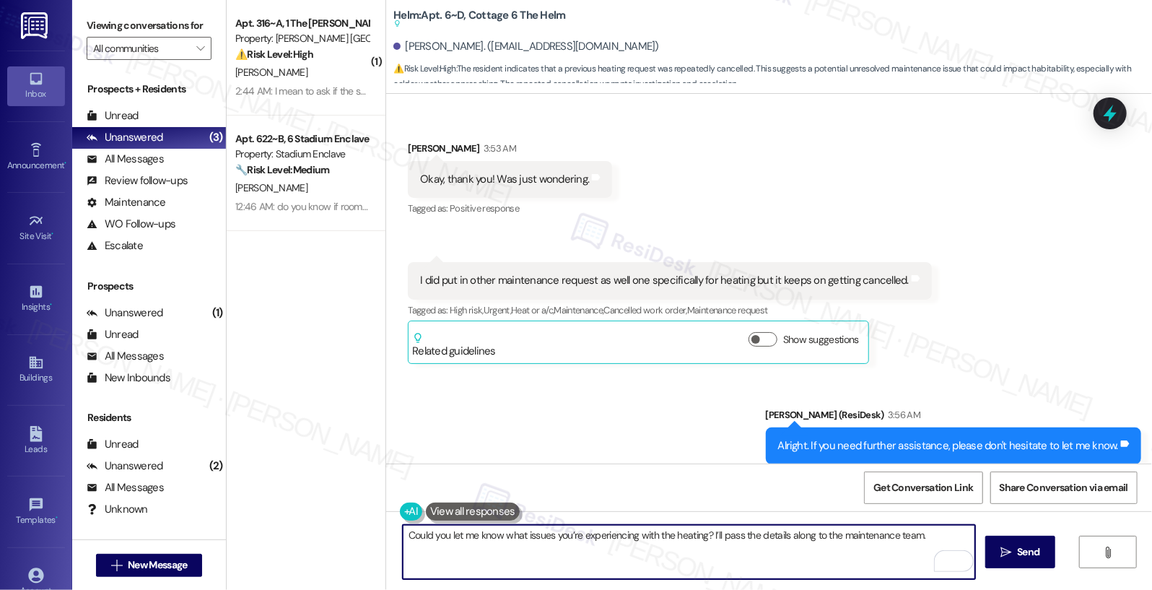
click at [727, 576] on textarea "Could you let me know what issues you’re experiencing with the heating? I’ll pa…" at bounding box center [689, 552] width 573 height 54
click at [434, 536] on textarea "Could you let me know what issues you’re experiencing with the heating? I’ll pa…" at bounding box center [689, 552] width 573 height 54
click at [462, 556] on textarea "Could you let me know what issues you’re experiencing with the heating? I’ll pa…" at bounding box center [689, 552] width 573 height 54
click at [568, 547] on textarea "Could you let me know what issues you’re experiencing with the heating? I’ll pa…" at bounding box center [689, 552] width 573 height 54
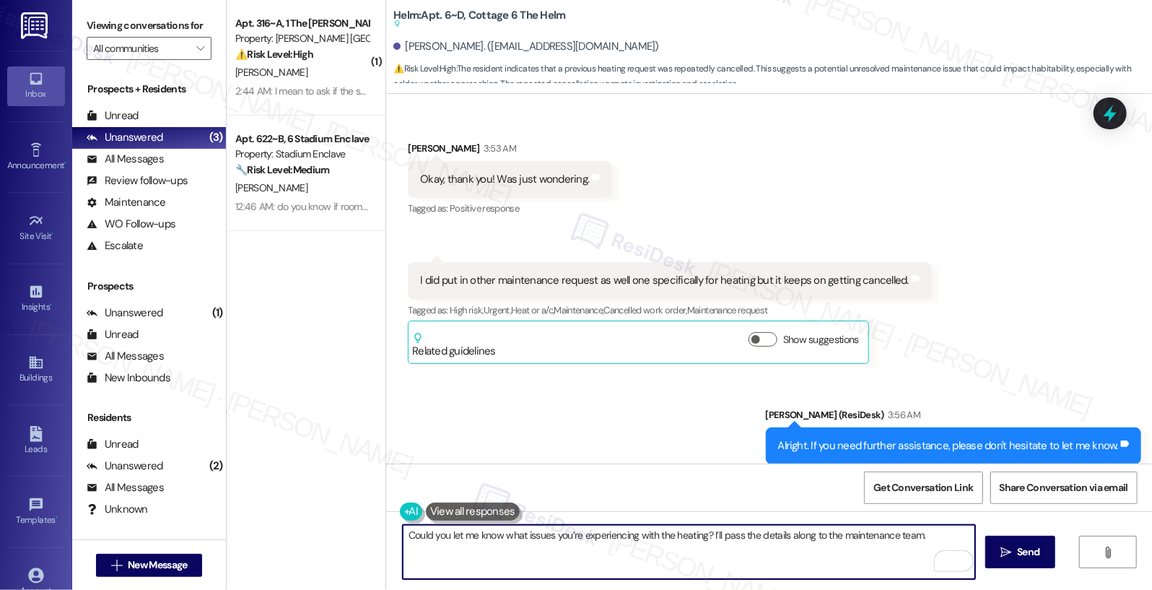
click at [772, 559] on textarea "Could you let me know what issues you’re experiencing with the heating? I’ll pa…" at bounding box center [689, 552] width 573 height 54
drag, startPoint x: 429, startPoint y: 531, endPoint x: 675, endPoint y: 538, distance: 246.2
click at [675, 538] on textarea "Could you let me know what issues you’re experiencing with the heating? I’ll pa…" at bounding box center [689, 552] width 573 height 54
click at [671, 545] on textarea "Could you let me know what issues you’re experiencing with the heating? I’ll pa…" at bounding box center [689, 552] width 573 height 54
drag, startPoint x: 524, startPoint y: 533, endPoint x: 785, endPoint y: 557, distance: 261.7
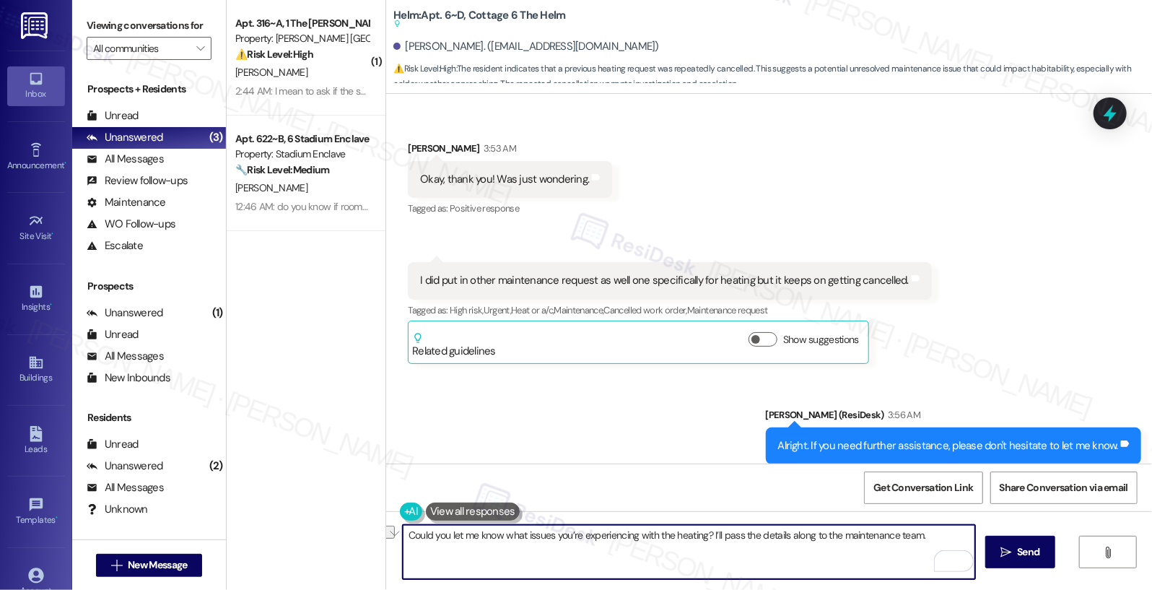
click at [785, 557] on textarea "Could you let me know what issues you’re experiencing with the heating? I’ll pa…" at bounding box center [689, 552] width 573 height 54
click at [784, 558] on textarea "Could you let me know what issues you’re experiencing with the heating? I’ll pa…" at bounding box center [689, 552] width 573 height 54
type textarea "Could you let me know what issues you’re experiencing with the heating? I’ll pa…"
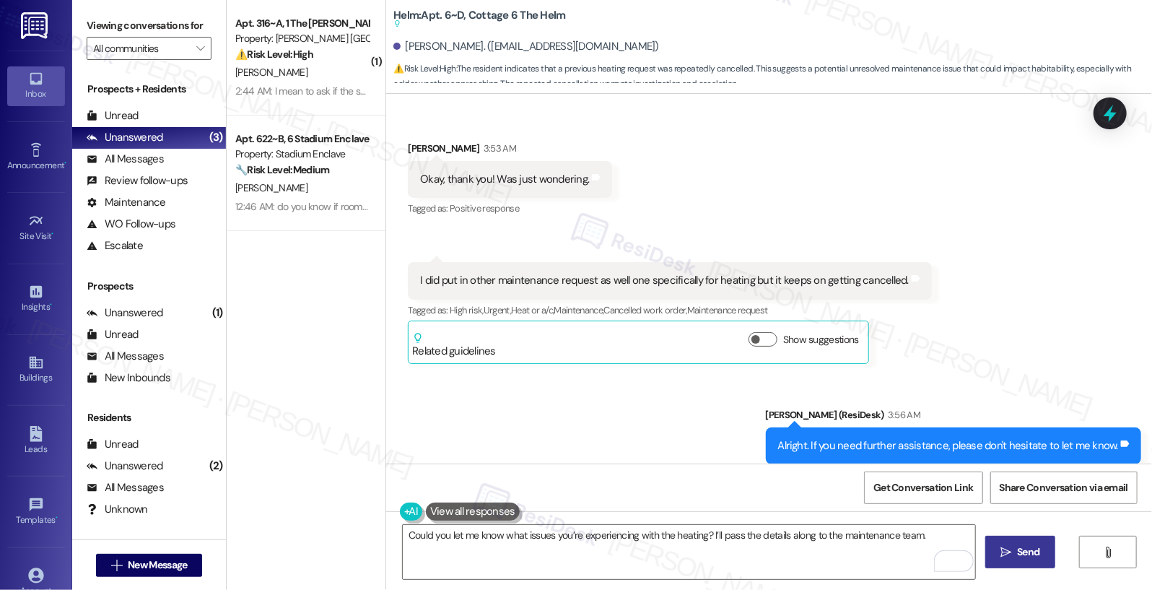
click at [1010, 552] on icon "" at bounding box center [1005, 552] width 11 height 12
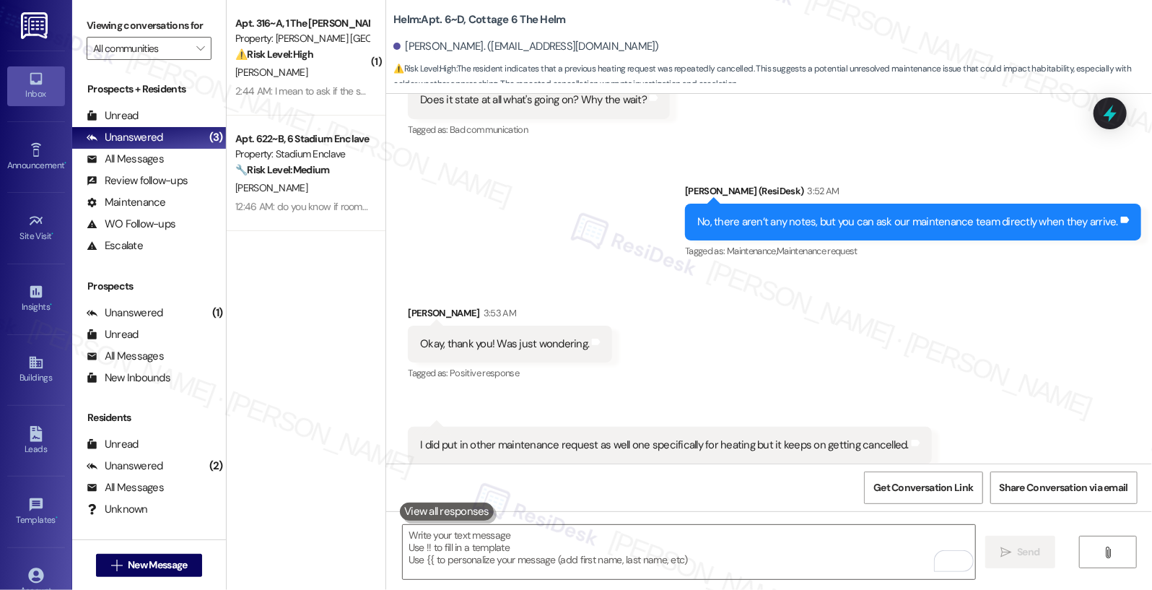
scroll to position [5997, 0]
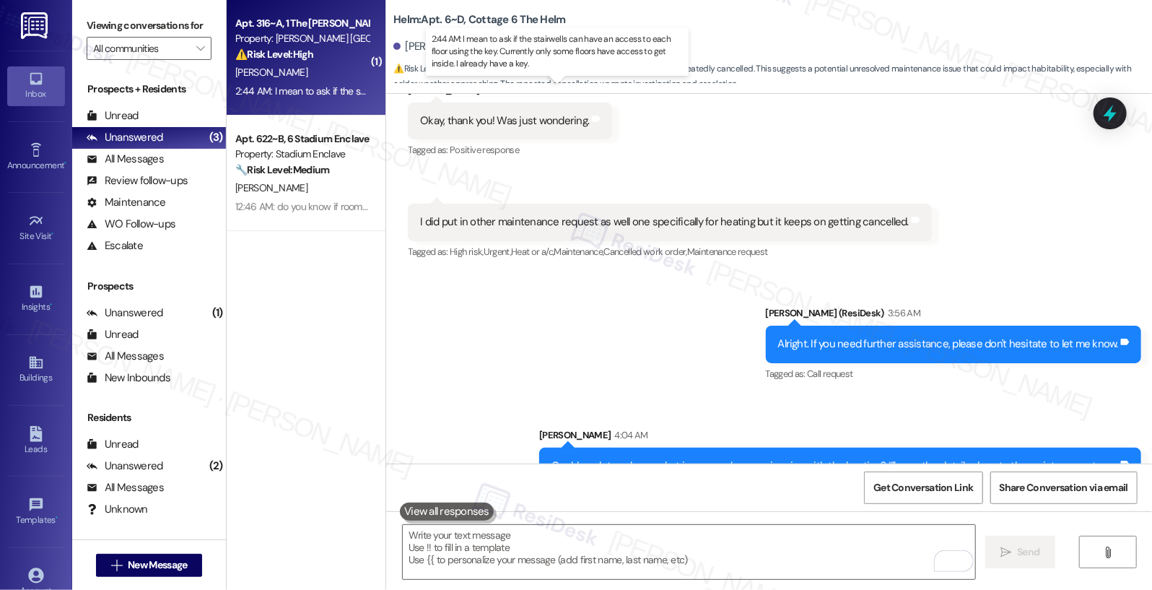
click at [317, 93] on div "2:44 AM: I mean to ask if the stairwells can have an access to each floor using…" at bounding box center [568, 90] width 667 height 13
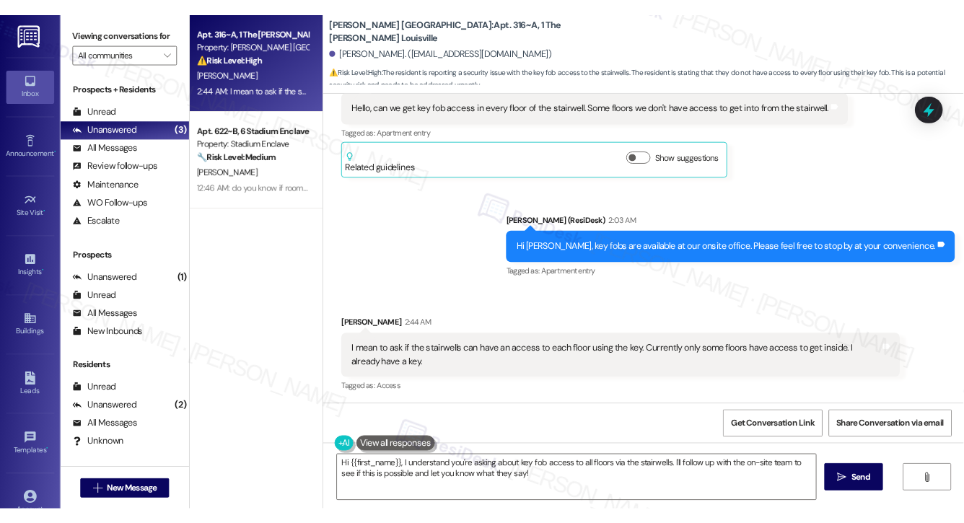
scroll to position [436, 0]
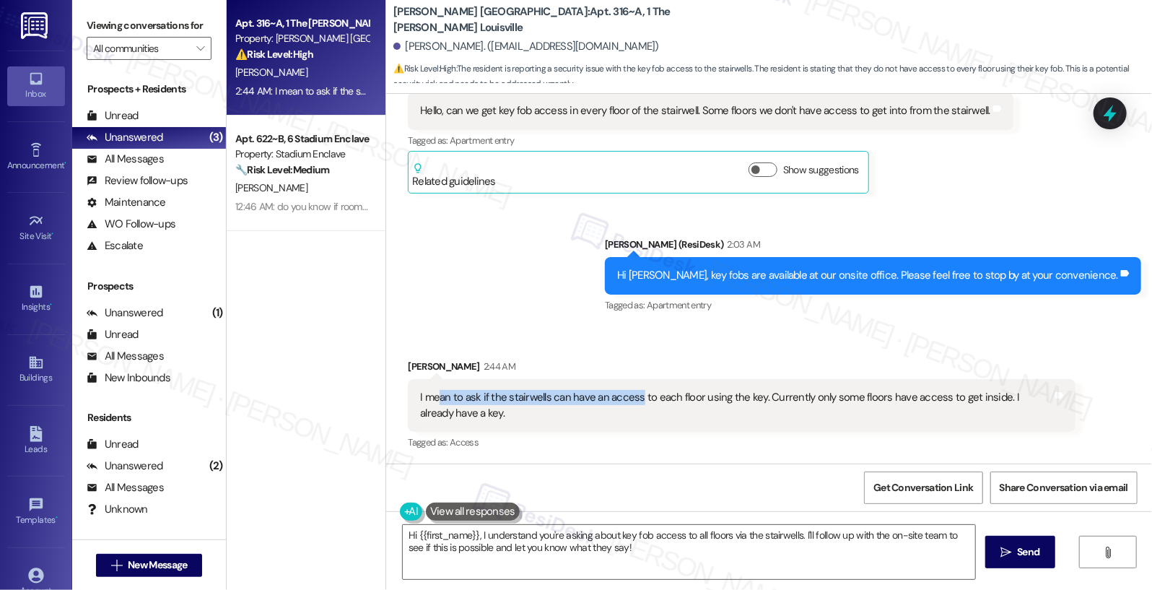
drag, startPoint x: 429, startPoint y: 396, endPoint x: 629, endPoint y: 401, distance: 200.0
click at [629, 401] on div "I mean to ask if the stairwells can have an access to each floor using the key.…" at bounding box center [736, 405] width 632 height 31
click at [632, 419] on div "I mean to ask if the stairwells can have an access to each floor using the key.…" at bounding box center [736, 405] width 632 height 31
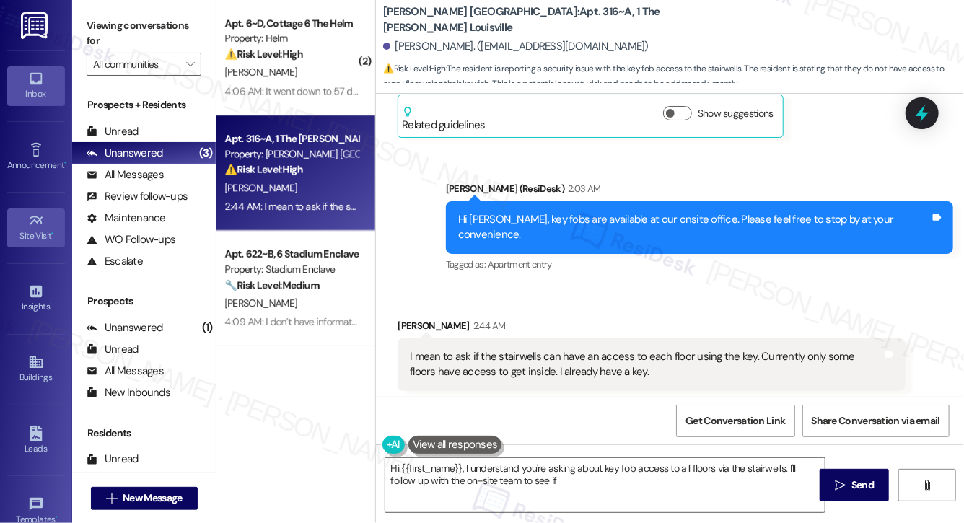
scroll to position [549, 0]
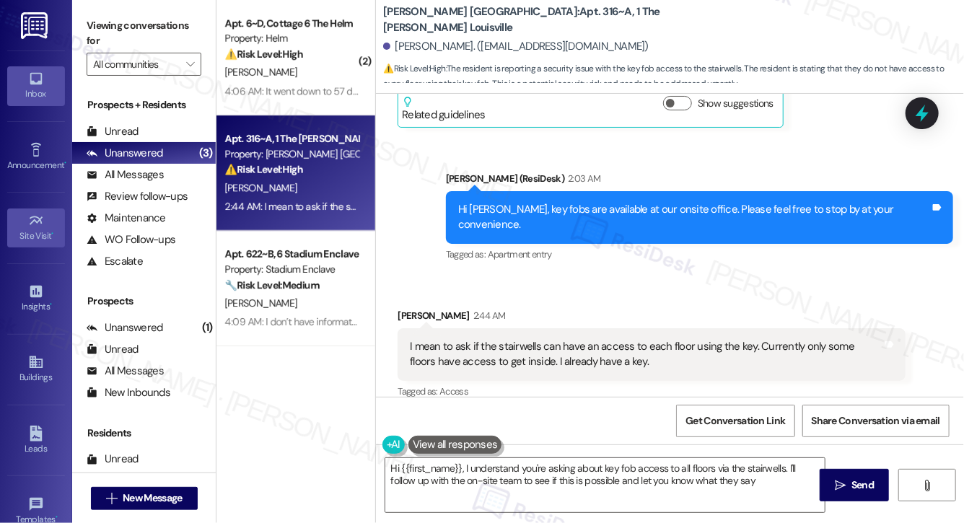
type textarea "Hi {{first_name}}, I understand you're asking about key fob access to all floor…"
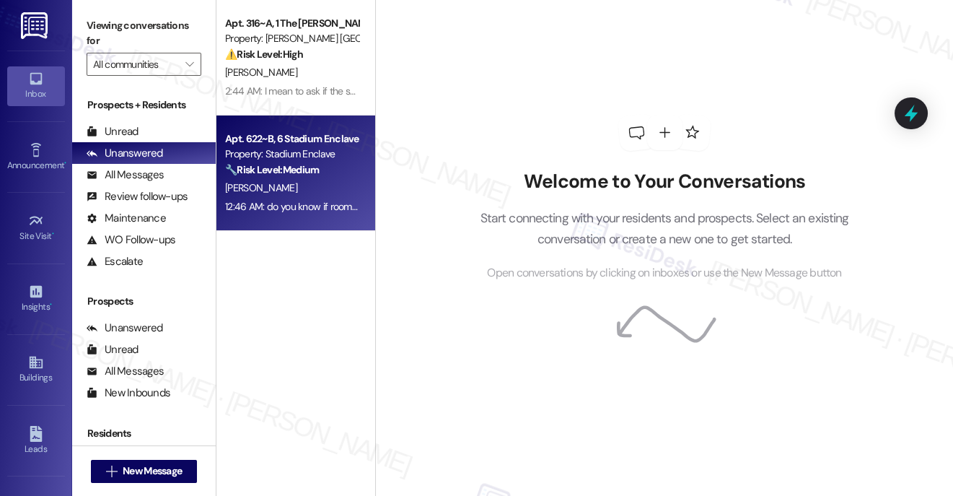
click at [298, 177] on div "🔧 Risk Level: Medium The resident is inquiring about room transfers and mention…" at bounding box center [292, 169] width 134 height 15
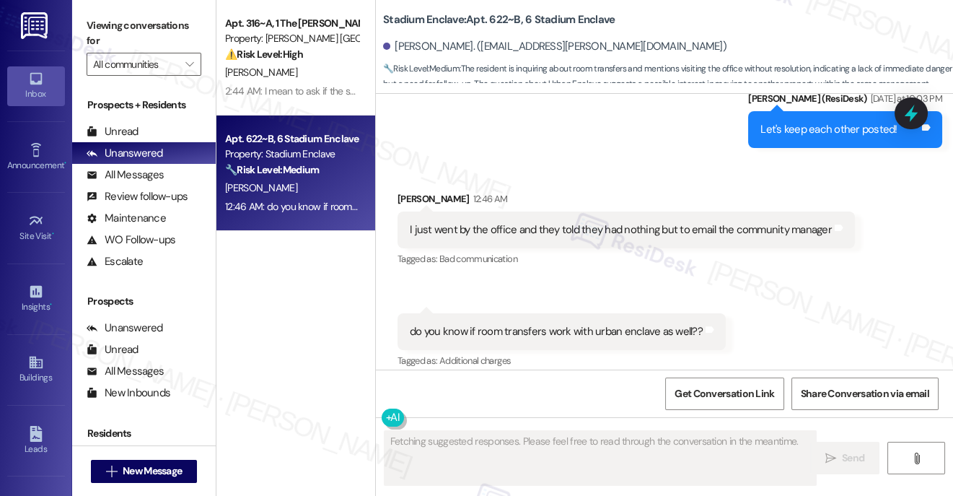
scroll to position [2713, 0]
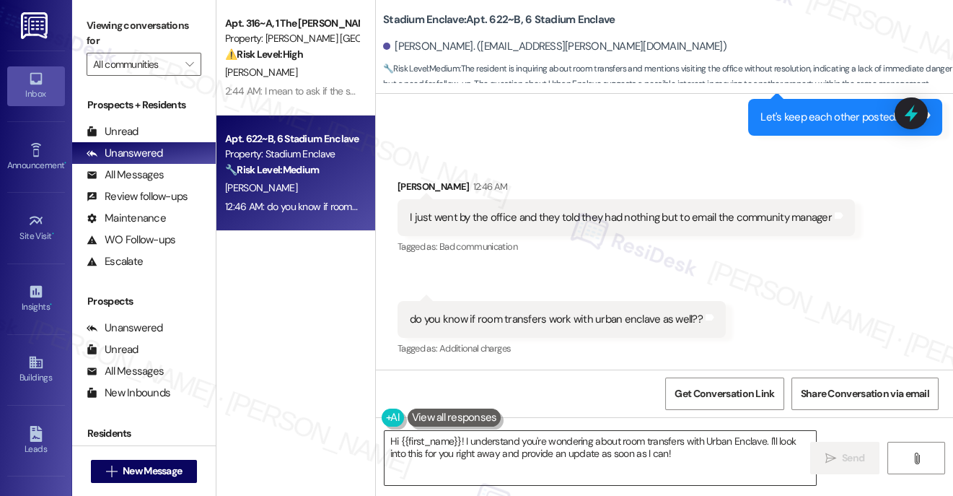
click at [567, 445] on textarea "Hi {{first_name}}! I understand you're wondering about room transfers with Urba…" at bounding box center [601, 458] width 432 height 54
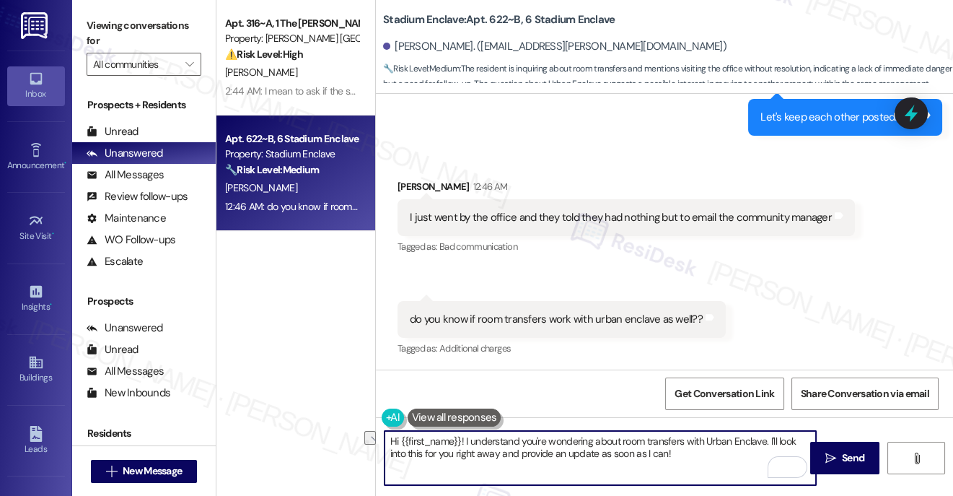
drag, startPoint x: 592, startPoint y: 445, endPoint x: 382, endPoint y: 442, distance: 210.1
click at [382, 442] on div "Hi {{first_name}}! I understand you're wondering about room transfers with Urba…" at bounding box center [593, 458] width 433 height 56
drag, startPoint x: 688, startPoint y: 441, endPoint x: 689, endPoint y: 456, distance: 15.2
click at [689, 456] on textarea "I do not have the information about room transfers with Urban Enclave. I'll loo…" at bounding box center [601, 458] width 432 height 54
type textarea "I do not have the information about room transfers with Urban Enclave. Did they…"
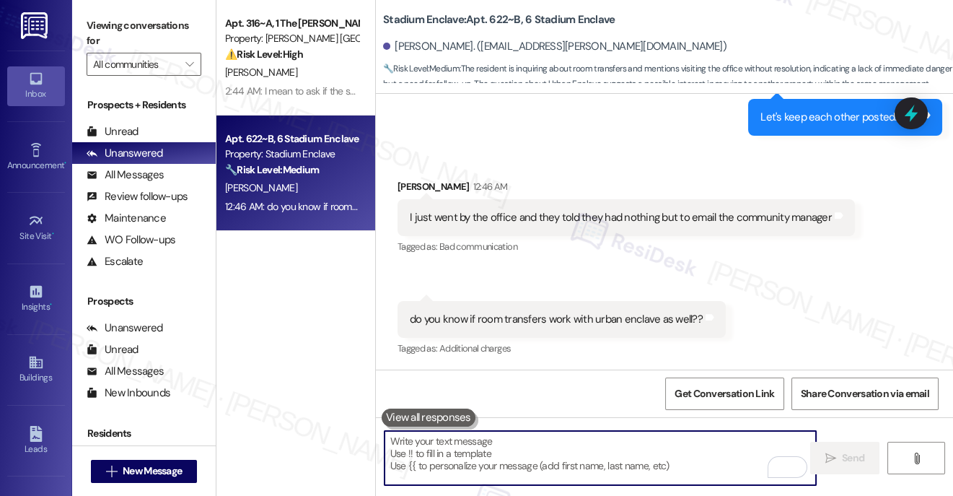
scroll to position [2714, 0]
paste textarea "I don’t have information regarding room transfers with Urban Enclave. Did they …"
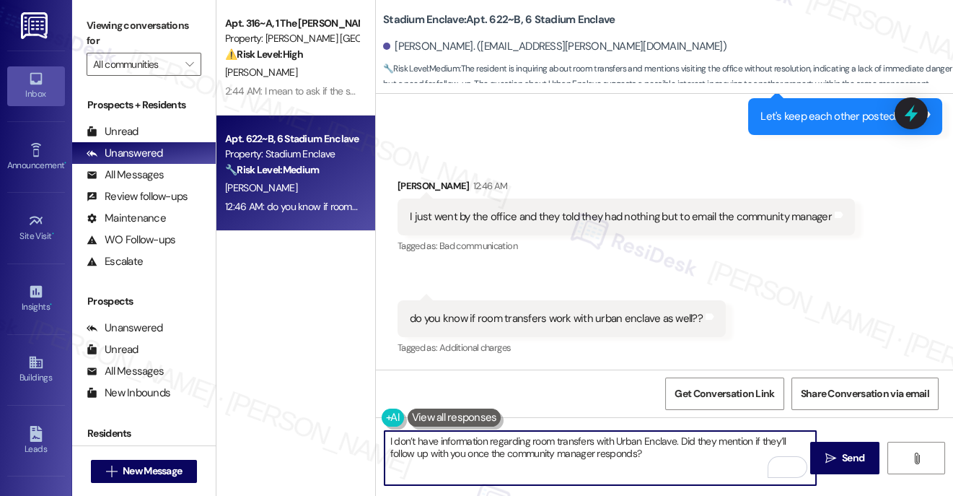
click at [707, 442] on textarea "I don’t have information regarding room transfers with Urban Enclave. Did they …" at bounding box center [601, 458] width 432 height 54
click at [678, 453] on textarea "I don’t have information regarding room transfers with Urban Enclave. Did the s…" at bounding box center [601, 458] width 432 height 54
type textarea "I don’t have information regarding room transfers with Urban Enclave. Did the s…"
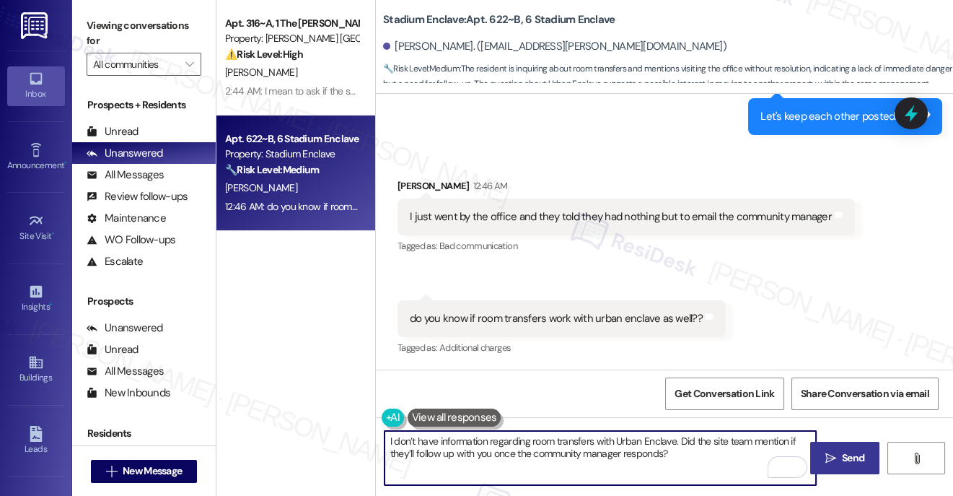
click at [852, 464] on span "Send" at bounding box center [853, 457] width 22 height 15
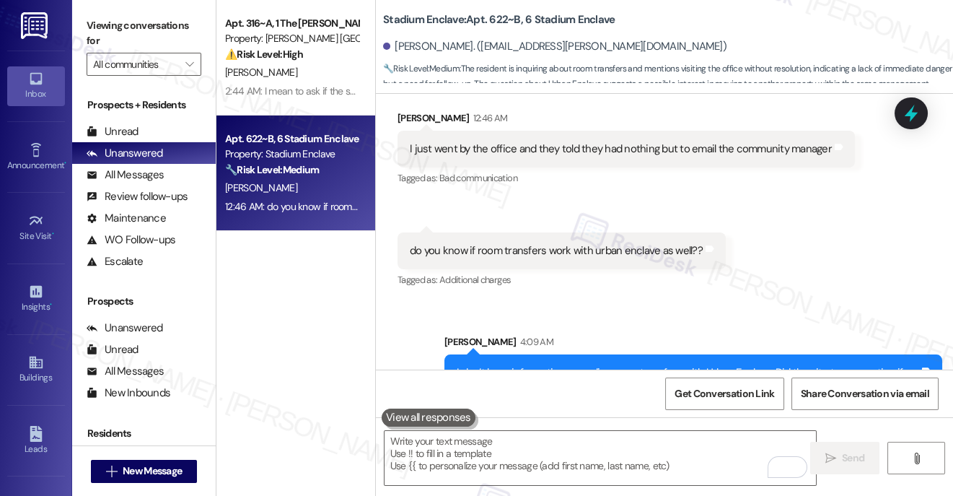
scroll to position [2829, 0]
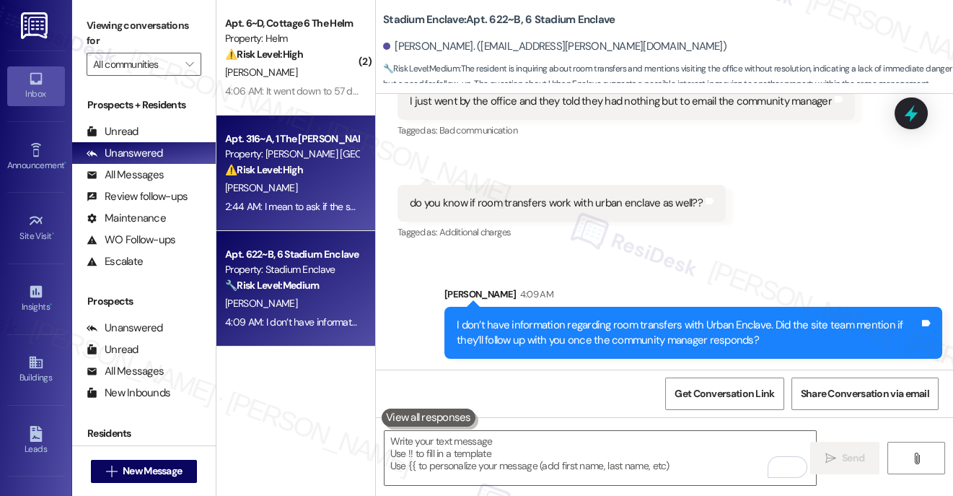
click at [319, 173] on div "⚠️ Risk Level: High The resident is reporting a security issue with the key fob…" at bounding box center [292, 169] width 134 height 15
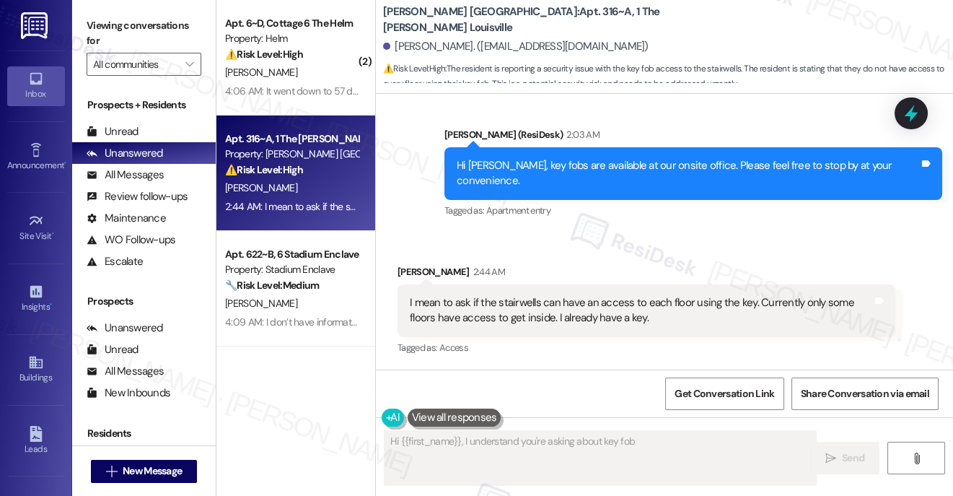
scroll to position [577, 0]
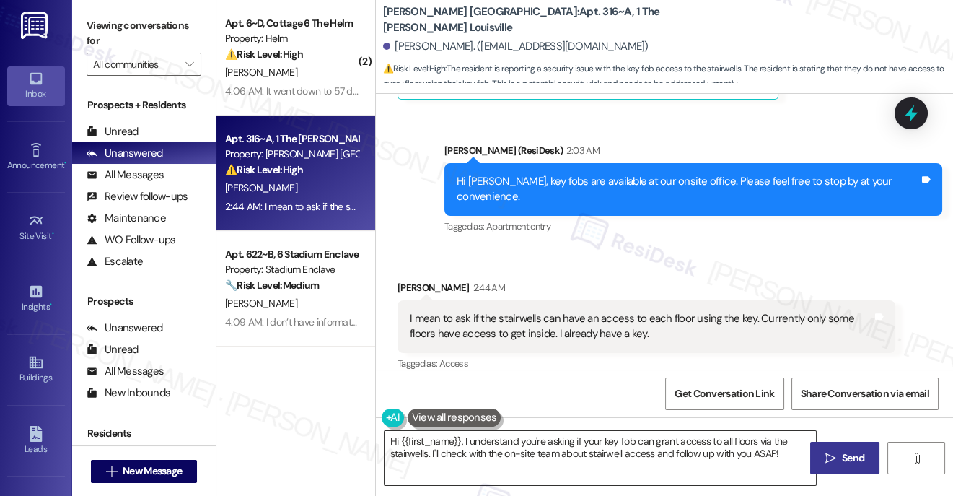
click at [452, 453] on textarea "Hi {{first_name}}, I understand you're asking if your key fob can grant access …" at bounding box center [601, 458] width 432 height 54
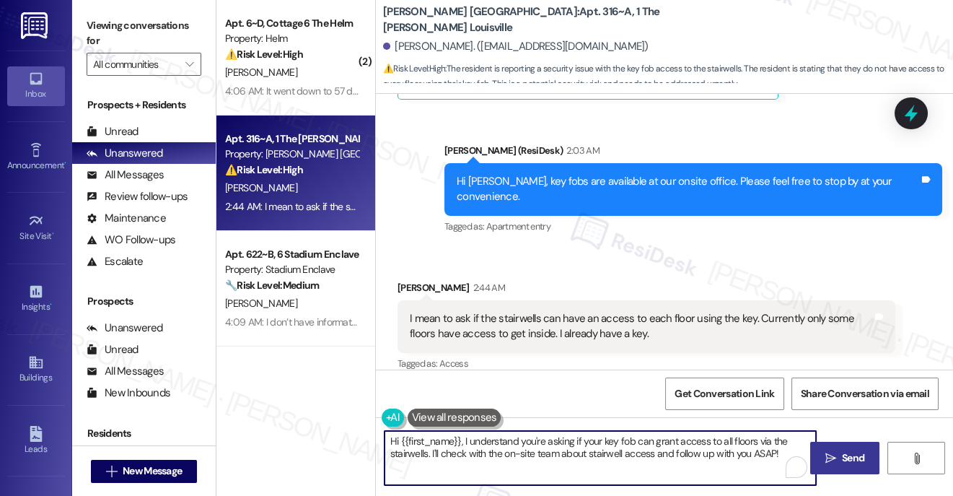
click at [452, 453] on textarea "Hi {{first_name}}, I understand you're asking if your key fob can grant access …" at bounding box center [601, 458] width 432 height 54
type textarea "Hi {{first_name}}, I understand you're asking if your key fob can grant access …"
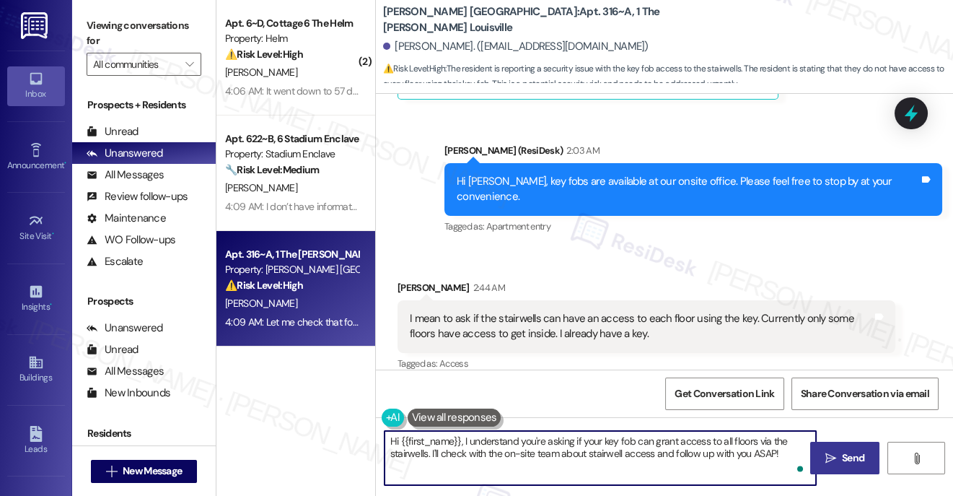
scroll to position [677, 0]
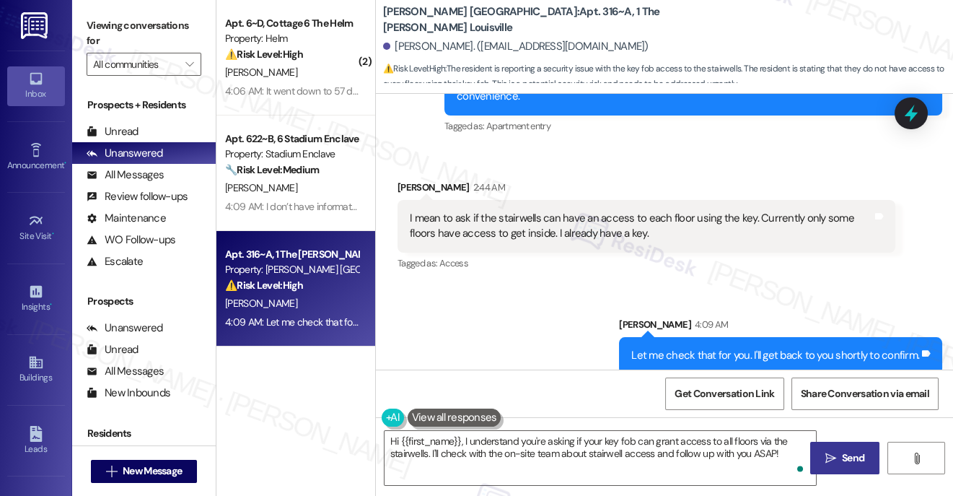
click at [479, 211] on div "I mean to ask if the stairwells can have an access to each floor using the key.…" at bounding box center [641, 226] width 463 height 31
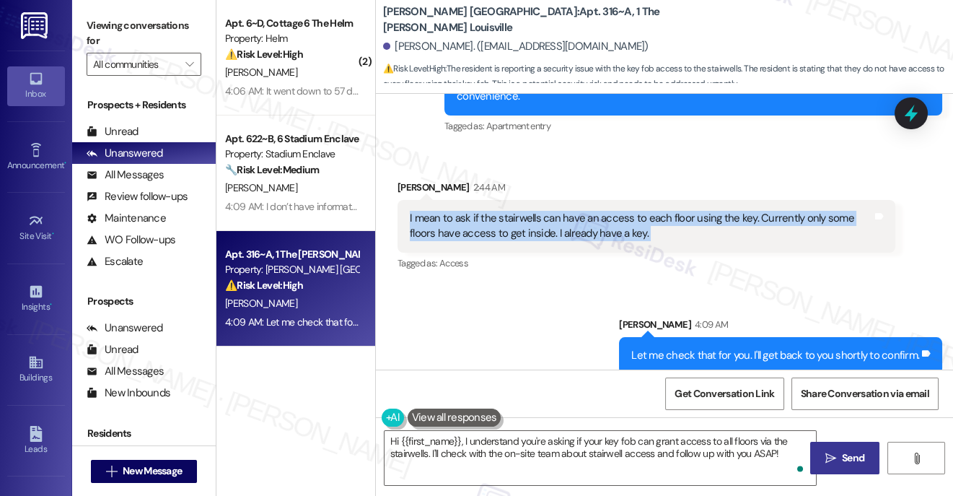
copy div "I mean to ask if the stairwells can have an access to each floor using the key.…"
click at [507, 446] on textarea "Hi {{first_name}}, I understand you're asking if your key fob can grant access …" at bounding box center [601, 458] width 432 height 54
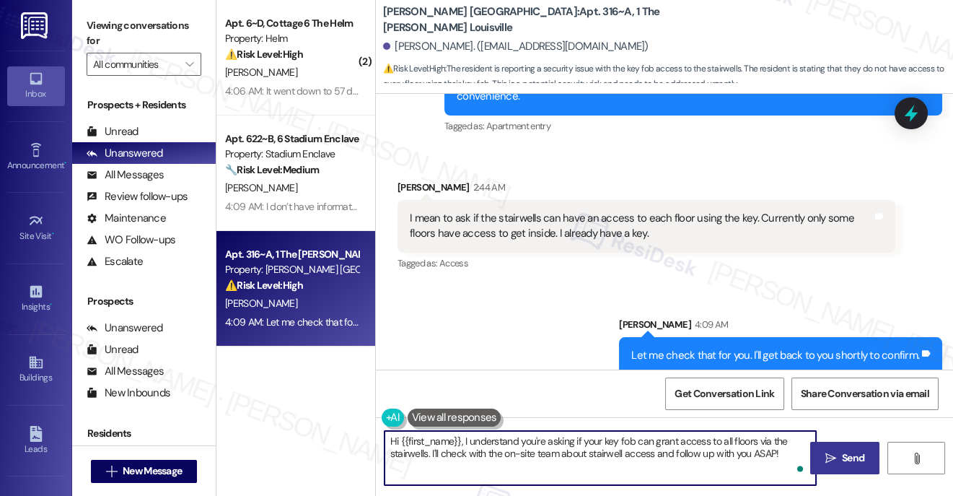
click at [507, 446] on textarea "Hi {{first_name}}, I understand you're asking if your key fob can grant access …" at bounding box center [601, 458] width 432 height 54
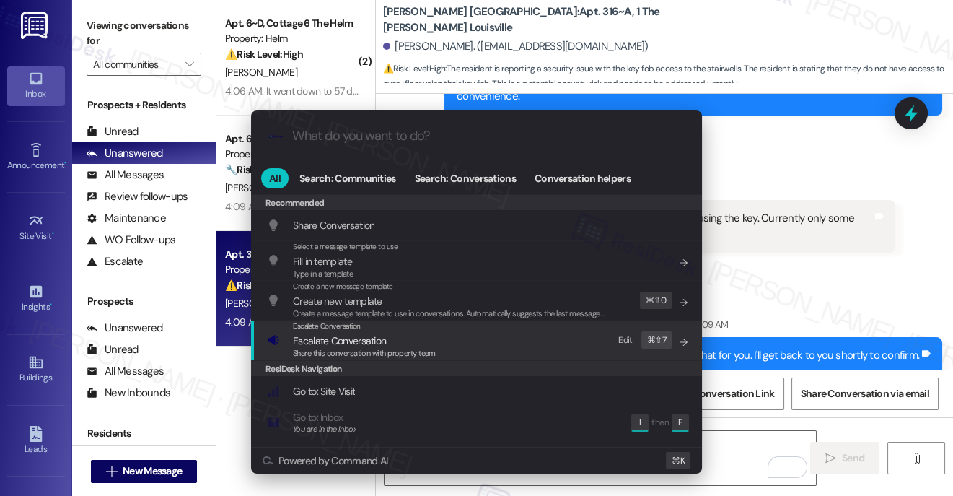
click at [378, 344] on span "Escalate Conversation" at bounding box center [339, 340] width 93 height 13
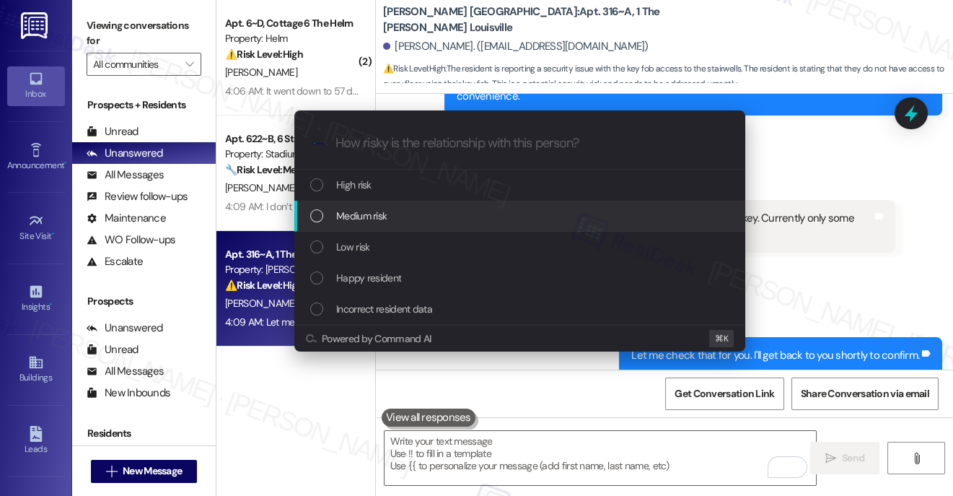
click at [383, 221] on span "Medium risk" at bounding box center [361, 216] width 51 height 16
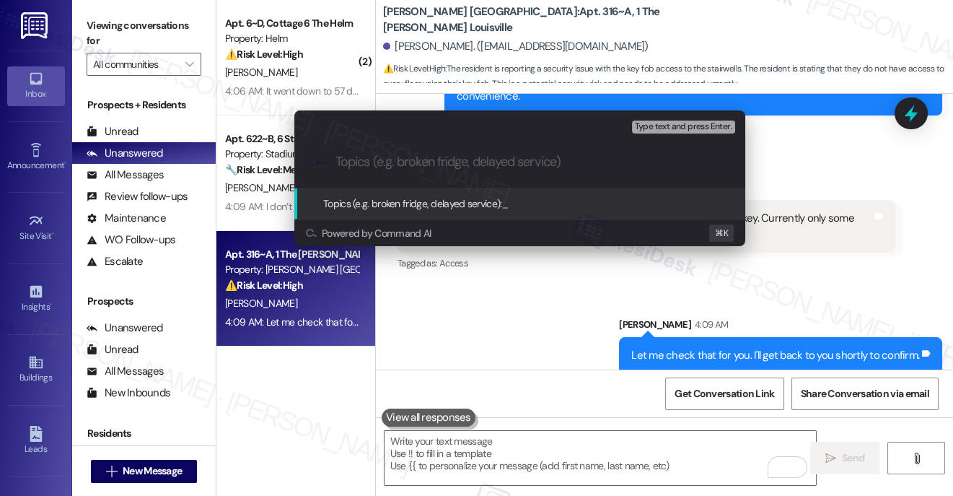
paste input "allow access to all floors"
click at [332, 160] on div ".cls-1{fill:#0a055f;}.cls-2{fill:#0cc4c4;} resideskLogoBlueOrange allow access …" at bounding box center [519, 161] width 451 height 51
click at [333, 165] on div ".cls-1{fill:#0a055f;}.cls-2{fill:#0cc4c4;} resideskLogoBlueOrange allow access …" at bounding box center [519, 161] width 451 height 51
click at [337, 161] on input "allow access to all floors" at bounding box center [526, 161] width 380 height 15
type input "Key Fobs - to allow access to all floors"
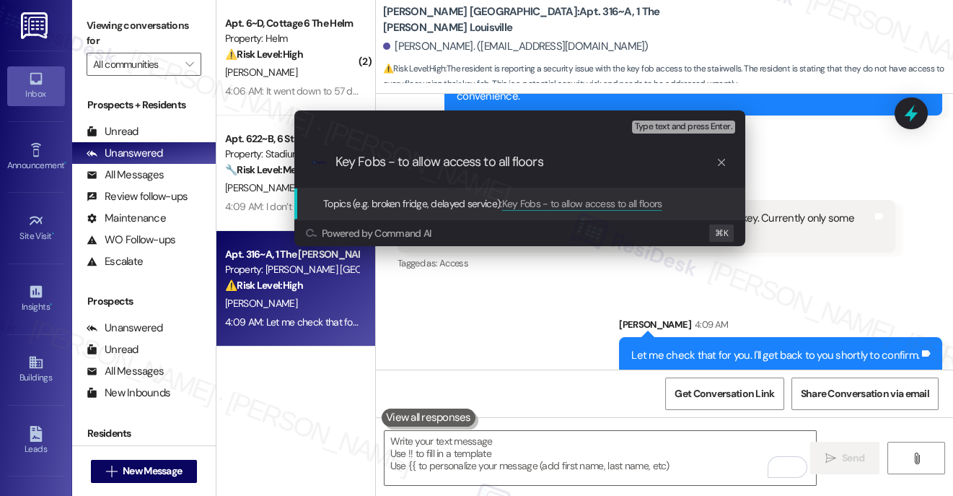
click at [499, 166] on input "Key Fobs - to allow access to all floors" at bounding box center [526, 161] width 380 height 15
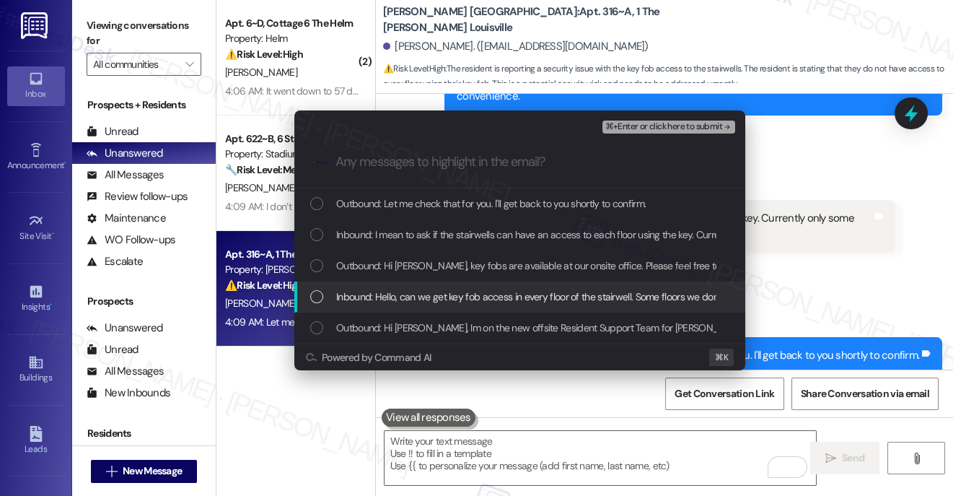
click at [502, 296] on span "Inbound: Hello, can we get key fob access in every floor of the stairwell. Some…" at bounding box center [617, 297] width 562 height 16
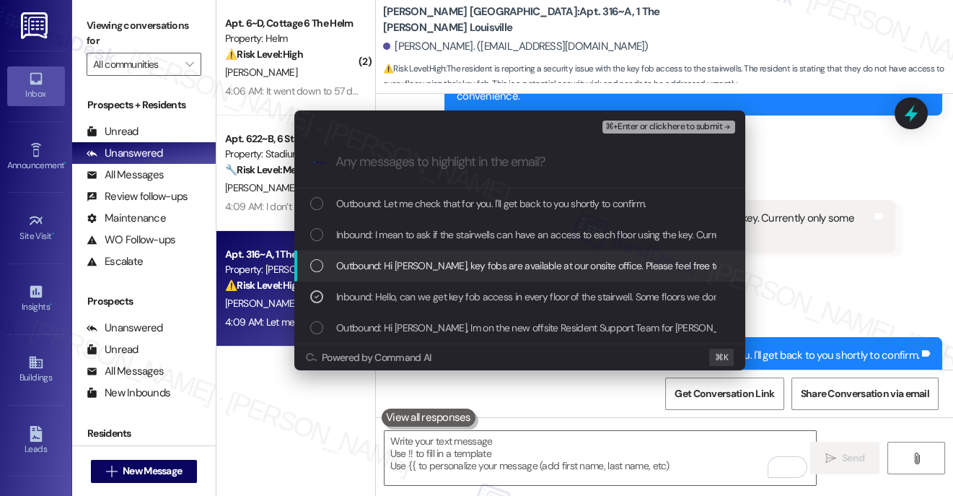
click at [518, 261] on span "Outbound: Hi [PERSON_NAME], key fobs are available at our onsite office. Please…" at bounding box center [589, 266] width 507 height 16
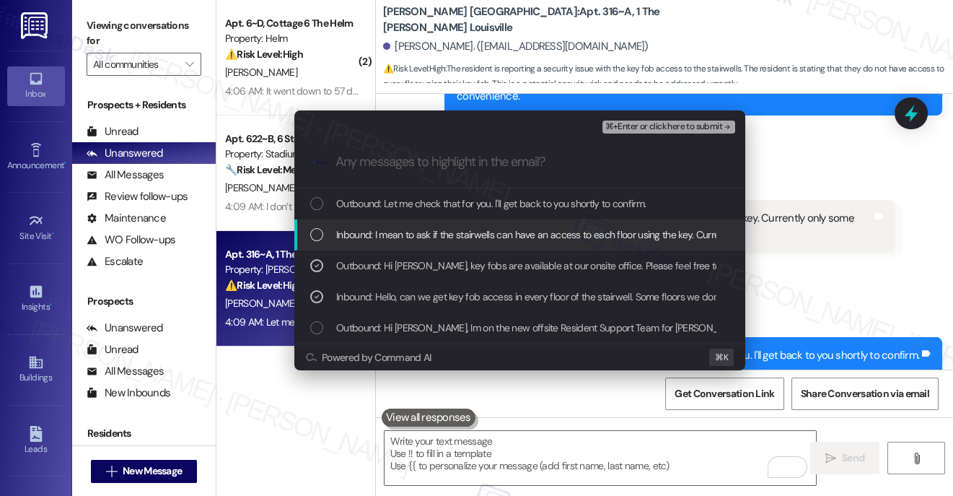
click at [529, 229] on span "Inbound: I mean to ask if the stairwells can have an access to each floor using…" at bounding box center [669, 235] width 666 height 16
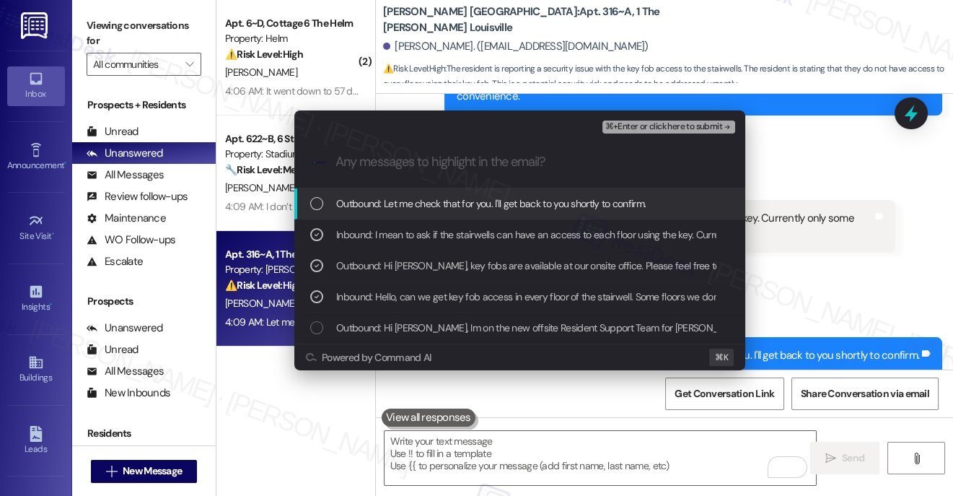
click at [544, 204] on span "Outbound: Let me check that for you. I'll get back to you shortly to confirm." at bounding box center [491, 204] width 310 height 16
click at [673, 127] on span "⌘+Enter or click here to submit" at bounding box center [664, 127] width 117 height 10
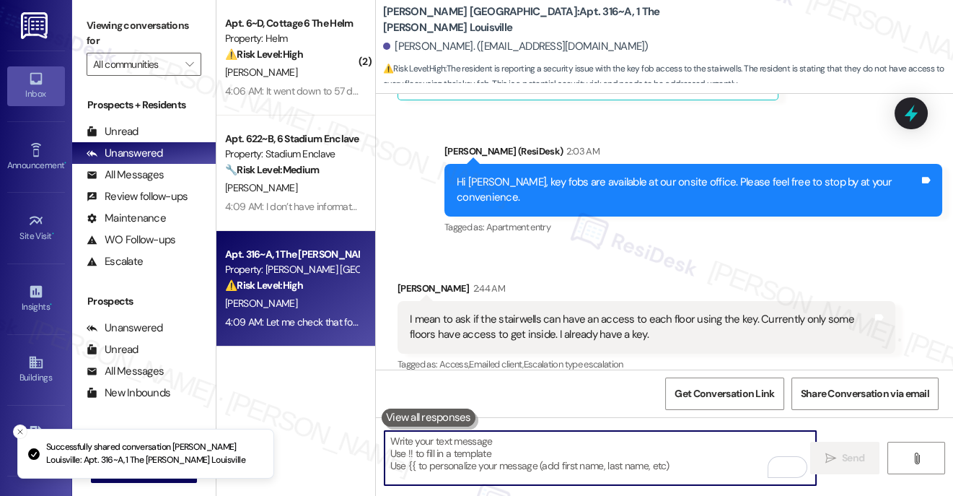
scroll to position [699, 0]
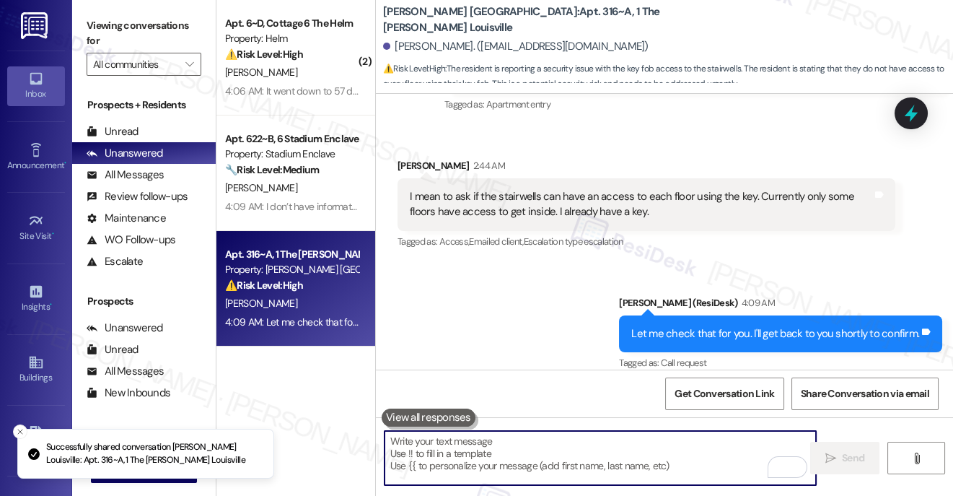
click at [558, 465] on textarea "To enrich screen reader interactions, please activate Accessibility in Grammarl…" at bounding box center [601, 458] width 432 height 54
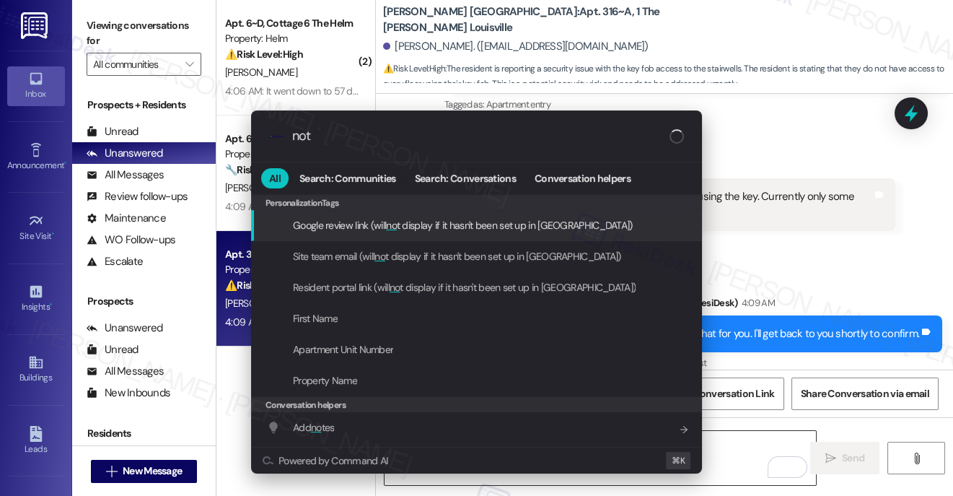
type input "note"
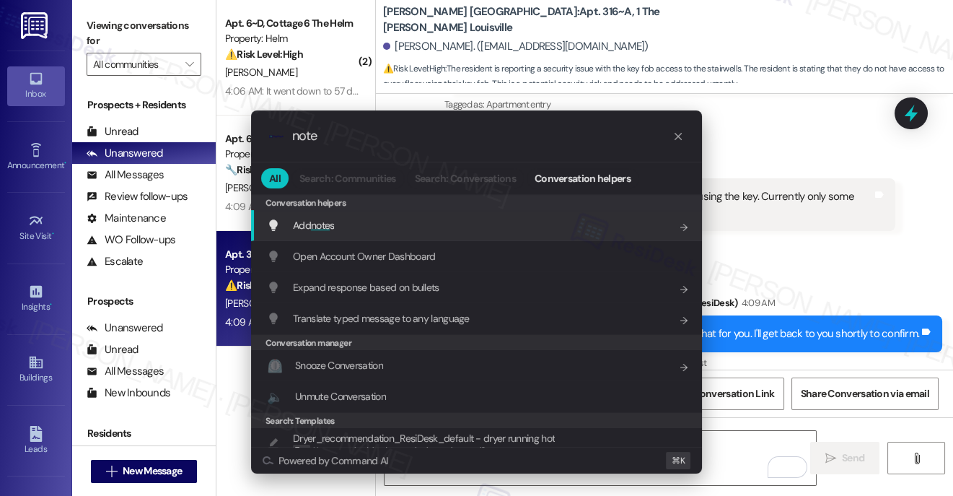
click at [435, 218] on div "Add note s Add shortcut" at bounding box center [478, 225] width 422 height 16
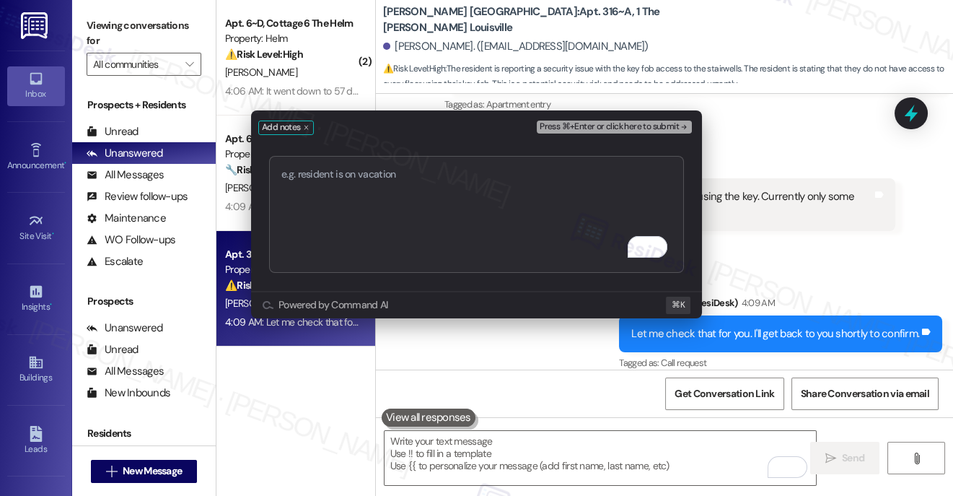
type textarea "Key Fobs - to allow access to all floors"
click at [636, 128] on span "Press ⌘+Enter or click here to submit" at bounding box center [609, 127] width 139 height 10
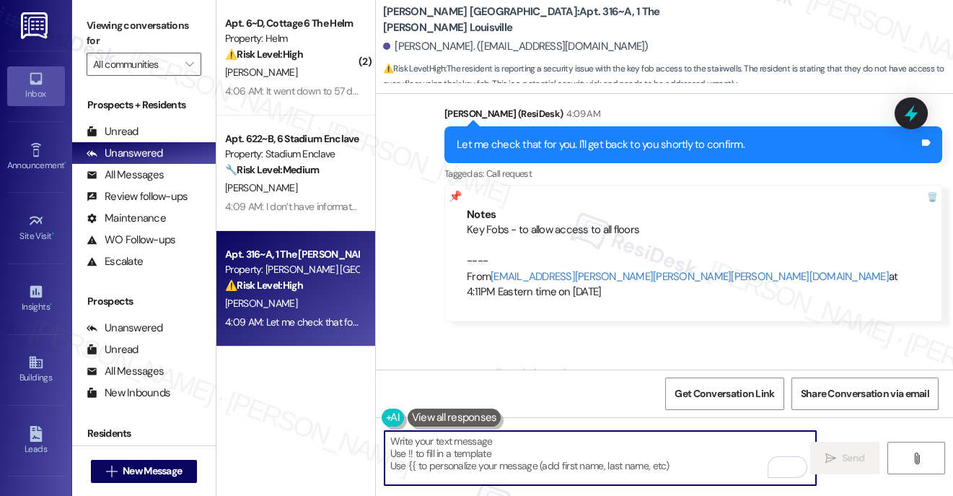
scroll to position [876, 0]
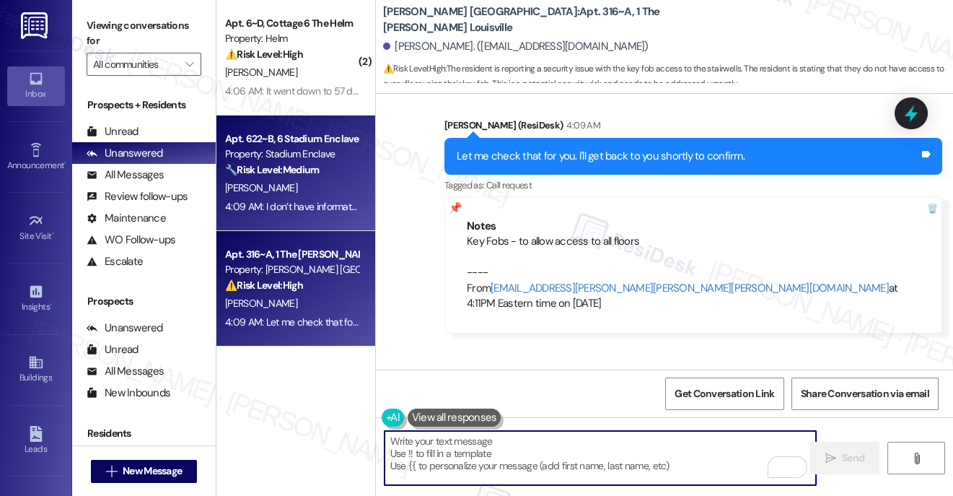
click at [303, 186] on div "[PERSON_NAME]" at bounding box center [292, 188] width 136 height 18
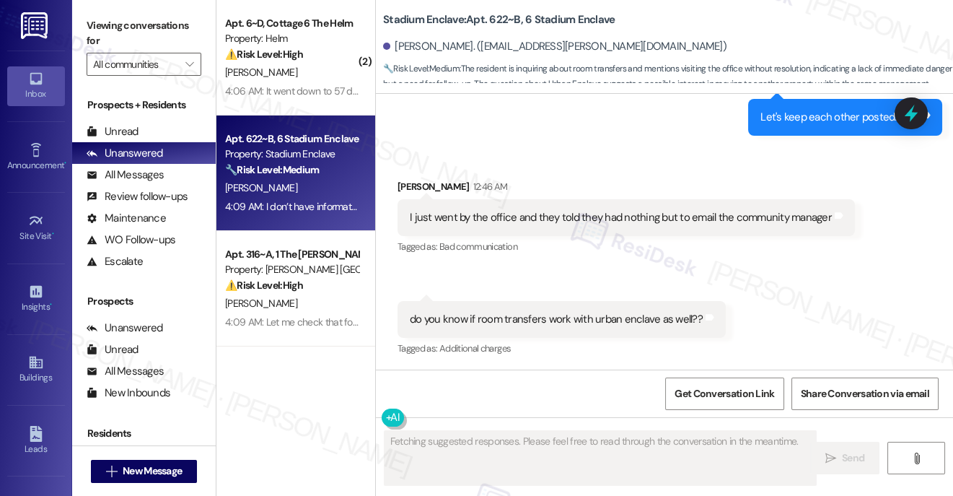
scroll to position [2851, 0]
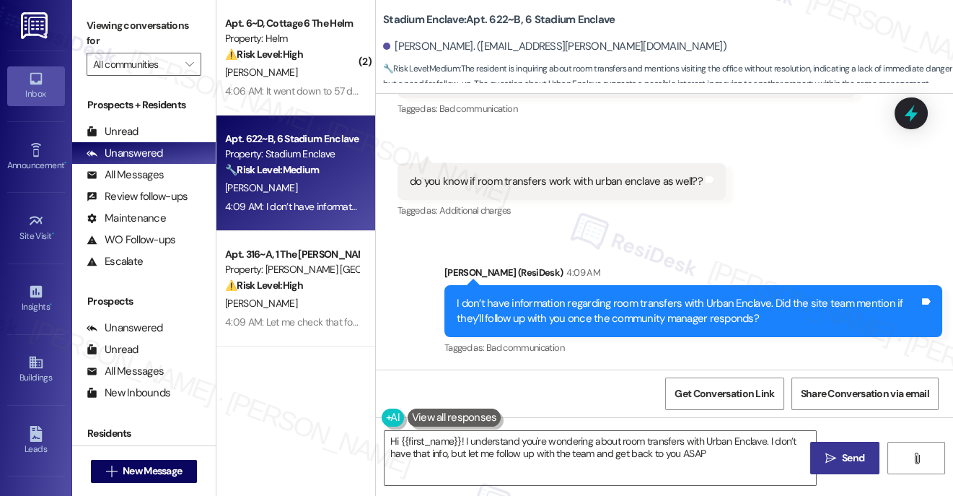
type textarea "Hi {{first_name}}! I understand you're wondering about room transfers with Urba…"
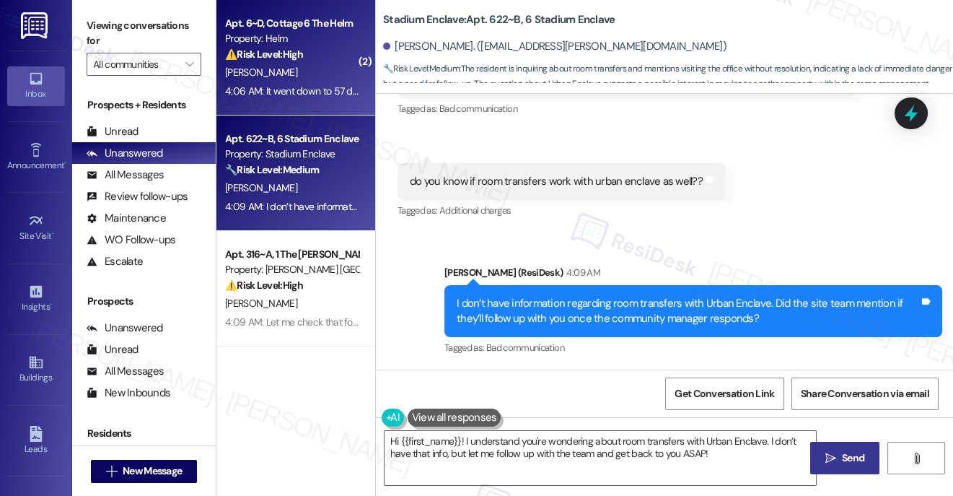
click at [310, 64] on div "[PERSON_NAME]" at bounding box center [292, 73] width 136 height 18
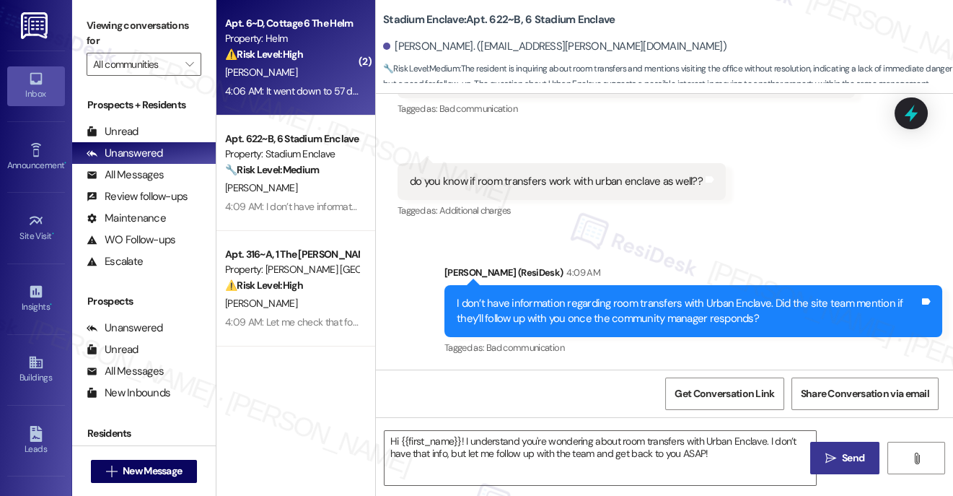
type textarea "Fetching suggested responses. Please feel free to read through the conversation…"
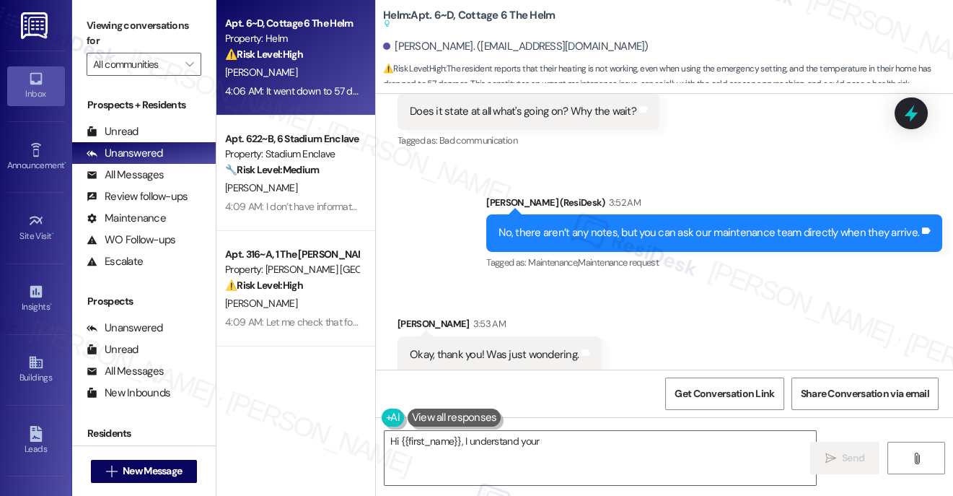
scroll to position [6910, 0]
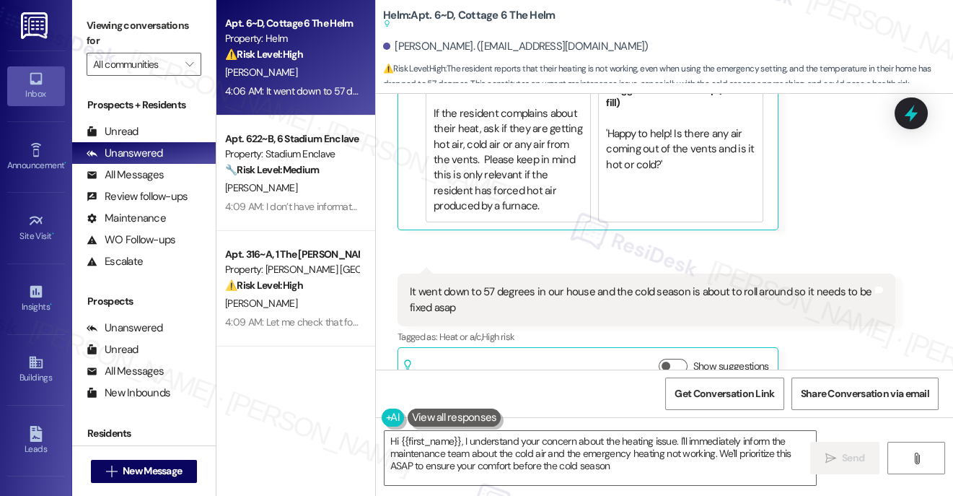
type textarea "Hi {{first_name}}, I understand your concern about the heating issue. I'll imme…"
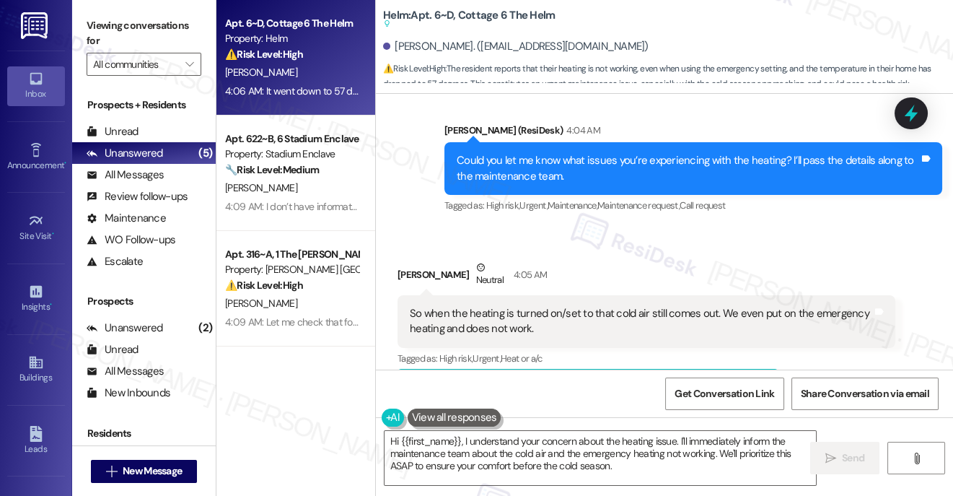
scroll to position [6539, 0]
